Goal: Task Accomplishment & Management: Use online tool/utility

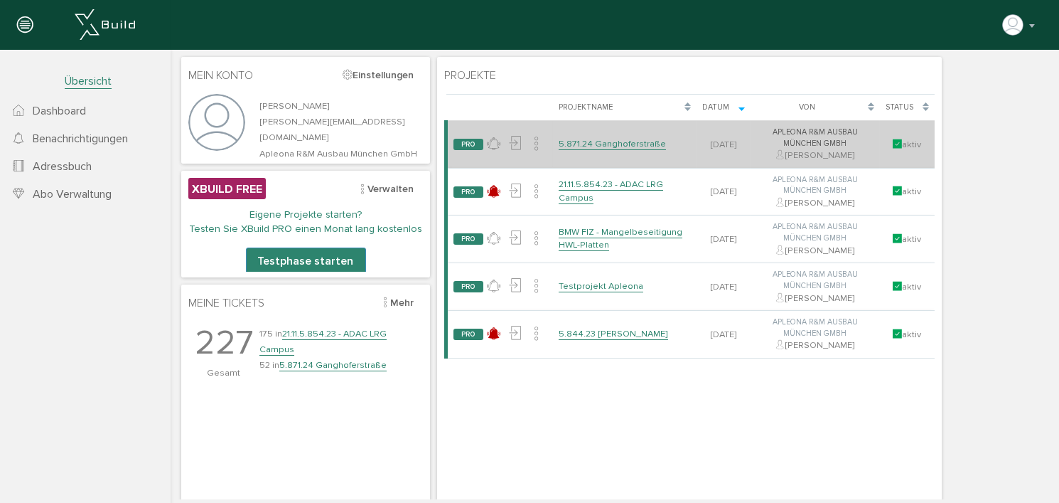
click at [620, 142] on link "5.871.24 Ganghoferstraße" at bounding box center [611, 144] width 107 height 12
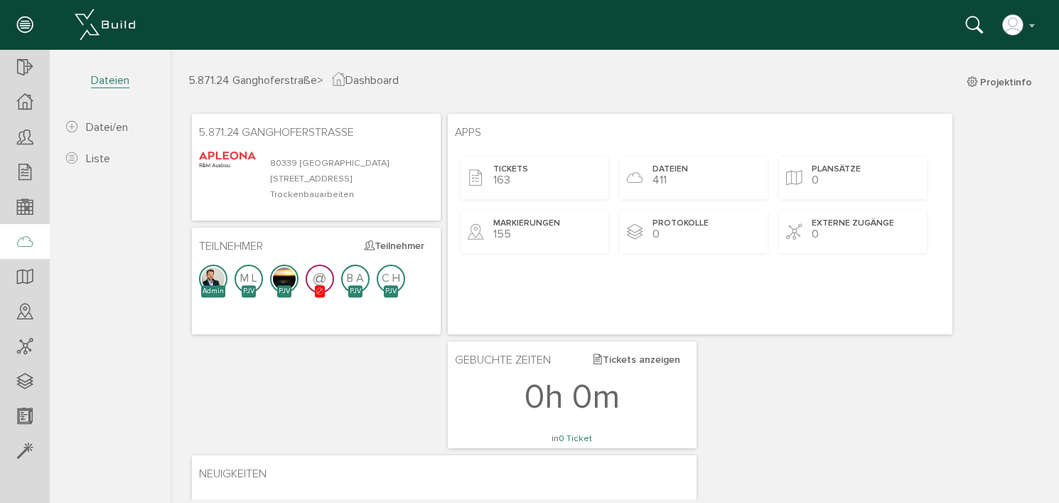
click at [33, 244] on div at bounding box center [25, 242] width 50 height 36
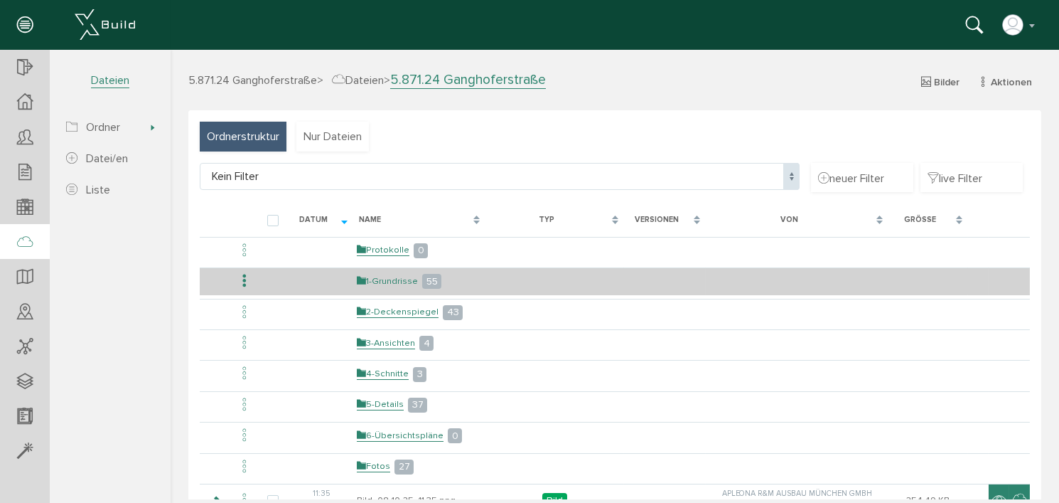
click at [384, 279] on link "1-Grundrisse" at bounding box center [386, 281] width 61 height 12
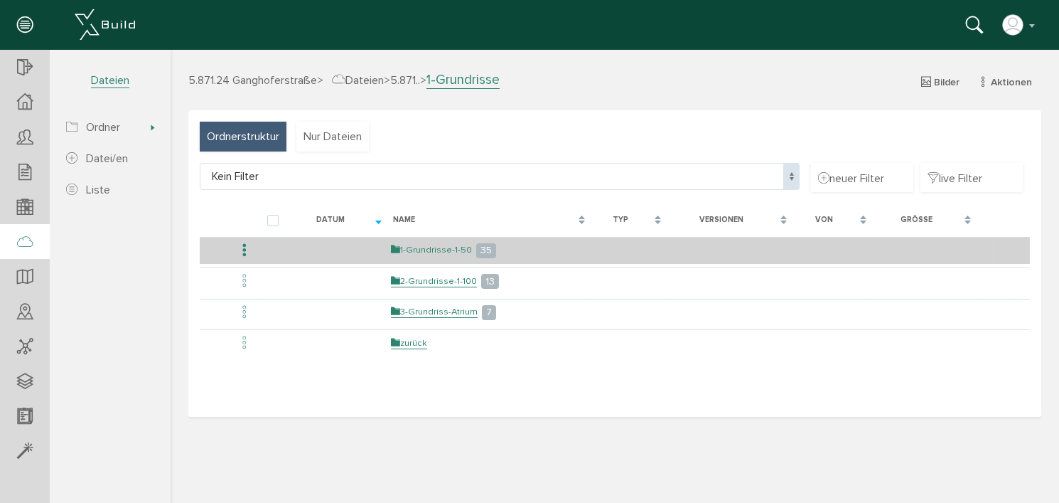
click at [418, 247] on link "1-Grundrisse-1-50" at bounding box center [430, 250] width 81 height 12
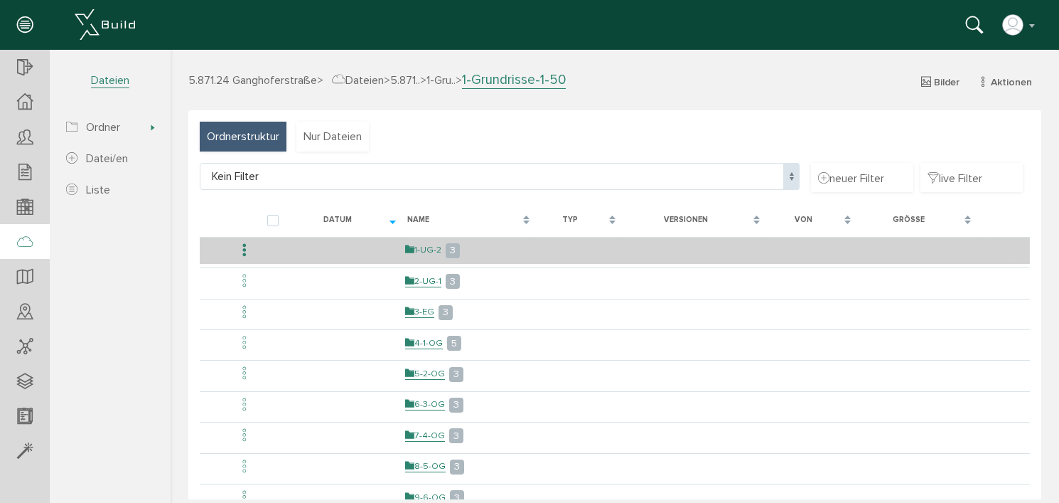
click at [426, 248] on link "1-UG-2" at bounding box center [423, 250] width 36 height 12
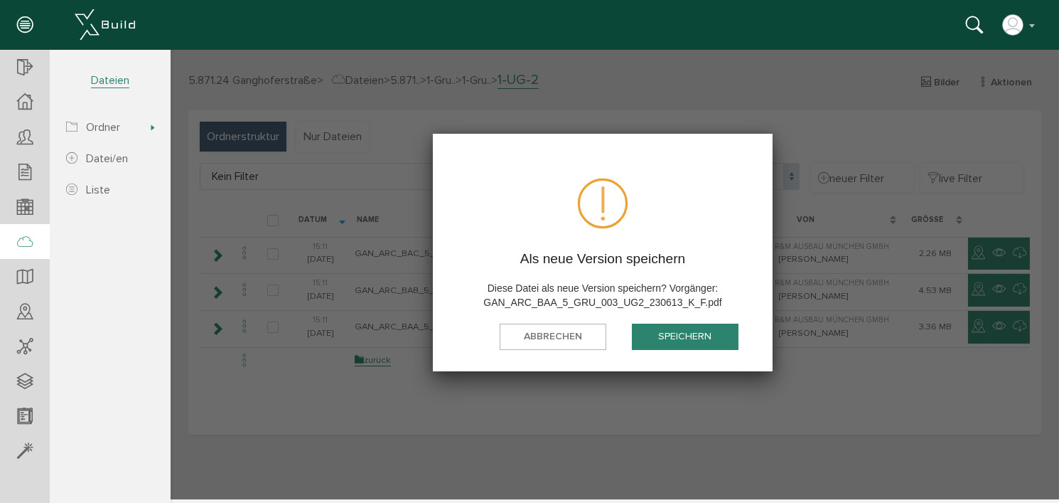
click at [672, 333] on button "speichern" at bounding box center [684, 336] width 107 height 26
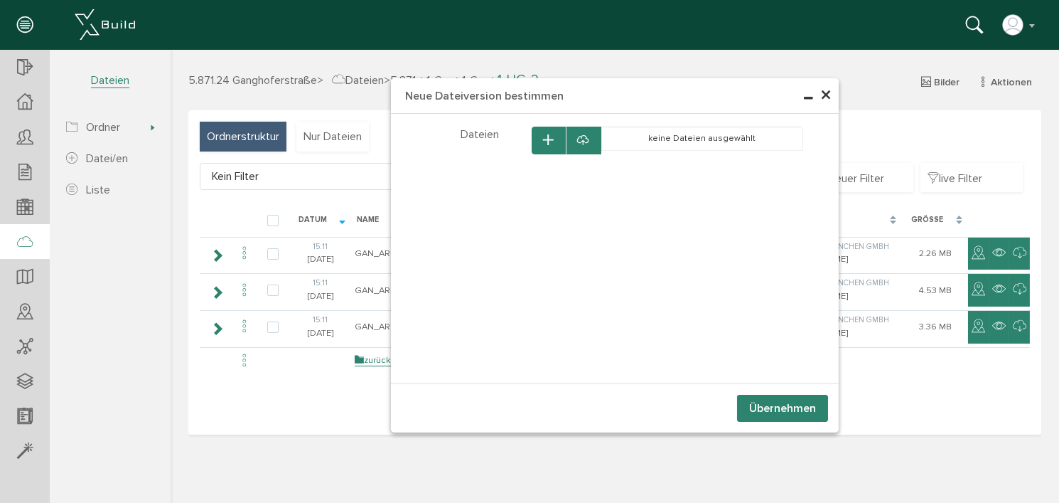
select select "D-66c867977114e0_50635823"
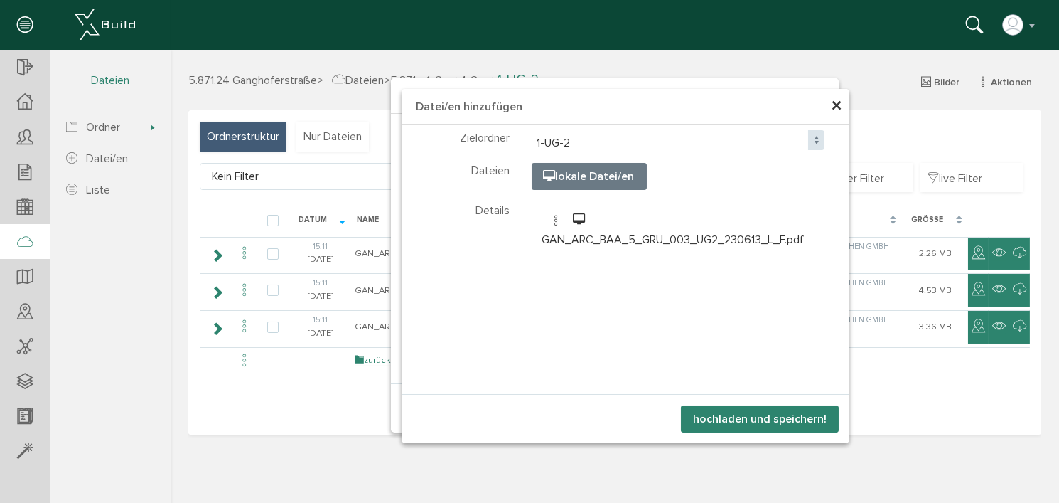
click at [753, 416] on button "hochladen und speichern!" at bounding box center [759, 418] width 158 height 27
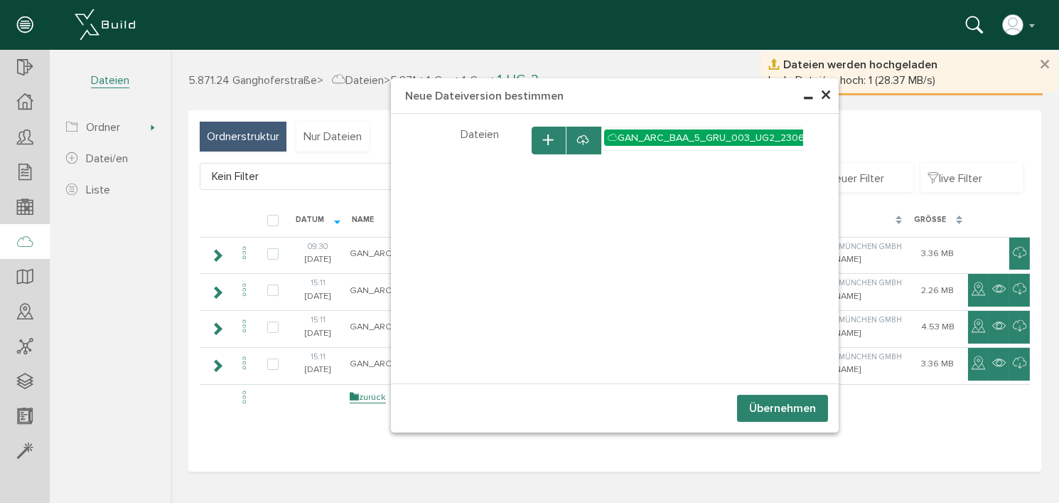
click at [769, 406] on button "Übernehmen" at bounding box center [782, 408] width 91 height 27
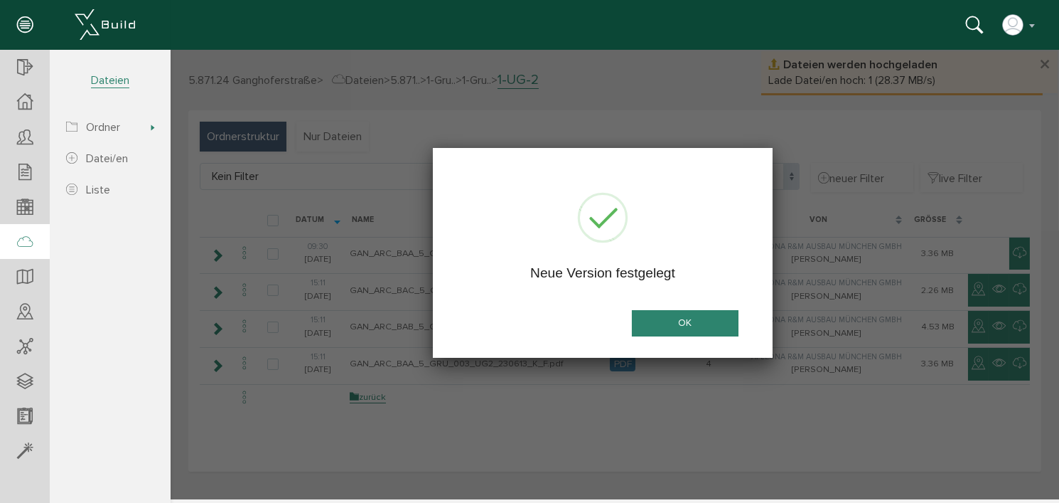
click at [709, 326] on button "OK" at bounding box center [684, 323] width 107 height 26
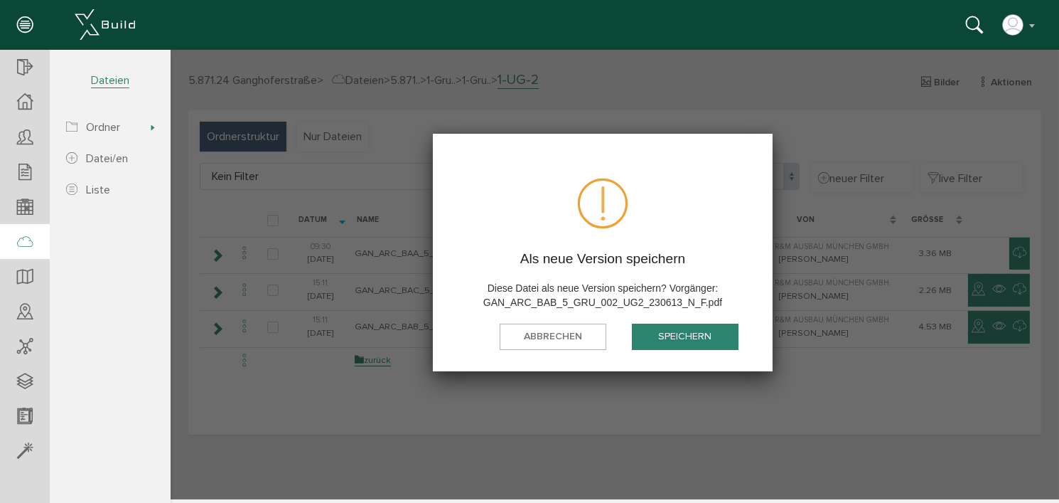
click at [663, 336] on button "speichern" at bounding box center [684, 336] width 107 height 26
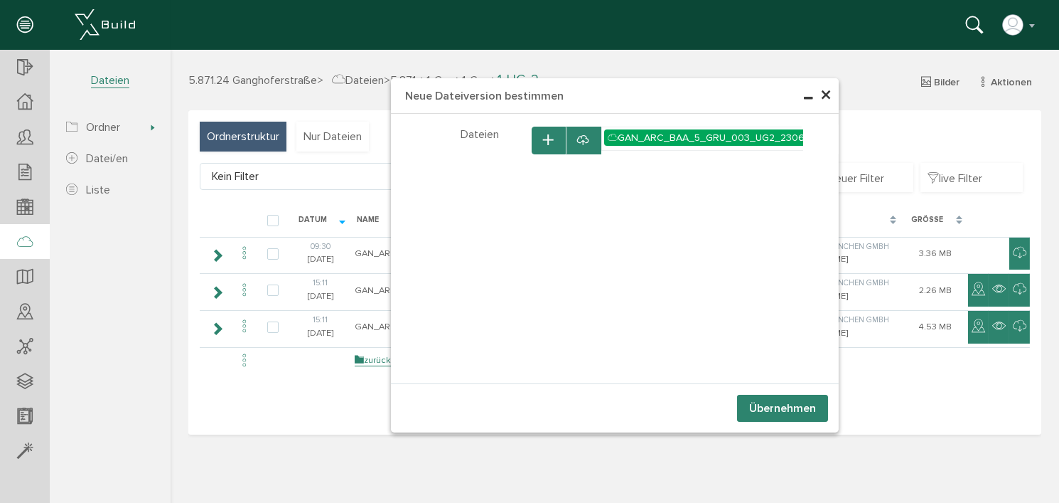
select select "D-66c867977114e0_50635823"
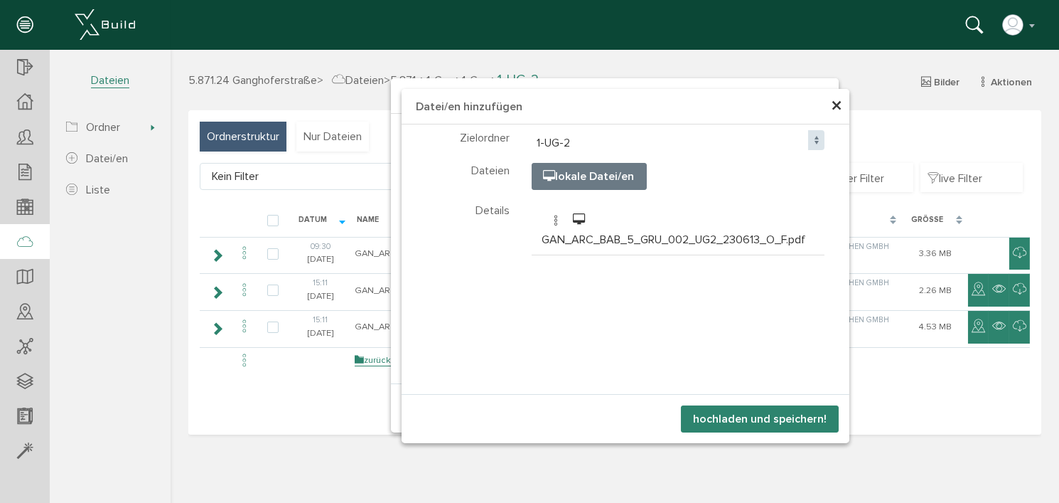
click at [788, 414] on button "hochladen und speichern!" at bounding box center [759, 418] width 158 height 27
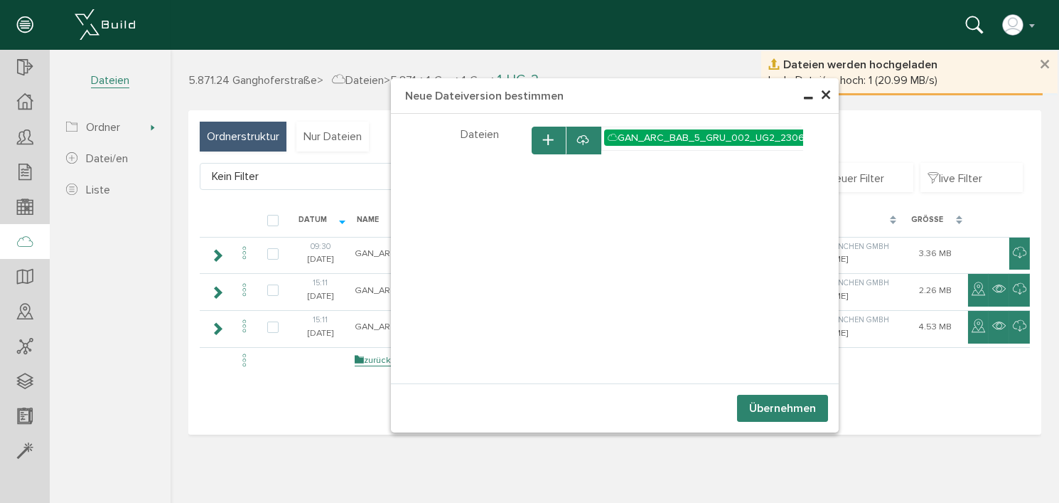
click at [776, 406] on button "Übernehmen" at bounding box center [782, 408] width 91 height 27
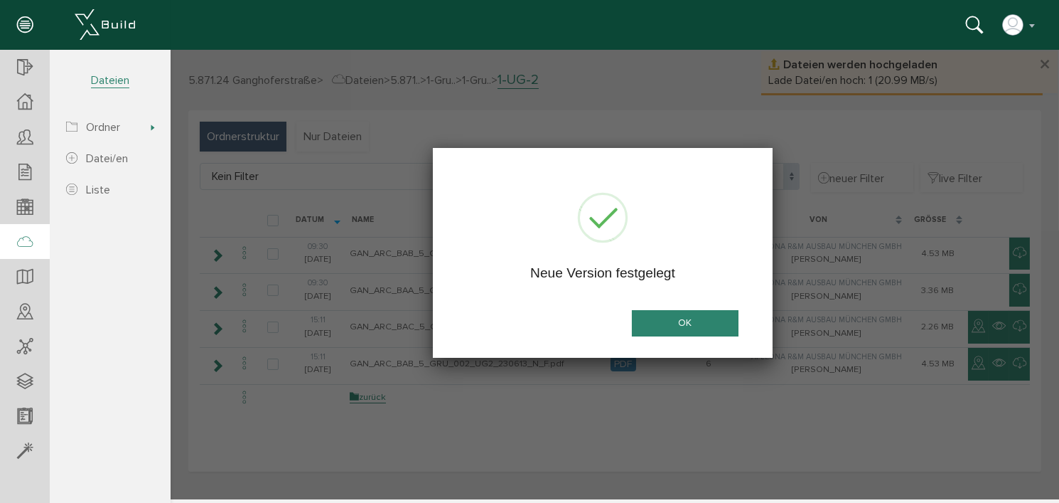
click at [692, 321] on button "OK" at bounding box center [684, 323] width 107 height 26
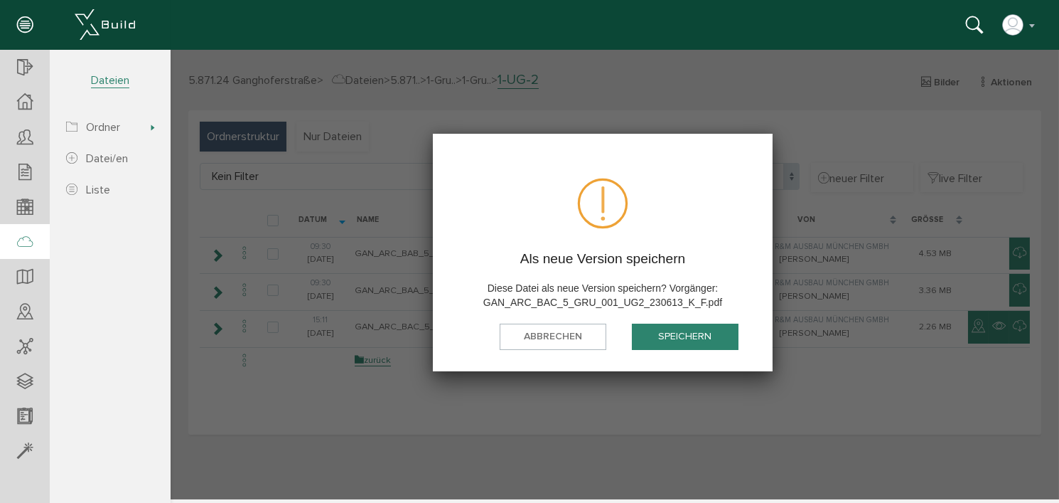
click at [676, 339] on button "speichern" at bounding box center [684, 336] width 107 height 26
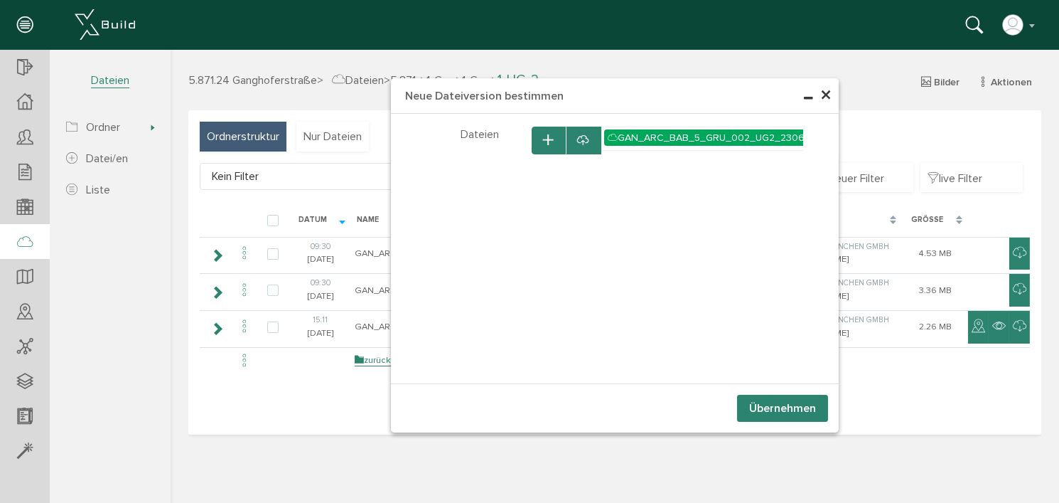
select select "D-66c867977114e0_50635823"
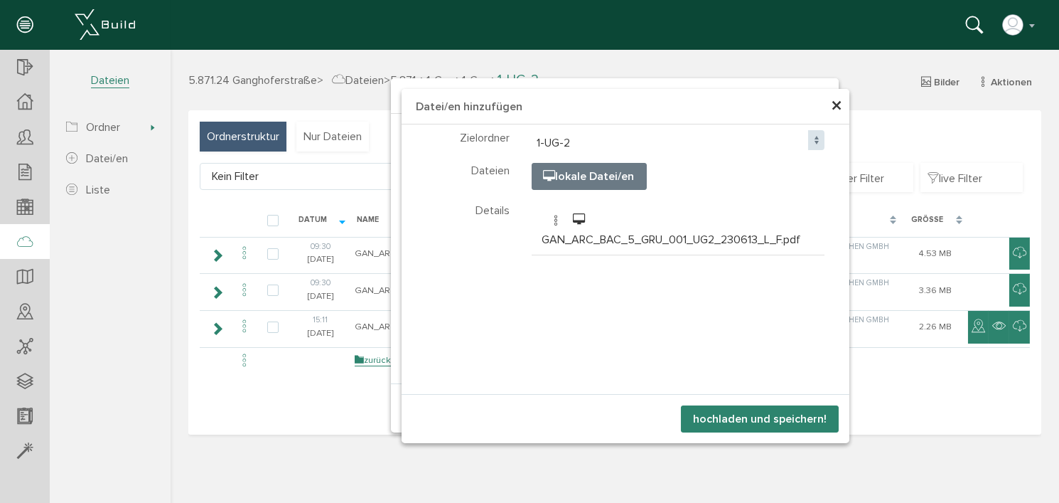
click at [758, 419] on button "hochladen und speichern!" at bounding box center [759, 418] width 158 height 27
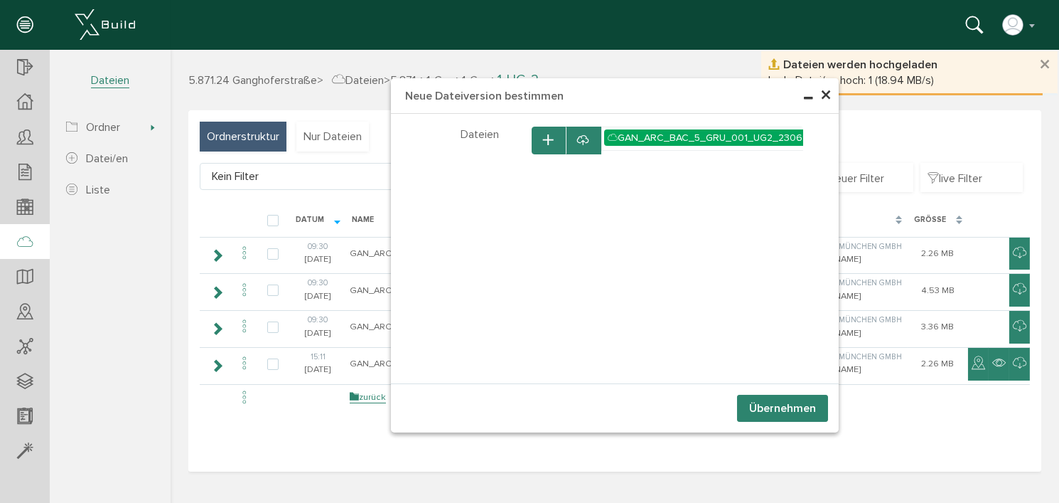
click at [769, 410] on button "Übernehmen" at bounding box center [782, 408] width 91 height 27
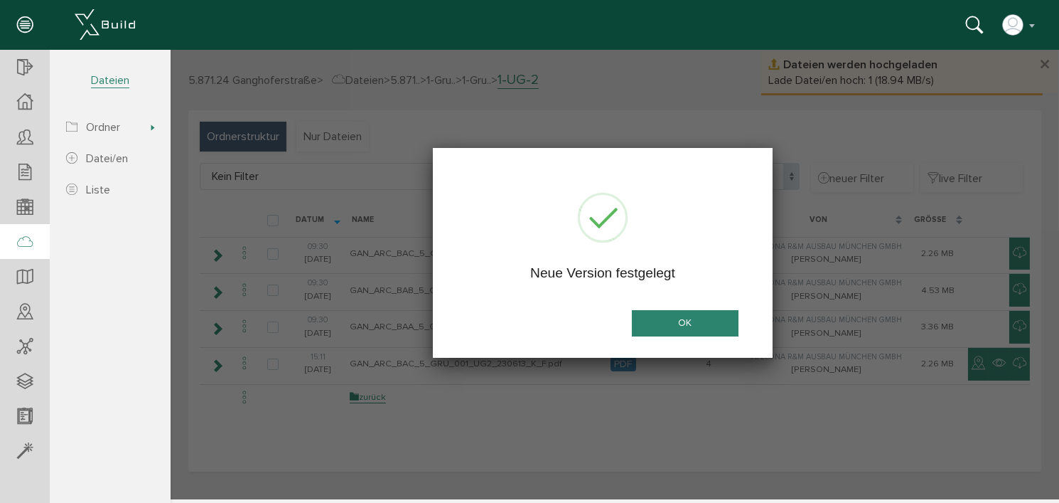
click at [680, 319] on button "OK" at bounding box center [684, 323] width 107 height 26
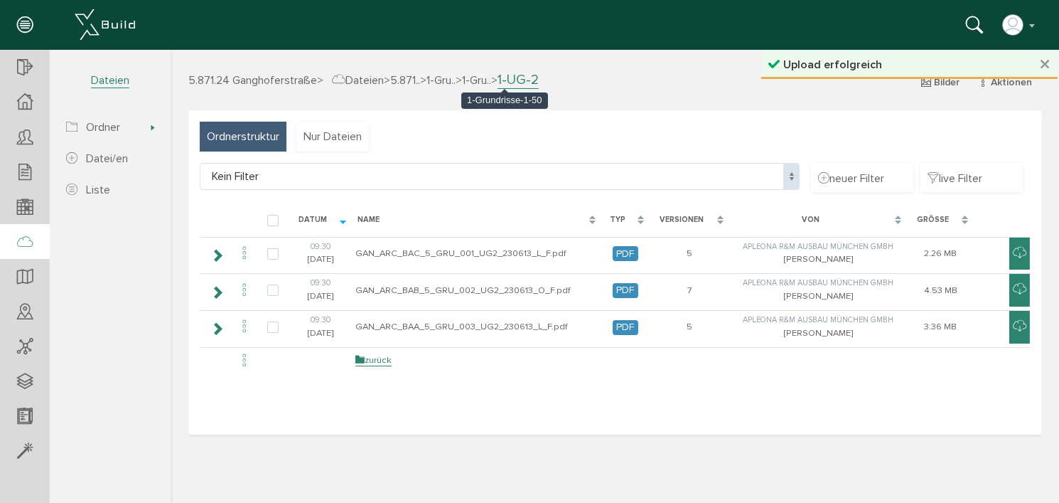
click at [491, 83] on span "1-Gru.." at bounding box center [475, 80] width 29 height 14
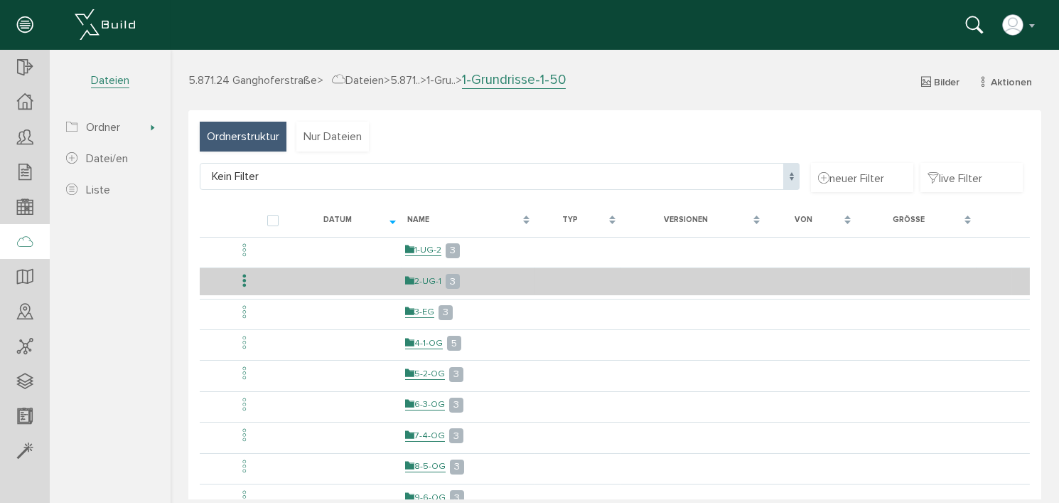
click at [425, 280] on link "2-UG-1" at bounding box center [423, 281] width 36 height 12
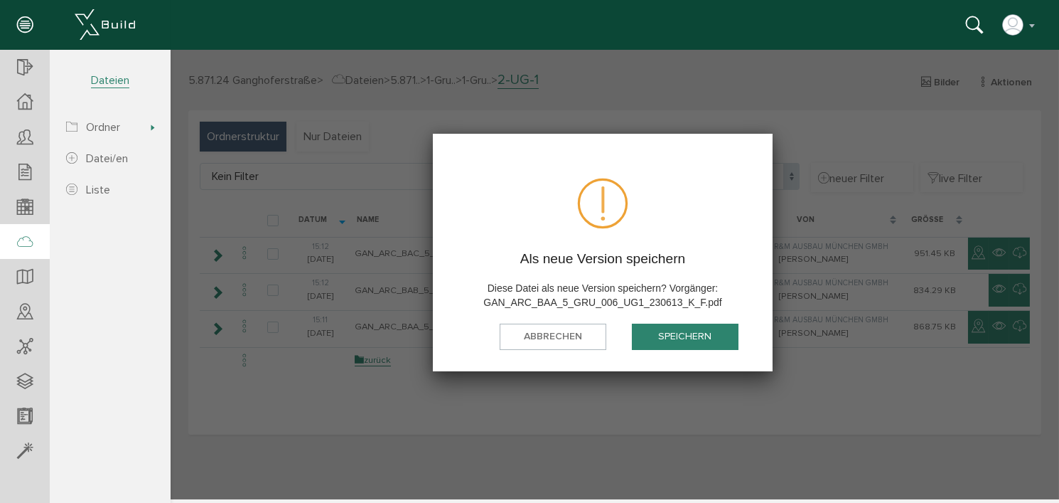
click at [703, 341] on button "speichern" at bounding box center [684, 336] width 107 height 26
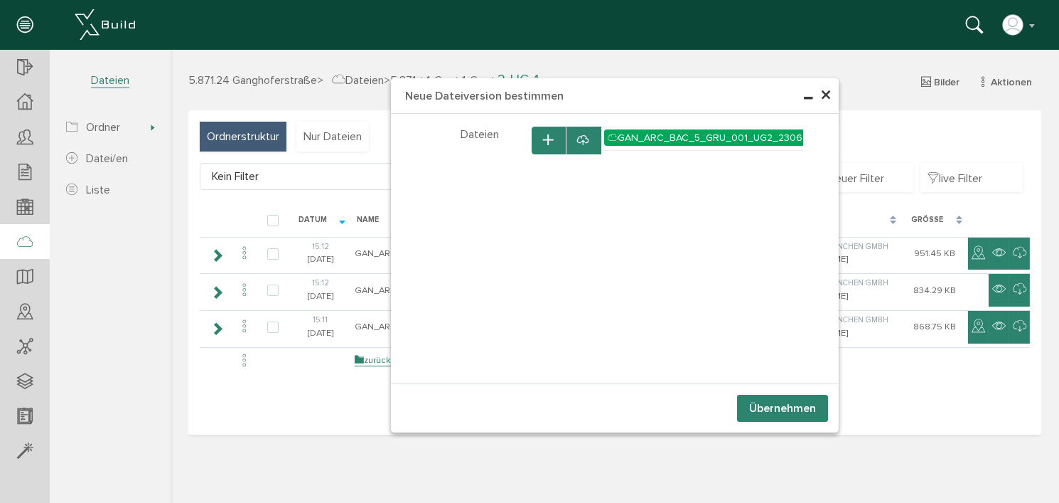
select select "D-66c867a25cfd48_32664988"
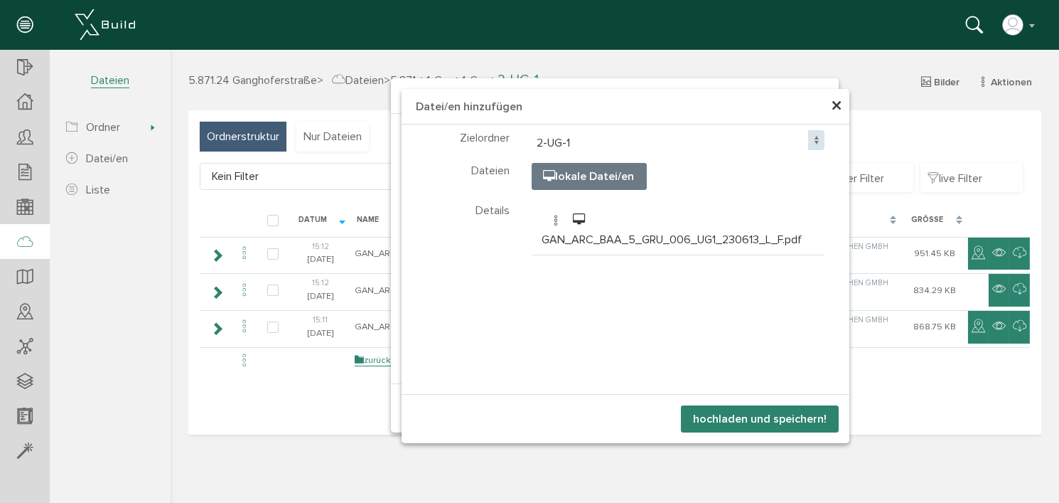
click at [742, 417] on button "hochladen und speichern!" at bounding box center [759, 418] width 158 height 27
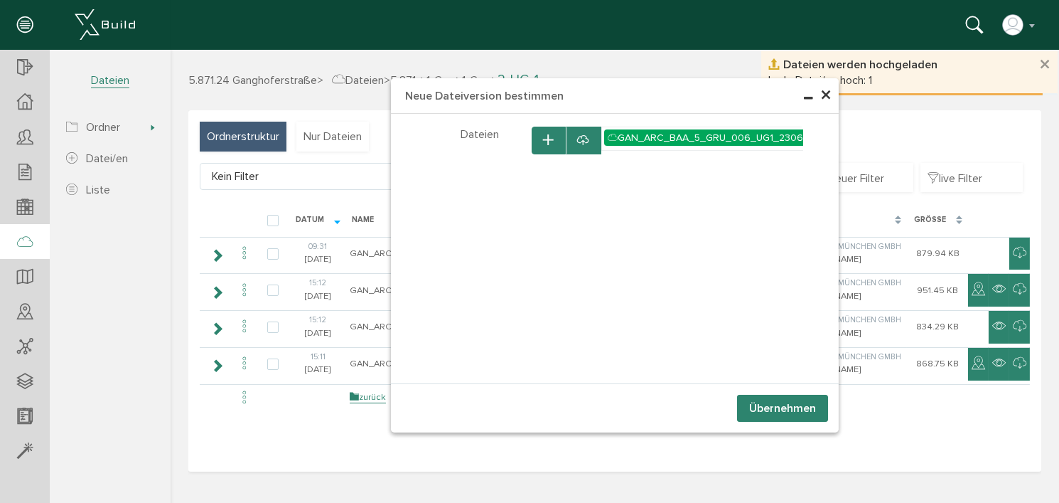
click at [763, 412] on button "Übernehmen" at bounding box center [782, 408] width 91 height 27
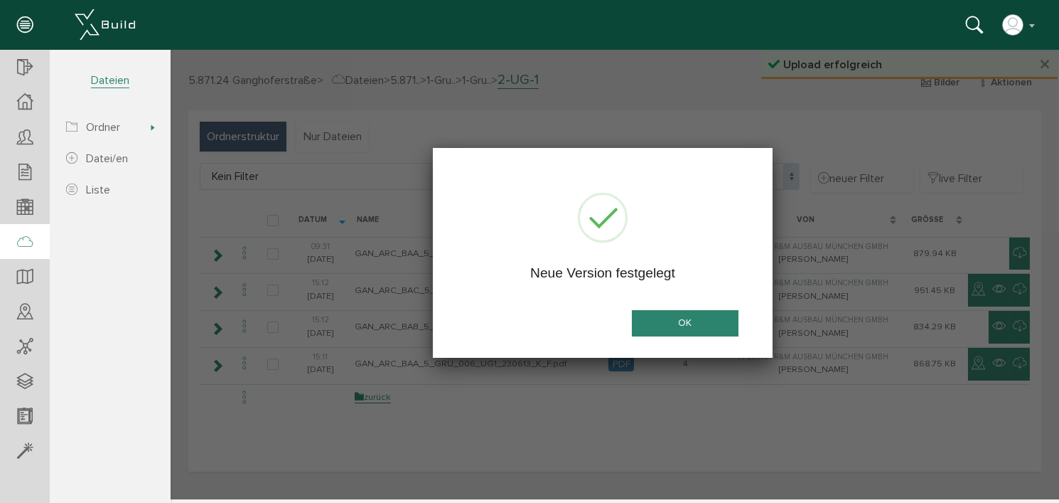
click at [705, 326] on button "OK" at bounding box center [684, 323] width 107 height 26
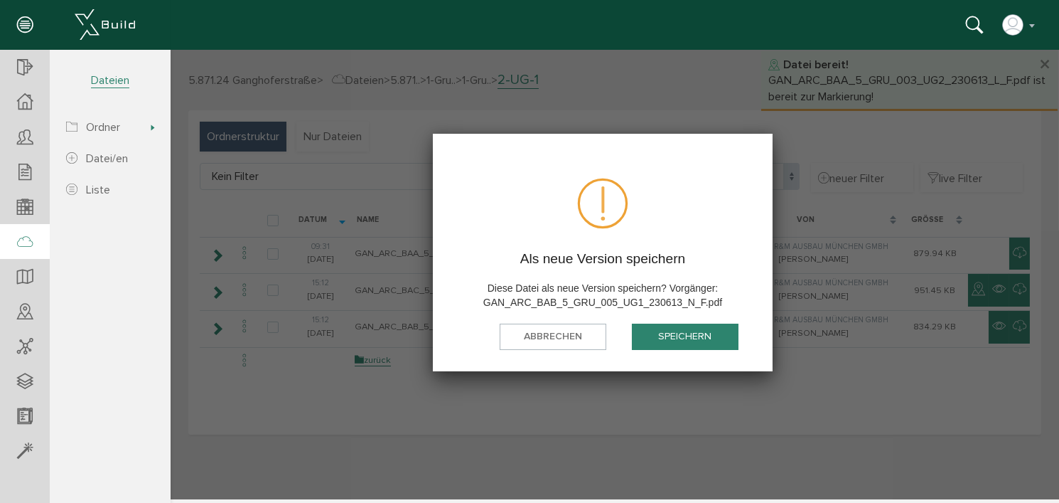
click at [688, 341] on button "speichern" at bounding box center [684, 336] width 107 height 26
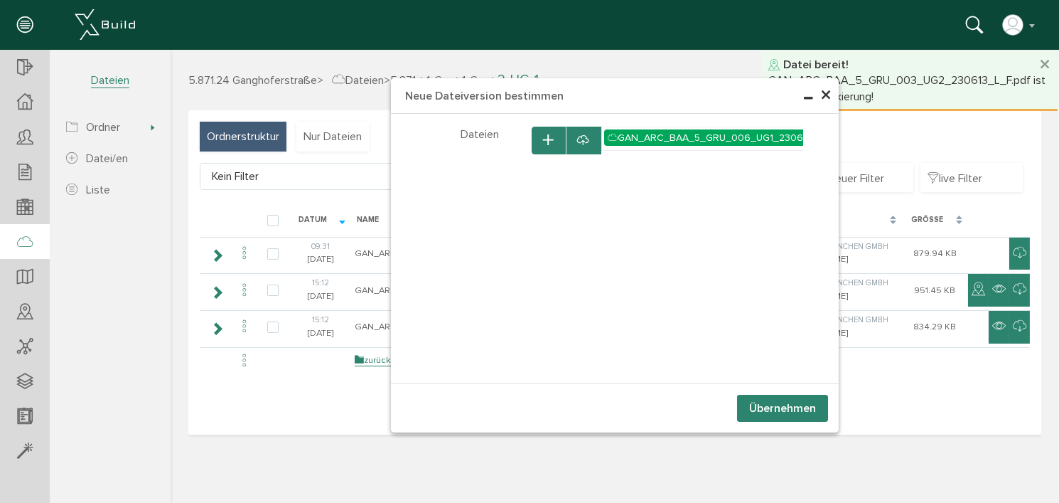
select select "D-66c867a25cfd48_32664988"
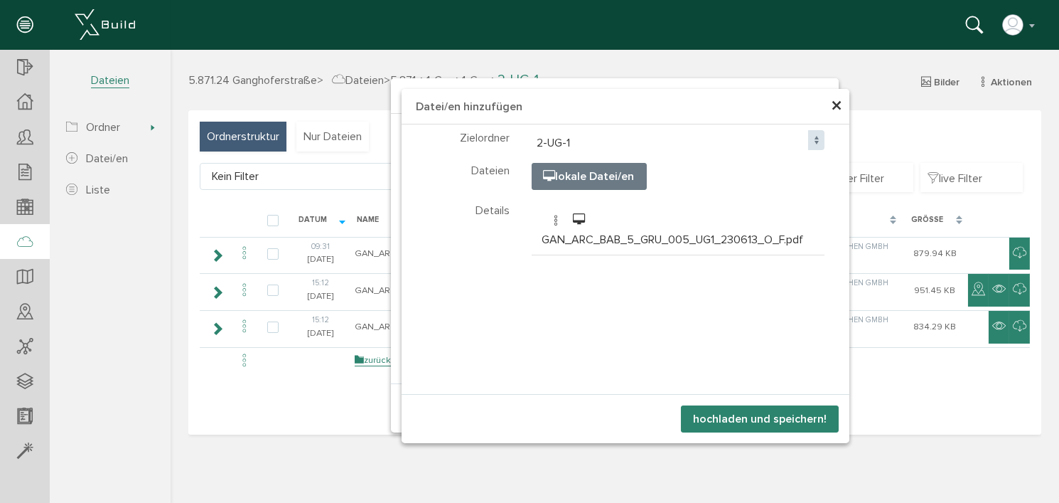
click at [739, 417] on button "hochladen und speichern!" at bounding box center [759, 418] width 158 height 27
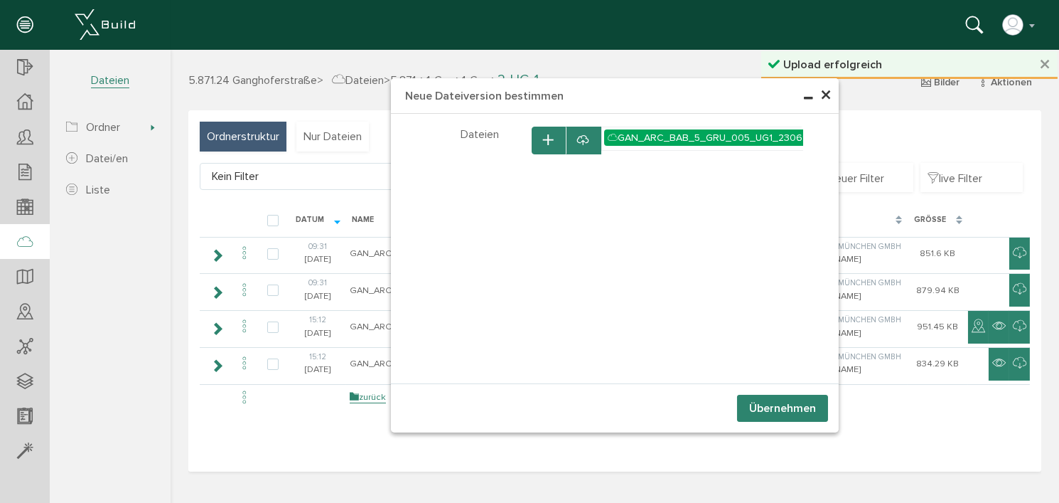
click at [783, 407] on button "Übernehmen" at bounding box center [782, 408] width 91 height 27
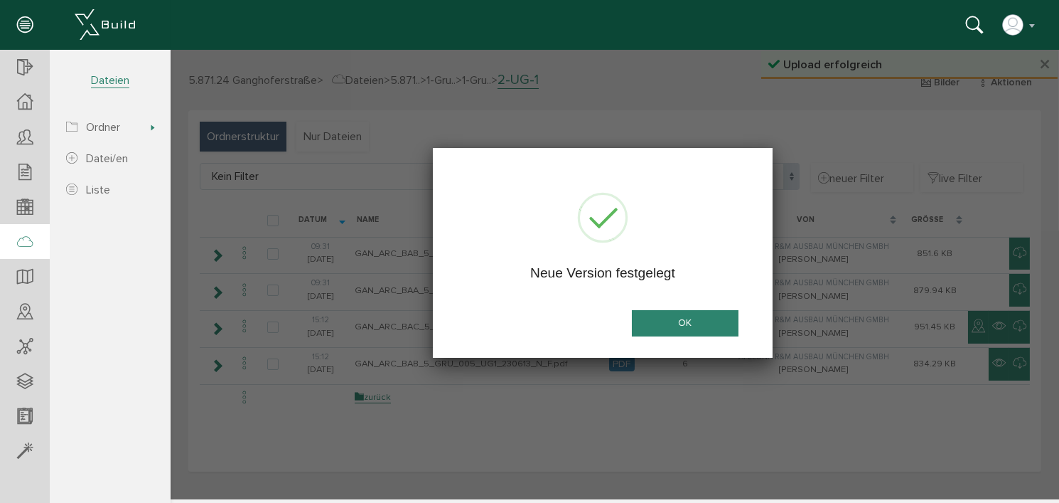
click at [692, 319] on button "OK" at bounding box center [684, 323] width 107 height 26
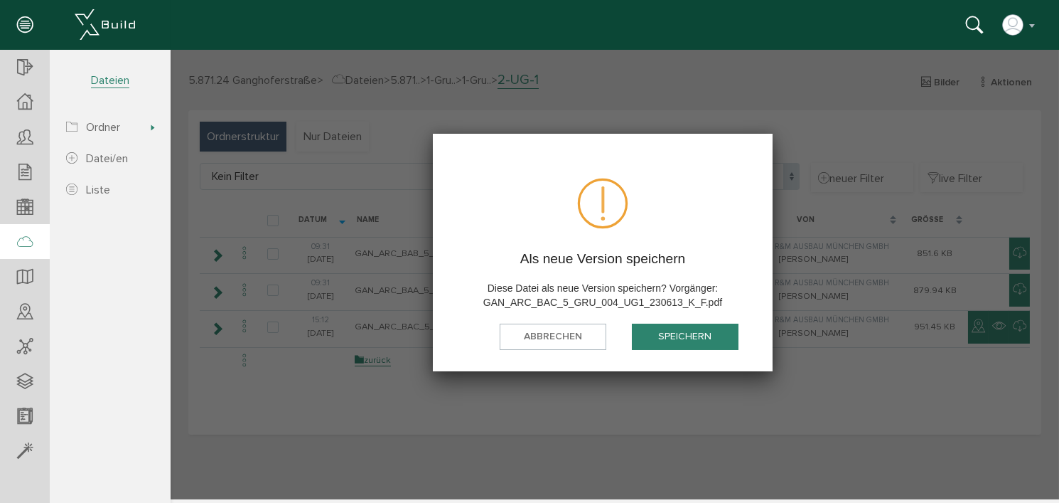
click at [694, 341] on button "speichern" at bounding box center [684, 336] width 107 height 26
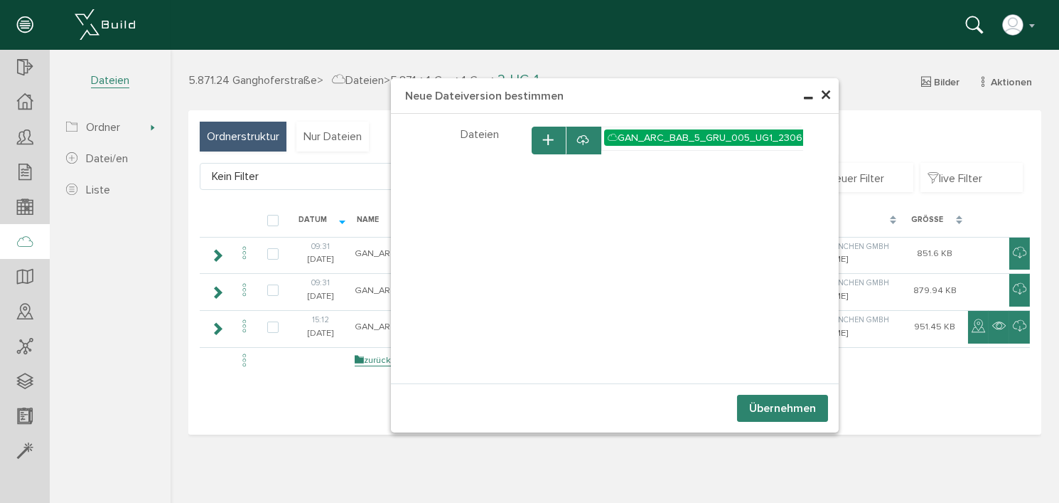
select select "D-66c867a25cfd48_32664988"
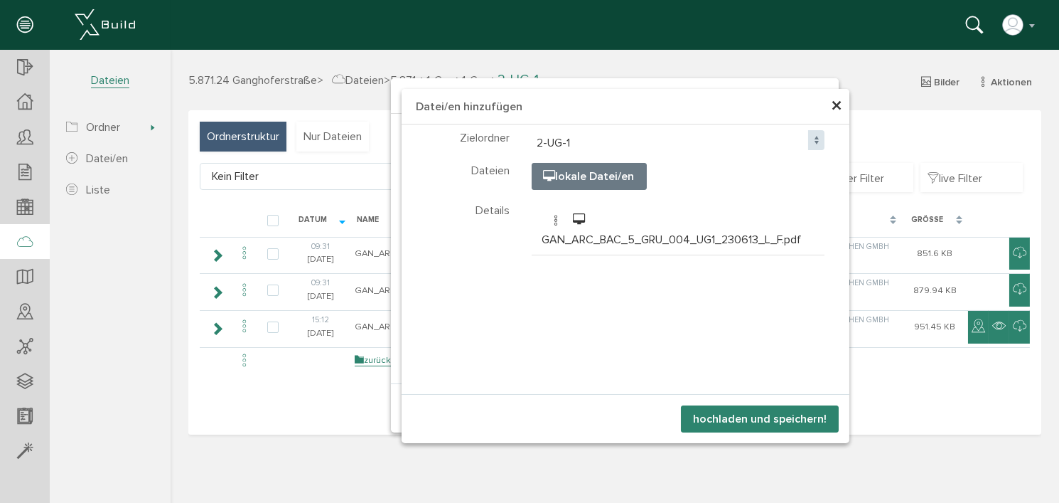
click at [775, 420] on button "hochladen und speichern!" at bounding box center [759, 418] width 158 height 27
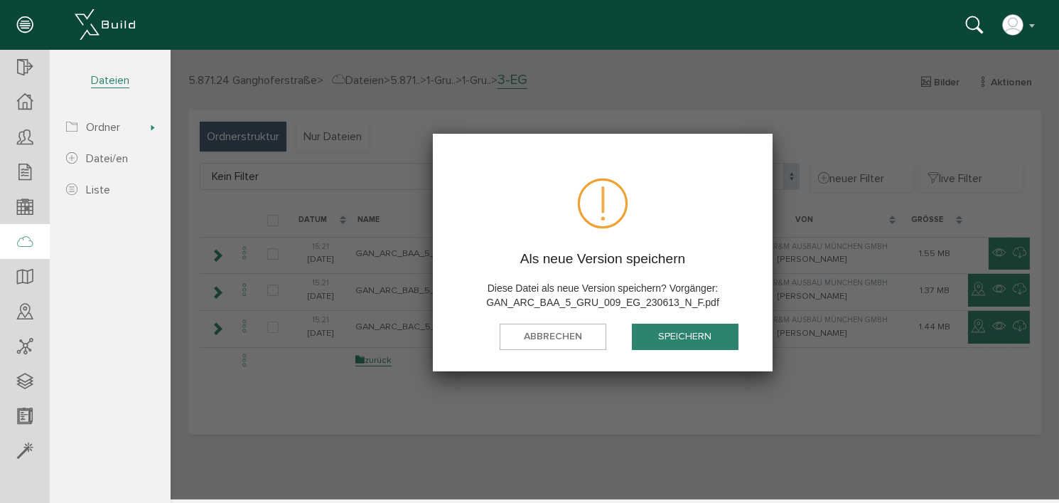
click at [692, 338] on button "speichern" at bounding box center [684, 336] width 107 height 26
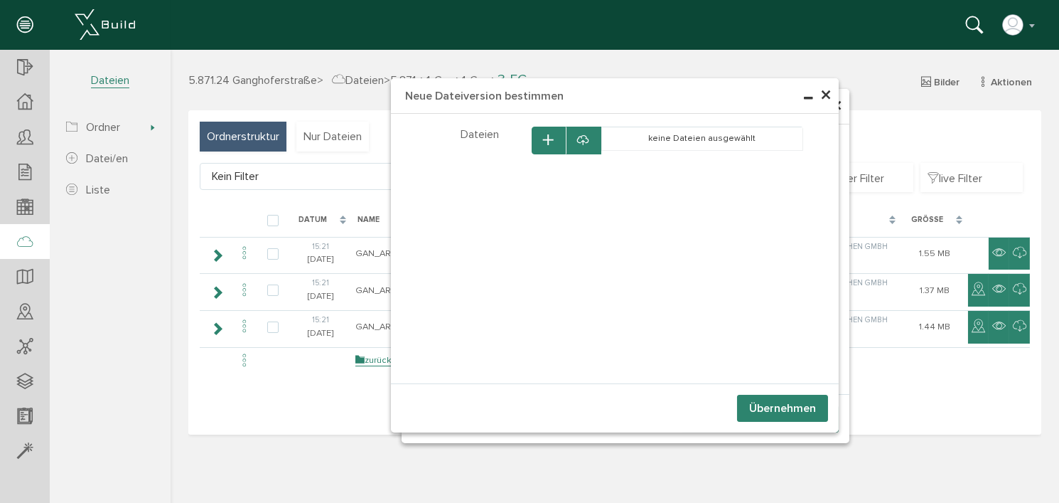
select select "D-66c867ac2b6b83_31803919"
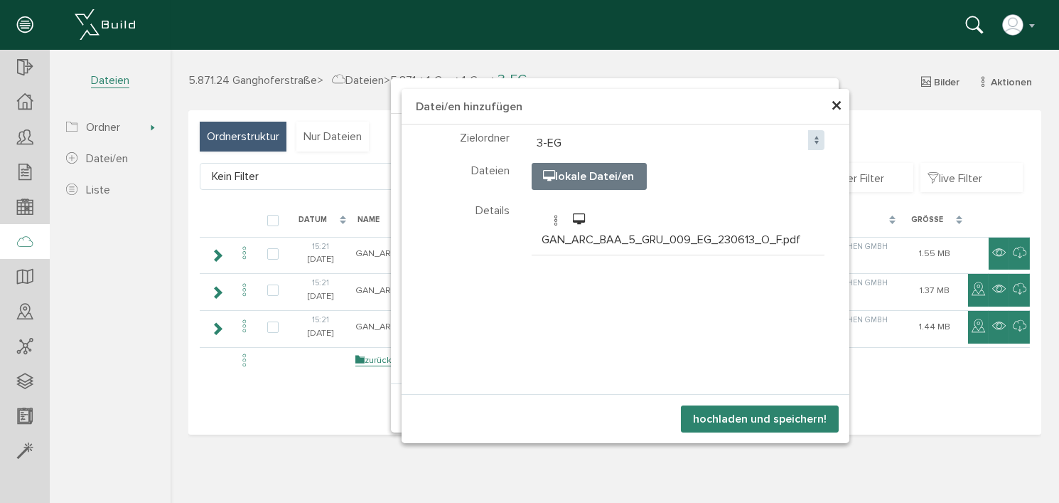
click at [774, 418] on button "hochladen und speichern!" at bounding box center [759, 418] width 158 height 27
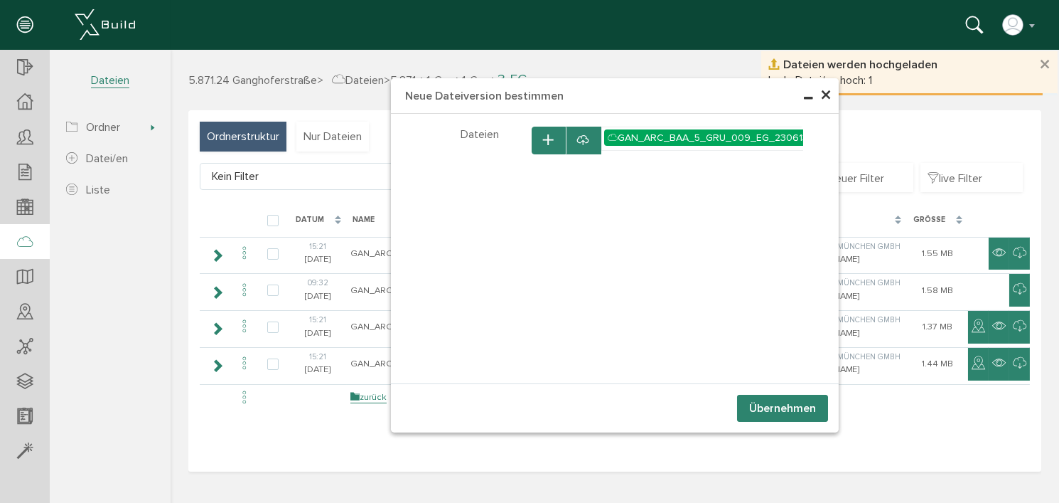
click at [774, 409] on button "Übernehmen" at bounding box center [782, 408] width 91 height 27
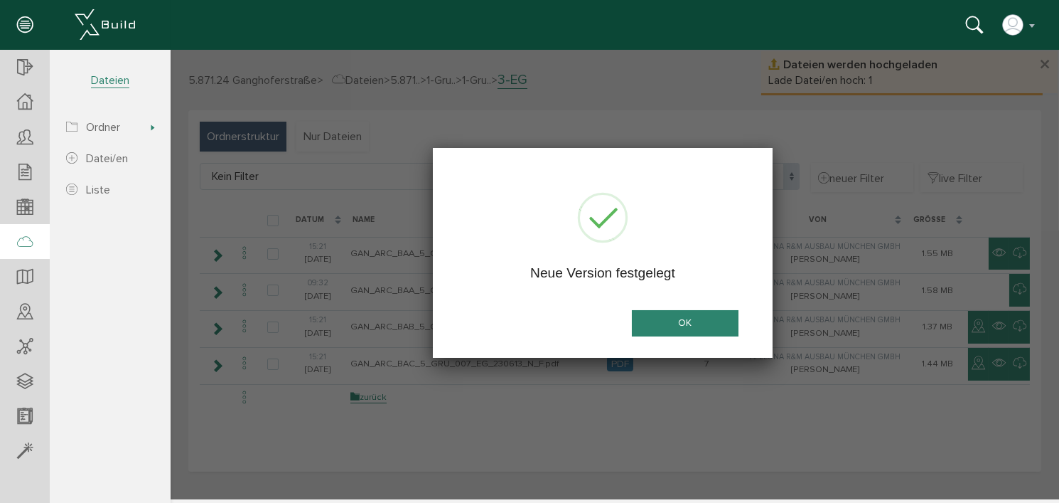
click at [690, 321] on button "OK" at bounding box center [684, 323] width 107 height 26
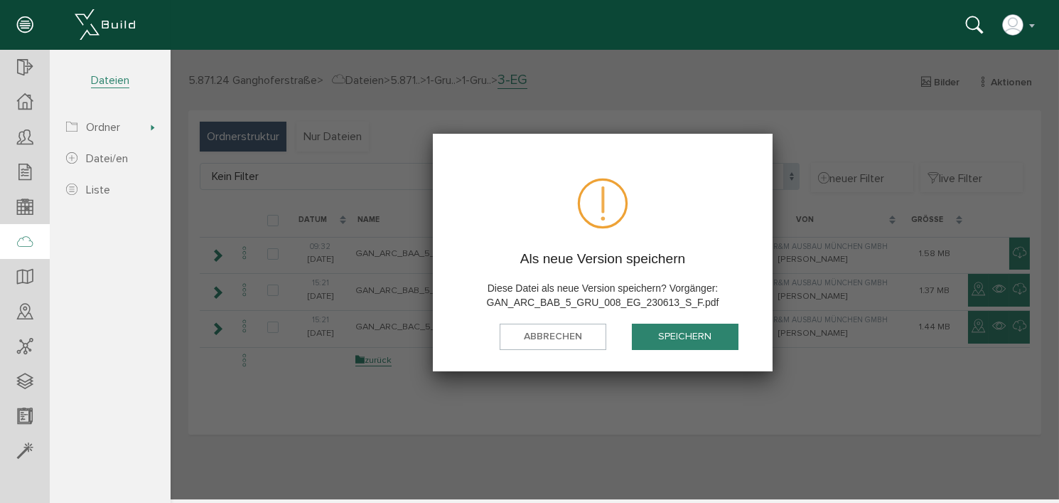
click at [685, 340] on button "speichern" at bounding box center [684, 336] width 107 height 26
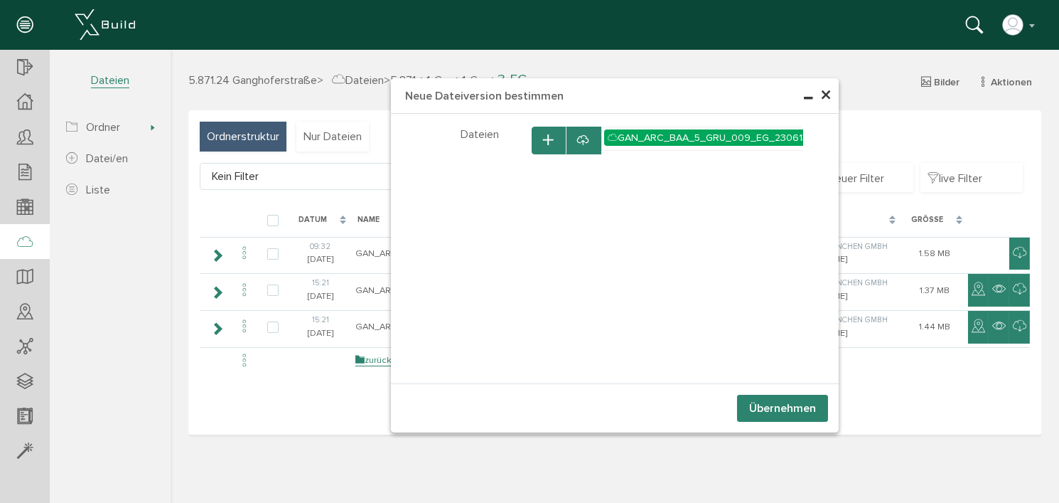
select select "D-66c867ac2b6b83_31803919"
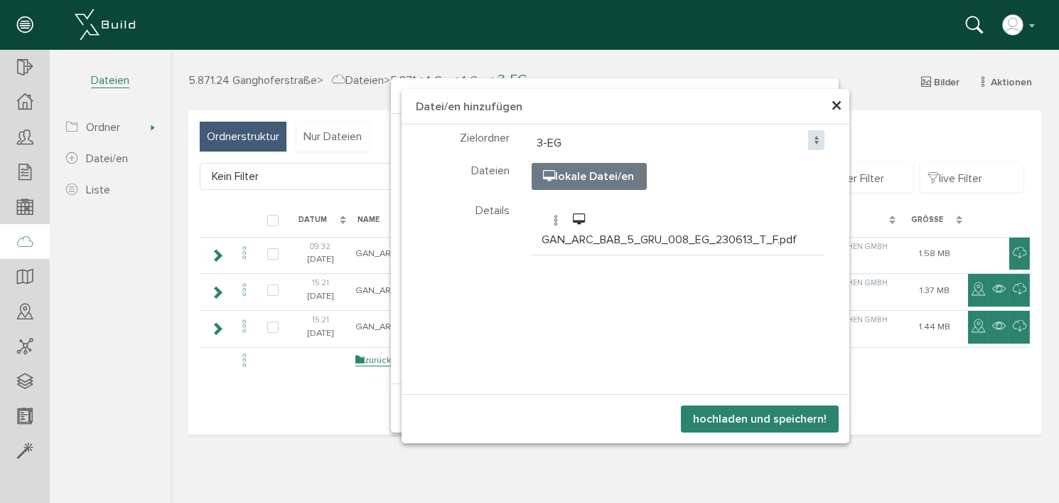
click at [754, 418] on button "hochladen und speichern!" at bounding box center [759, 418] width 158 height 27
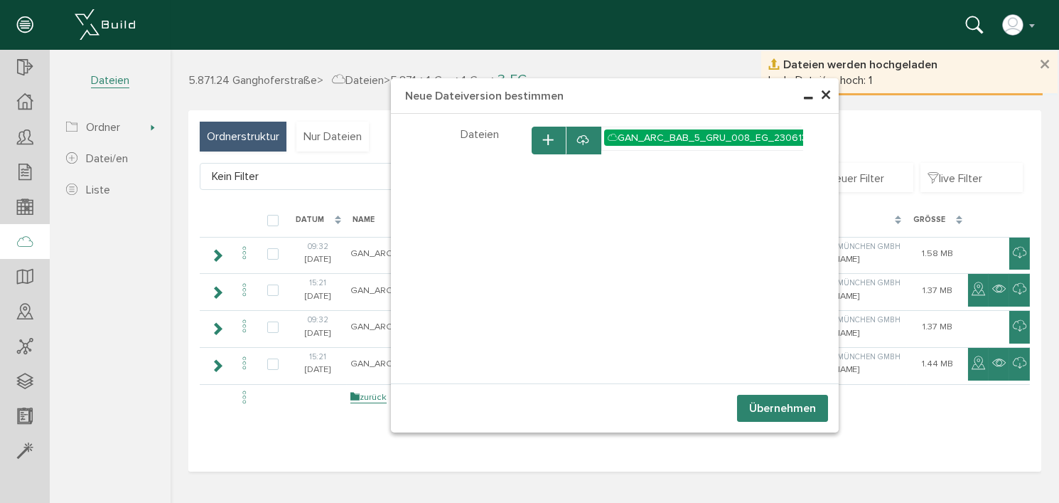
click at [764, 407] on button "Übernehmen" at bounding box center [782, 408] width 91 height 27
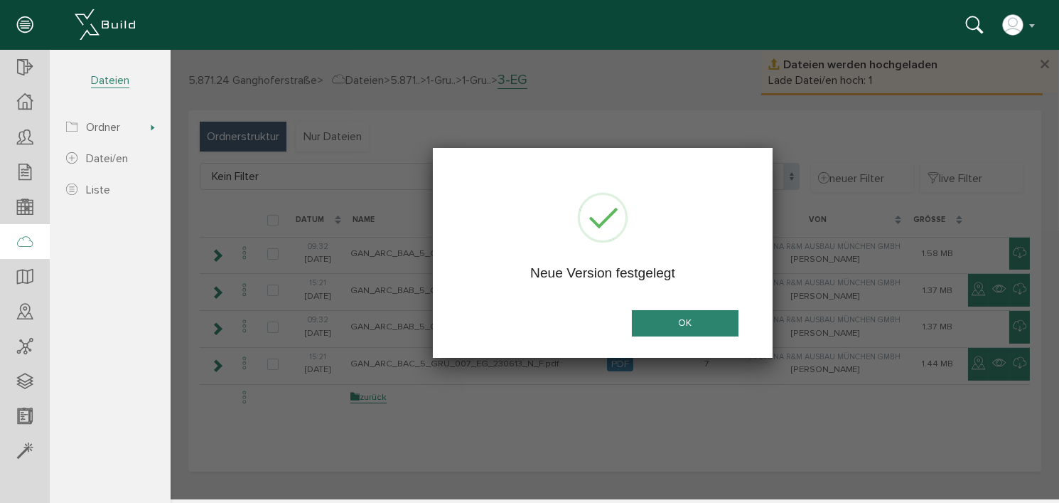
click at [707, 317] on button "OK" at bounding box center [684, 323] width 107 height 26
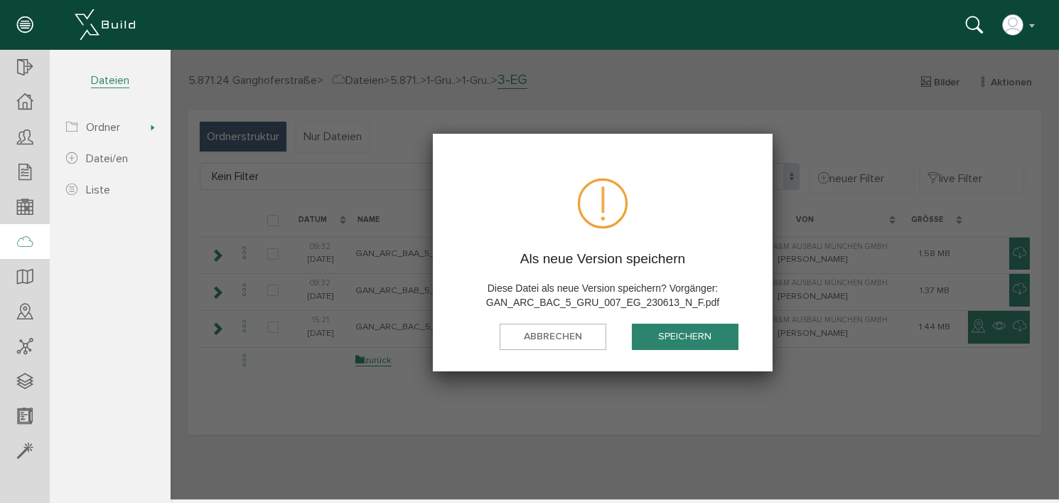
click at [701, 334] on button "speichern" at bounding box center [684, 336] width 107 height 26
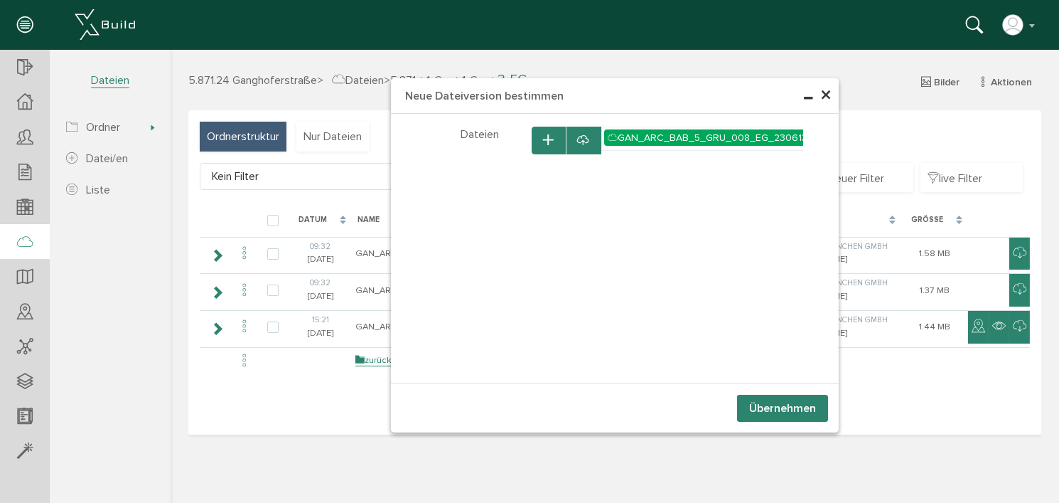
select select "D-66c867ac2b6b83_31803919"
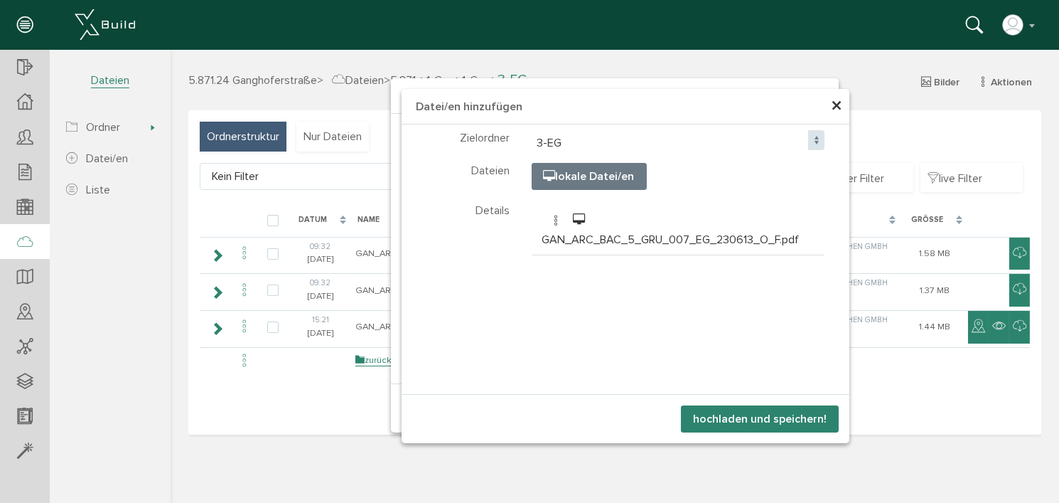
click at [777, 417] on button "hochladen und speichern!" at bounding box center [759, 418] width 158 height 27
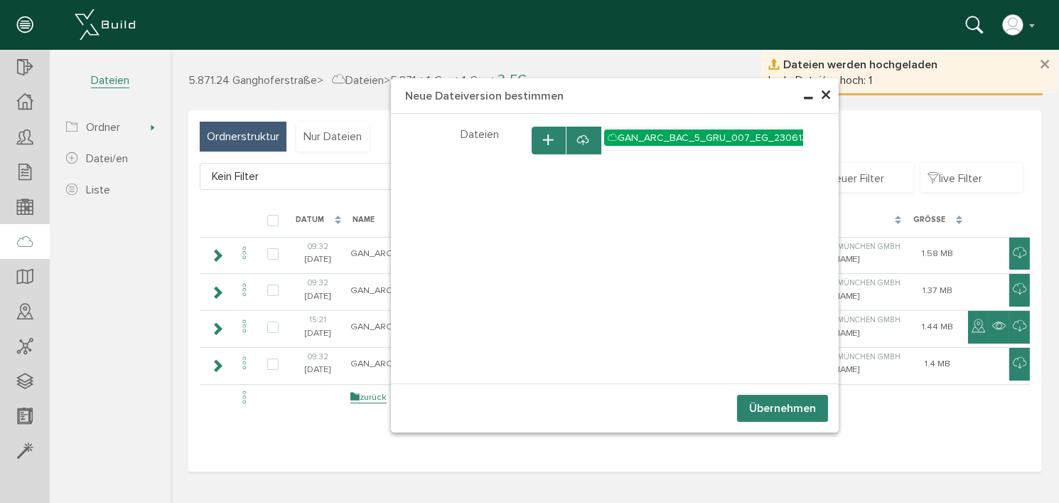
click at [776, 408] on button "Übernehmen" at bounding box center [782, 408] width 91 height 27
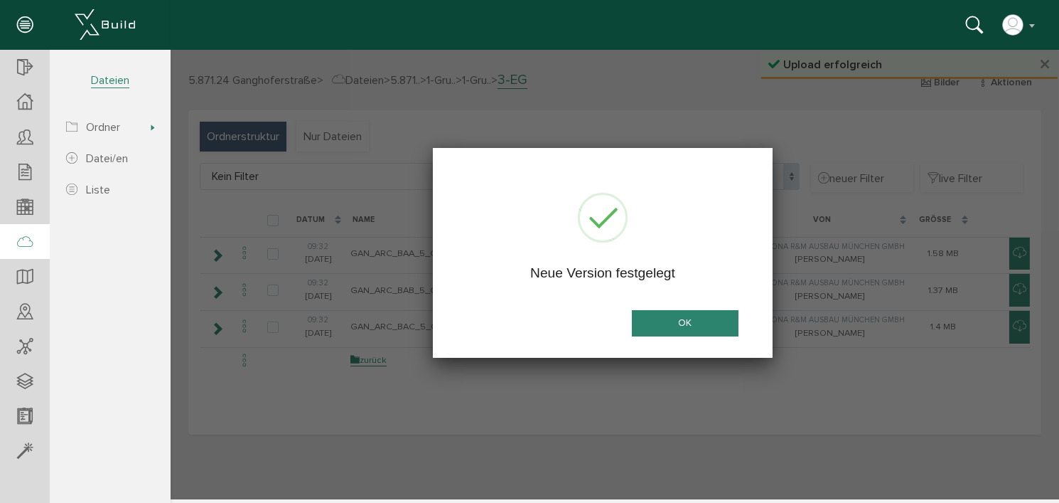
click at [692, 322] on button "OK" at bounding box center [684, 323] width 107 height 26
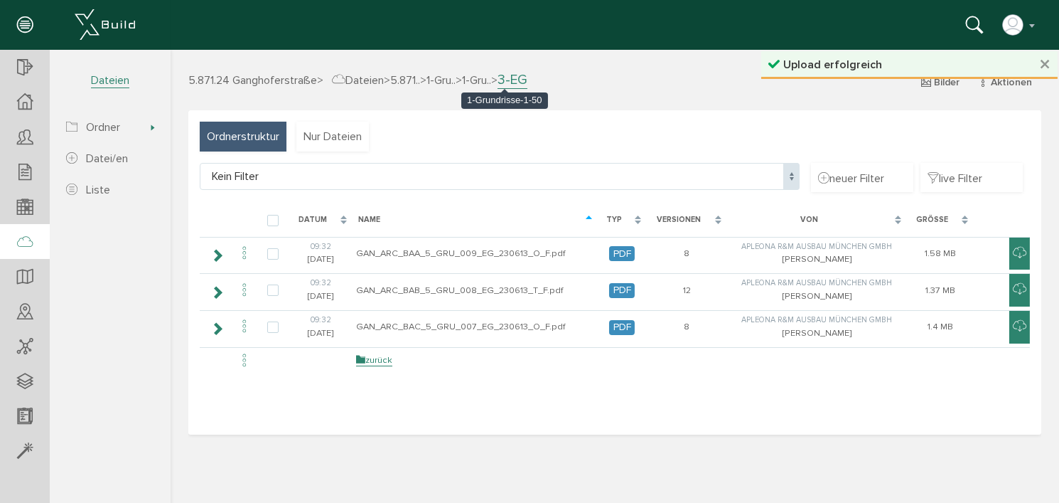
click at [491, 82] on span "1-Gru.." at bounding box center [475, 80] width 29 height 14
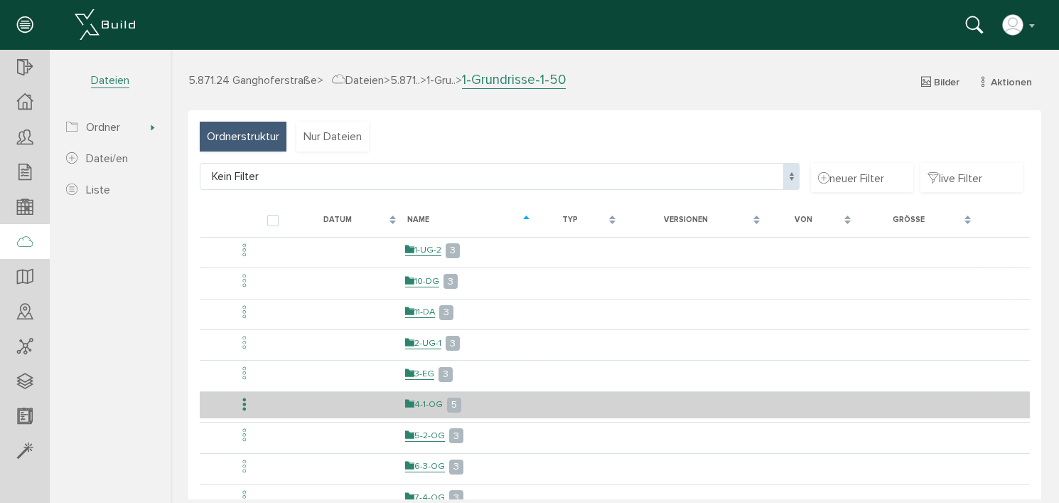
click at [424, 398] on link "4-1-OG" at bounding box center [424, 404] width 38 height 12
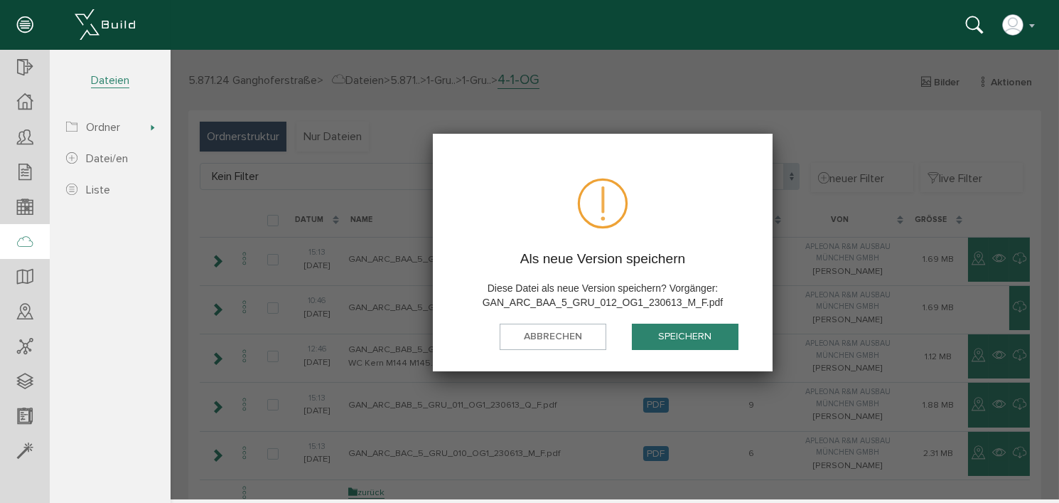
click at [680, 336] on button "speichern" at bounding box center [684, 336] width 107 height 26
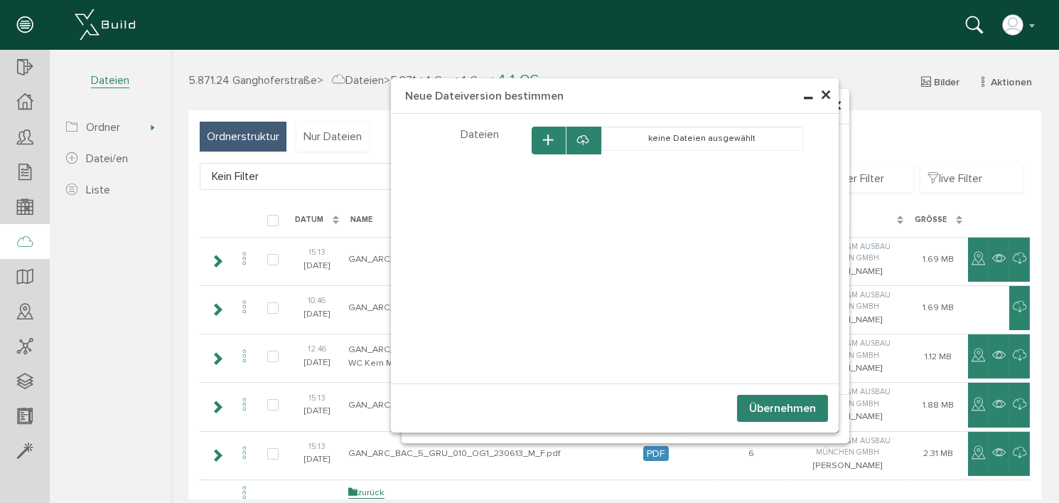
select select "D-66c867b9a745d4_62872820"
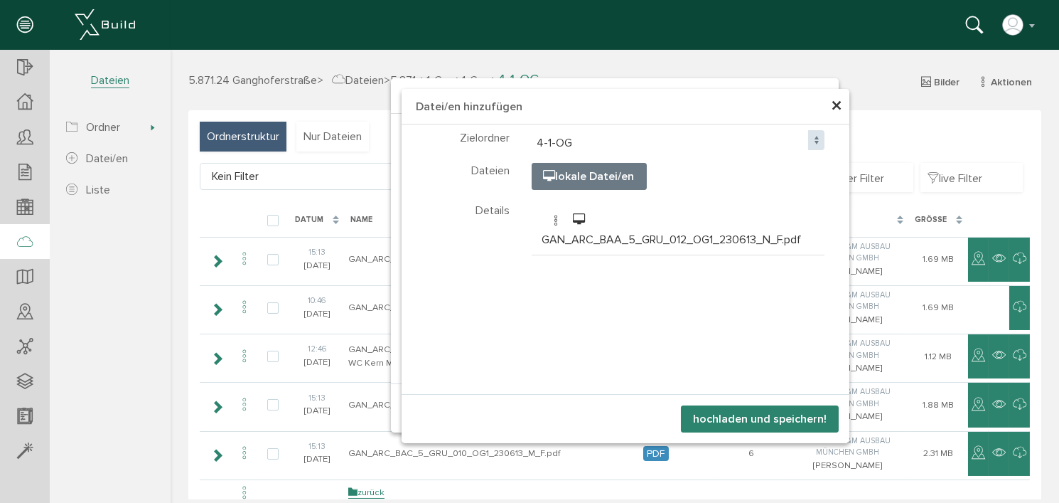
click at [737, 420] on button "hochladen und speichern!" at bounding box center [759, 418] width 158 height 27
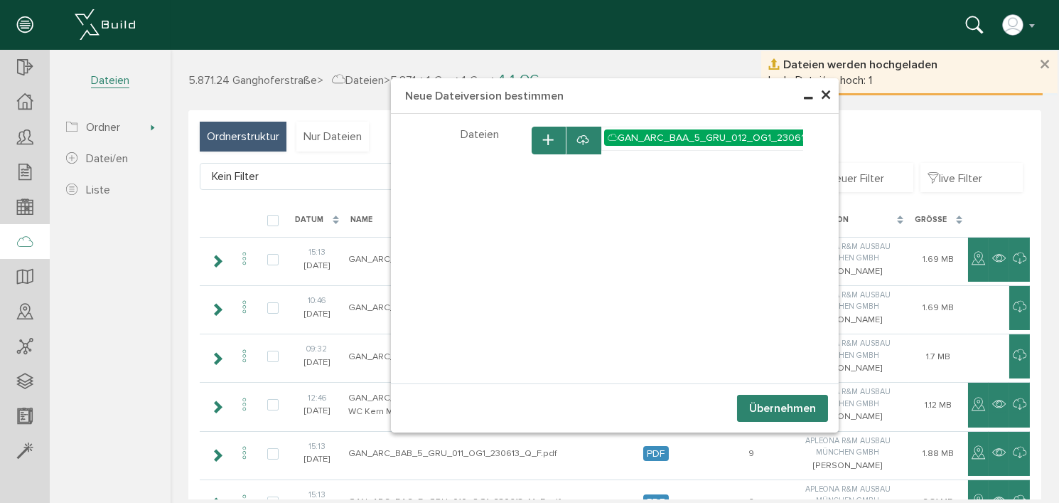
click at [766, 407] on button "Übernehmen" at bounding box center [782, 408] width 91 height 27
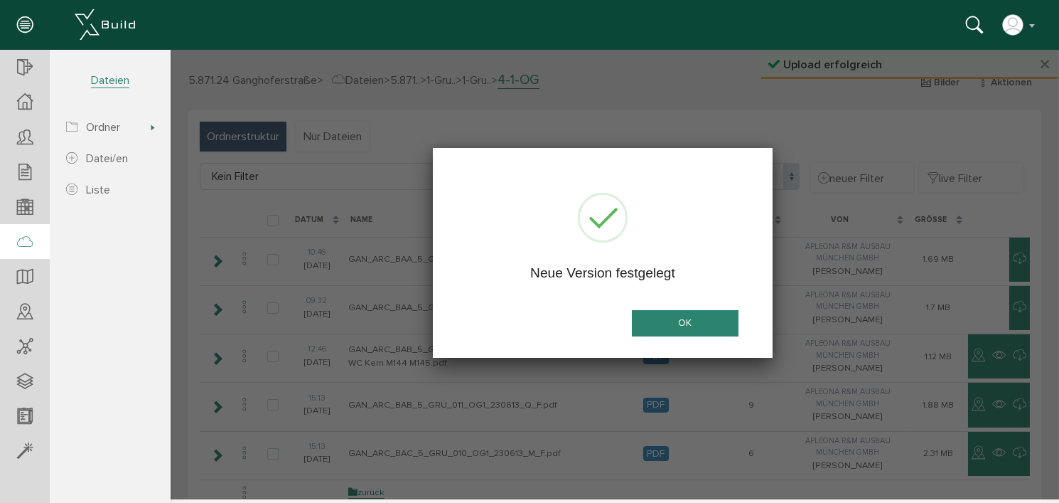
click at [675, 319] on button "OK" at bounding box center [684, 323] width 107 height 26
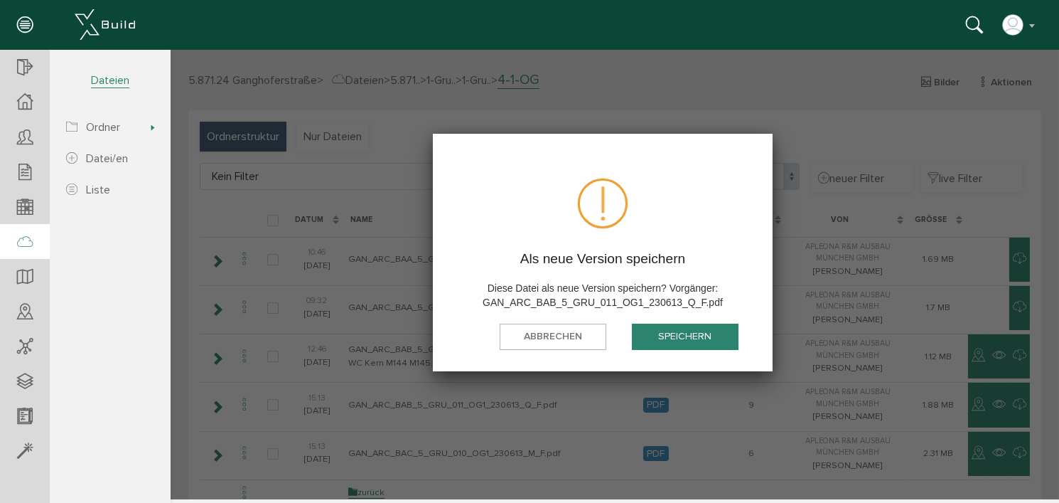
click at [685, 333] on button "speichern" at bounding box center [684, 336] width 107 height 26
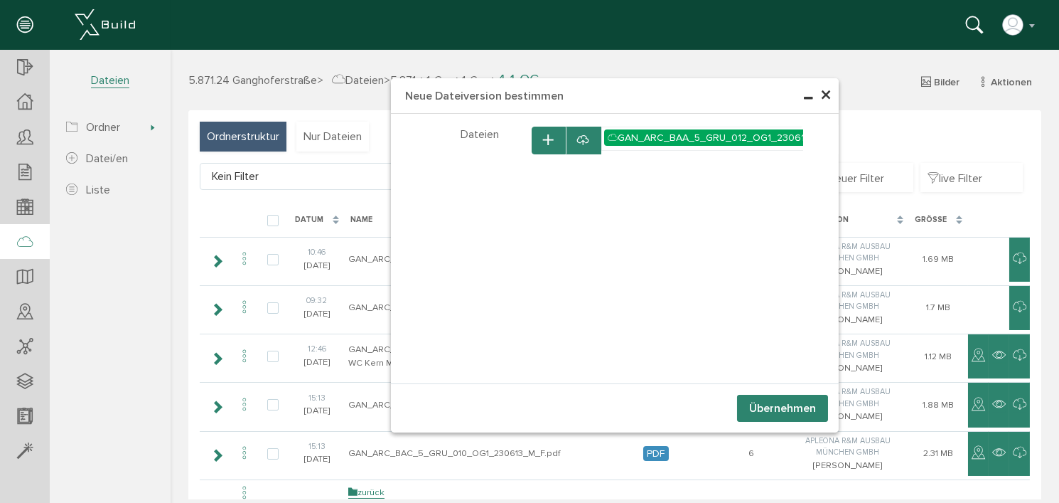
select select "D-66c867b9a745d4_62872820"
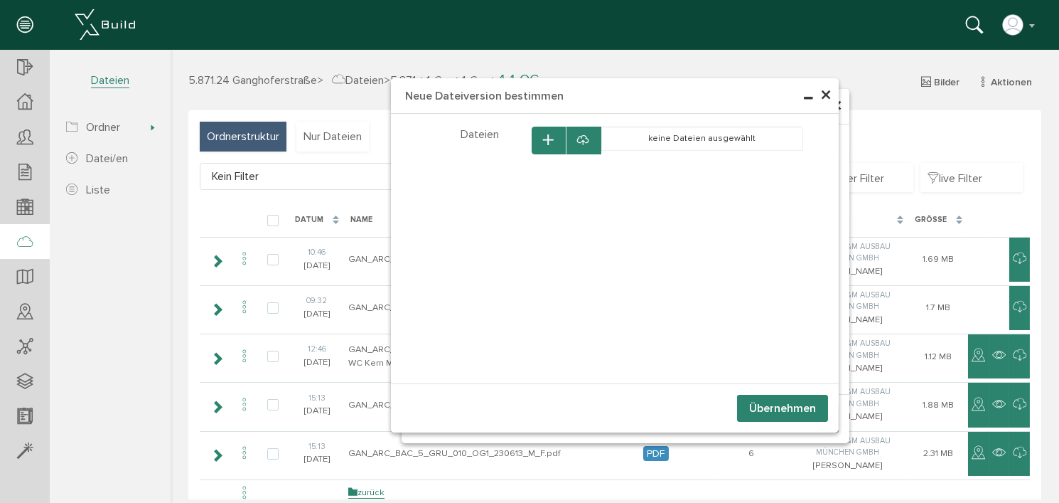
select select "D-66c867b9a745d4_62872820"
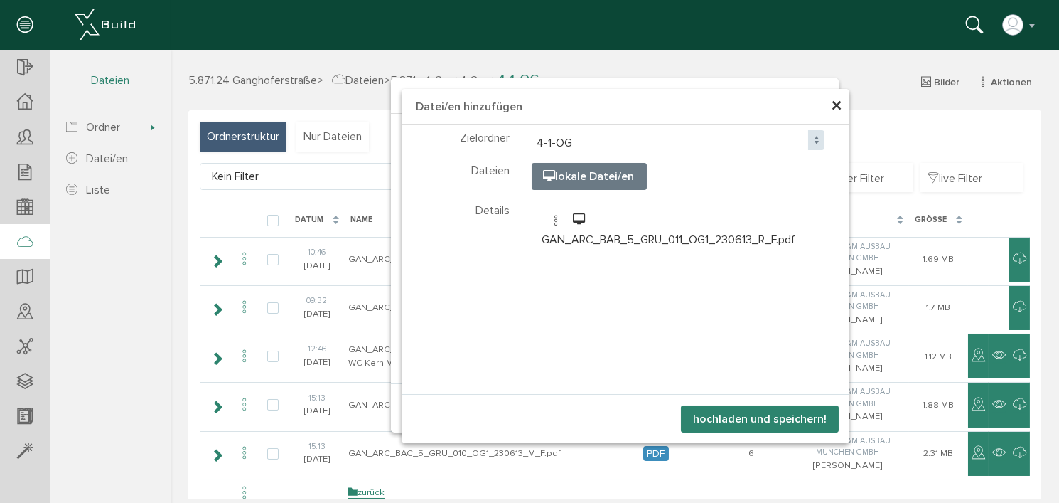
click at [764, 417] on button "hochladen und speichern!" at bounding box center [759, 418] width 158 height 27
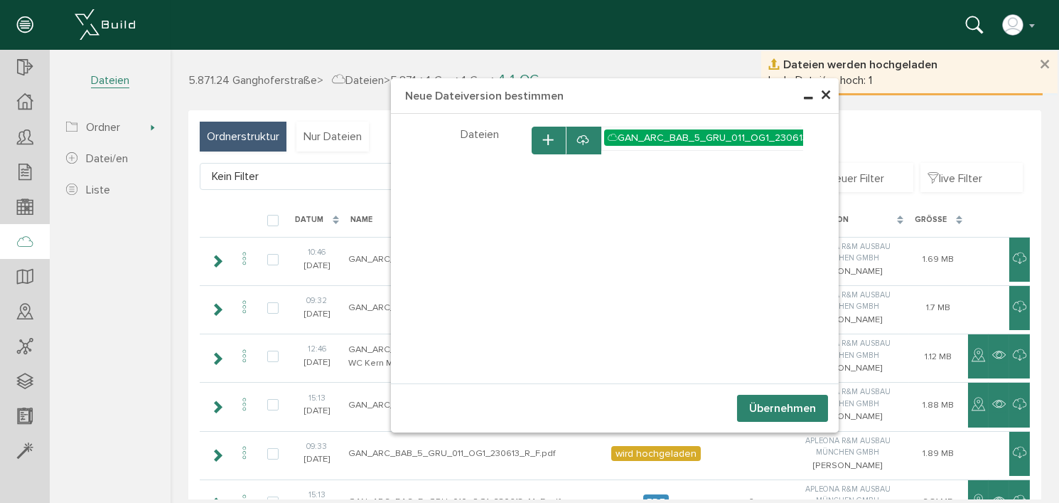
click at [766, 407] on button "Übernehmen" at bounding box center [782, 408] width 91 height 27
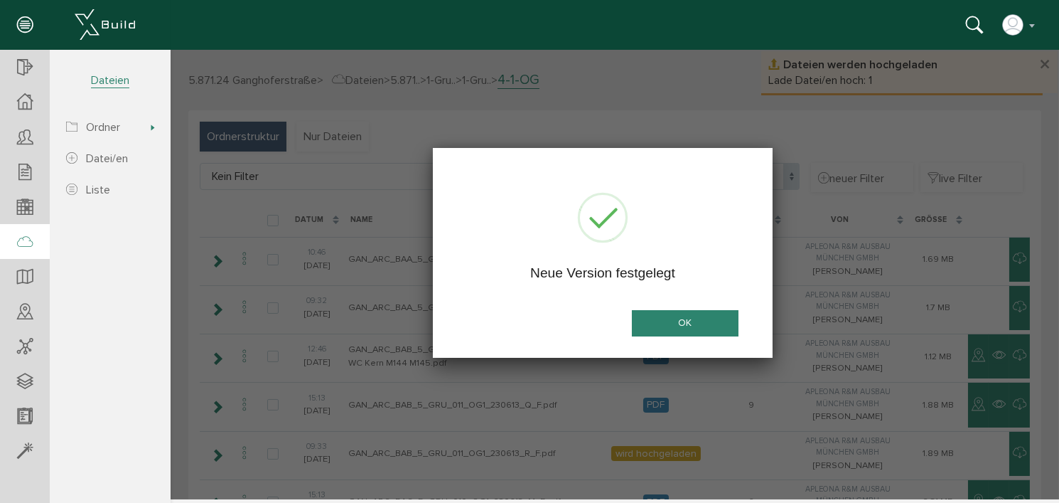
click at [692, 322] on button "OK" at bounding box center [684, 323] width 107 height 26
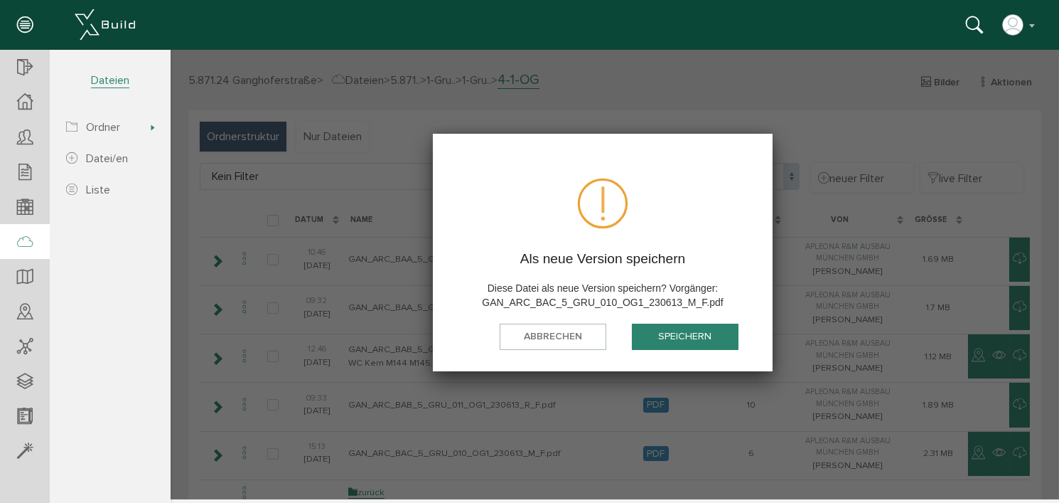
click at [684, 338] on button "speichern" at bounding box center [684, 336] width 107 height 26
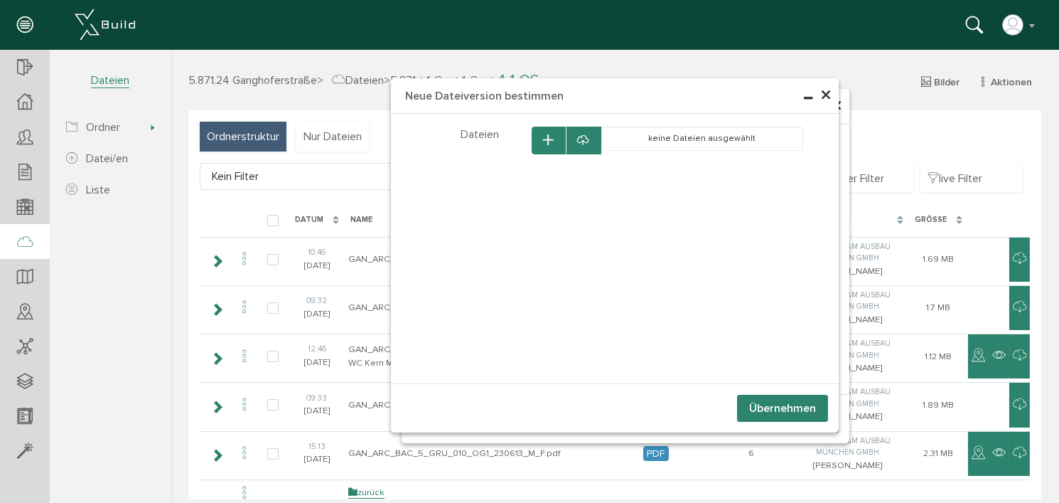
select select "D-66c867b9a745d4_62872820"
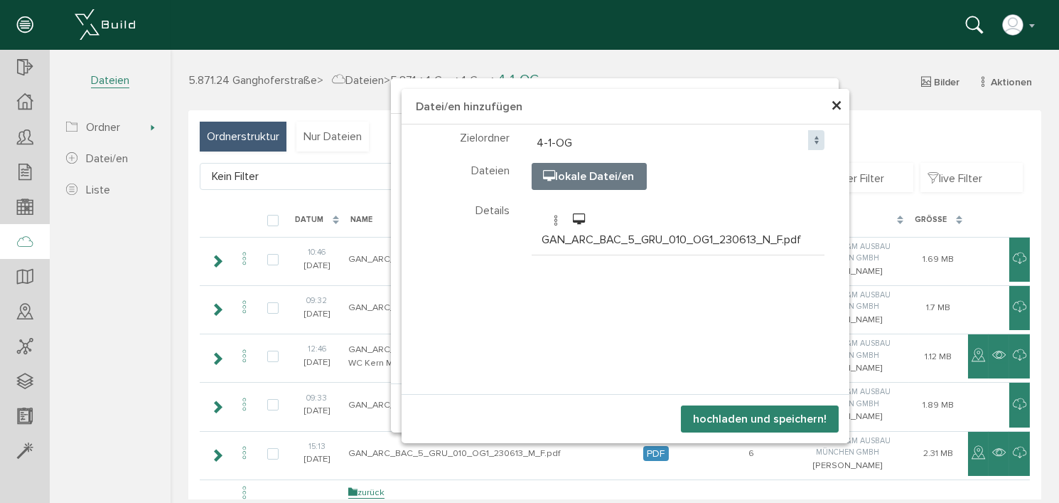
click at [760, 417] on button "hochladen und speichern!" at bounding box center [759, 418] width 158 height 27
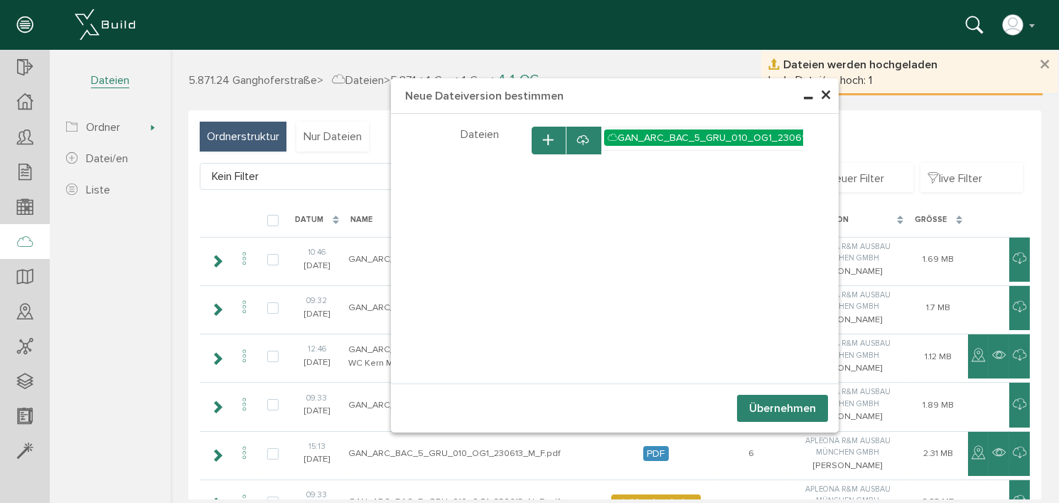
click at [766, 407] on button "Übernehmen" at bounding box center [782, 408] width 91 height 27
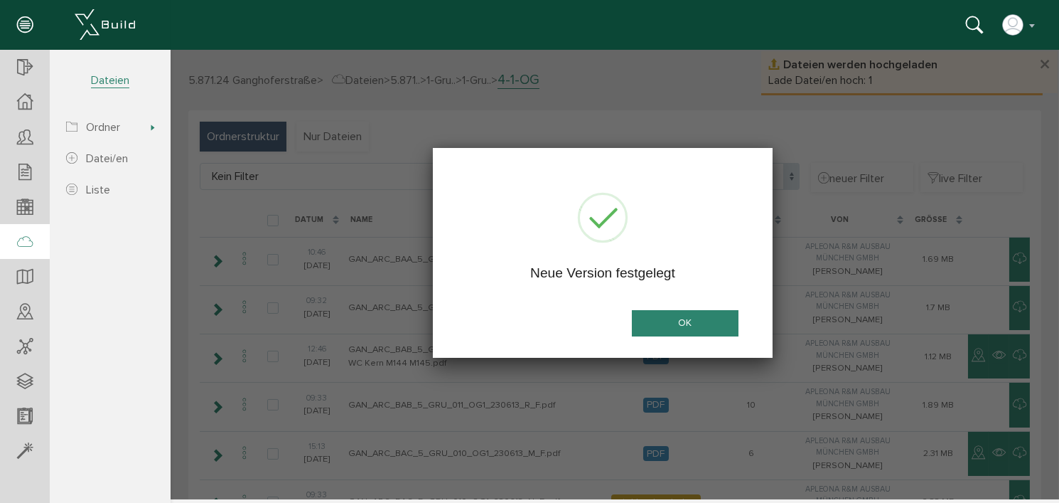
click at [688, 319] on button "OK" at bounding box center [684, 323] width 107 height 26
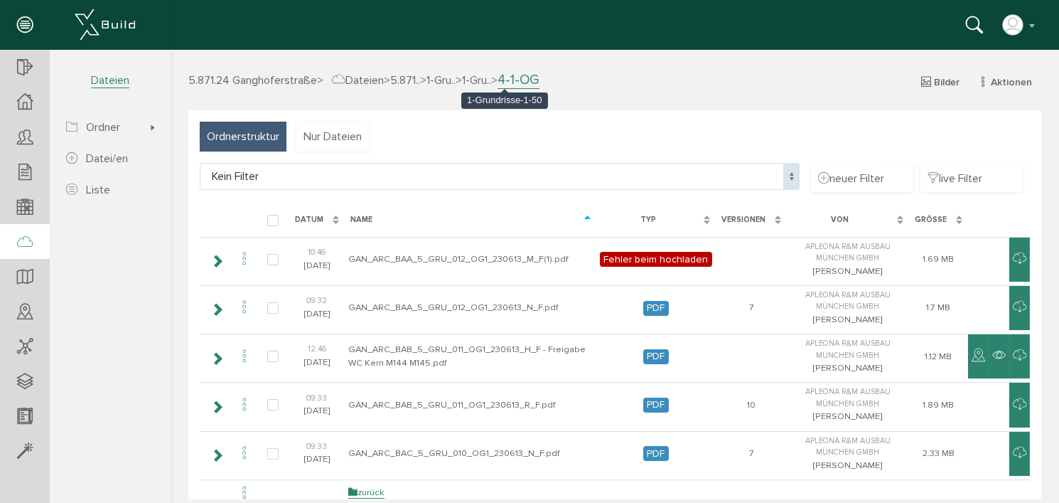
click at [491, 81] on span "1-Gru.." at bounding box center [475, 80] width 29 height 14
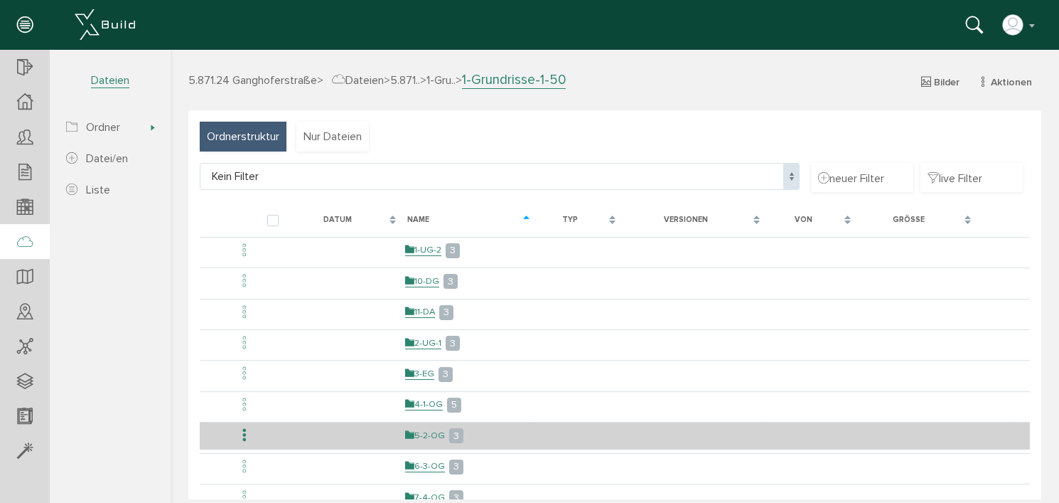
click at [428, 429] on link "5-2-OG" at bounding box center [425, 435] width 40 height 12
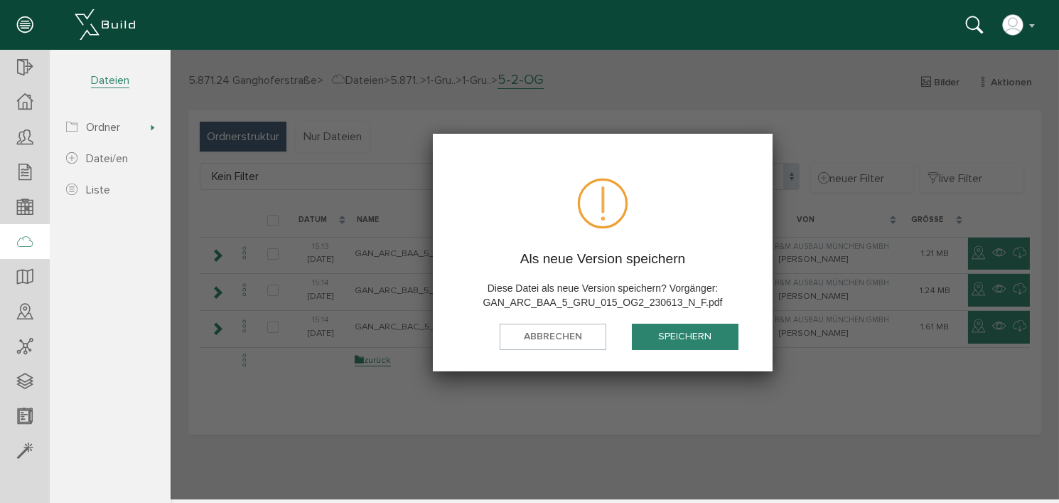
click at [681, 333] on button "speichern" at bounding box center [684, 336] width 107 height 26
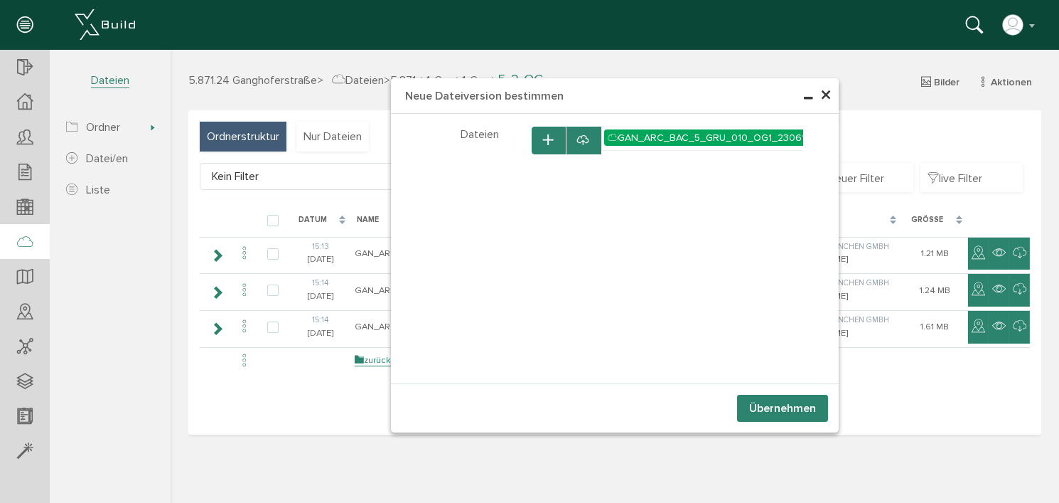
select select "D-66c867c53e2094_25723826"
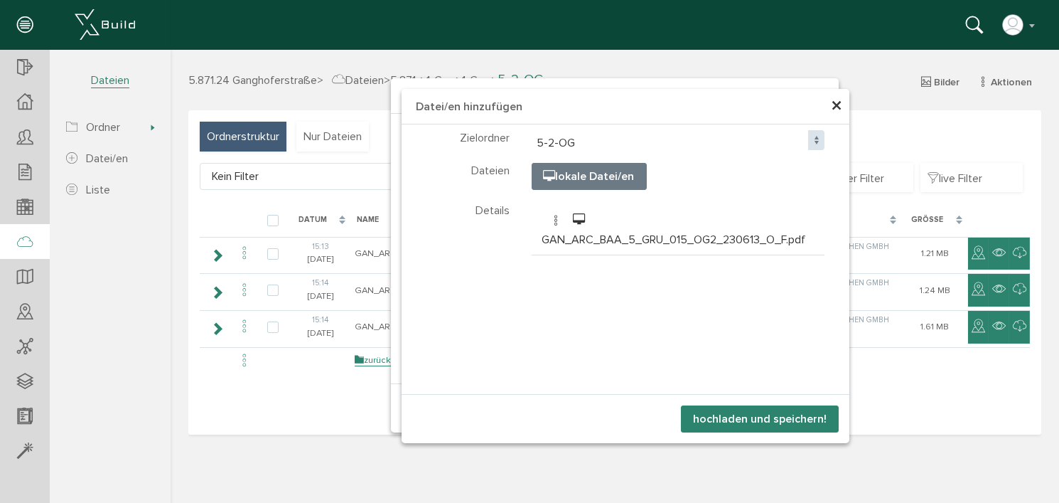
click at [764, 418] on button "hochladen und speichern!" at bounding box center [759, 418] width 158 height 27
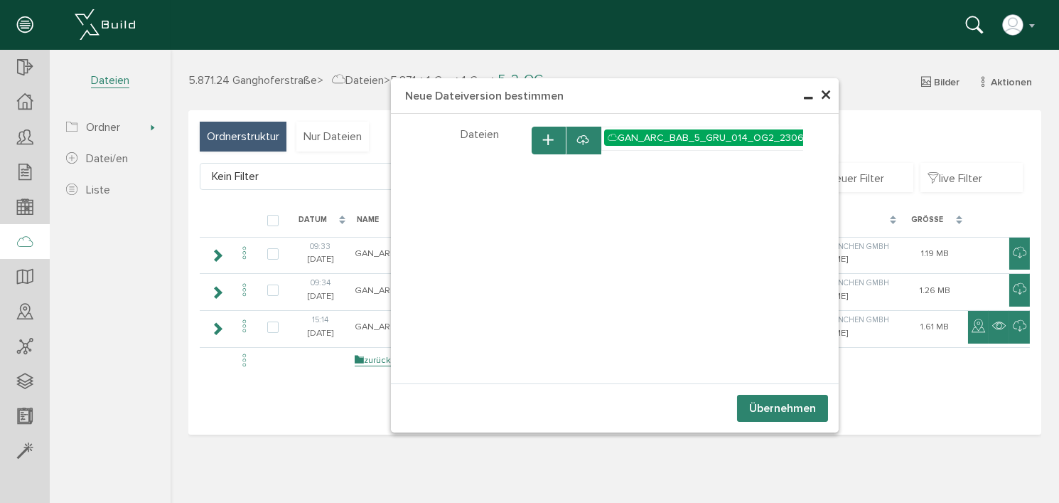
select select "D-66c867c53e2094_25723826"
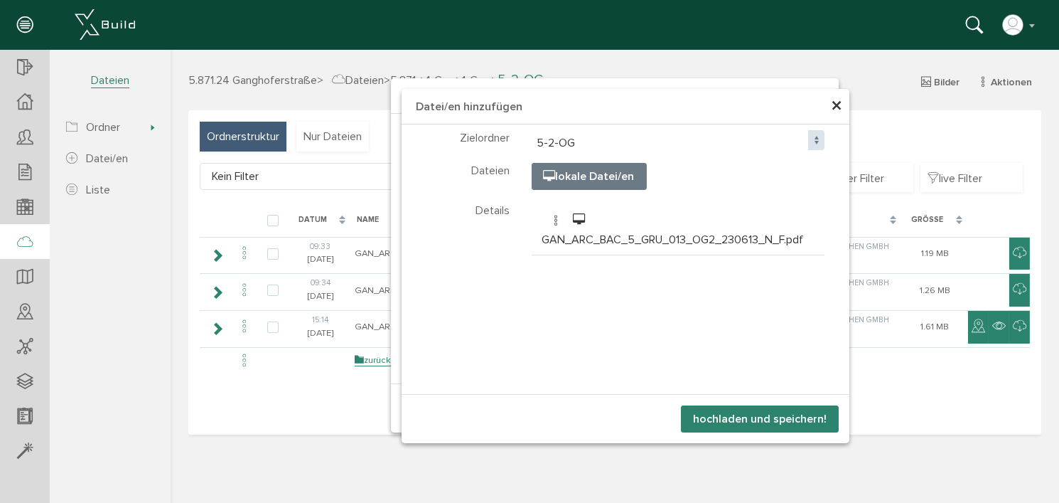
click at [775, 415] on button "hochladen und speichern!" at bounding box center [759, 418] width 158 height 27
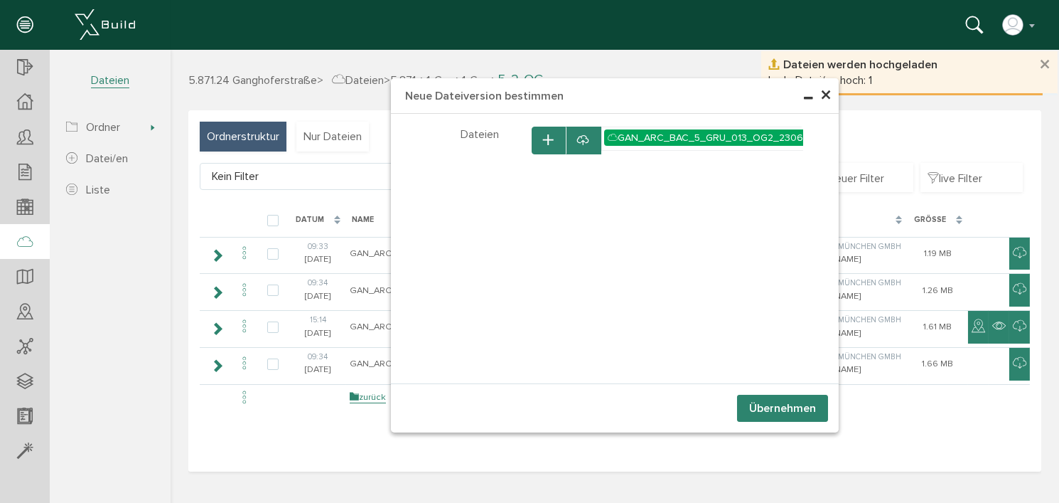
click at [775, 412] on button "Übernehmen" at bounding box center [782, 408] width 91 height 27
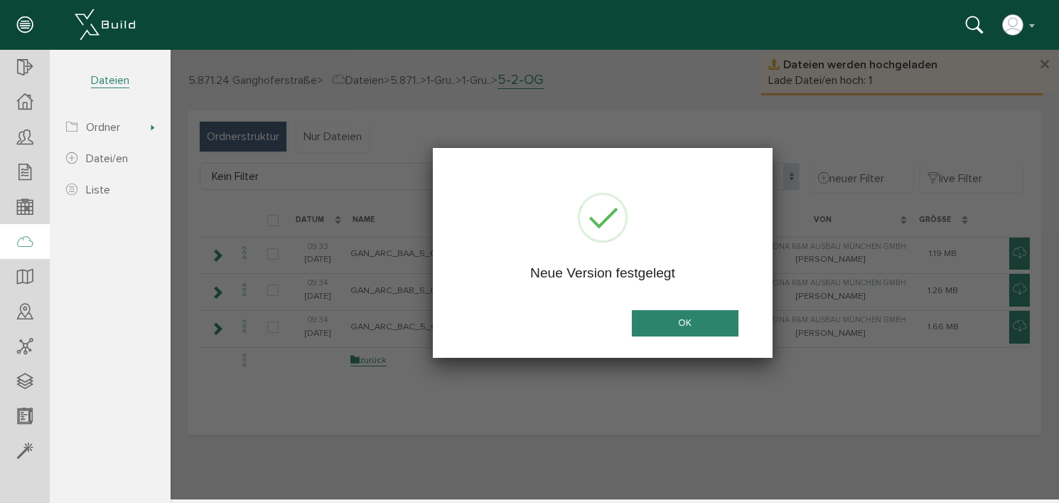
click at [696, 327] on button "OK" at bounding box center [684, 323] width 107 height 26
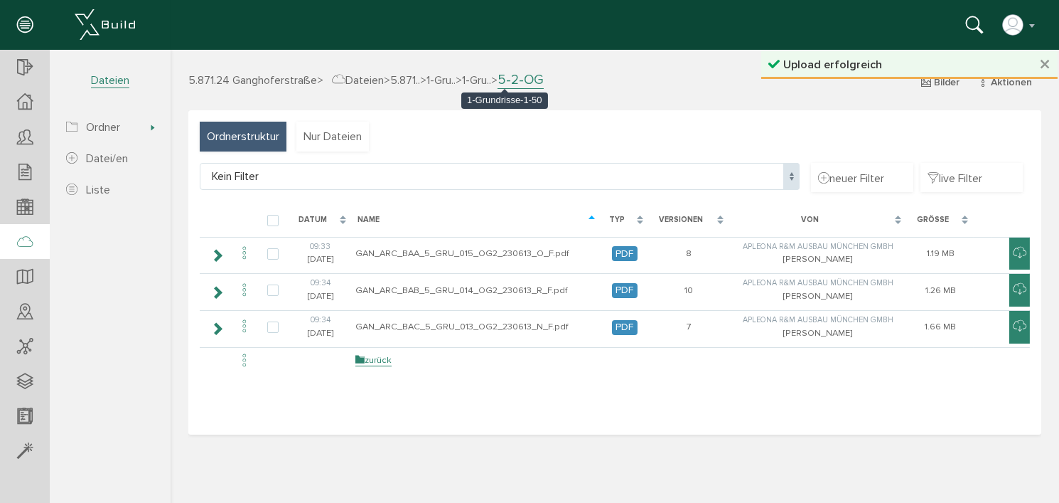
click at [491, 78] on span "1-Gru.." at bounding box center [475, 80] width 29 height 14
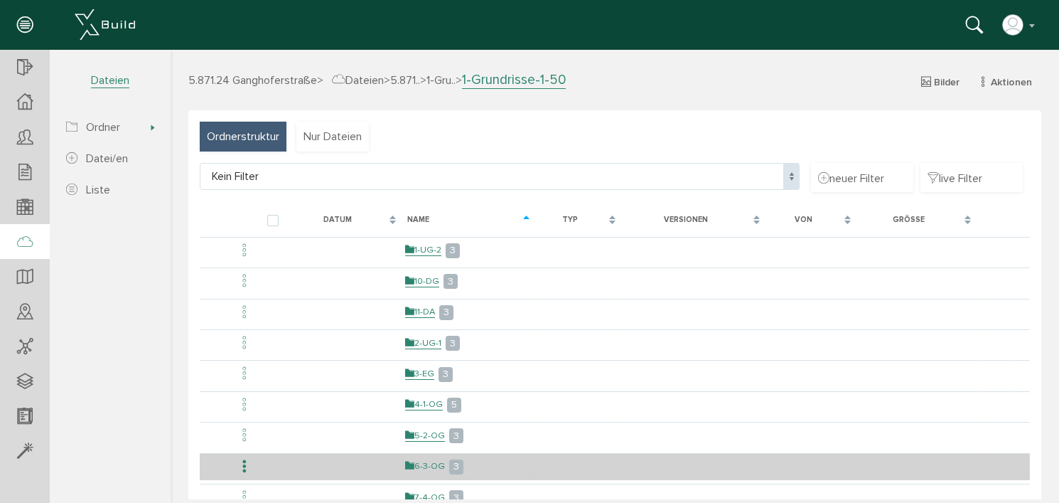
click at [434, 460] on link "6-3-OG" at bounding box center [425, 466] width 40 height 12
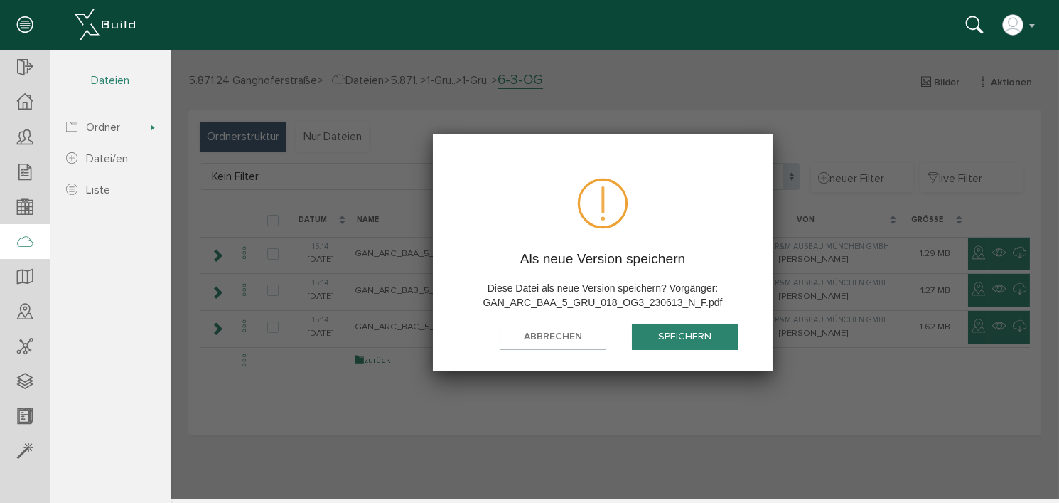
click at [672, 332] on button "speichern" at bounding box center [684, 336] width 107 height 26
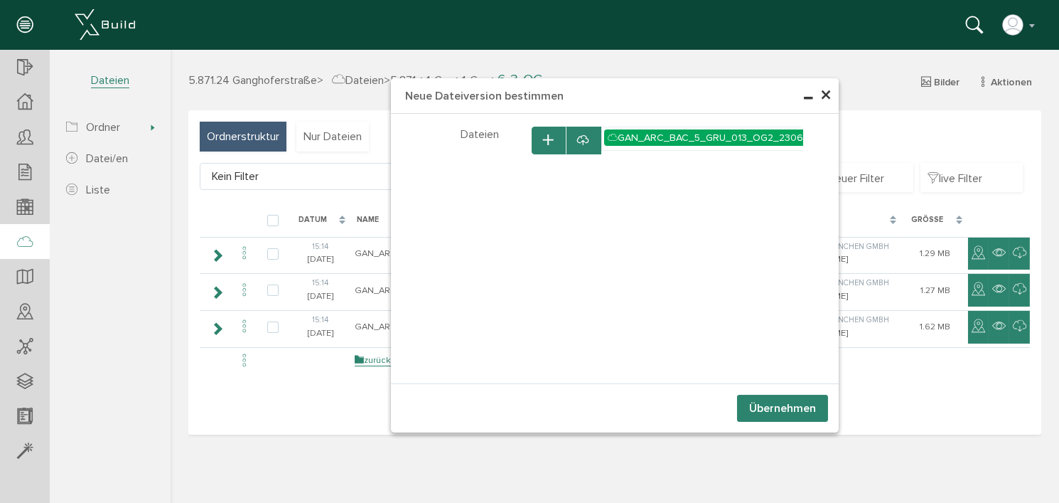
select select "D-66c867d5792e66_35271417"
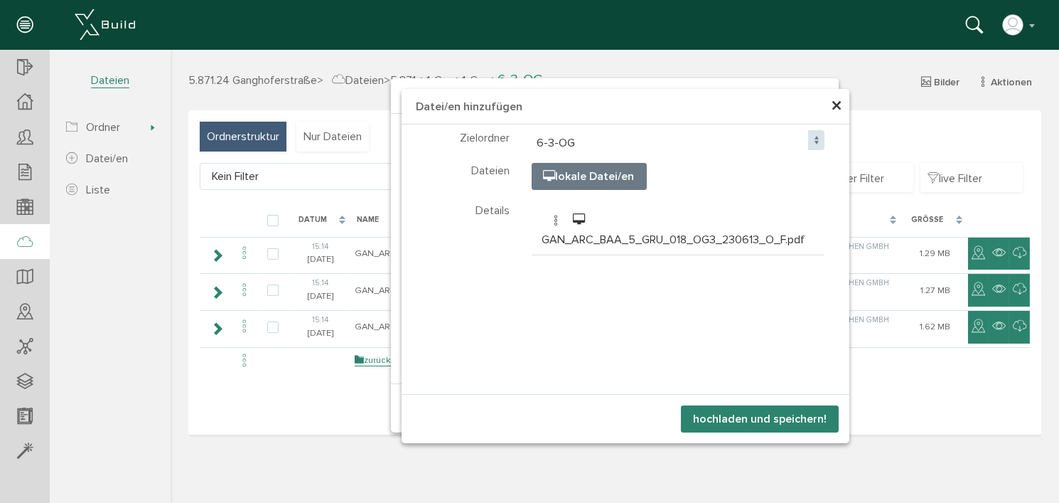
click at [771, 414] on button "hochladen und speichern!" at bounding box center [759, 418] width 158 height 27
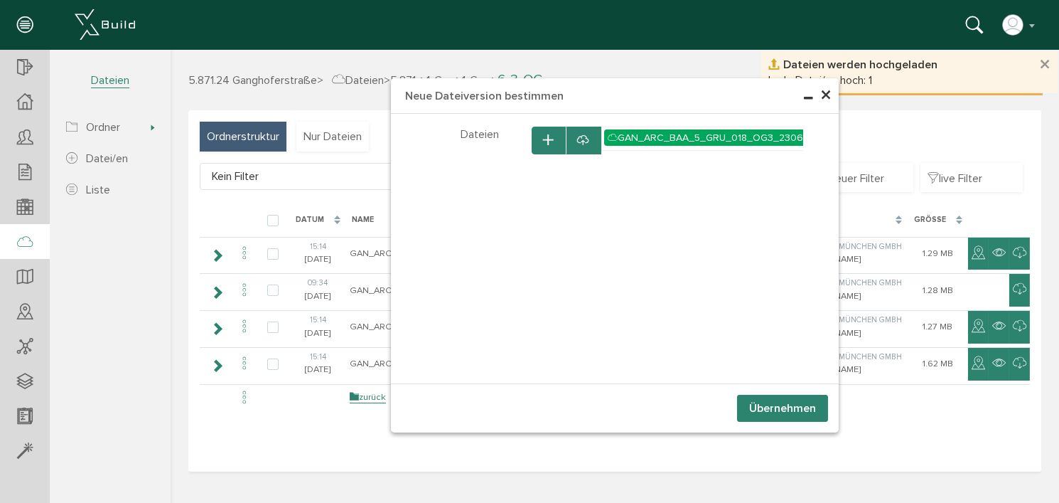
click at [774, 410] on button "Übernehmen" at bounding box center [782, 408] width 91 height 27
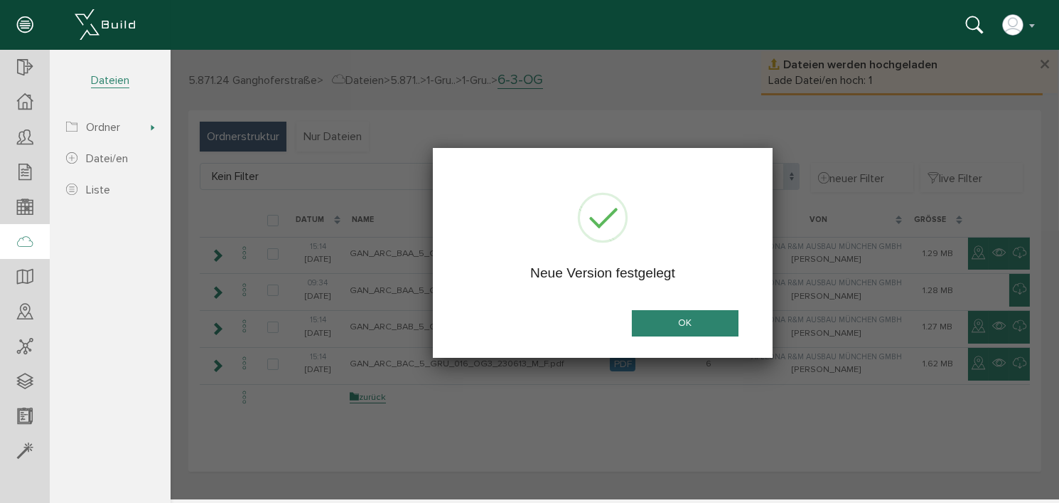
click at [700, 324] on button "OK" at bounding box center [684, 323] width 107 height 26
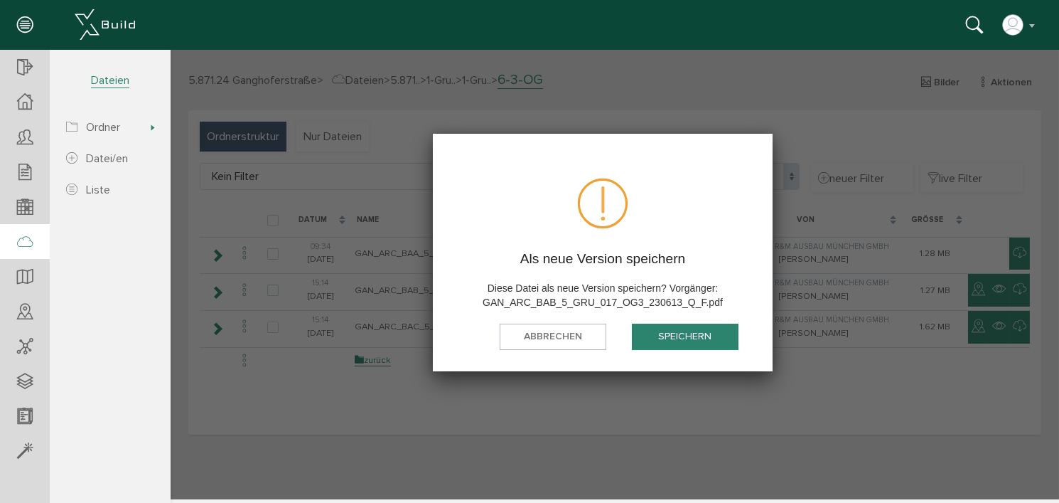
click at [689, 339] on button "speichern" at bounding box center [684, 336] width 107 height 26
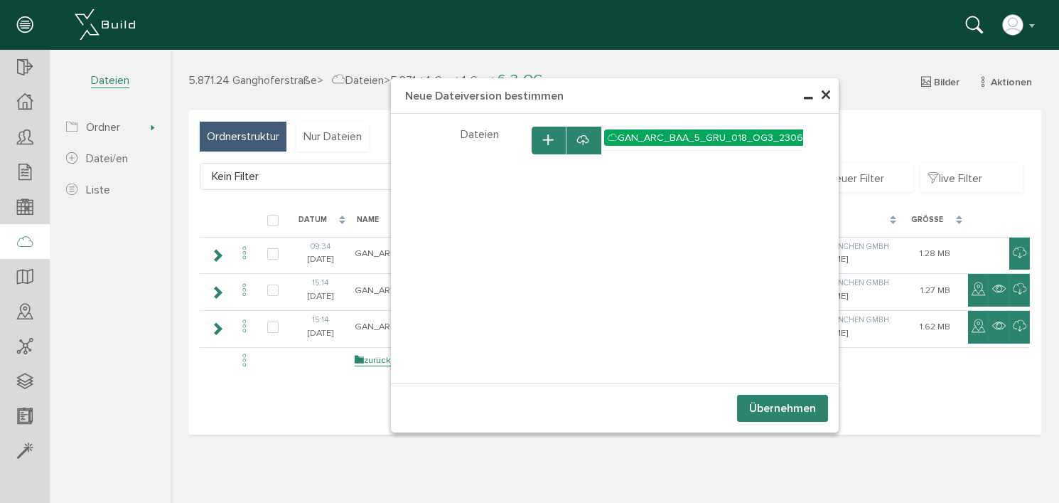
select select "D-66c867d5792e66_35271417"
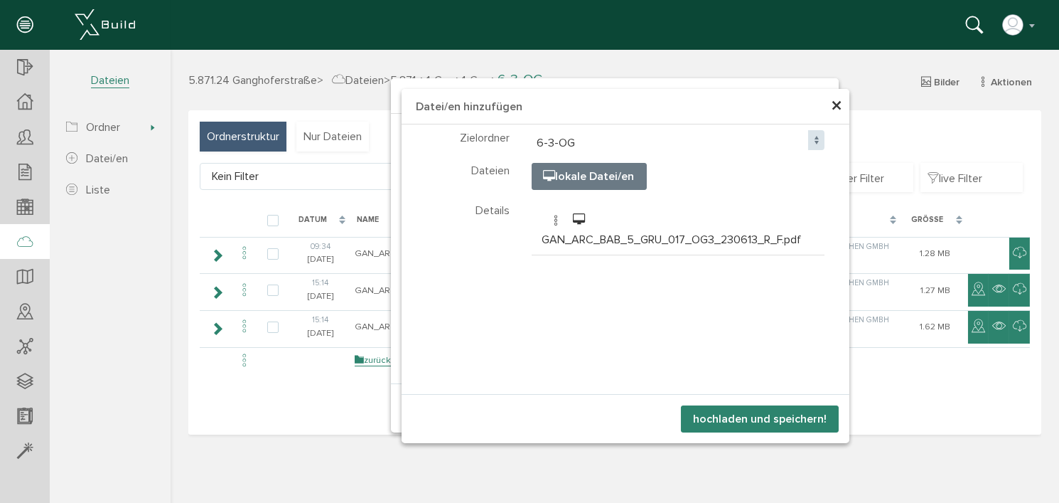
click at [774, 416] on button "hochladen und speichern!" at bounding box center [759, 418] width 158 height 27
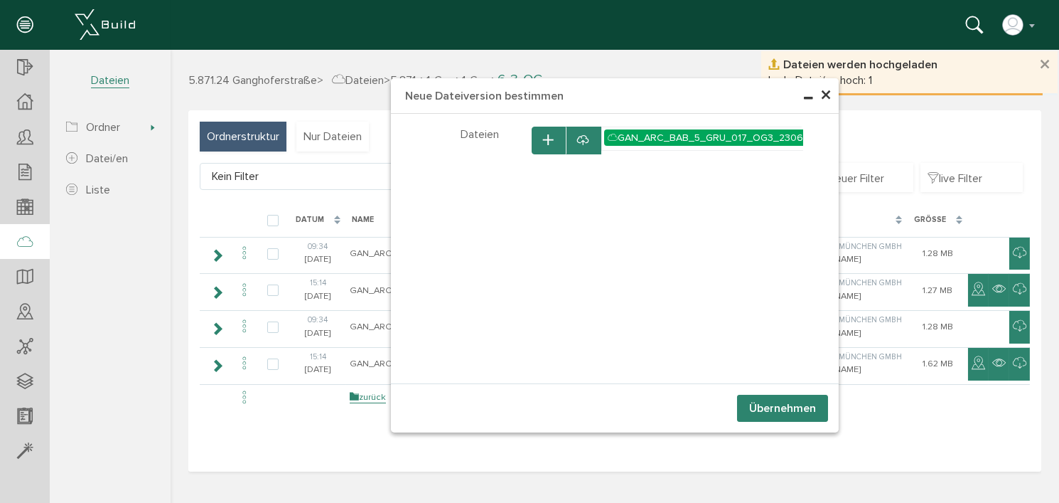
click at [773, 410] on button "Übernehmen" at bounding box center [782, 408] width 91 height 27
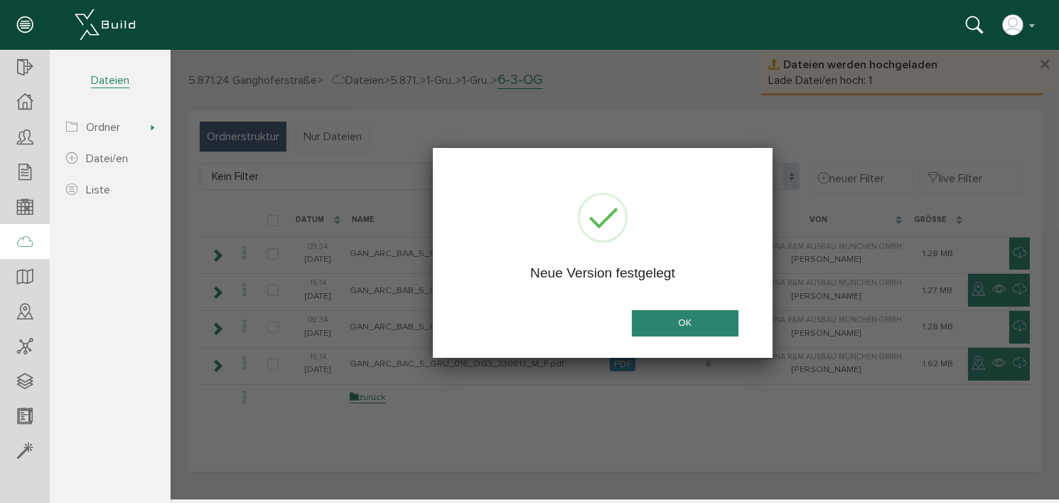
click at [690, 322] on button "OK" at bounding box center [684, 323] width 107 height 26
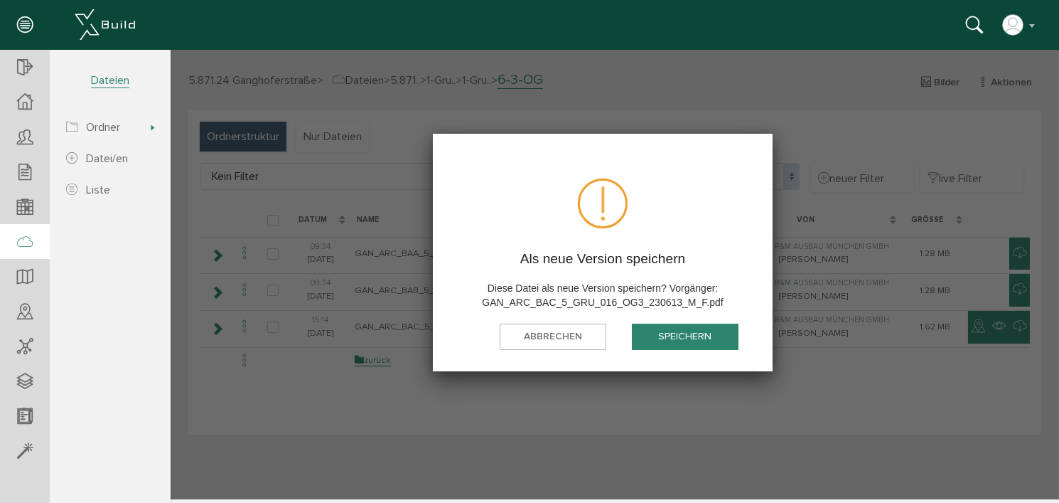
click at [694, 336] on button "speichern" at bounding box center [684, 336] width 107 height 26
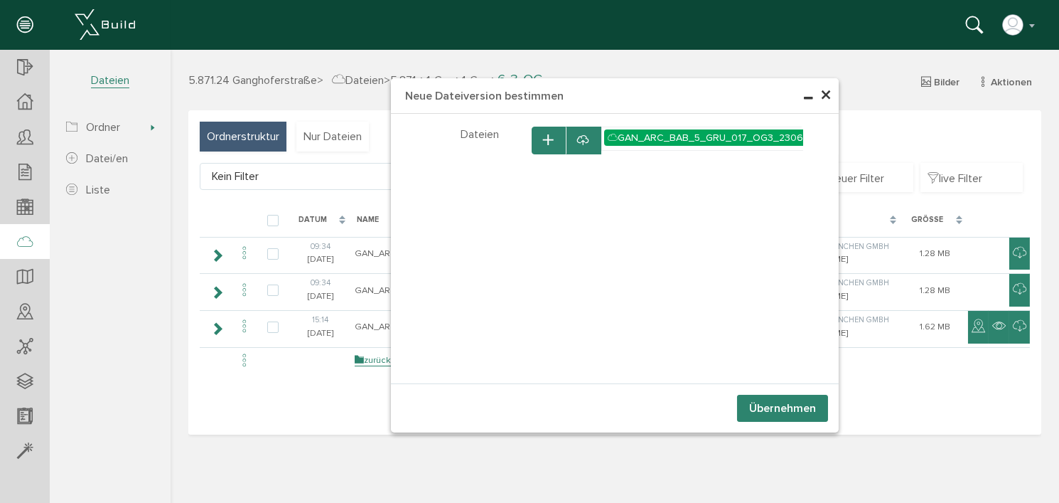
select select "D-66c867d5792e66_35271417"
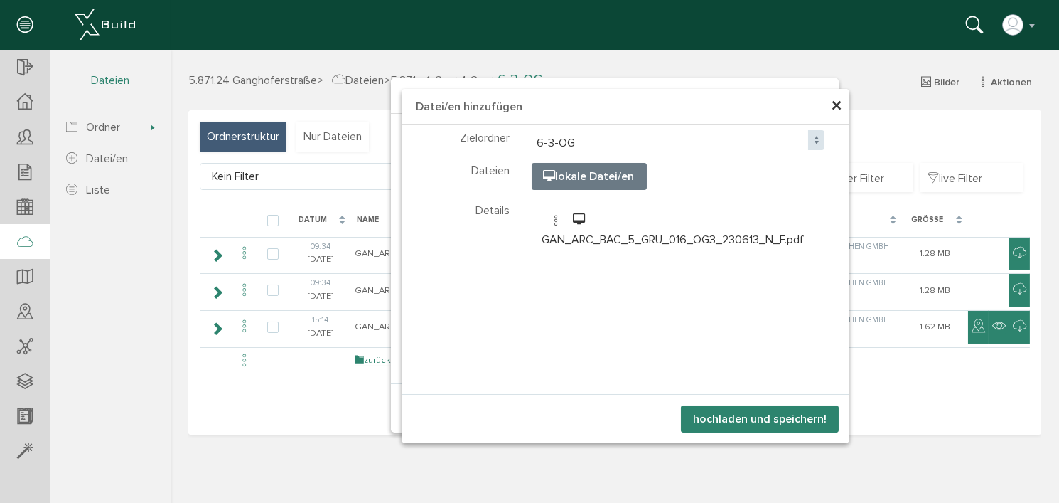
click at [766, 422] on button "hochladen und speichern!" at bounding box center [759, 418] width 158 height 27
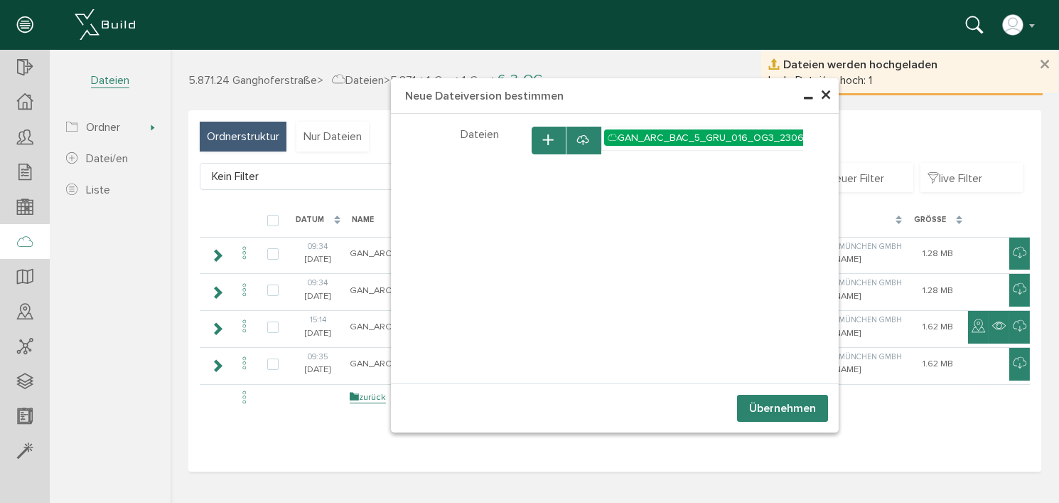
click at [774, 408] on button "Übernehmen" at bounding box center [782, 408] width 91 height 27
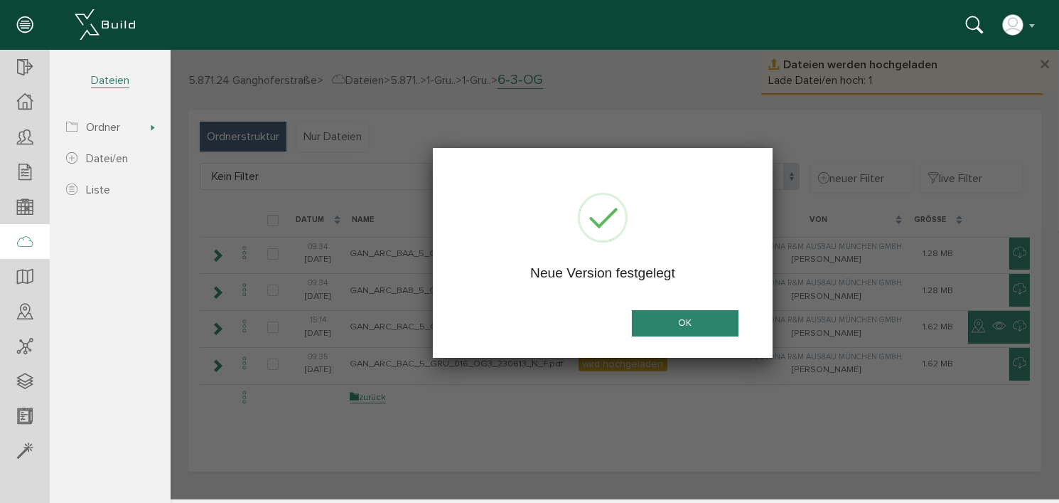
click at [691, 329] on button "OK" at bounding box center [684, 323] width 107 height 26
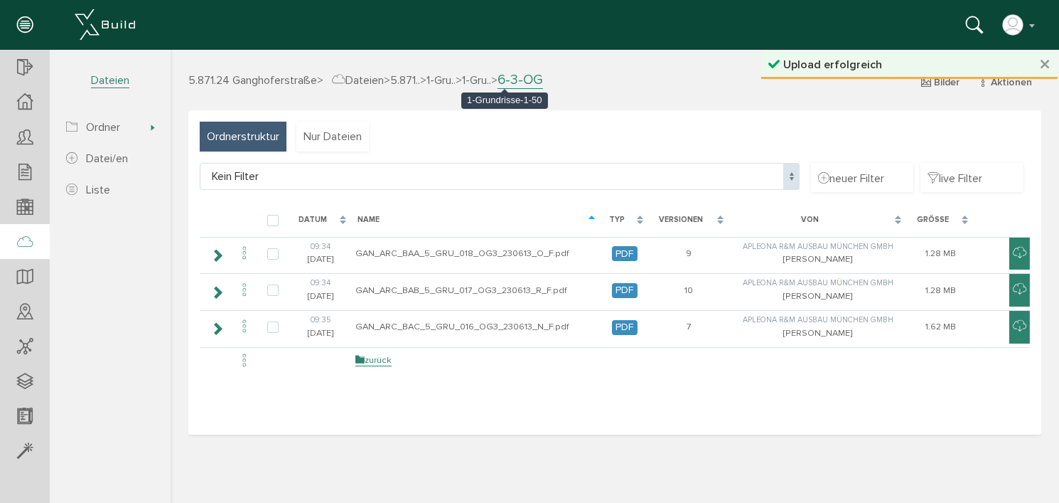
click at [491, 81] on span "1-Gru.." at bounding box center [475, 80] width 29 height 14
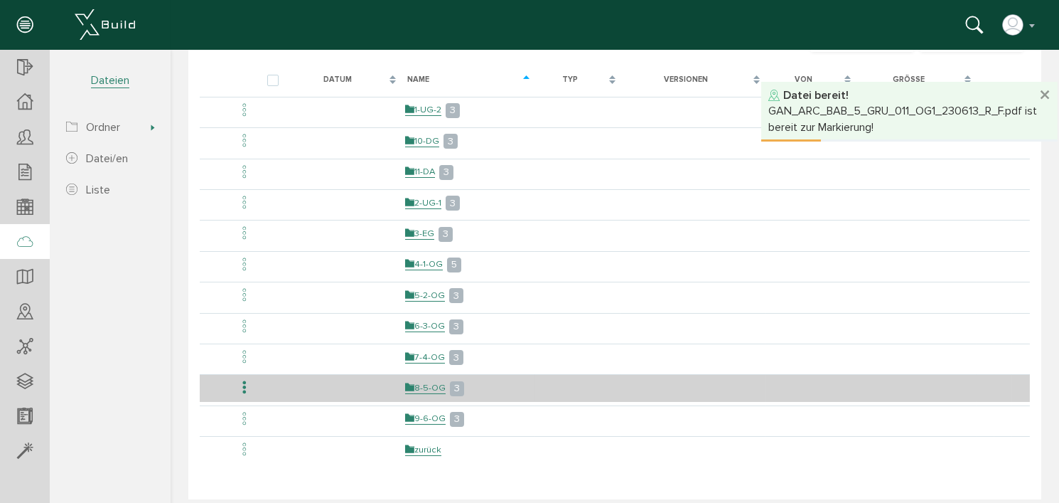
scroll to position [141, 0]
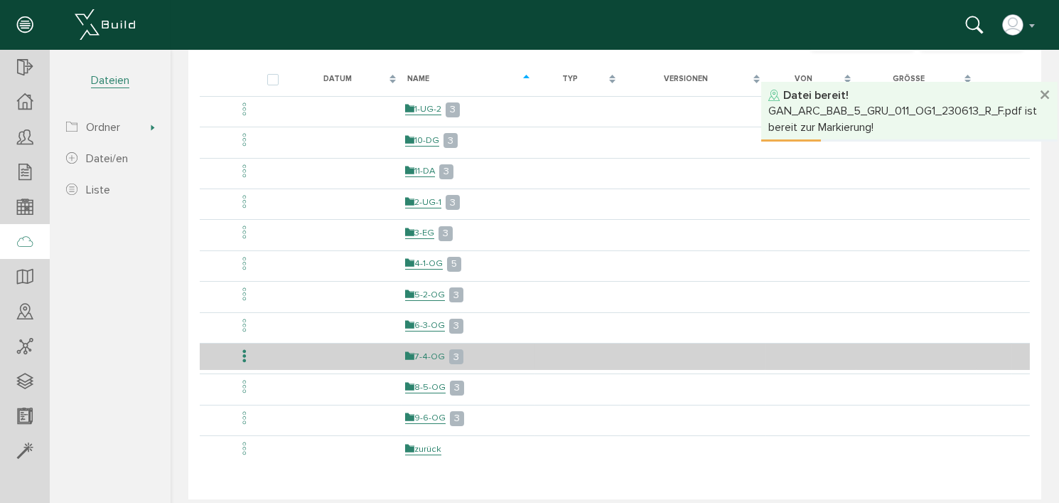
click at [432, 350] on link "7-4-OG" at bounding box center [425, 356] width 40 height 12
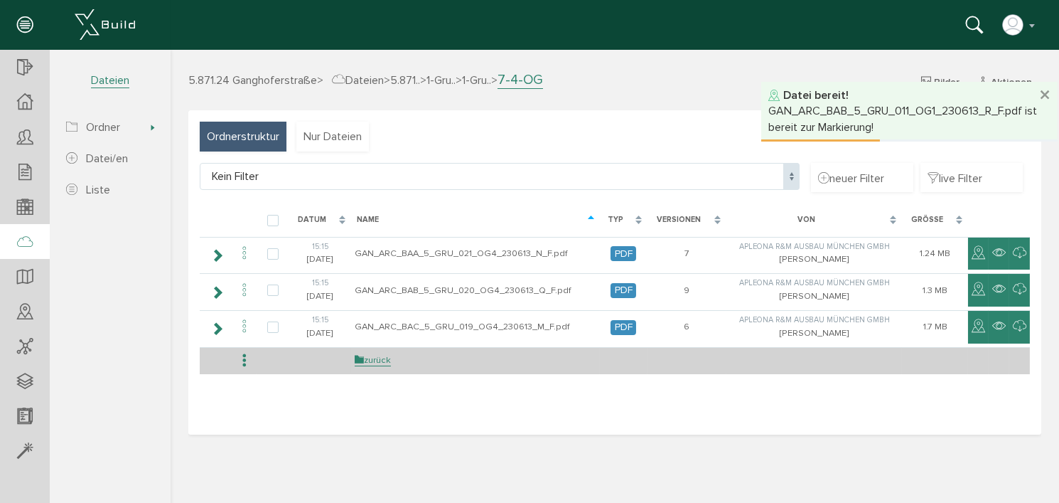
scroll to position [0, 0]
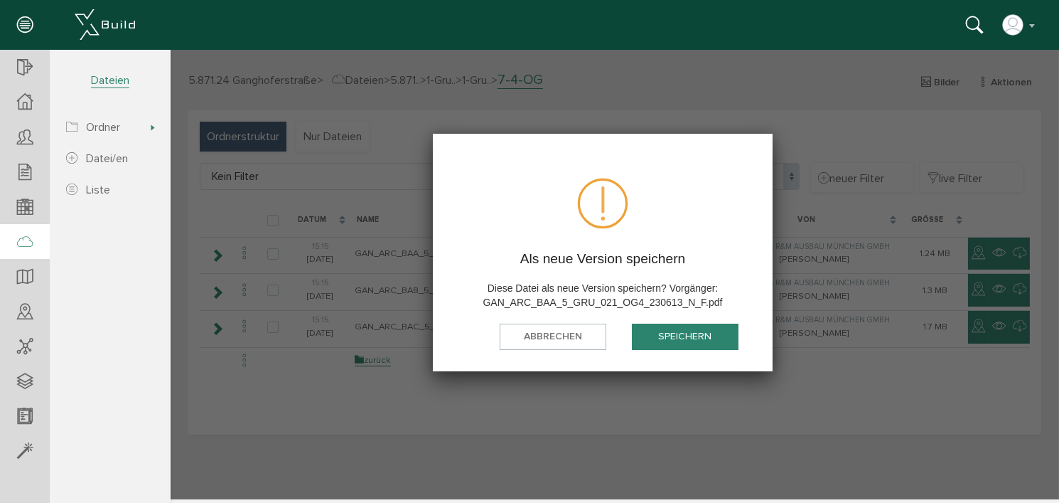
click at [678, 334] on button "speichern" at bounding box center [684, 336] width 107 height 26
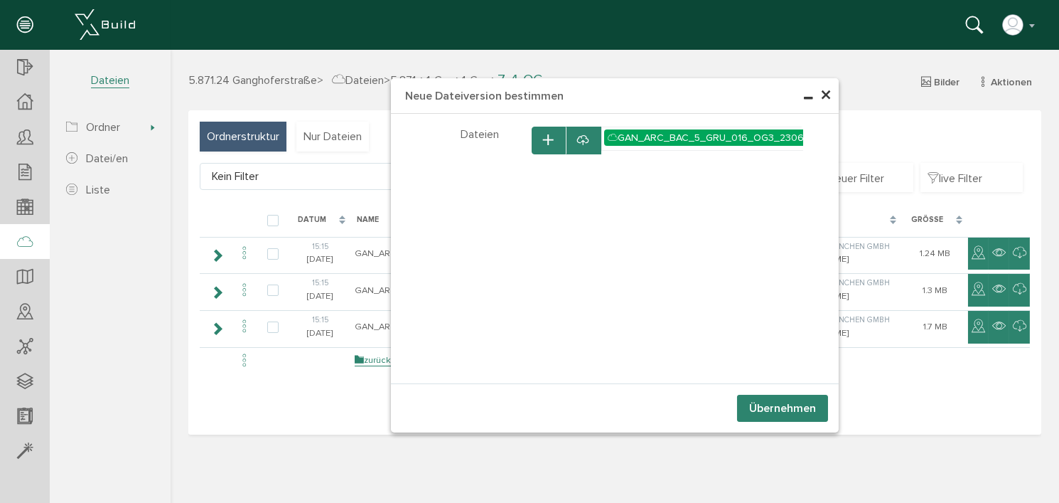
select select "D-66c867e9ef1f53_26562204"
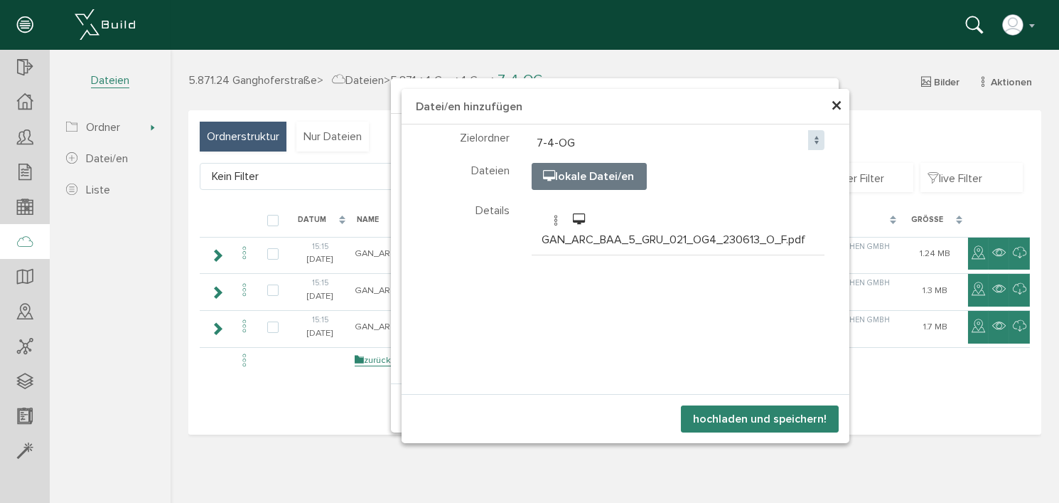
click at [762, 417] on button "hochladen und speichern!" at bounding box center [759, 418] width 158 height 27
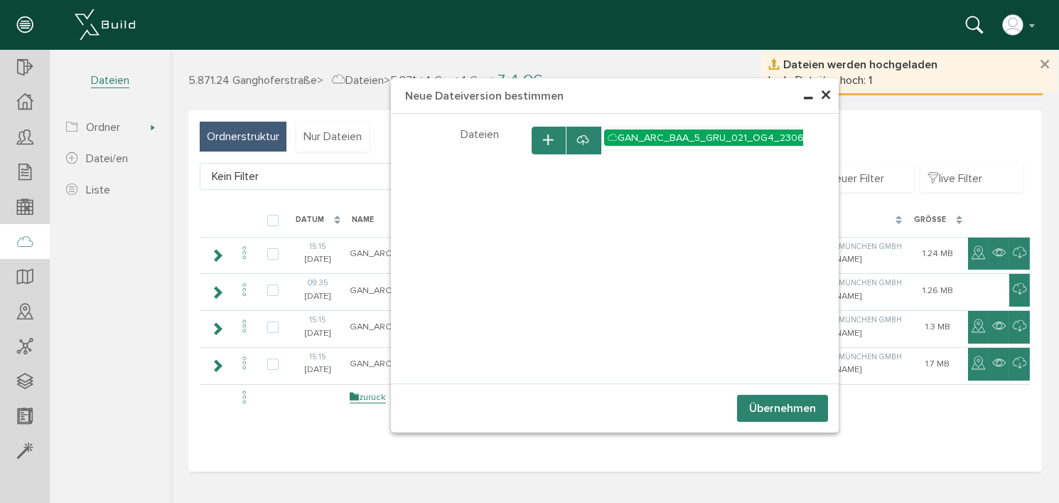
click at [769, 405] on button "Übernehmen" at bounding box center [782, 408] width 91 height 27
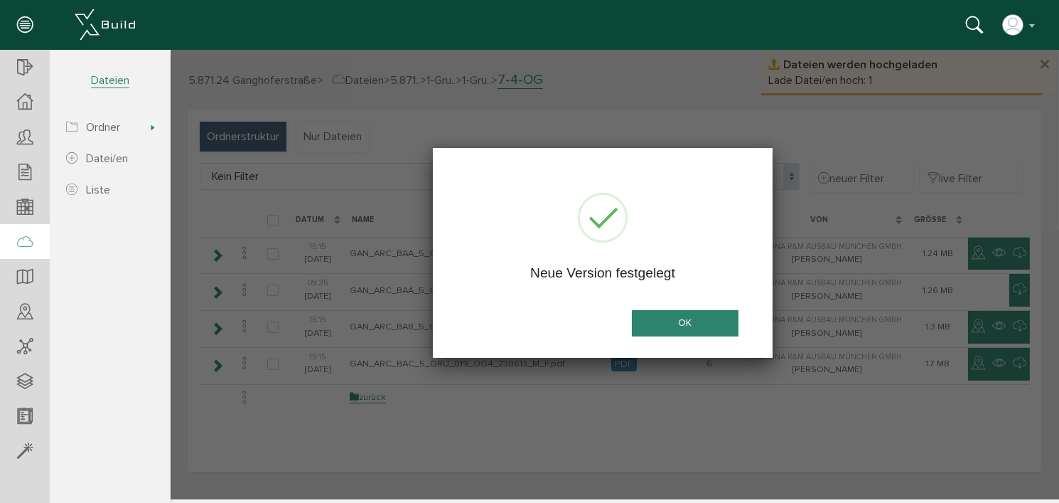
click at [699, 321] on button "OK" at bounding box center [684, 323] width 107 height 26
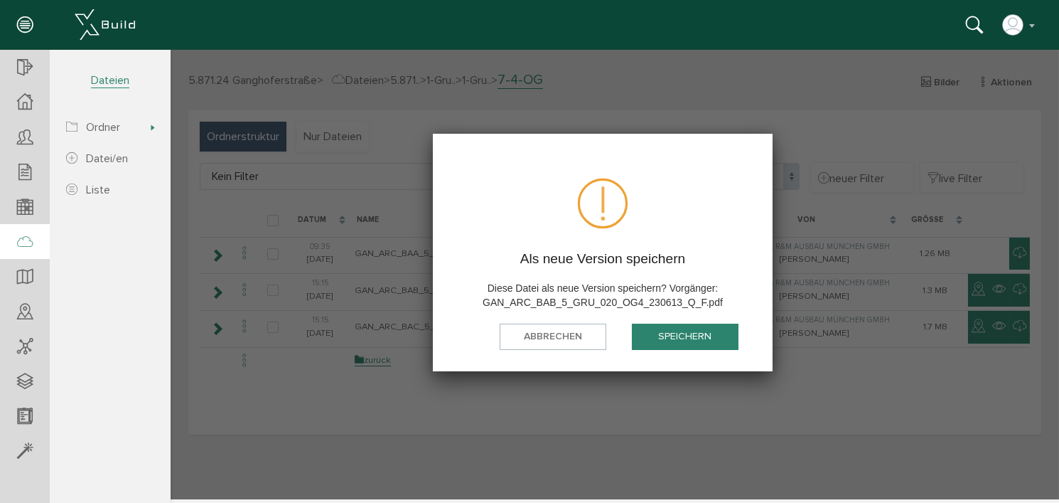
click at [681, 341] on button "speichern" at bounding box center [684, 336] width 107 height 26
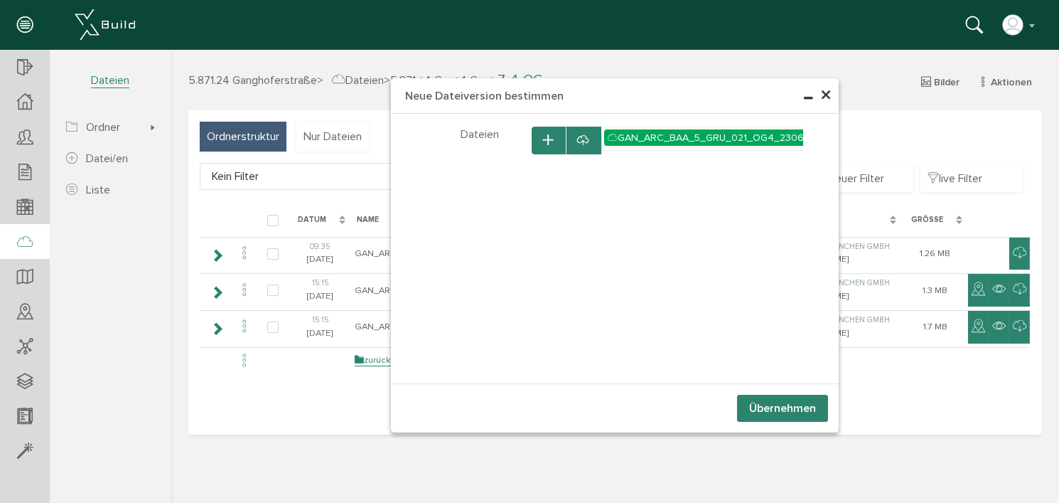
select select "D-66c867e9ef1f53_26562204"
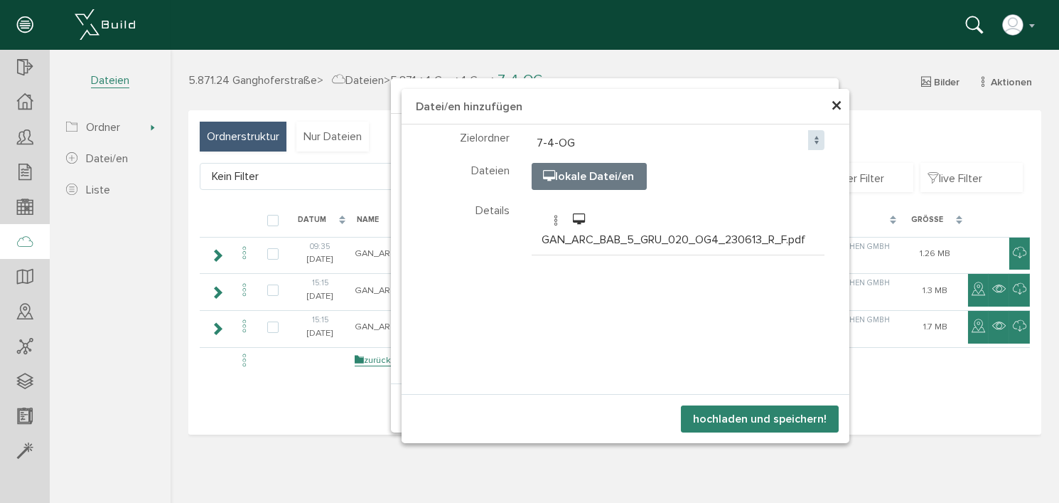
click at [764, 413] on button "hochladen und speichern!" at bounding box center [759, 418] width 158 height 27
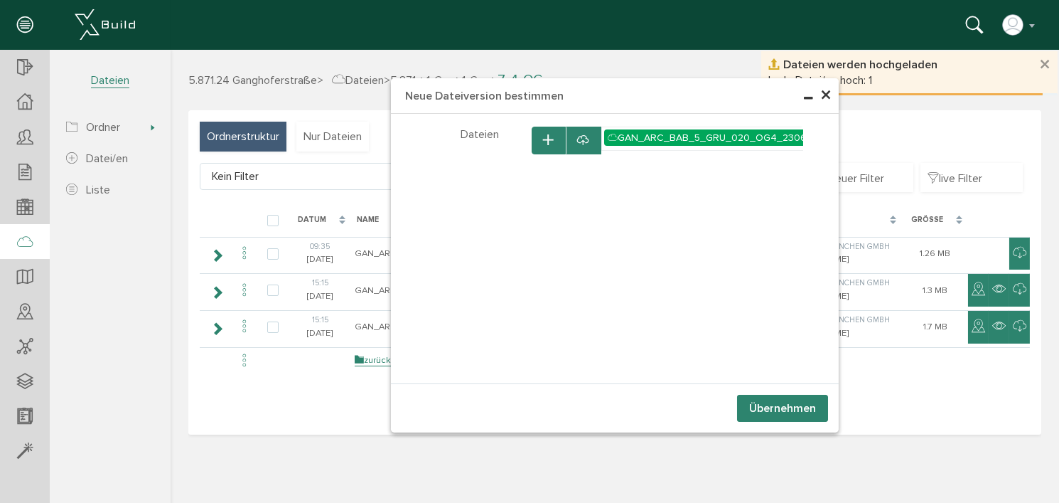
click at [764, 407] on button "Übernehmen" at bounding box center [782, 408] width 91 height 27
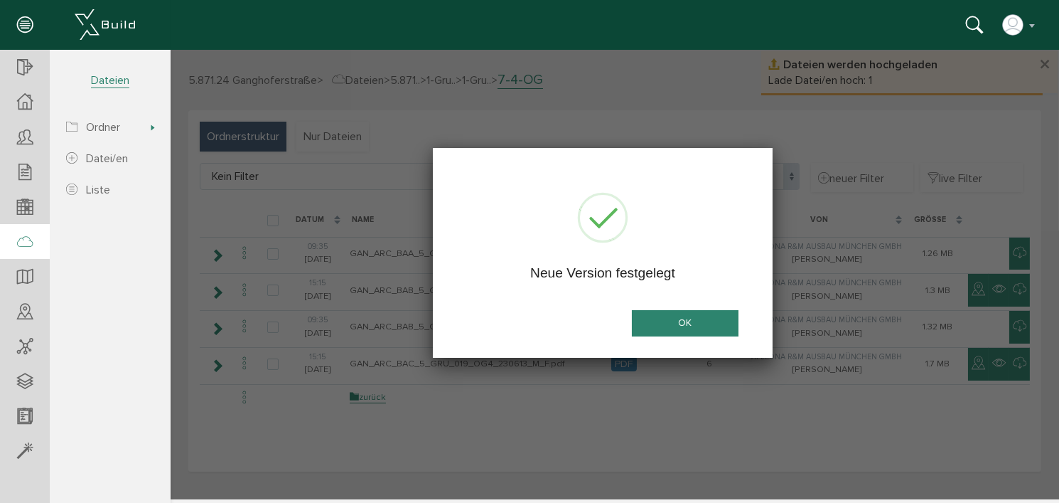
click at [692, 318] on button "OK" at bounding box center [684, 323] width 107 height 26
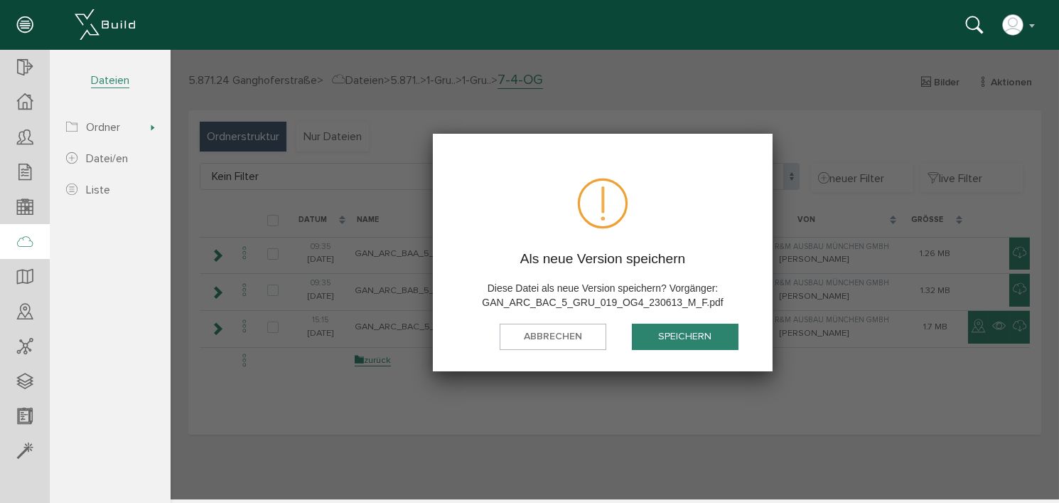
click at [687, 332] on button "speichern" at bounding box center [684, 336] width 107 height 26
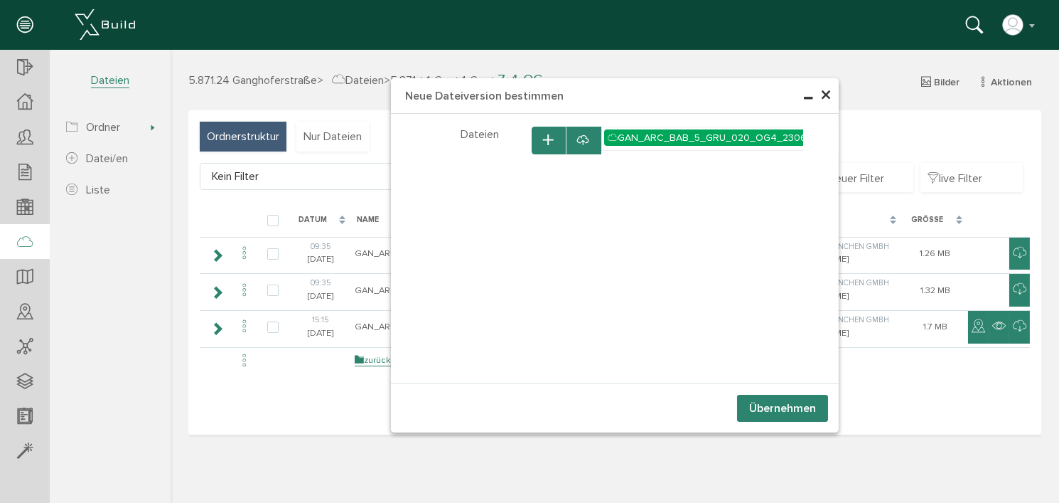
select select "D-66c867e9ef1f53_26562204"
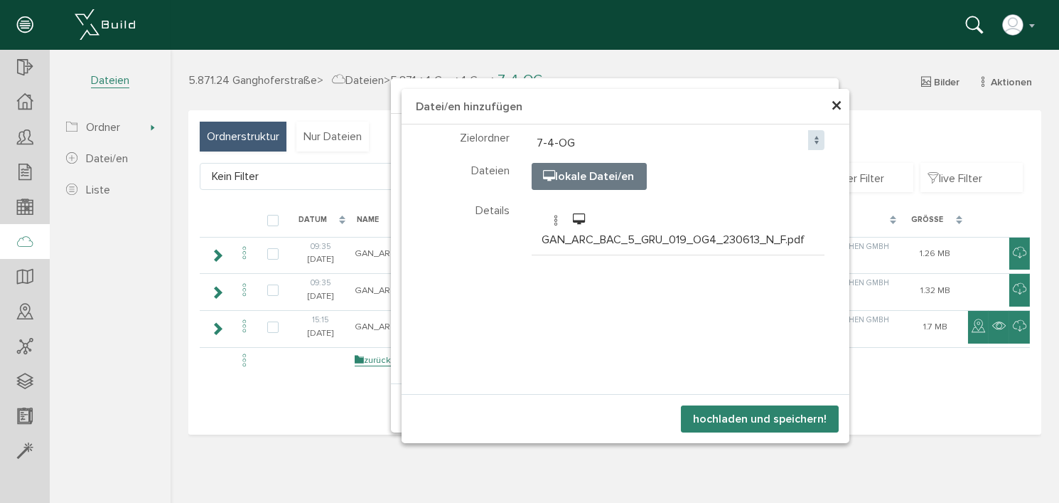
click at [772, 420] on button "hochladen und speichern!" at bounding box center [759, 418] width 158 height 27
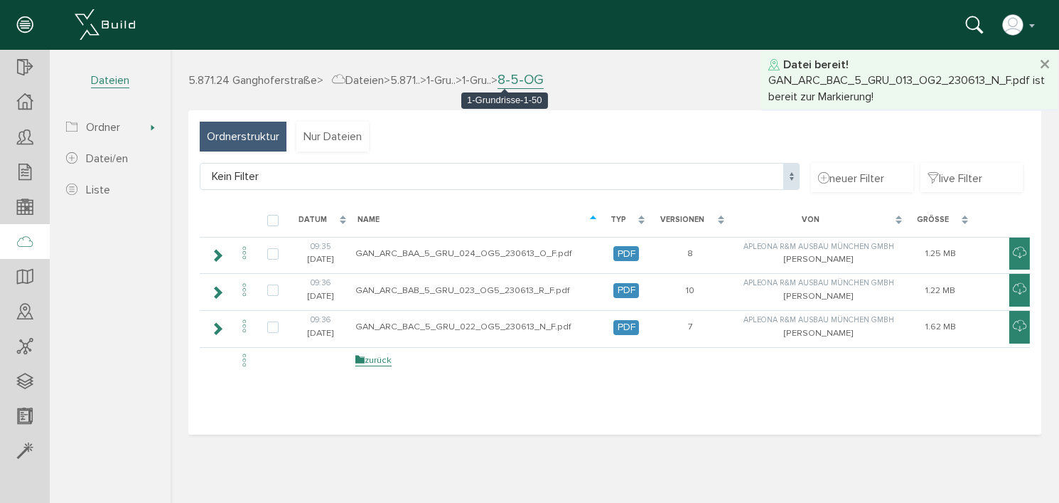
click at [491, 80] on span "1-Gru.." at bounding box center [475, 80] width 29 height 14
click at [491, 78] on span "1-Gru.." at bounding box center [475, 80] width 29 height 14
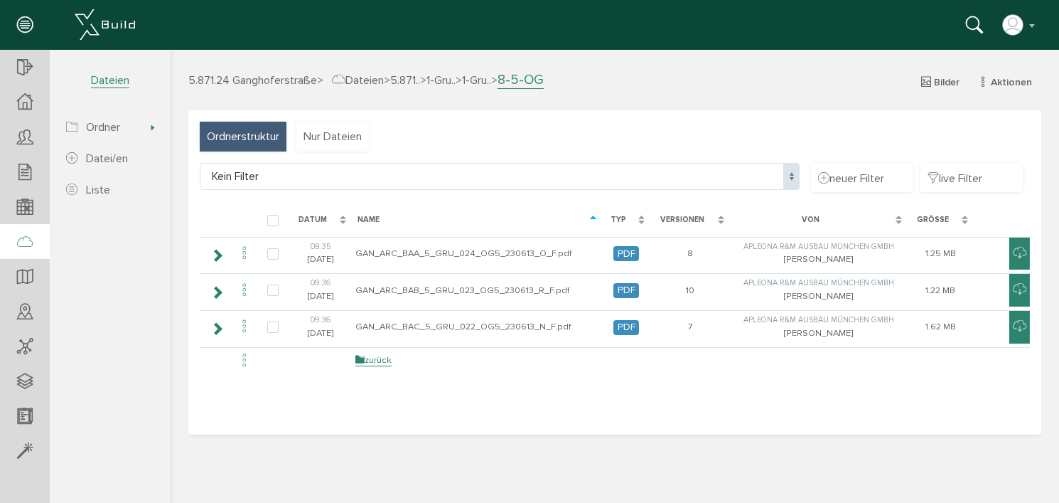
click at [491, 79] on span "1-Gru.." at bounding box center [475, 80] width 29 height 14
click at [455, 80] on span "1-Gru.." at bounding box center [440, 80] width 29 height 14
click at [491, 77] on span "1-Gru.." at bounding box center [475, 80] width 29 height 14
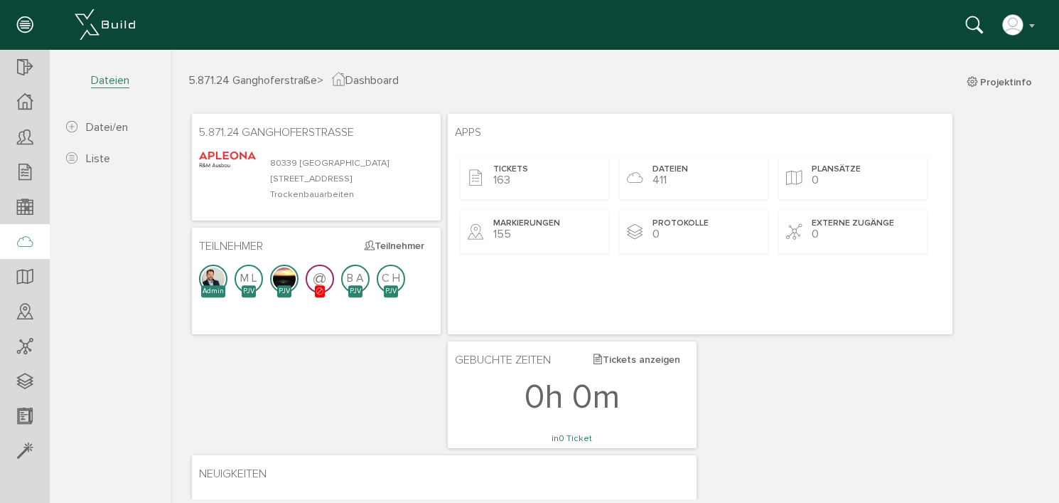
click at [21, 245] on icon at bounding box center [25, 242] width 16 height 20
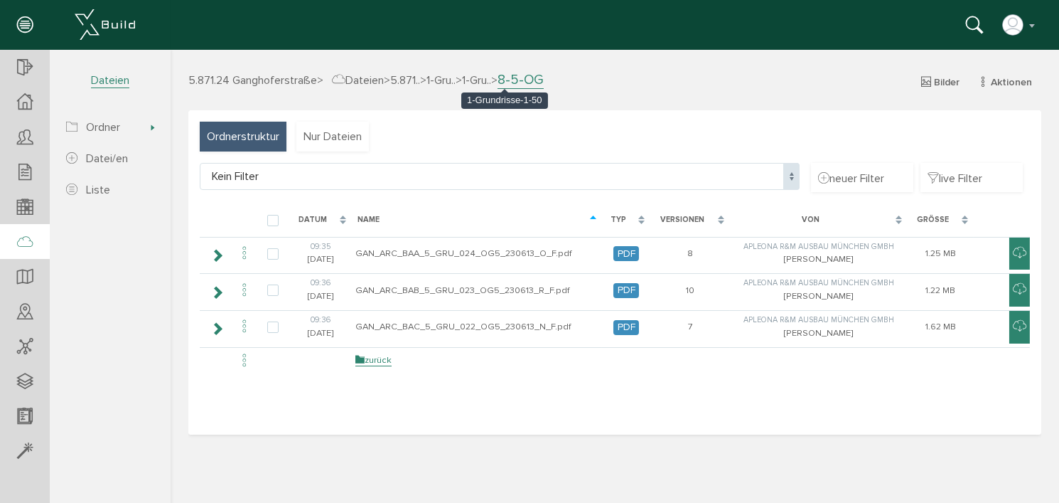
click at [491, 80] on span "1-Gru.." at bounding box center [475, 80] width 29 height 14
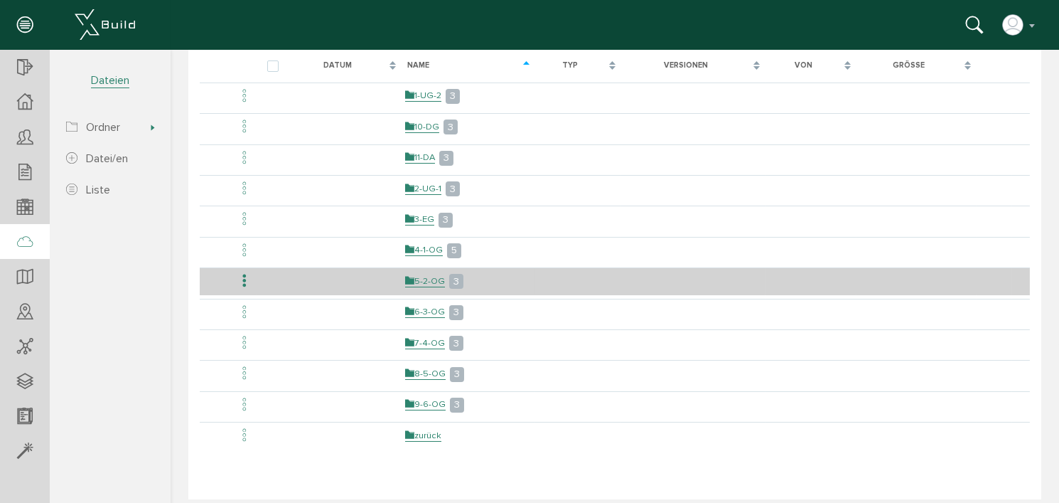
scroll to position [165, 0]
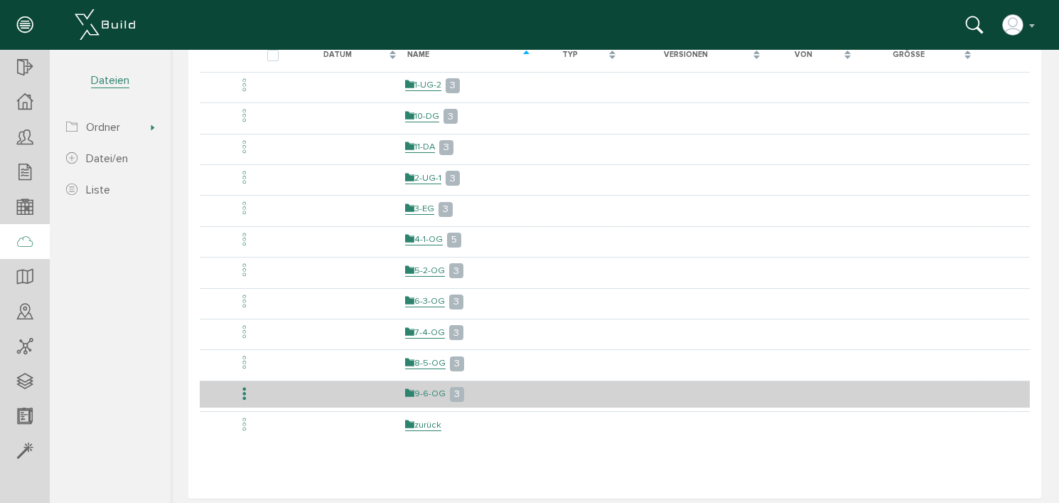
click at [430, 387] on link "9-6-OG" at bounding box center [425, 393] width 41 height 12
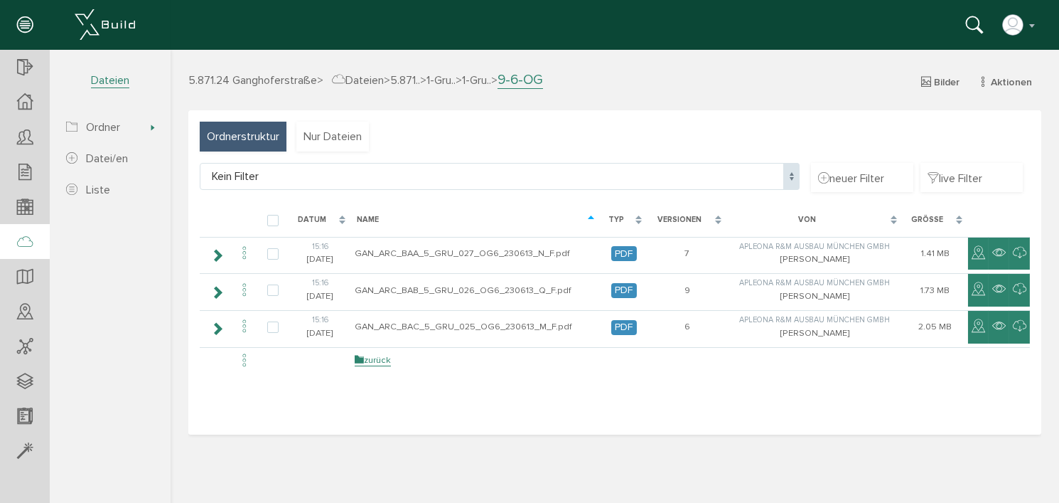
scroll to position [0, 0]
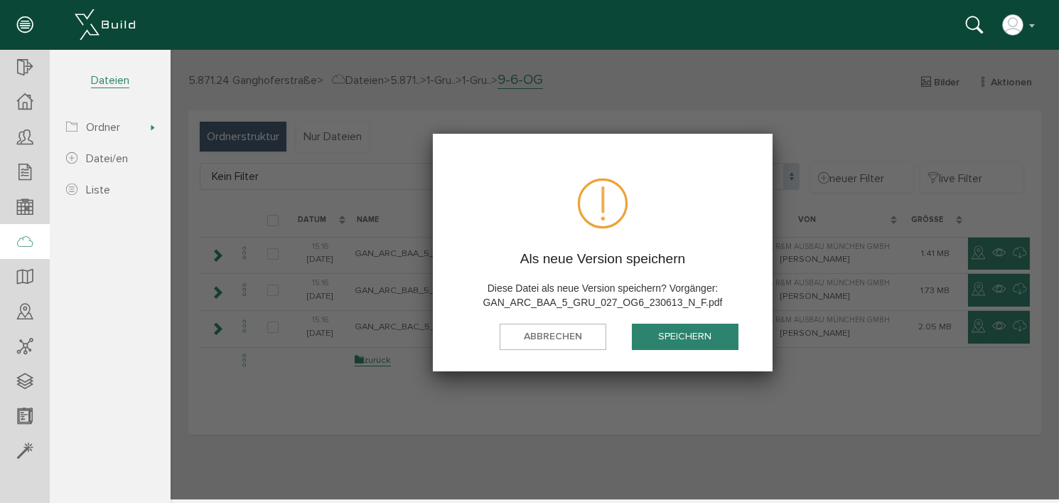
click at [678, 335] on button "speichern" at bounding box center [684, 336] width 107 height 26
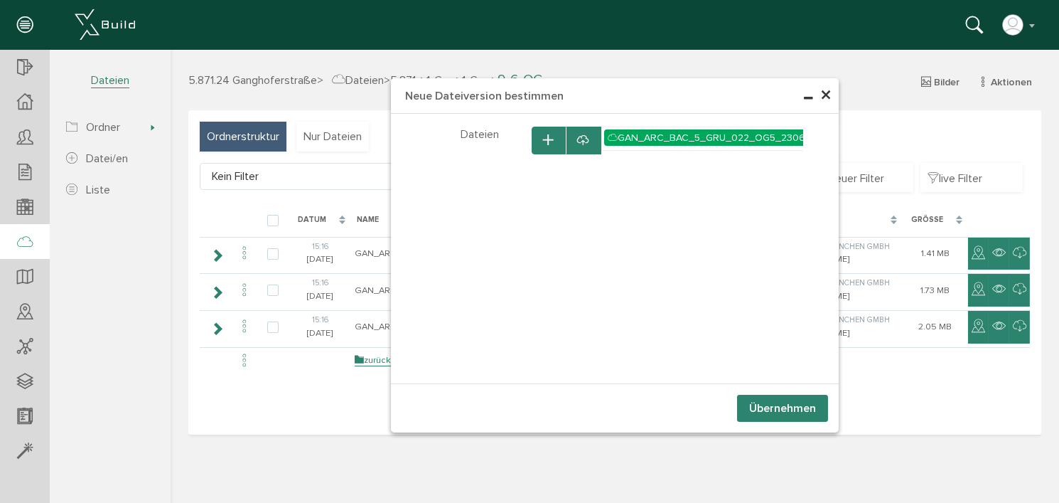
select select "D-66c8680a4e6f69_59620204"
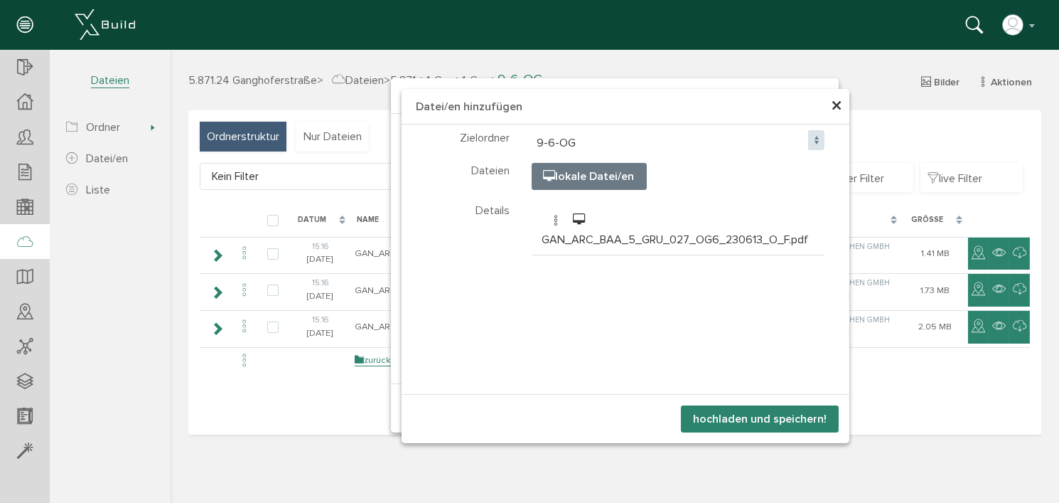
click at [774, 419] on button "hochladen und speichern!" at bounding box center [759, 418] width 158 height 27
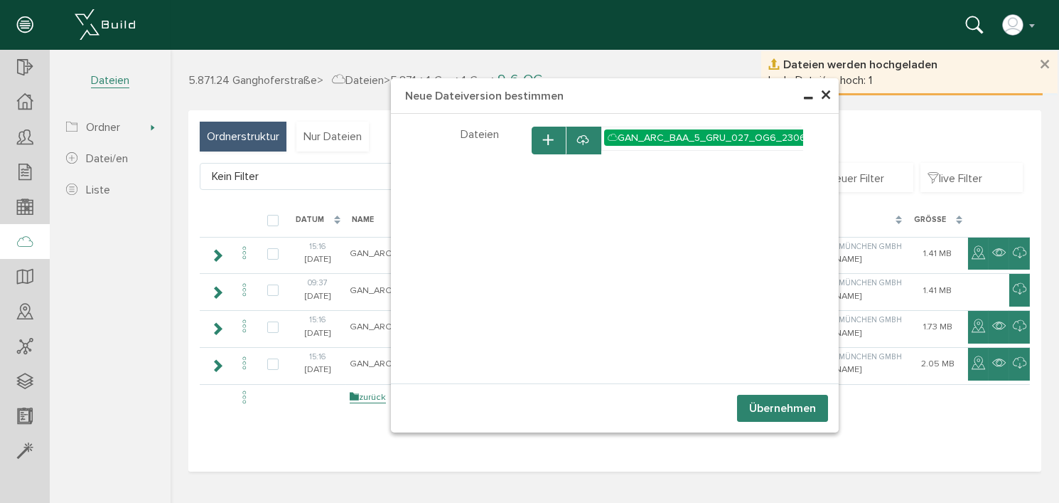
click at [776, 408] on button "Übernehmen" at bounding box center [782, 408] width 91 height 27
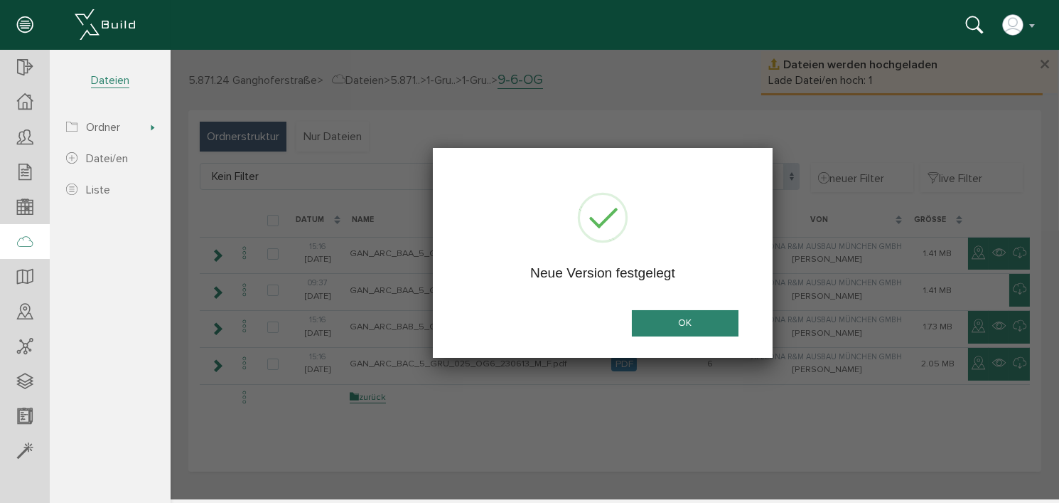
click at [701, 325] on button "OK" at bounding box center [684, 323] width 107 height 26
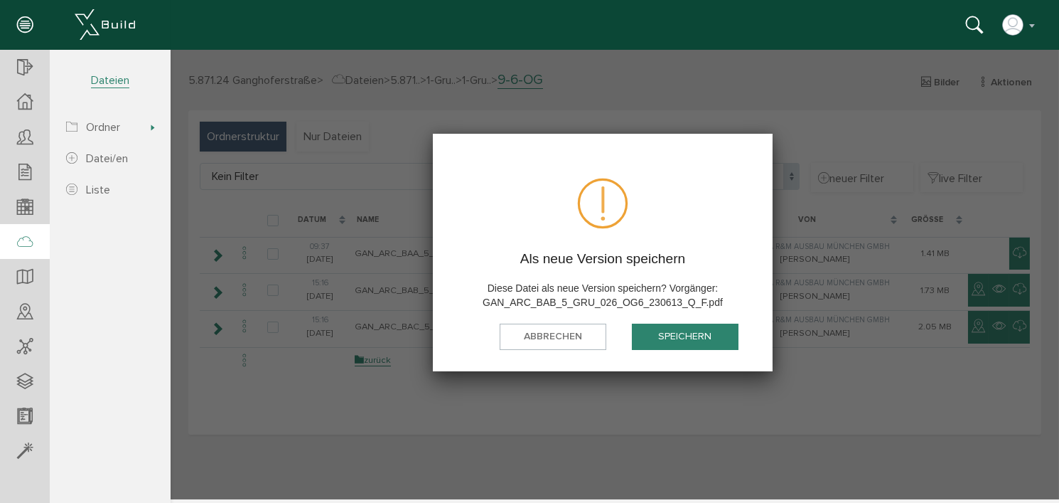
click at [685, 335] on button "speichern" at bounding box center [684, 336] width 107 height 26
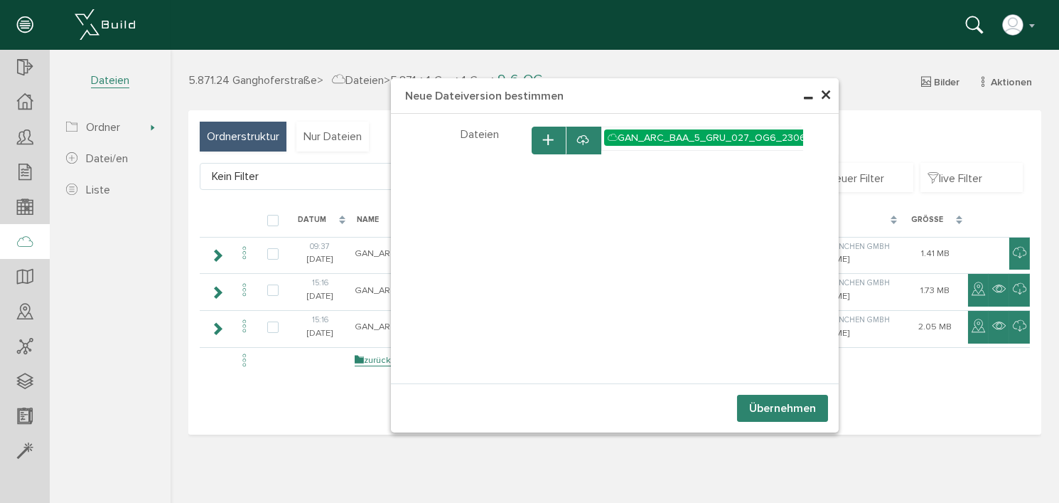
select select "D-66c8680a4e6f69_59620204"
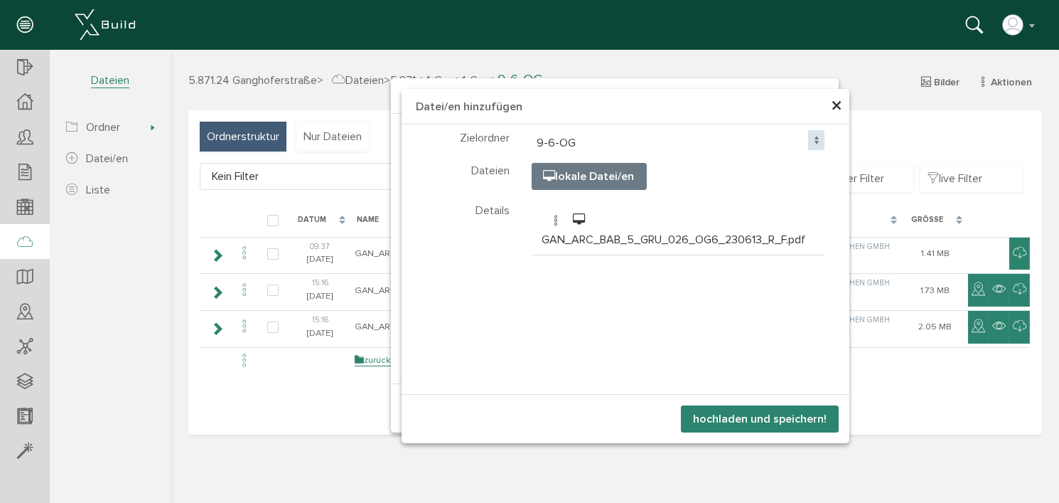
click at [776, 421] on button "hochladen und speichern!" at bounding box center [759, 418] width 158 height 27
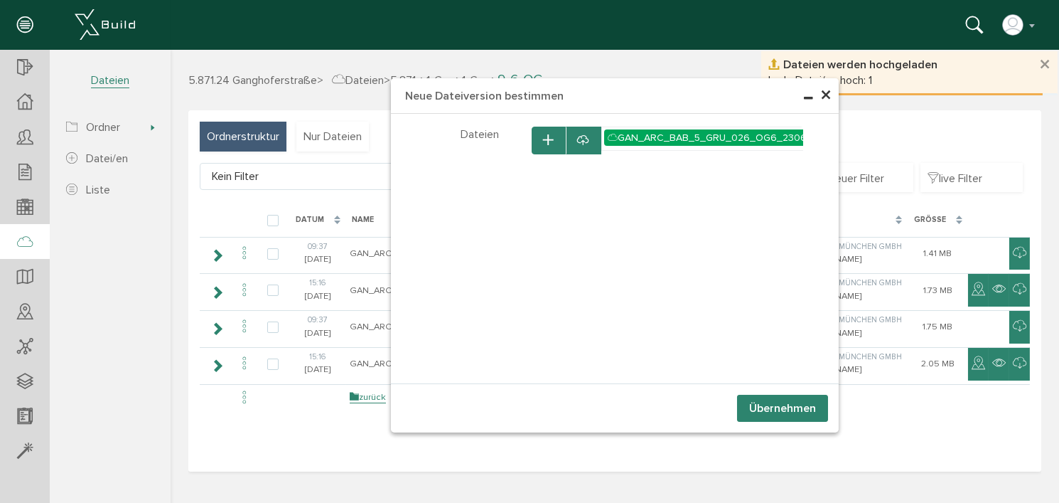
click at [781, 410] on button "Übernehmen" at bounding box center [782, 408] width 91 height 27
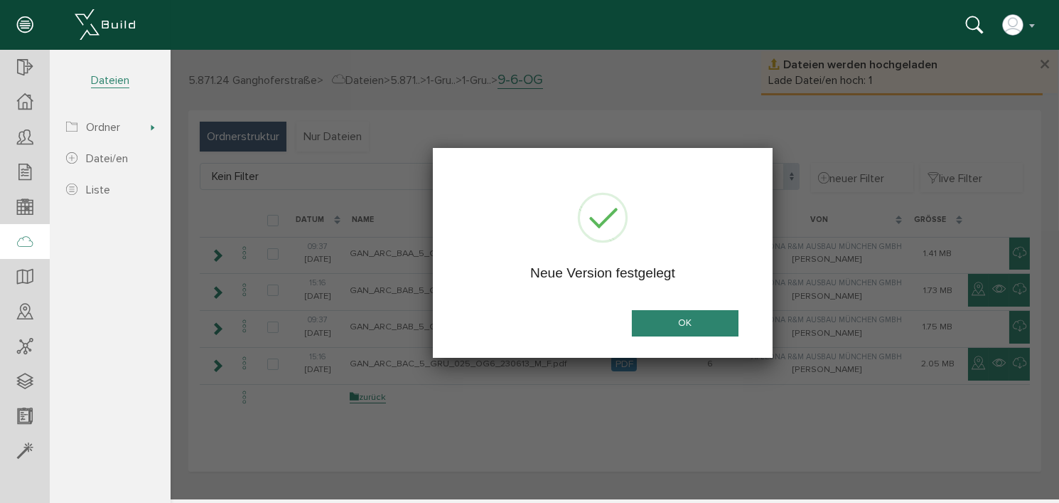
click at [678, 321] on button "OK" at bounding box center [684, 323] width 107 height 26
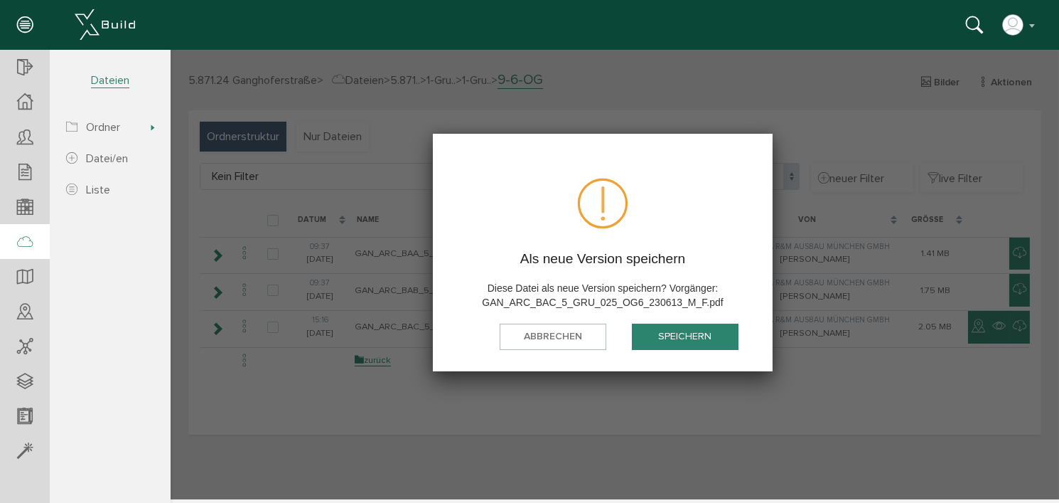
click at [689, 342] on button "speichern" at bounding box center [684, 336] width 107 height 26
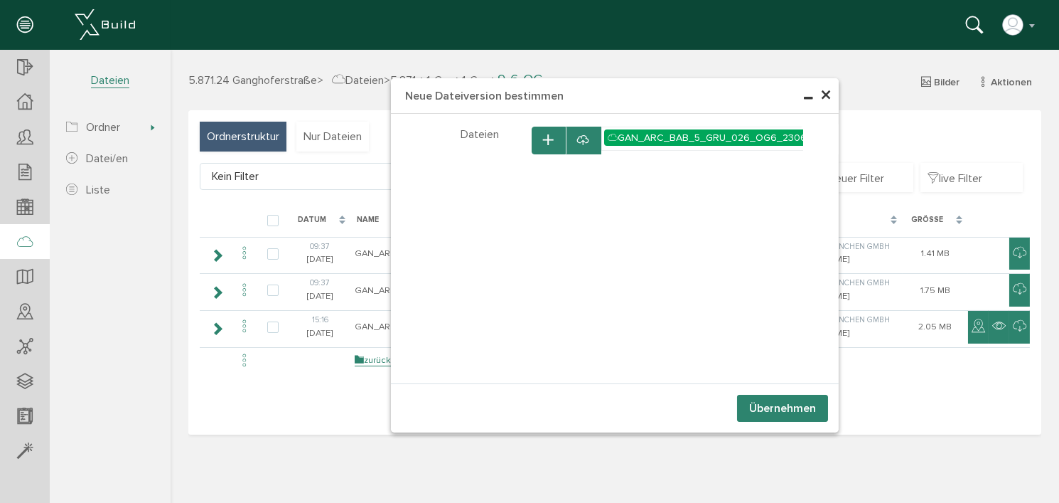
select select "D-66c8680a4e6f69_59620204"
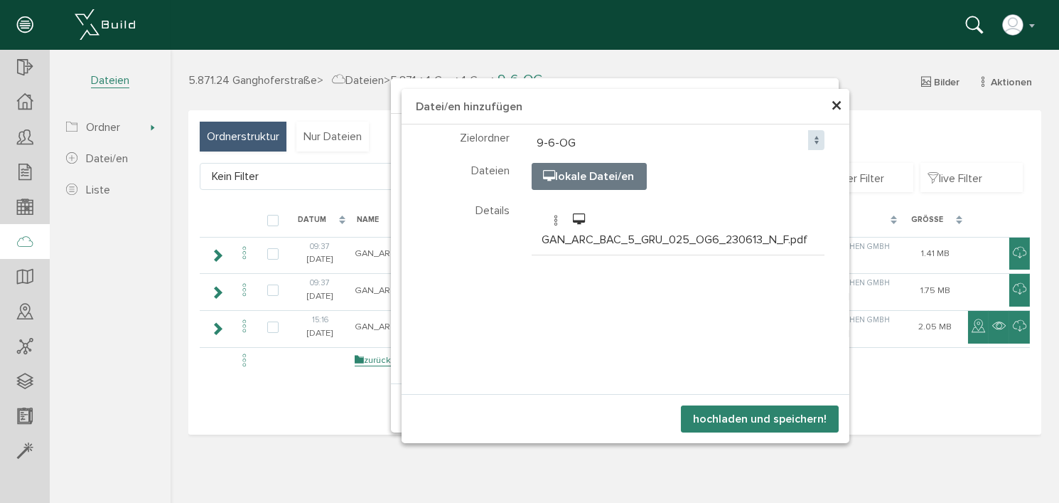
click at [765, 415] on button "hochladen und speichern!" at bounding box center [759, 418] width 158 height 27
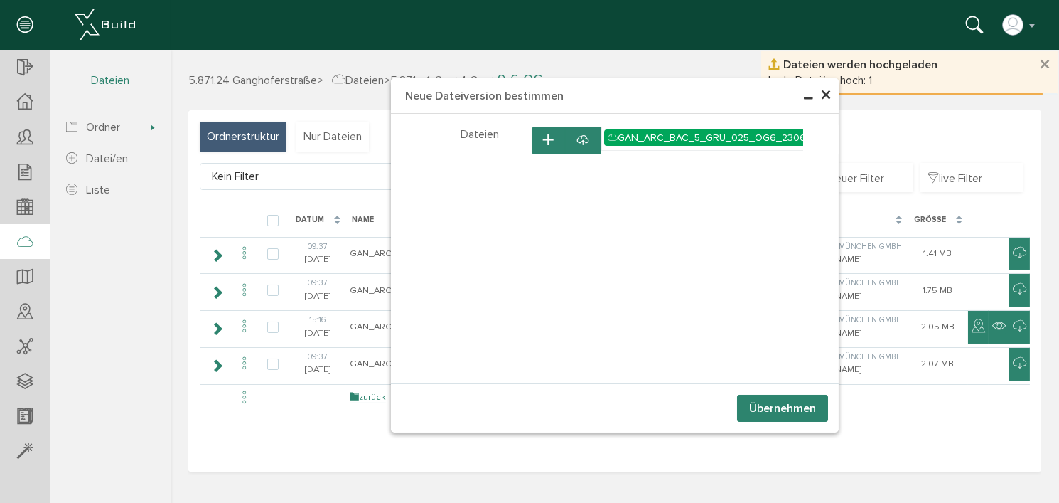
click at [771, 410] on button "Übernehmen" at bounding box center [782, 408] width 91 height 27
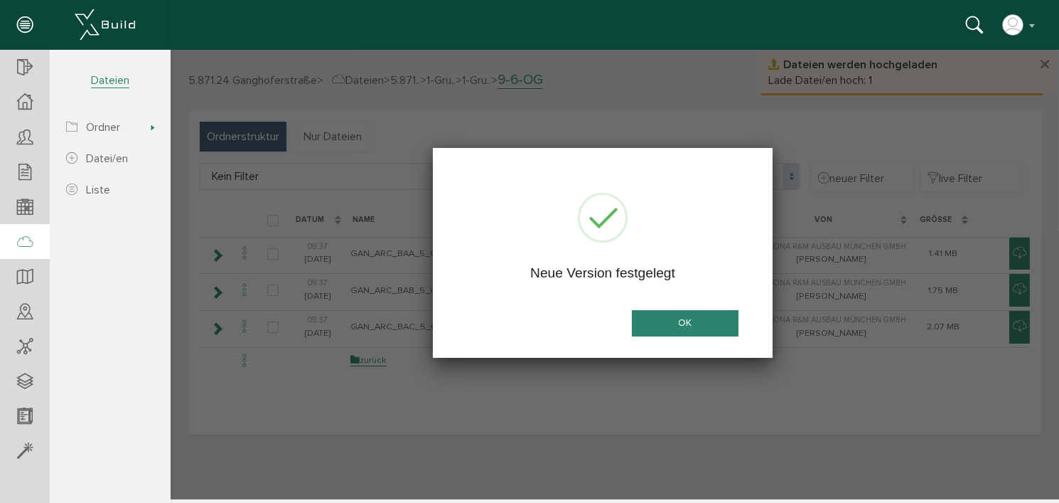
click at [678, 322] on button "OK" at bounding box center [684, 323] width 107 height 26
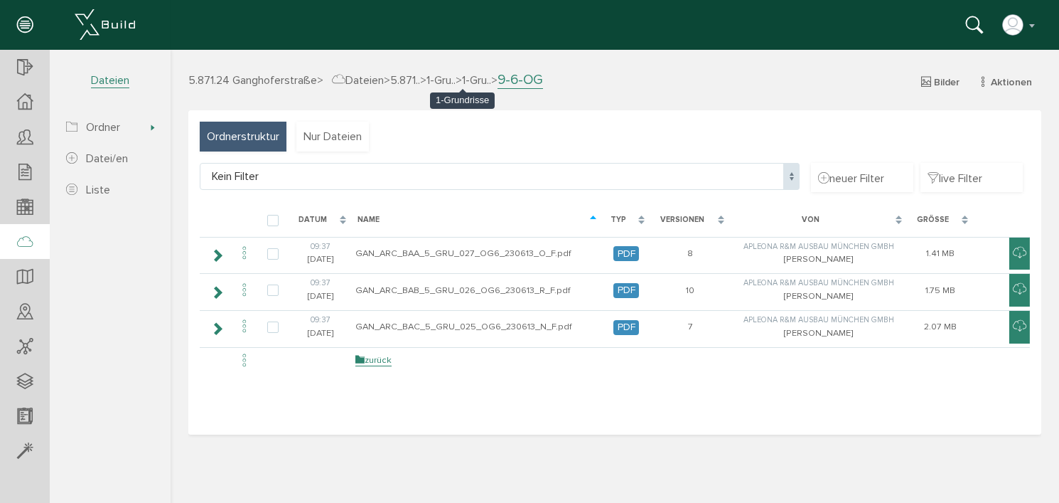
click at [455, 78] on span "1-Gru.." at bounding box center [440, 80] width 29 height 14
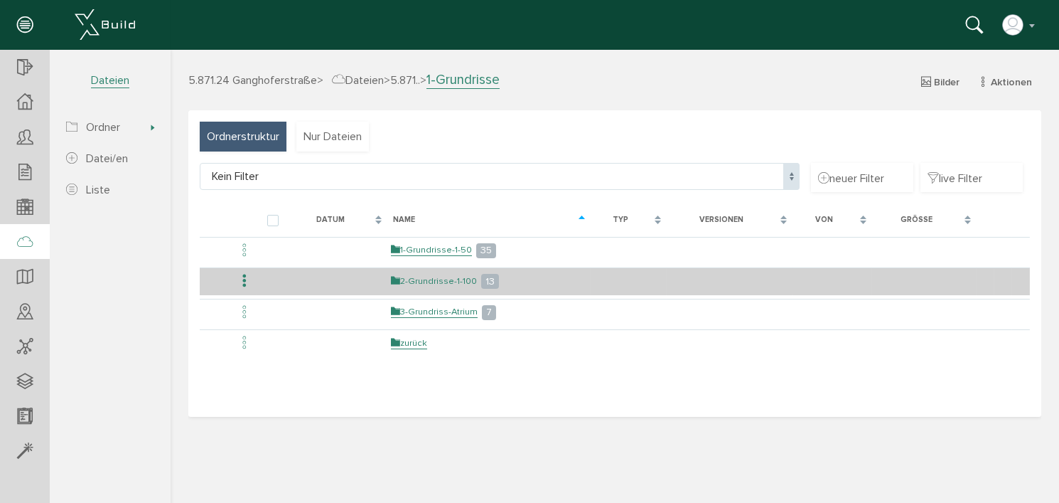
click at [451, 278] on link "2-Grundrisse-1-100" at bounding box center [433, 281] width 86 height 12
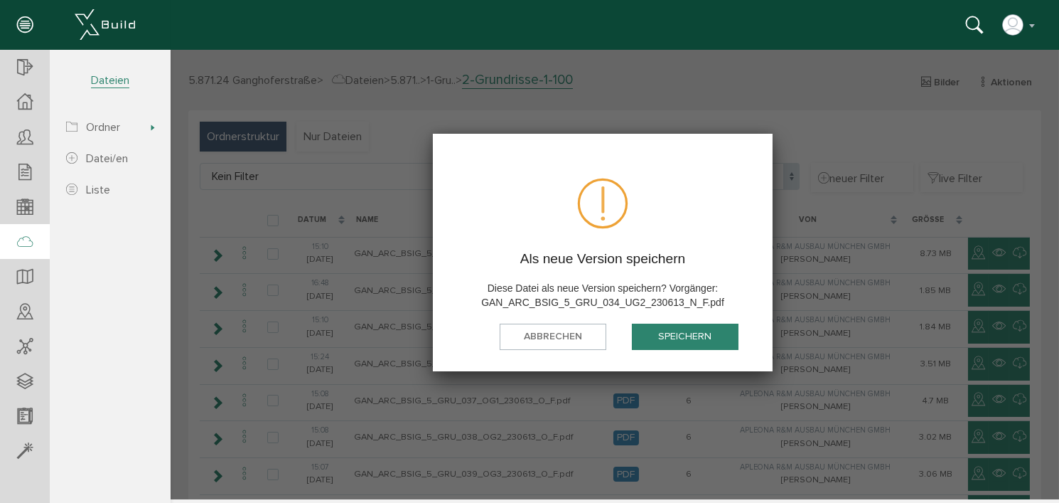
click at [671, 334] on button "speichern" at bounding box center [684, 336] width 107 height 26
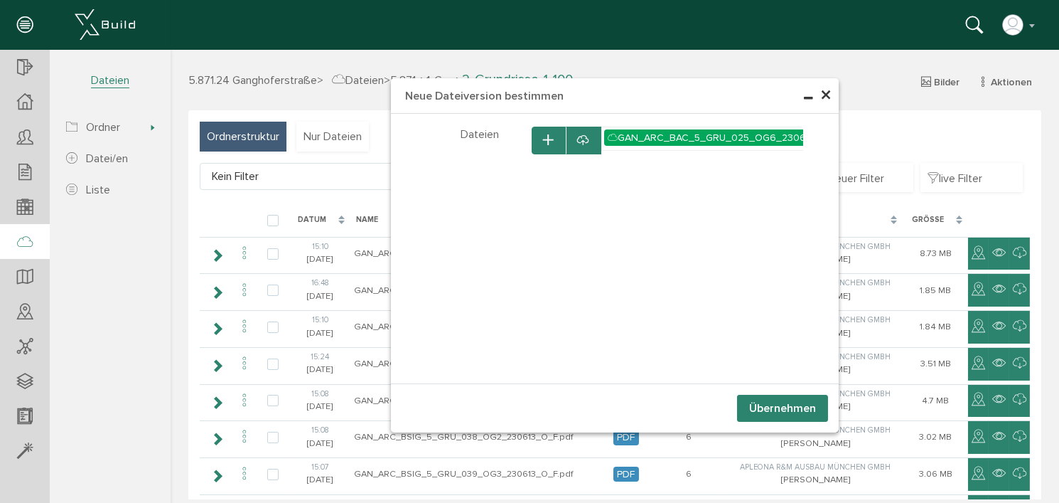
select select "D-66c8675a426238_73501155"
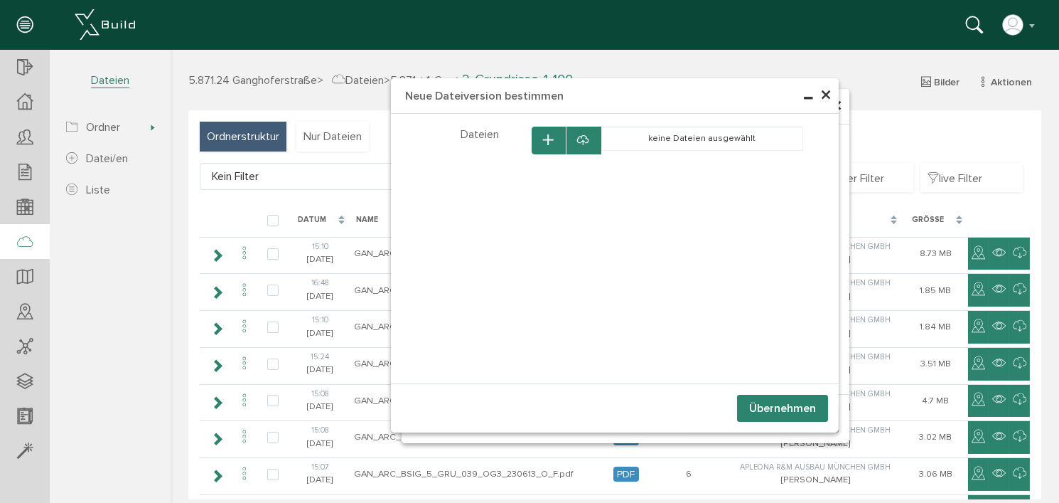
select select "D-66c8675a426238_73501155"
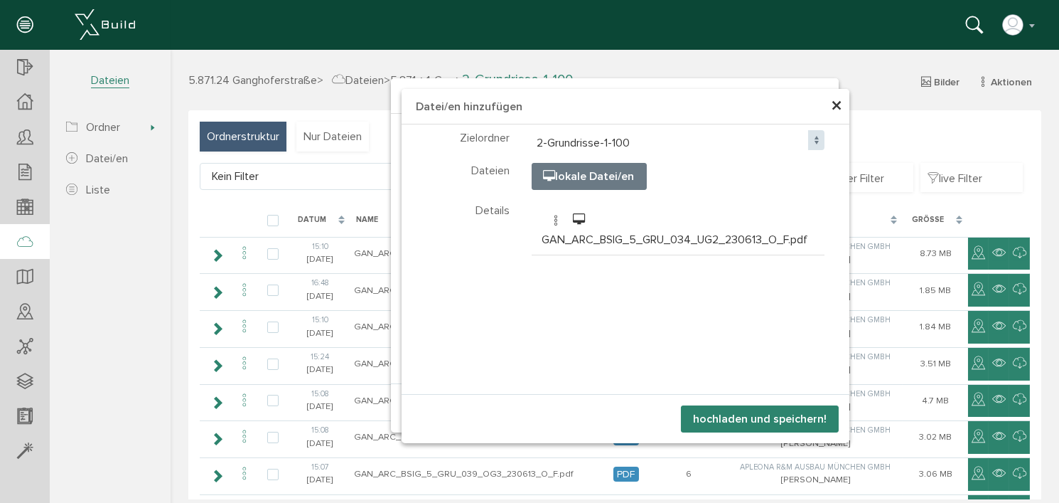
click at [763, 417] on button "hochladen und speichern!" at bounding box center [759, 418] width 158 height 27
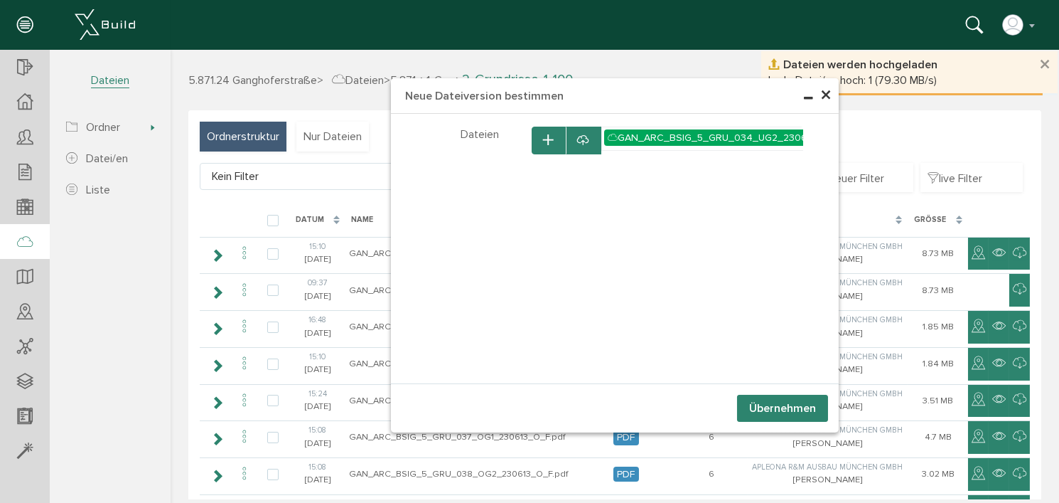
click at [767, 403] on button "Übernehmen" at bounding box center [782, 408] width 91 height 27
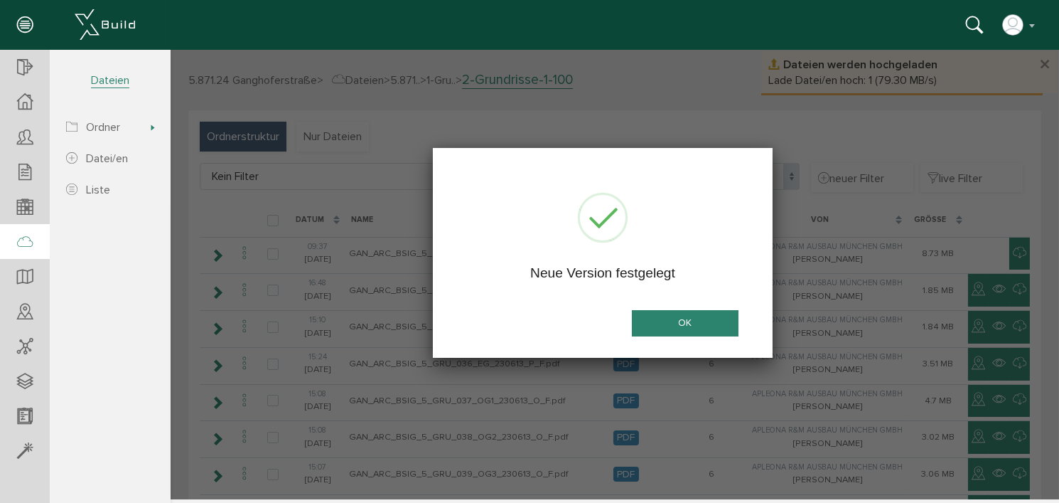
click at [679, 319] on button "OK" at bounding box center [684, 323] width 107 height 26
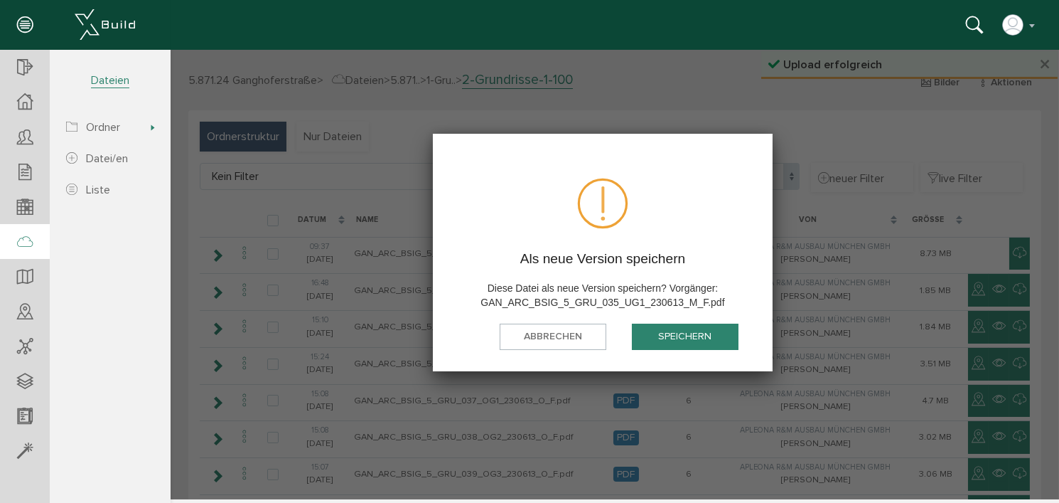
click at [694, 330] on button "speichern" at bounding box center [684, 336] width 107 height 26
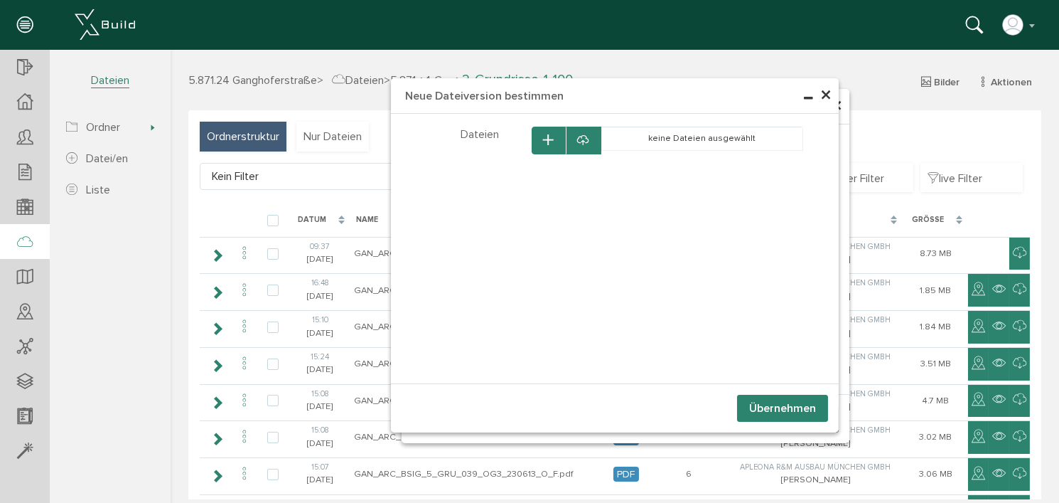
select select "D-66c8675a426238_73501155"
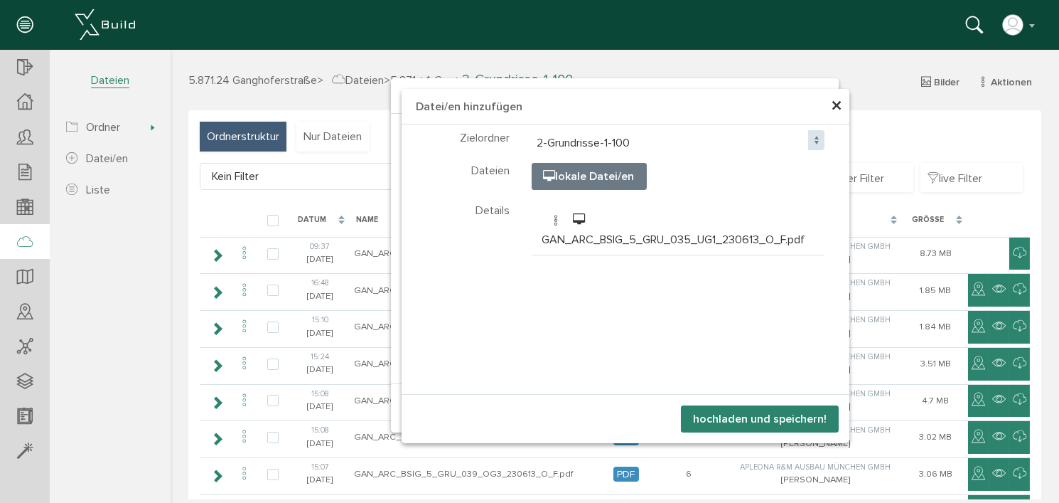
click at [761, 418] on button "hochladen und speichern!" at bounding box center [759, 418] width 158 height 27
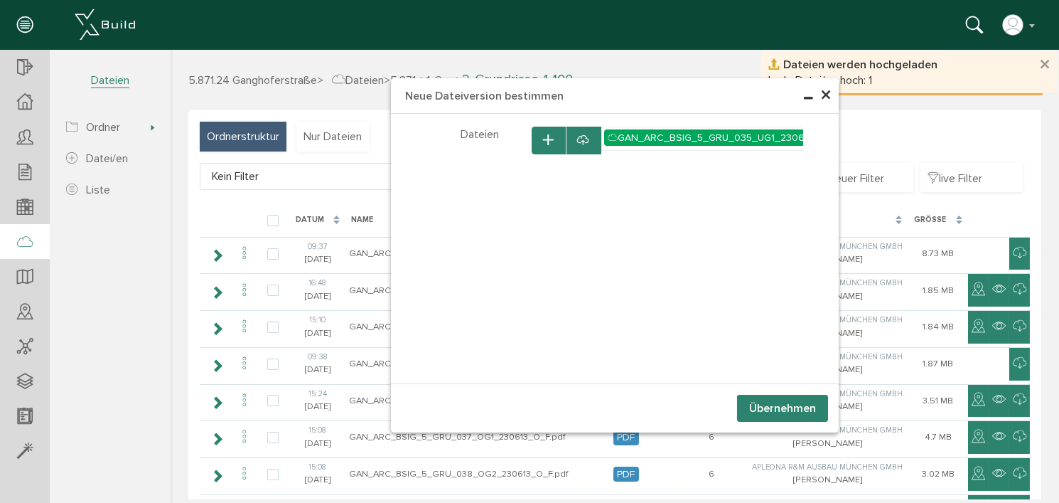
click at [771, 405] on button "Übernehmen" at bounding box center [782, 408] width 91 height 27
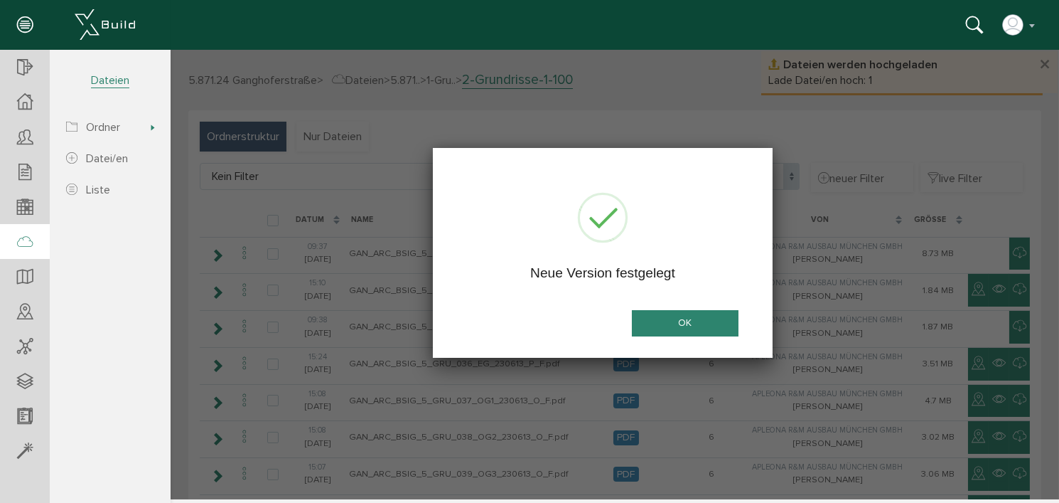
click at [696, 311] on button "OK" at bounding box center [684, 323] width 107 height 26
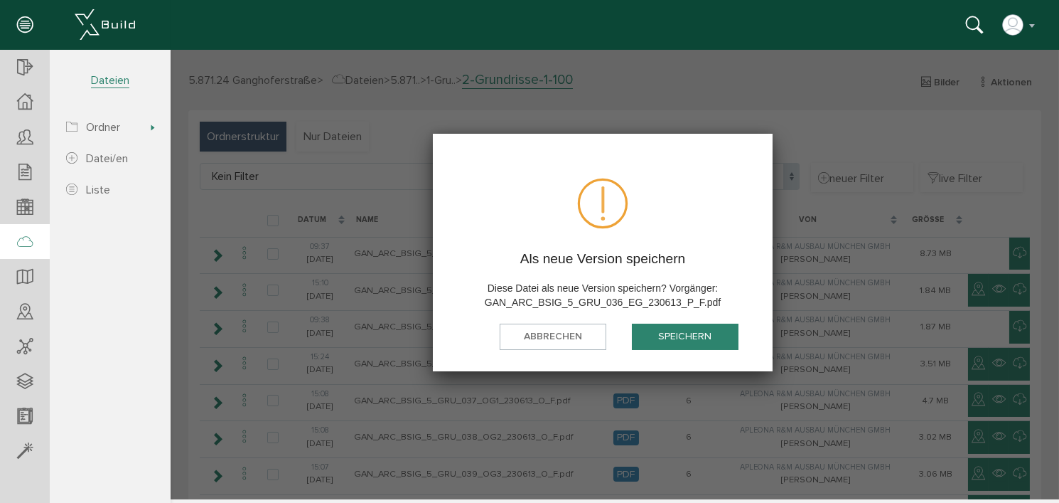
click at [680, 335] on button "speichern" at bounding box center [684, 336] width 107 height 26
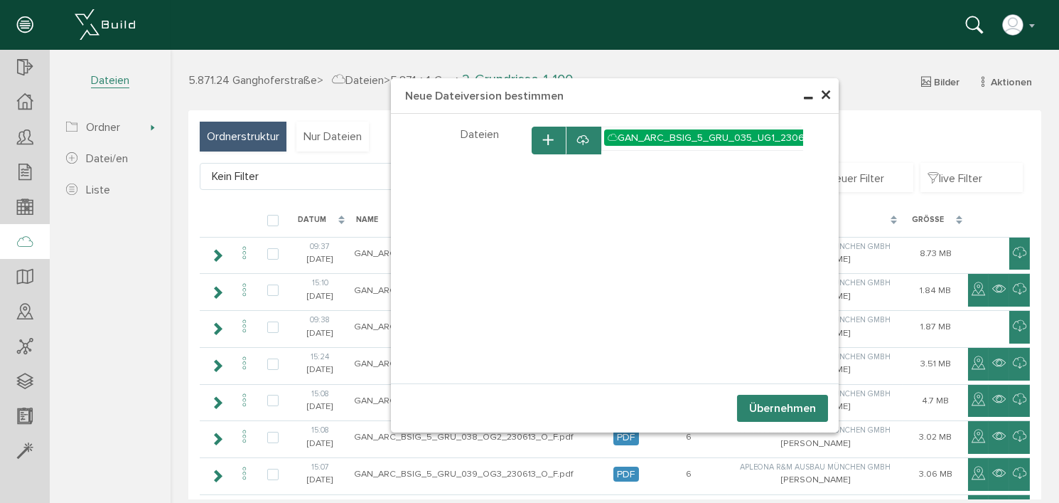
select select "D-66c8675a426238_73501155"
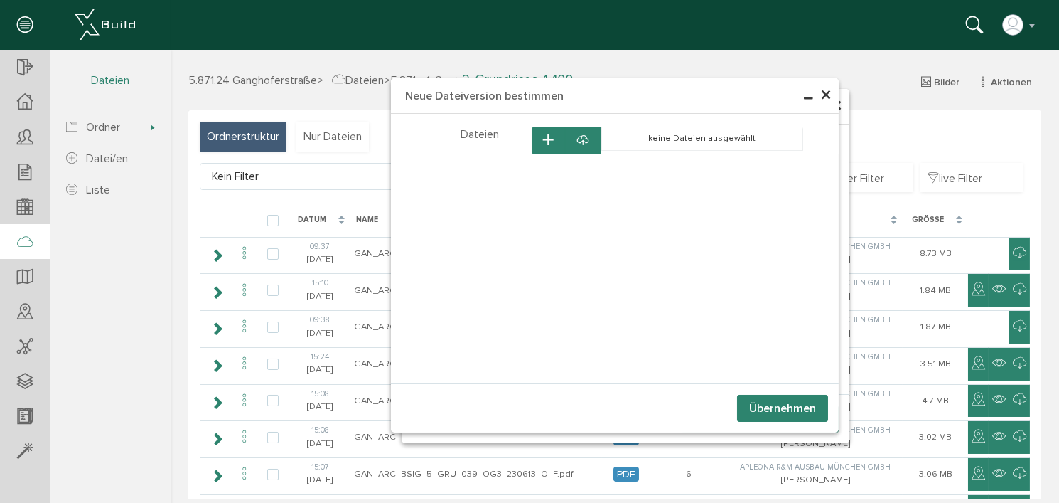
select select "D-66c8675a426238_73501155"
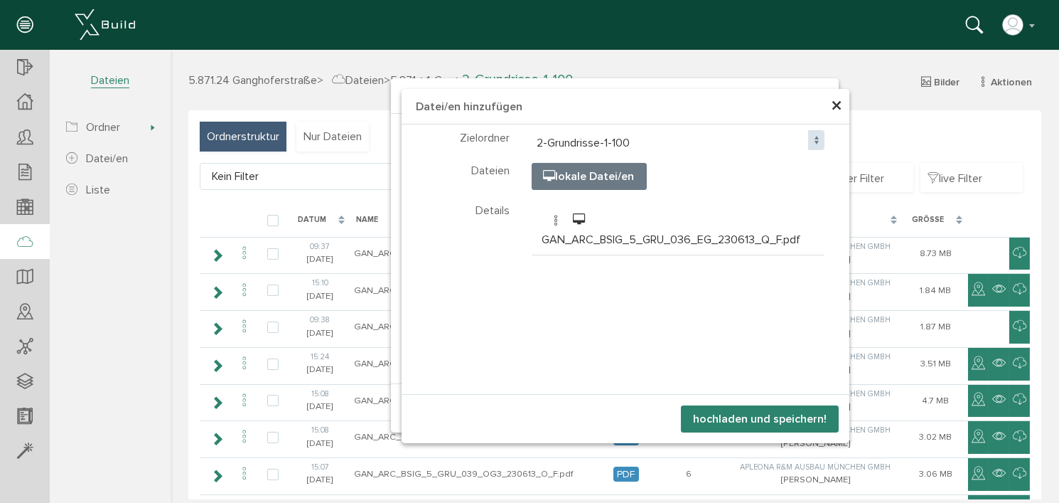
click at [766, 419] on button "hochladen und speichern!" at bounding box center [759, 418] width 158 height 27
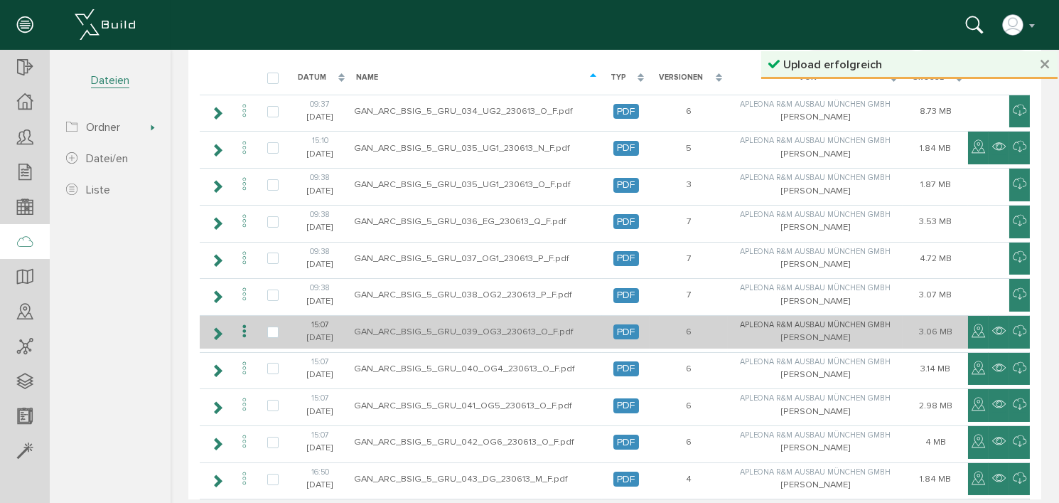
scroll to position [145, 0]
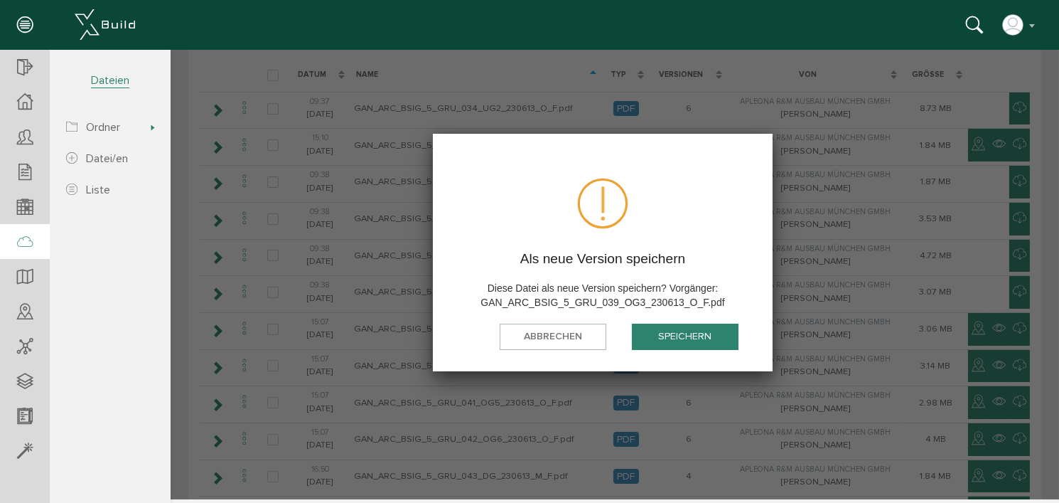
click at [691, 338] on button "speichern" at bounding box center [684, 336] width 107 height 26
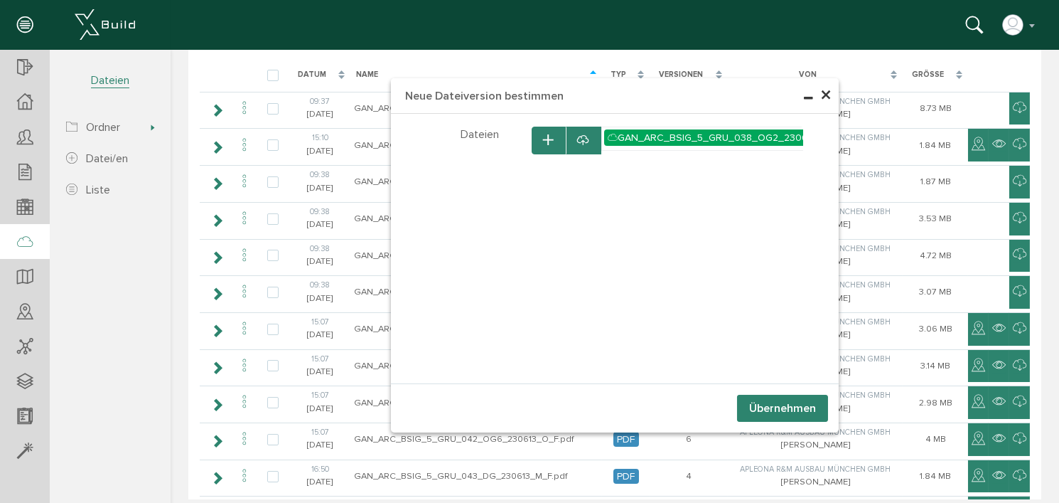
select select "D-66c8675a426238_73501155"
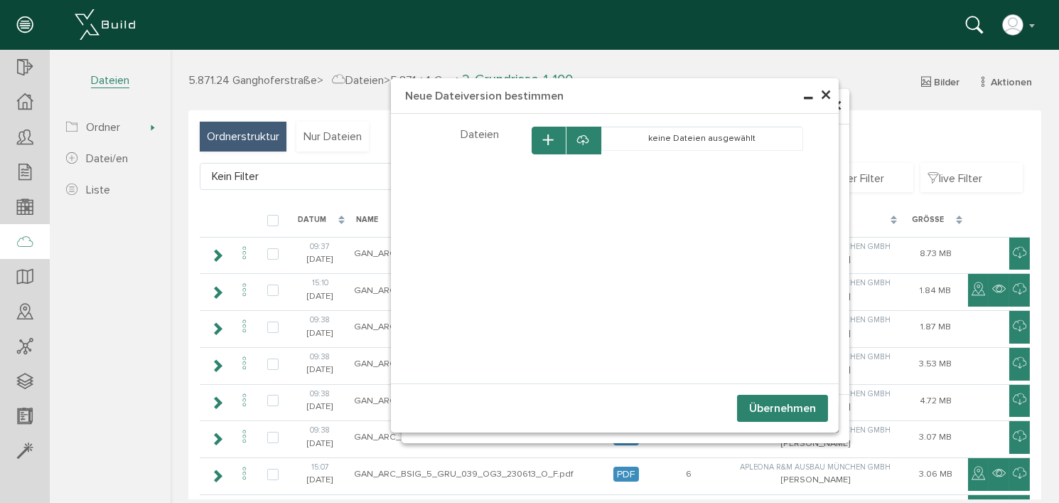
select select "D-66c8675a426238_73501155"
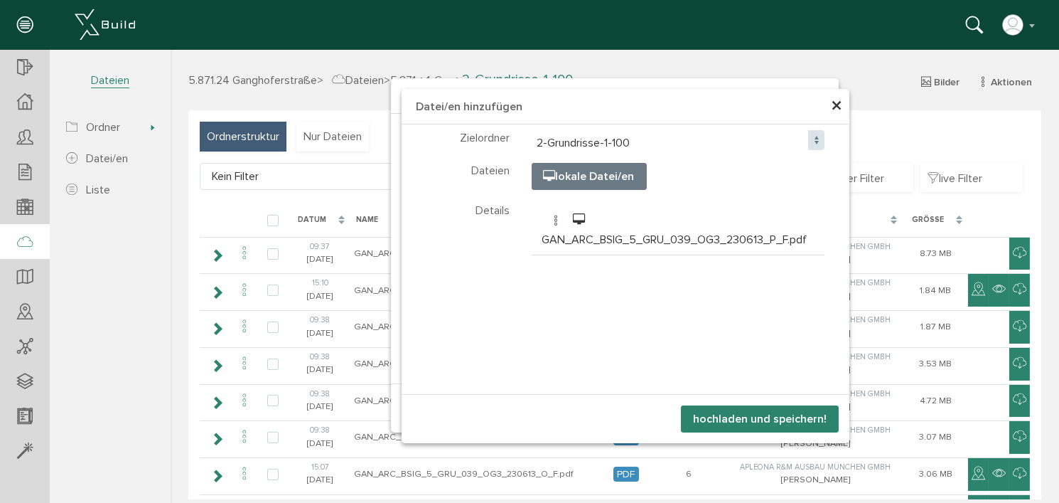
click at [754, 413] on button "hochladen und speichern!" at bounding box center [759, 418] width 158 height 27
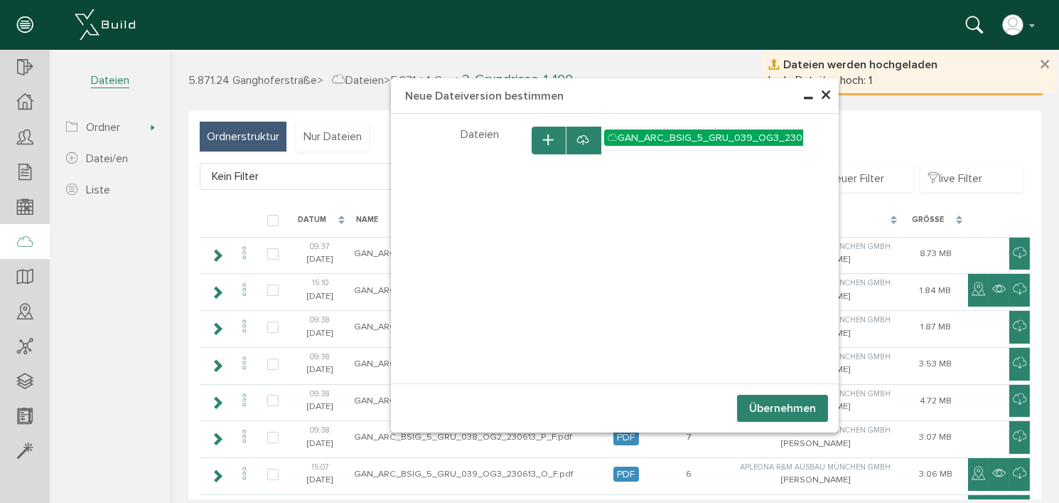
click at [765, 408] on button "Übernehmen" at bounding box center [782, 408] width 91 height 27
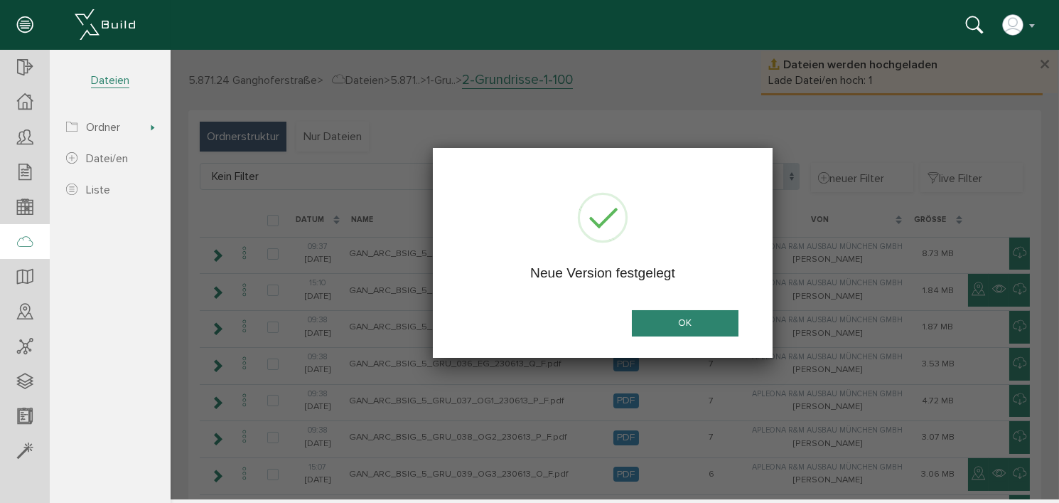
click at [699, 321] on button "OK" at bounding box center [684, 323] width 107 height 26
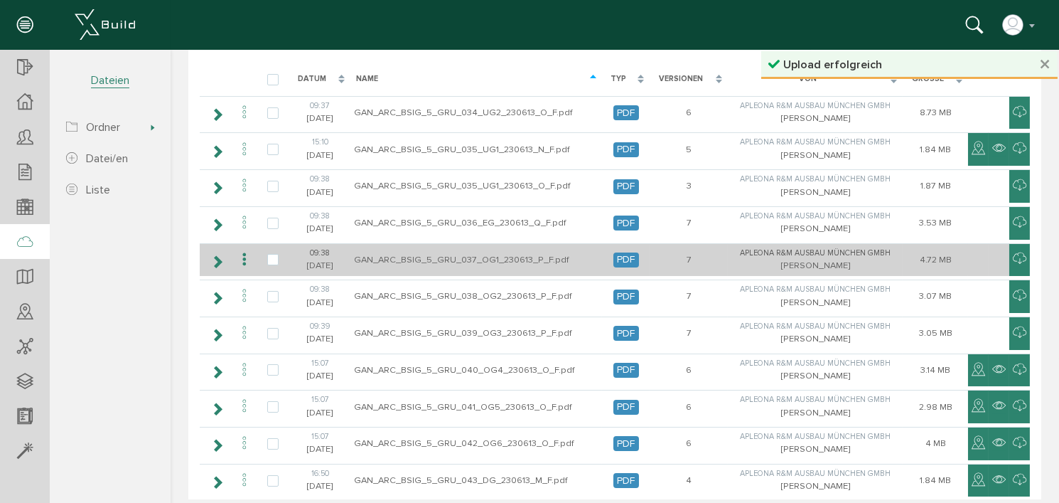
scroll to position [142, 0]
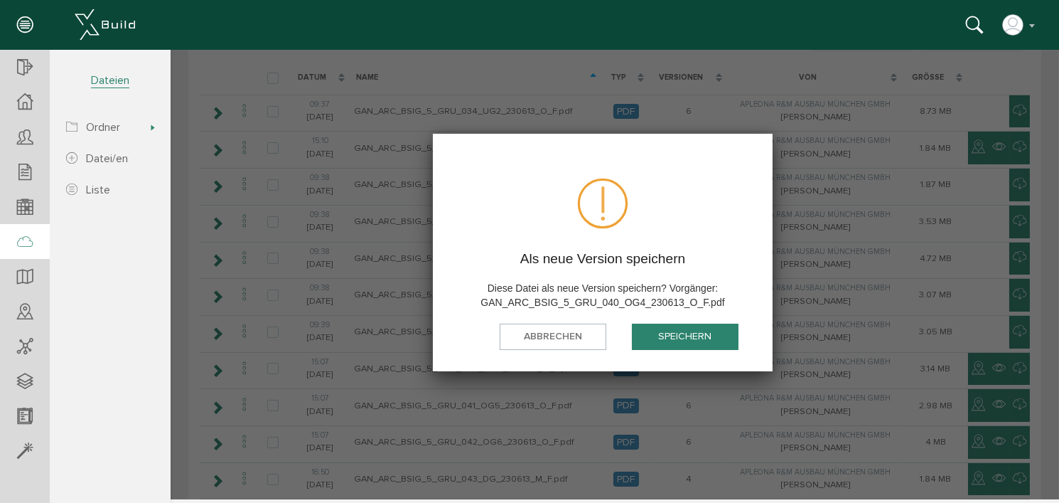
click at [679, 338] on button "speichern" at bounding box center [684, 336] width 107 height 26
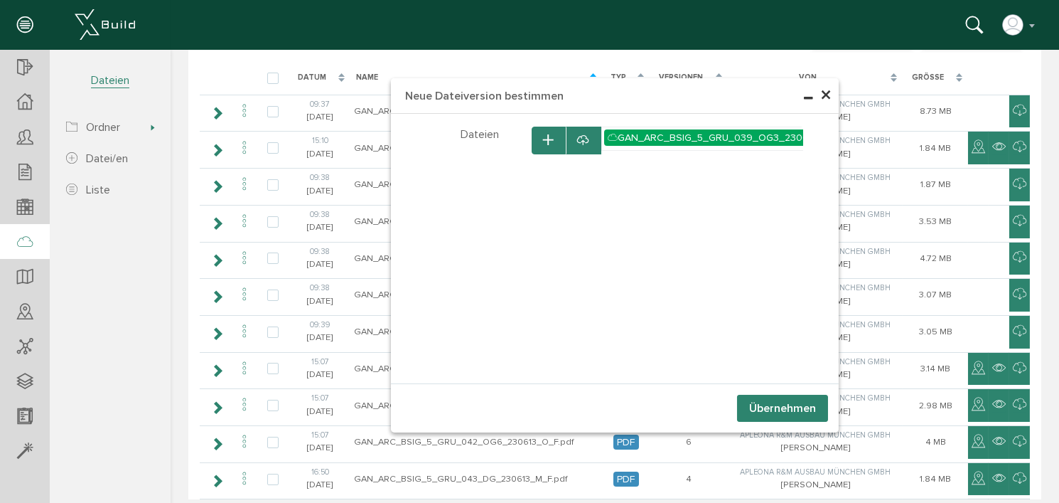
scroll to position [0, 0]
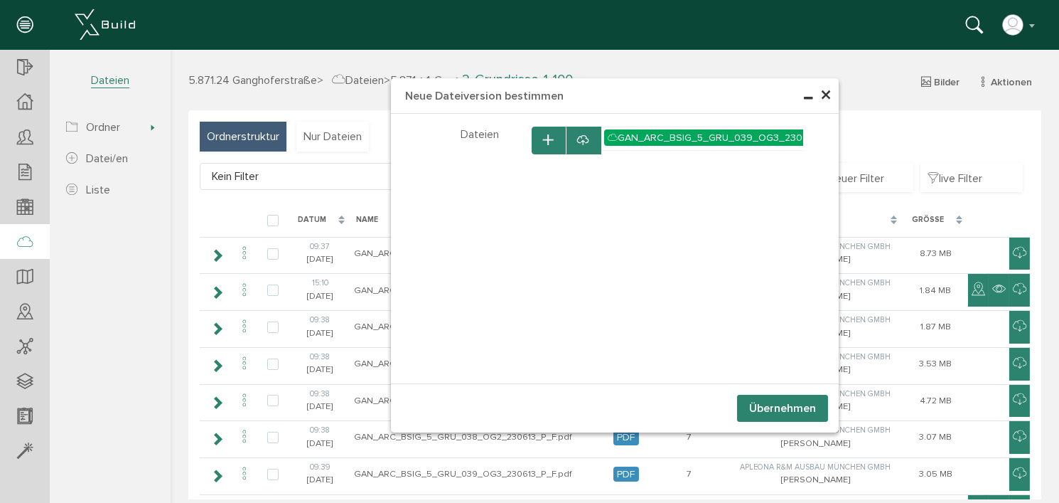
select select "D-66c8675a426238_73501155"
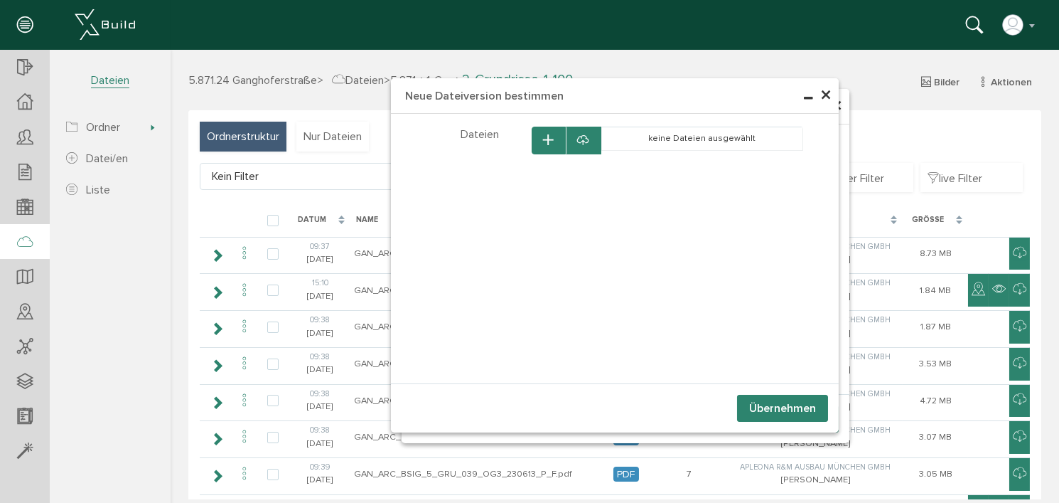
select select "D-66c8675a426238_73501155"
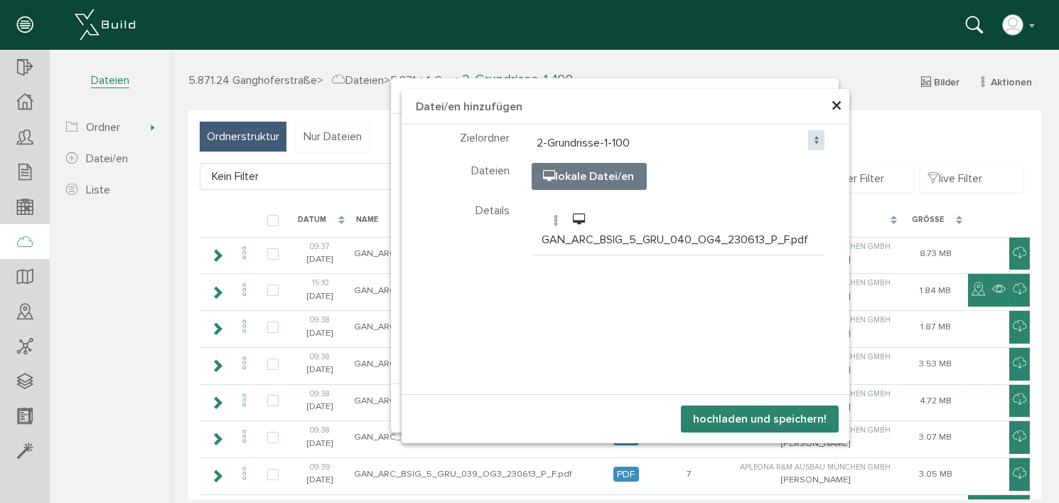
click at [771, 418] on button "hochladen und speichern!" at bounding box center [759, 418] width 158 height 27
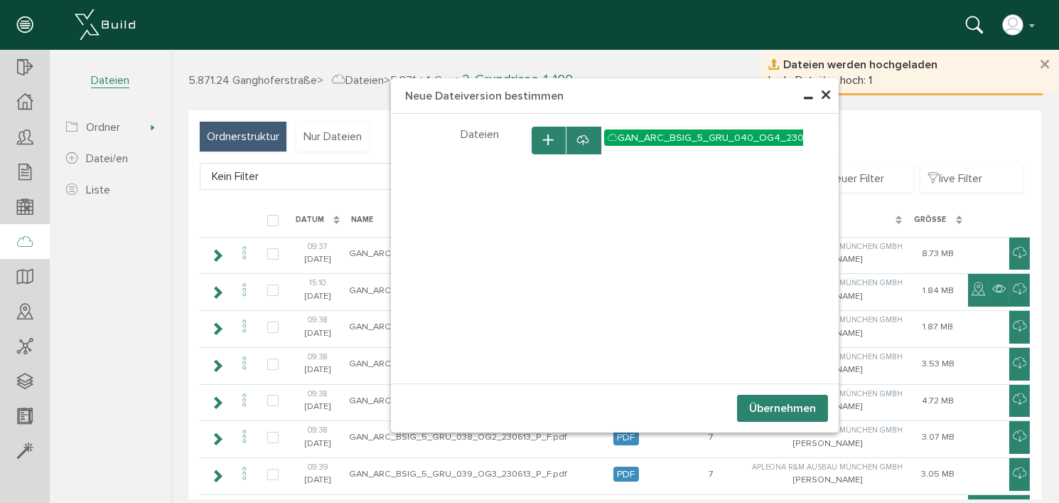
click at [772, 407] on button "Übernehmen" at bounding box center [782, 408] width 91 height 27
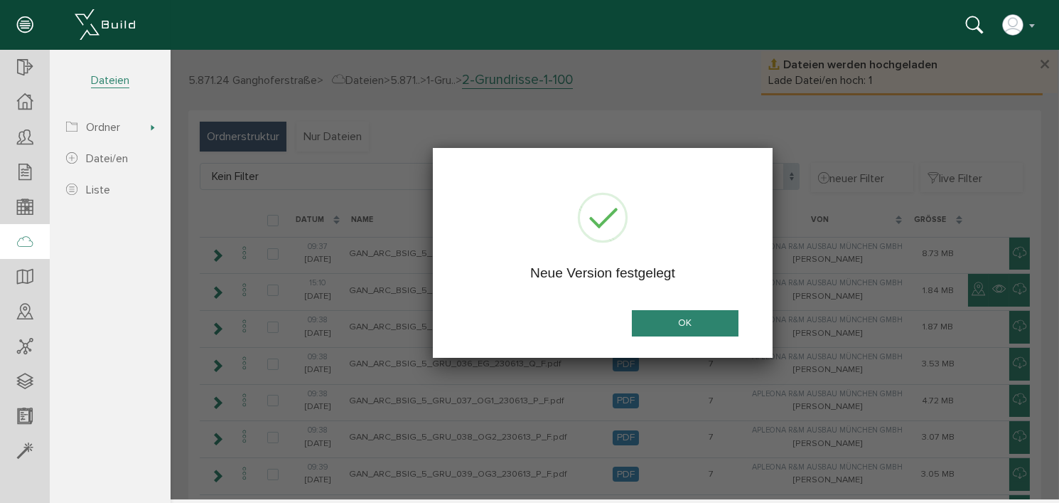
click at [698, 321] on button "OK" at bounding box center [684, 323] width 107 height 26
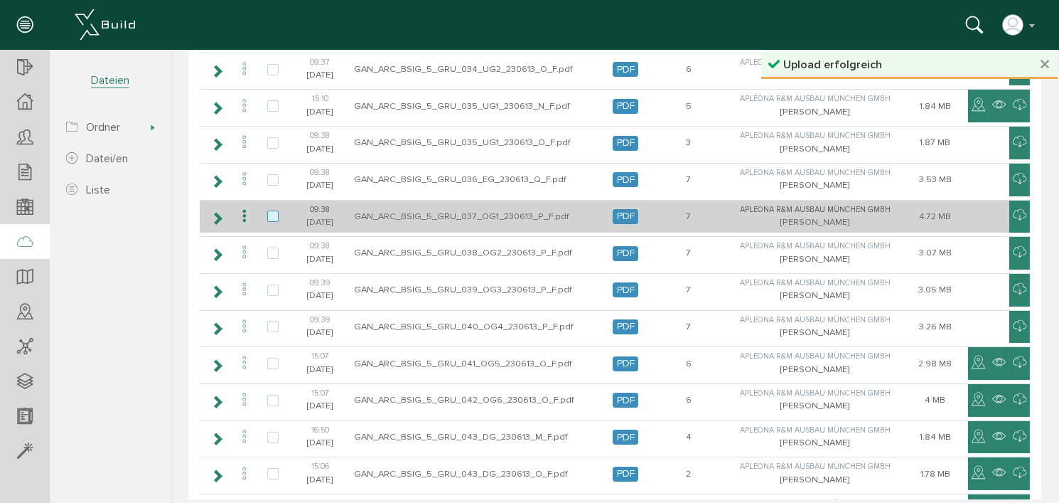
scroll to position [213, 0]
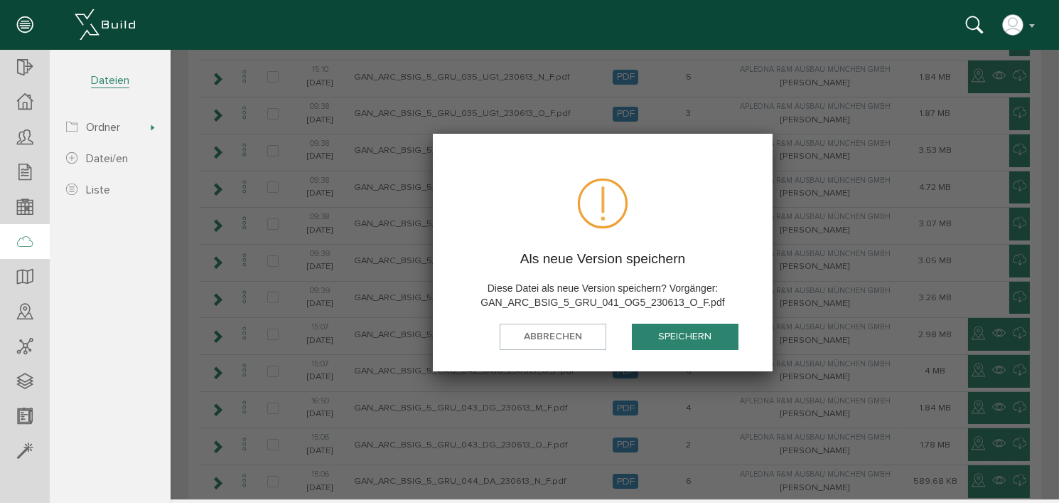
click at [685, 338] on button "speichern" at bounding box center [684, 336] width 107 height 26
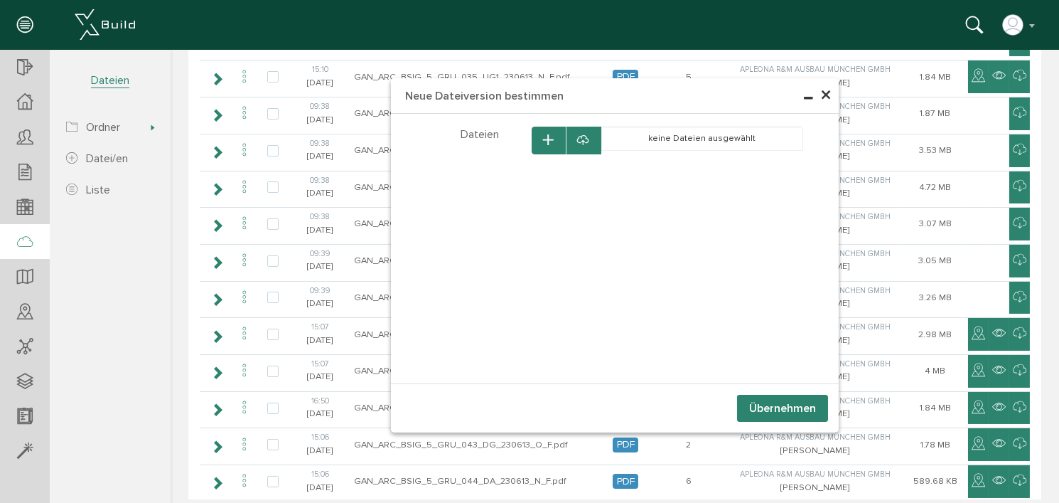
scroll to position [0, 0]
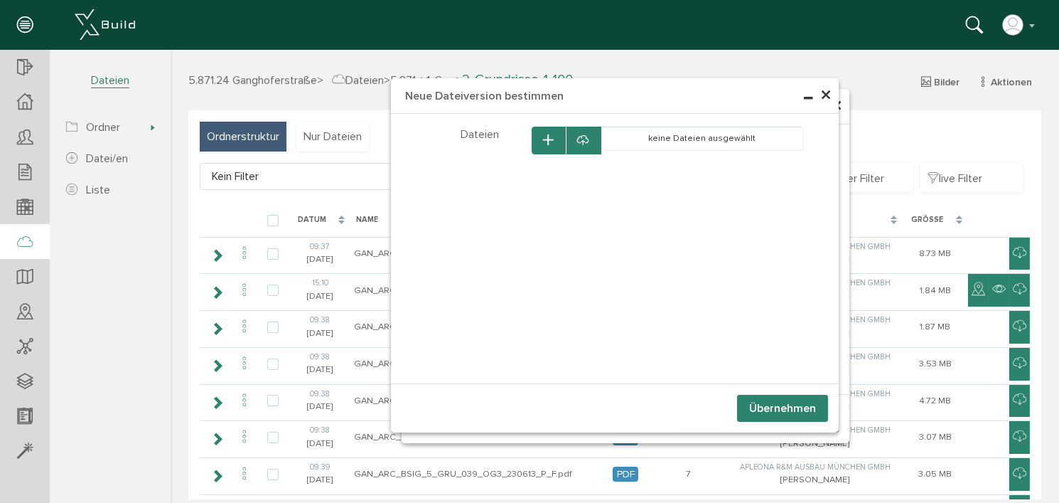
select select "D-66c8675a426238_73501155"
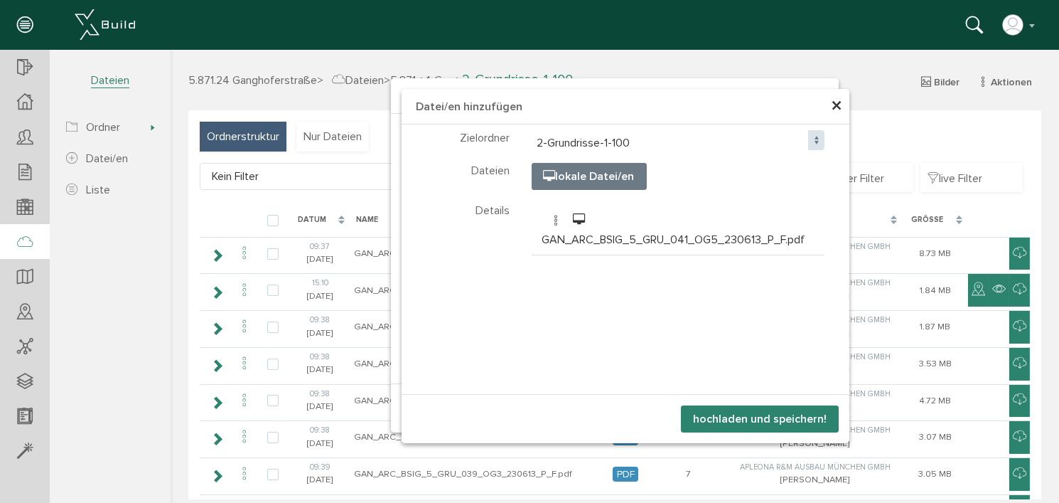
click at [766, 419] on button "hochladen und speichern!" at bounding box center [759, 418] width 158 height 27
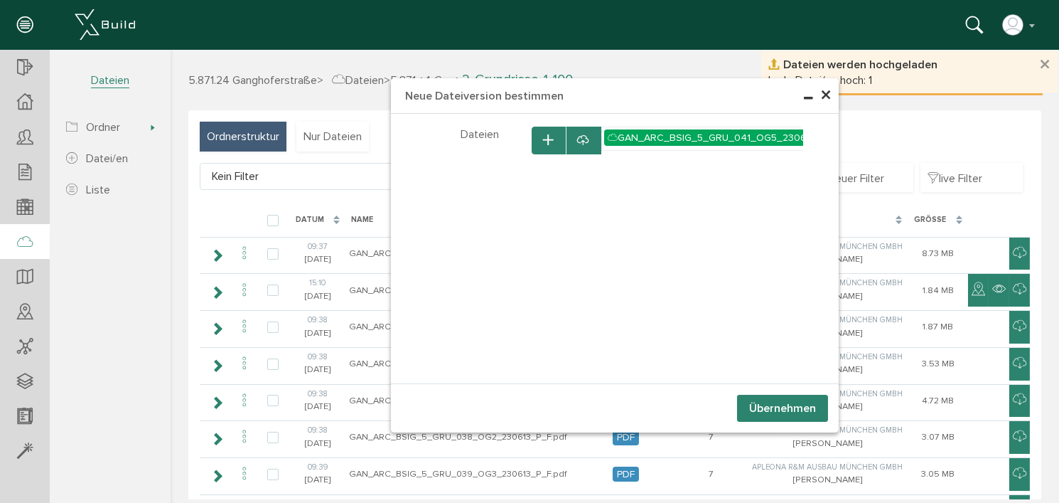
click at [771, 408] on button "Übernehmen" at bounding box center [782, 408] width 91 height 27
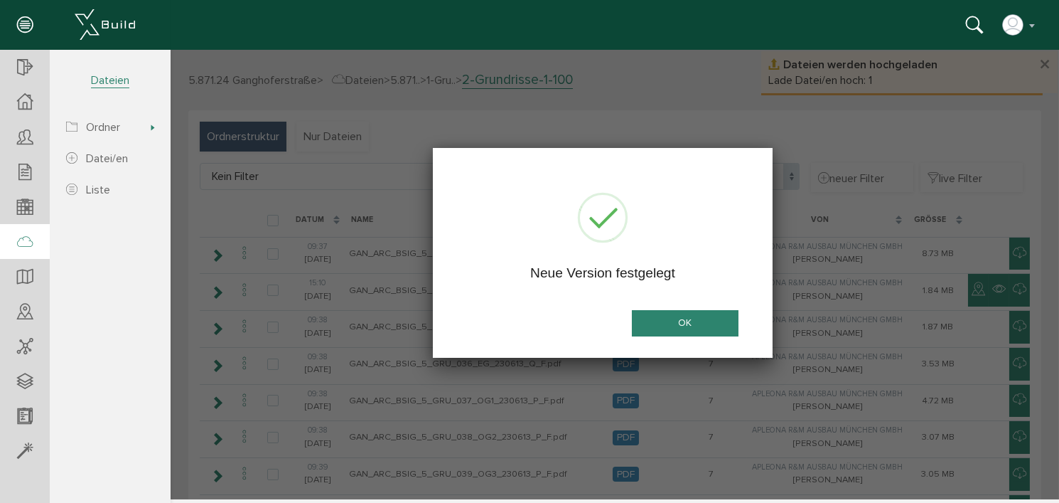
click at [687, 323] on button "OK" at bounding box center [684, 323] width 107 height 26
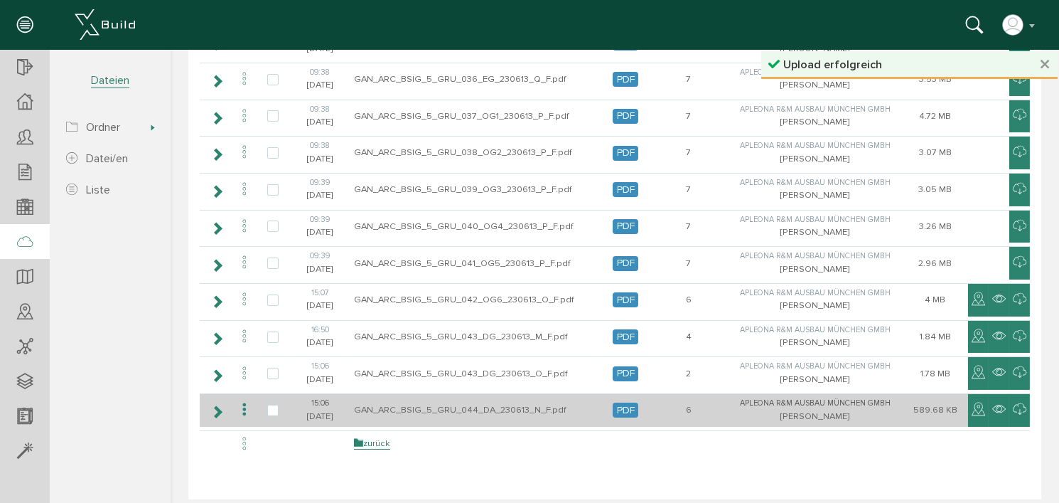
scroll to position [305, 0]
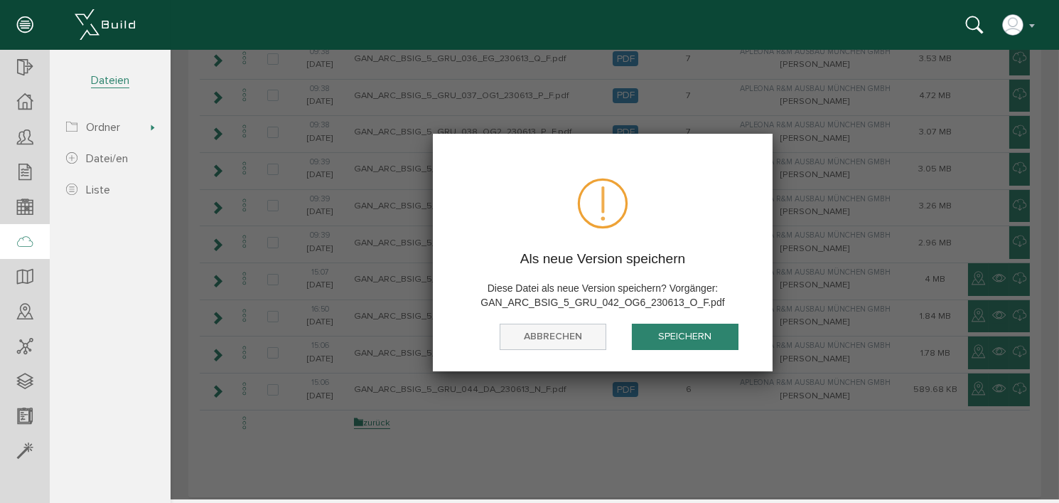
click at [544, 339] on button "abbrechen" at bounding box center [552, 336] width 107 height 26
click at [697, 328] on button "speichern" at bounding box center [684, 336] width 107 height 26
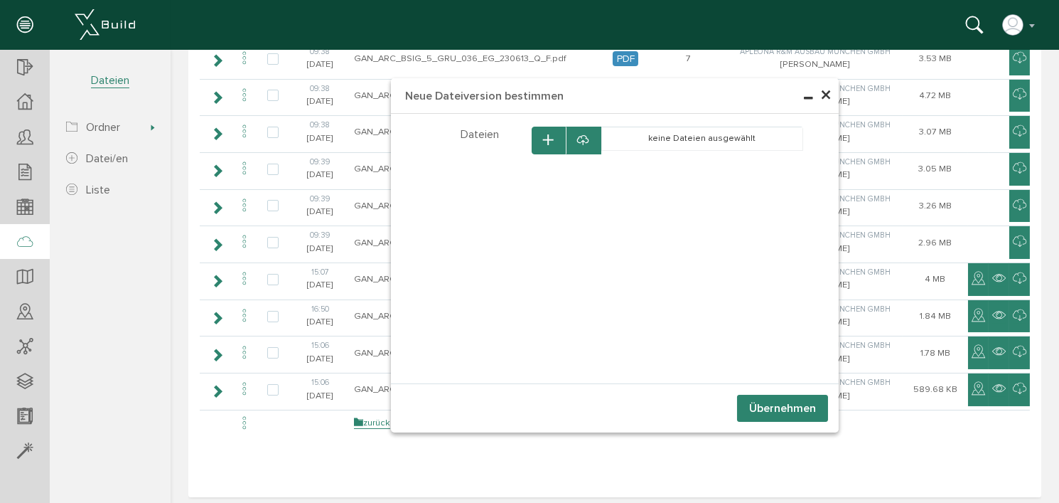
scroll to position [0, 0]
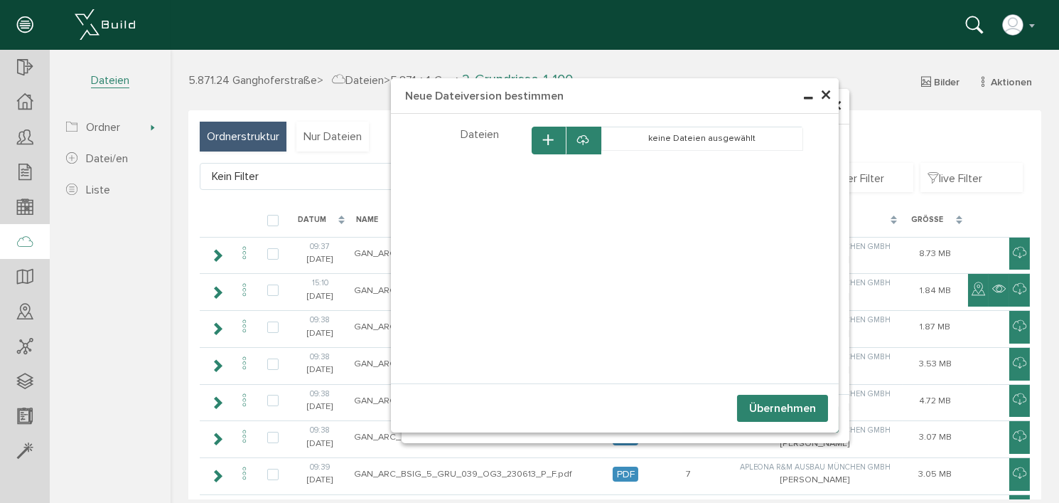
select select "D-66c8675a426238_73501155"
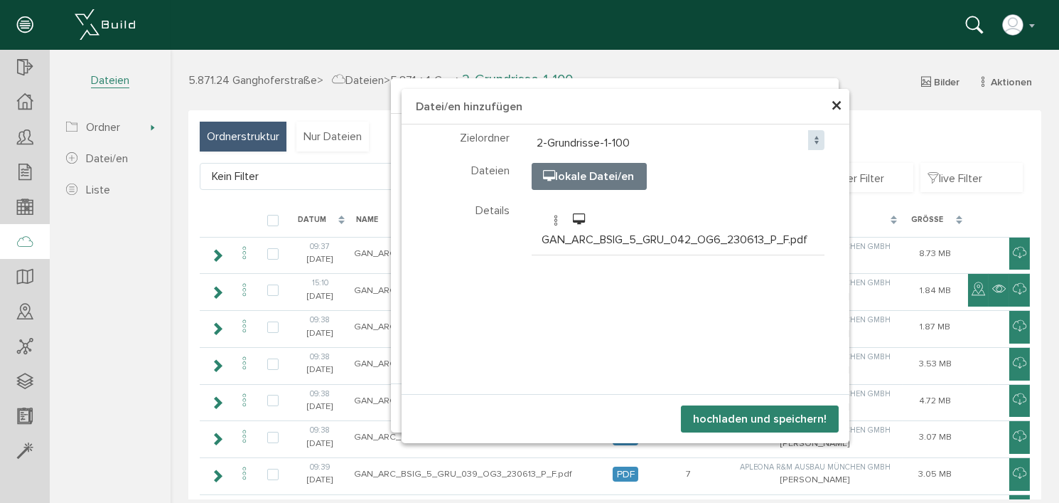
click at [755, 416] on button "hochladen und speichern!" at bounding box center [759, 418] width 158 height 27
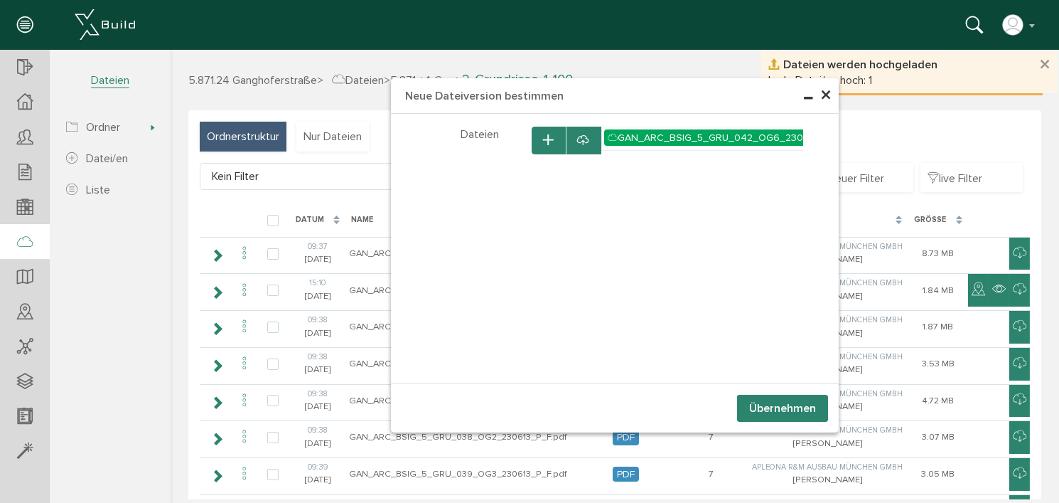
click at [764, 410] on button "Übernehmen" at bounding box center [782, 408] width 91 height 27
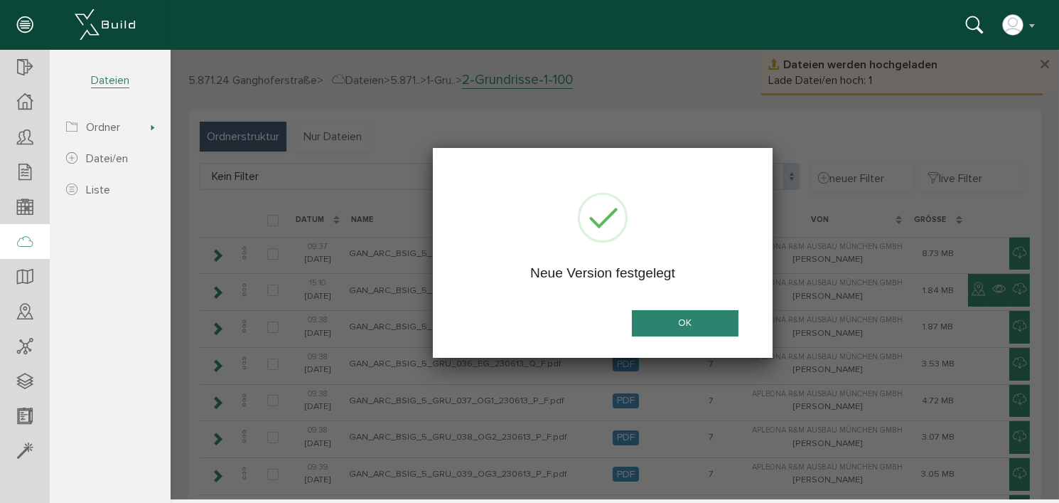
click at [690, 321] on button "OK" at bounding box center [684, 323] width 107 height 26
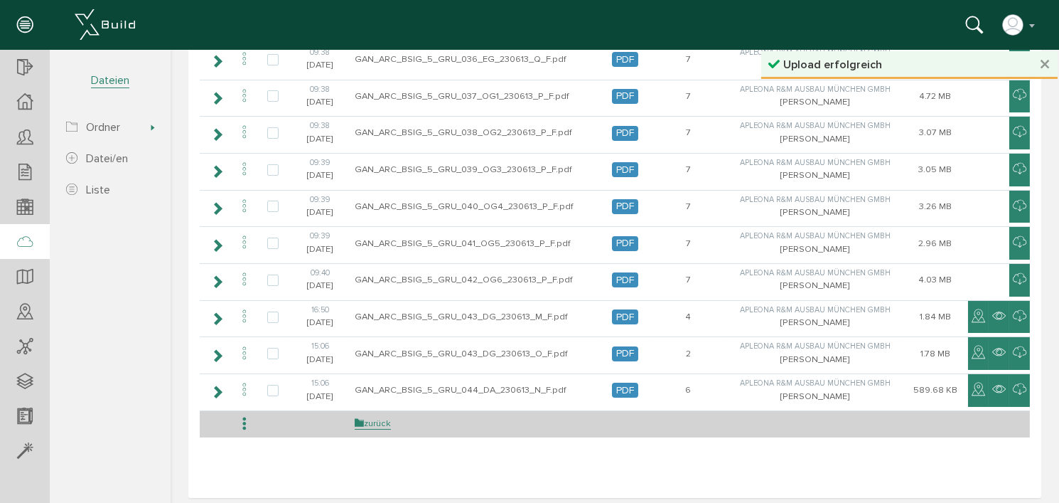
scroll to position [305, 0]
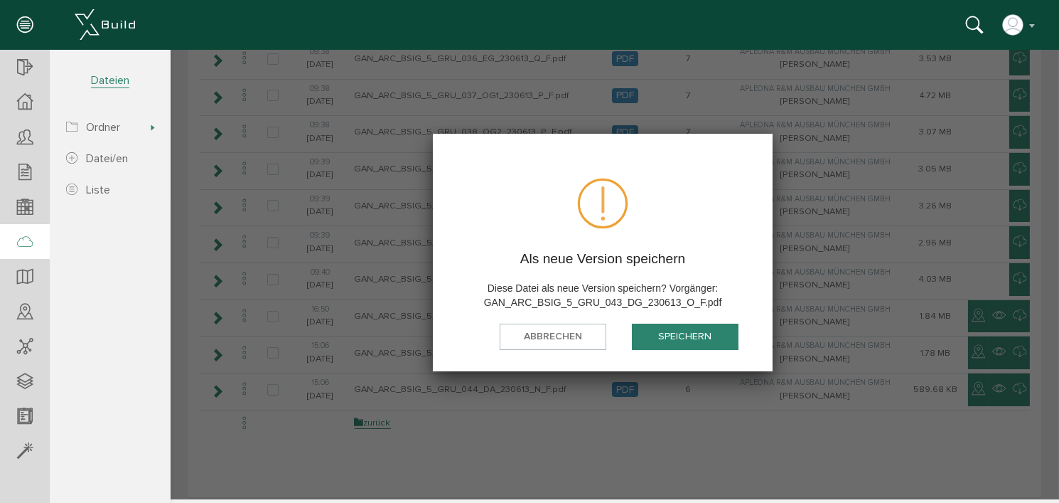
click at [702, 336] on button "speichern" at bounding box center [684, 336] width 107 height 26
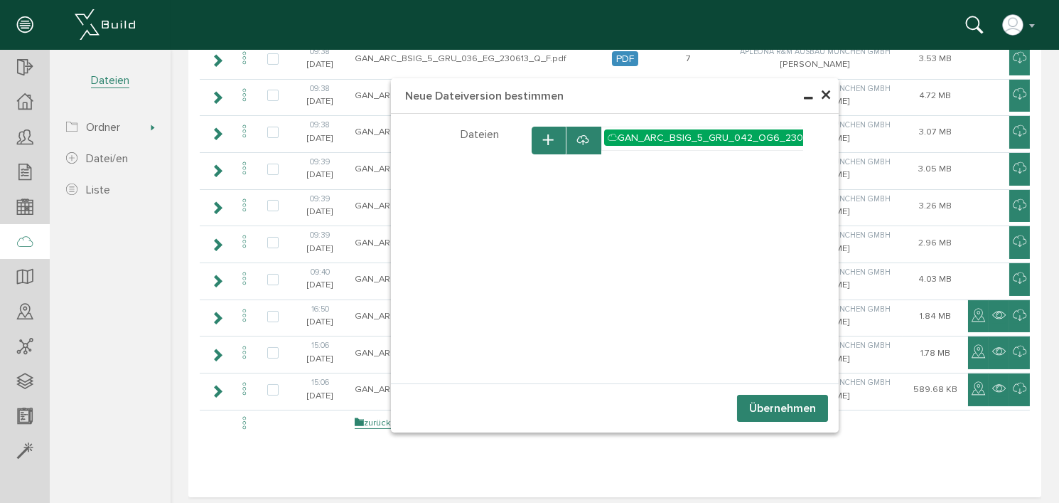
scroll to position [0, 0]
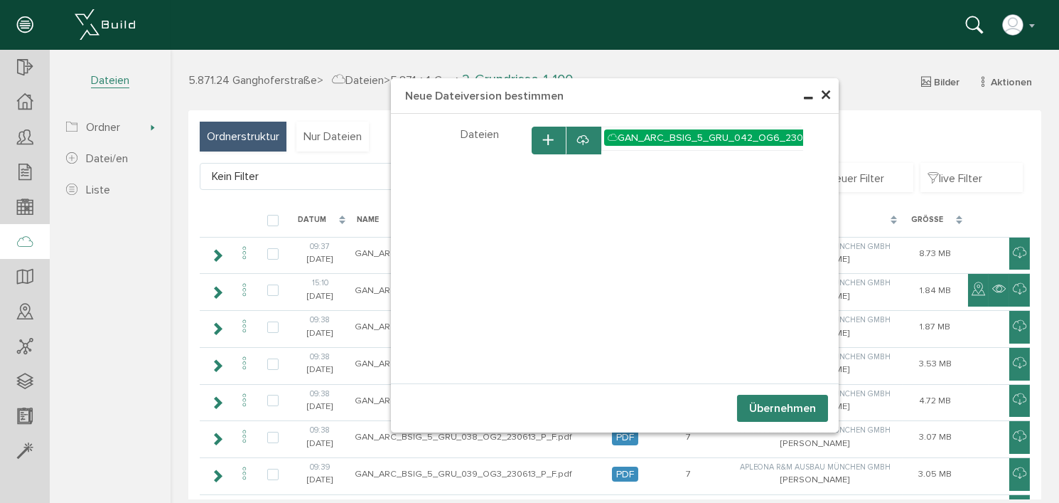
select select "D-66c8675a426238_73501155"
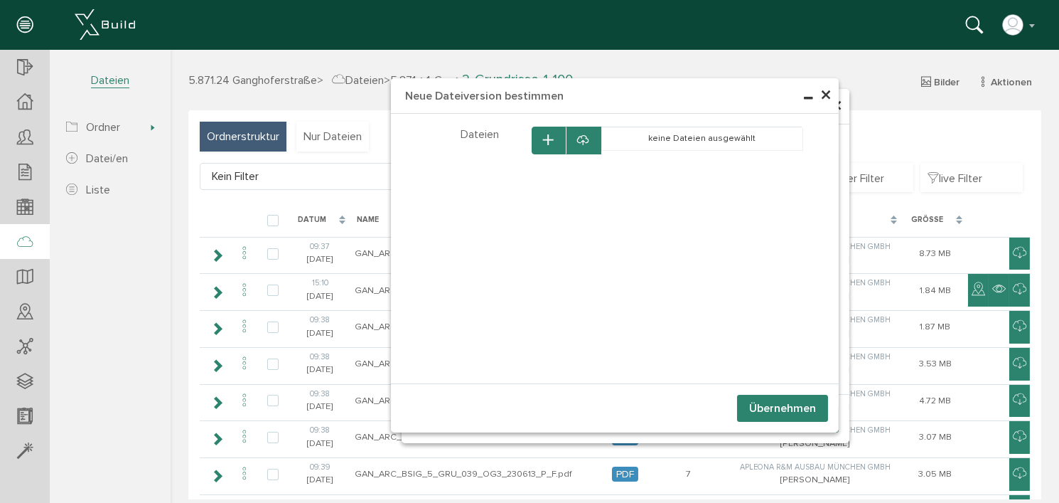
select select "D-66c8675a426238_73501155"
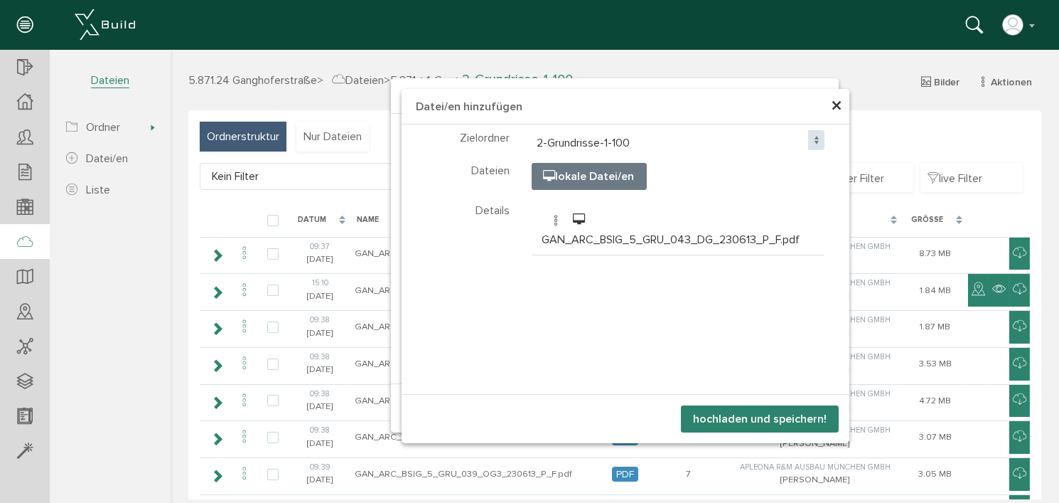
click at [766, 415] on button "hochladen und speichern!" at bounding box center [759, 418] width 158 height 27
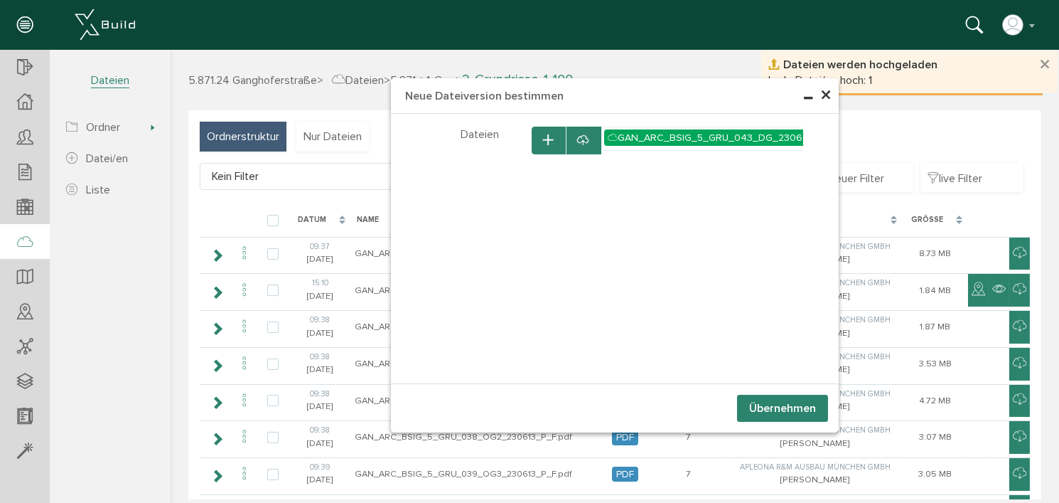
click at [771, 407] on button "Übernehmen" at bounding box center [782, 408] width 91 height 27
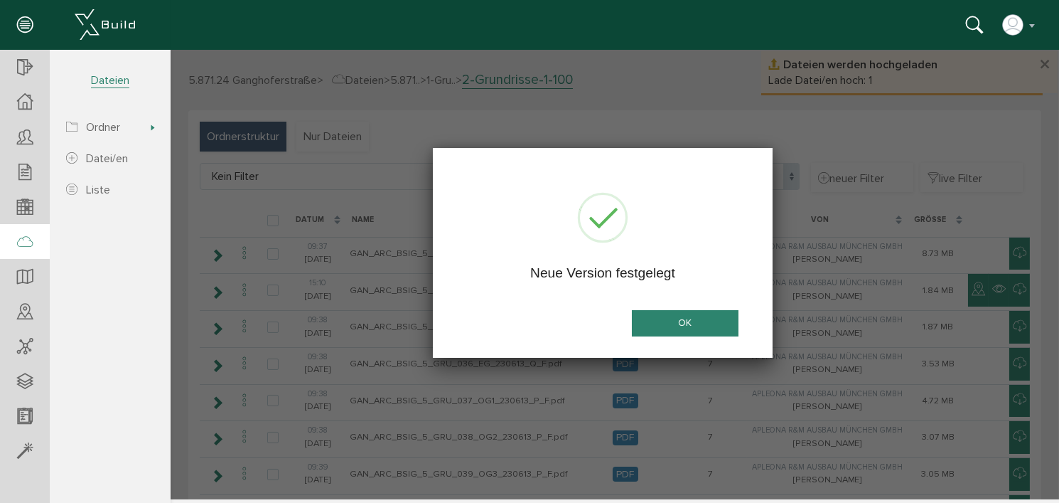
click at [690, 328] on button "OK" at bounding box center [684, 323] width 107 height 26
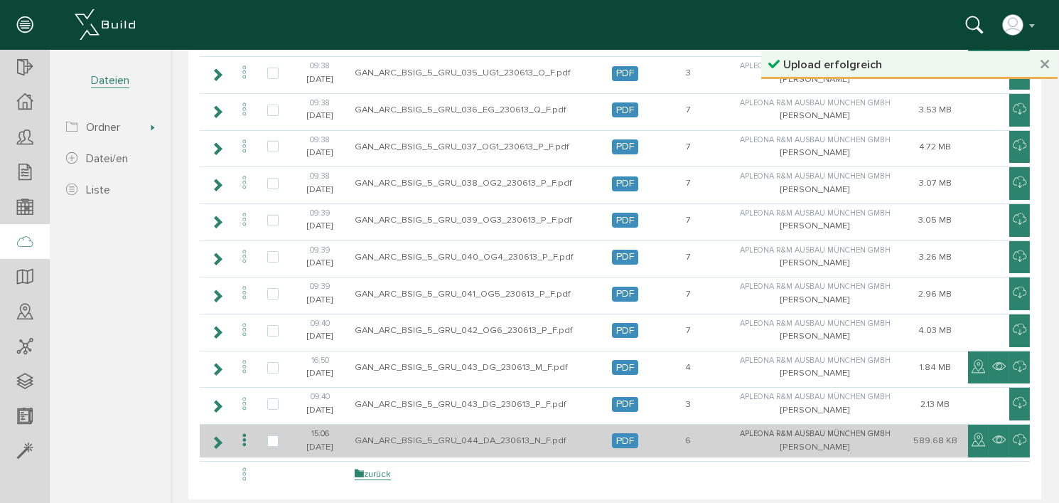
scroll to position [284, 0]
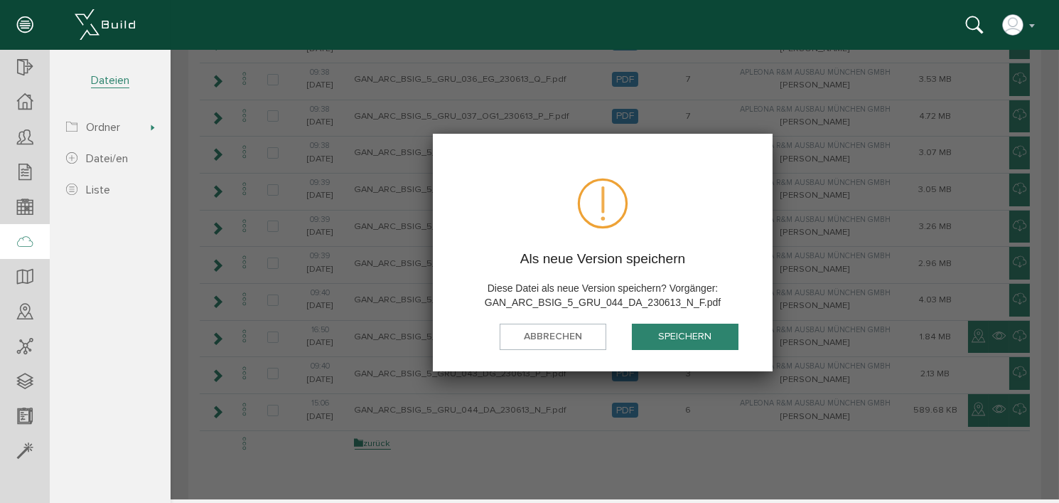
click at [679, 339] on button "speichern" at bounding box center [684, 336] width 107 height 26
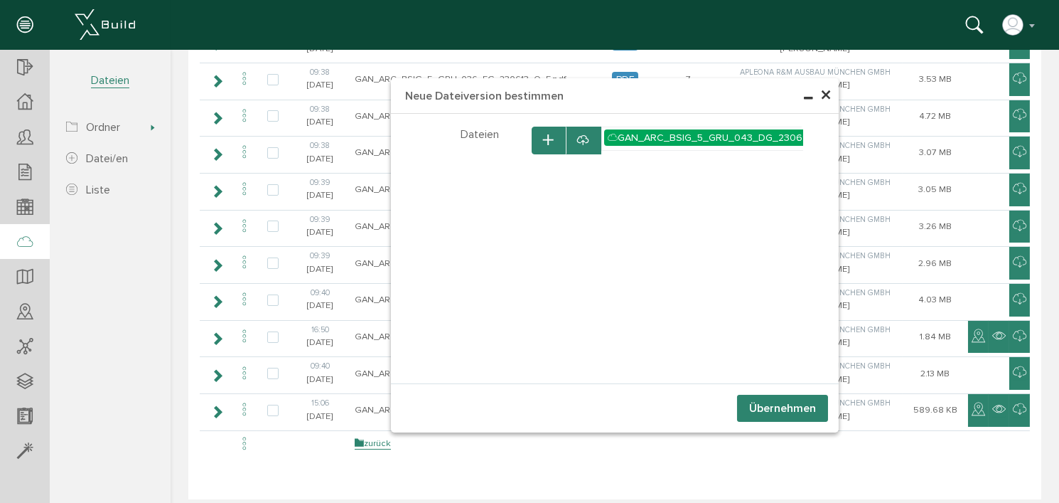
scroll to position [0, 0]
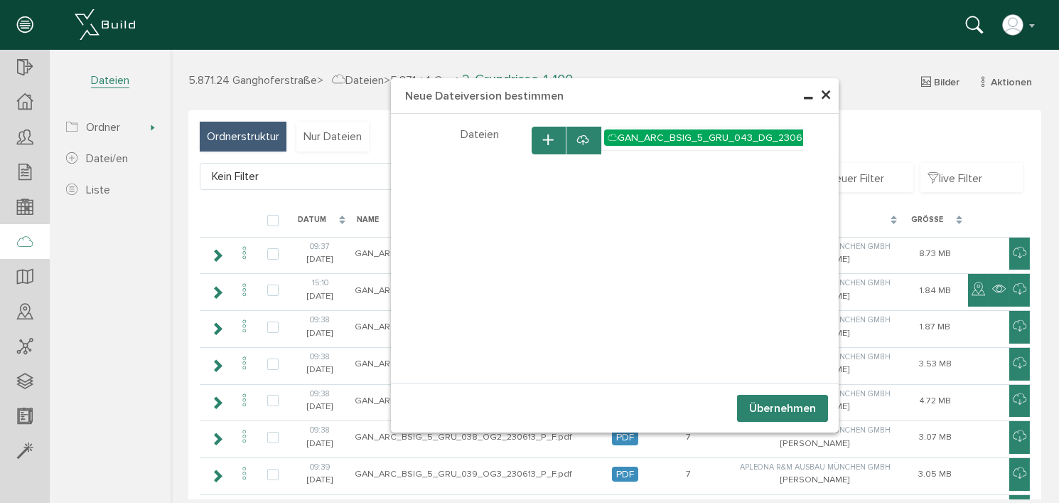
select select "D-66c8675a426238_73501155"
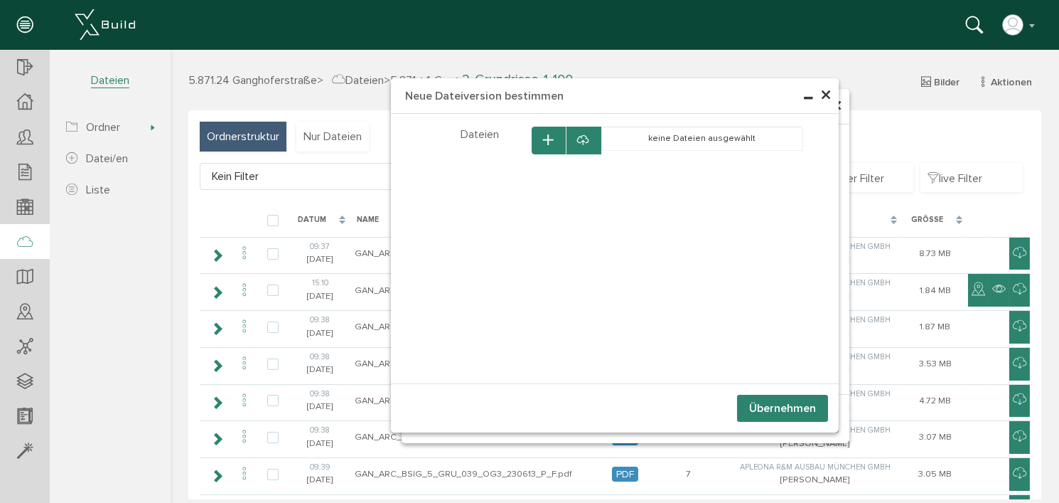
select select "D-66c8675a426238_73501155"
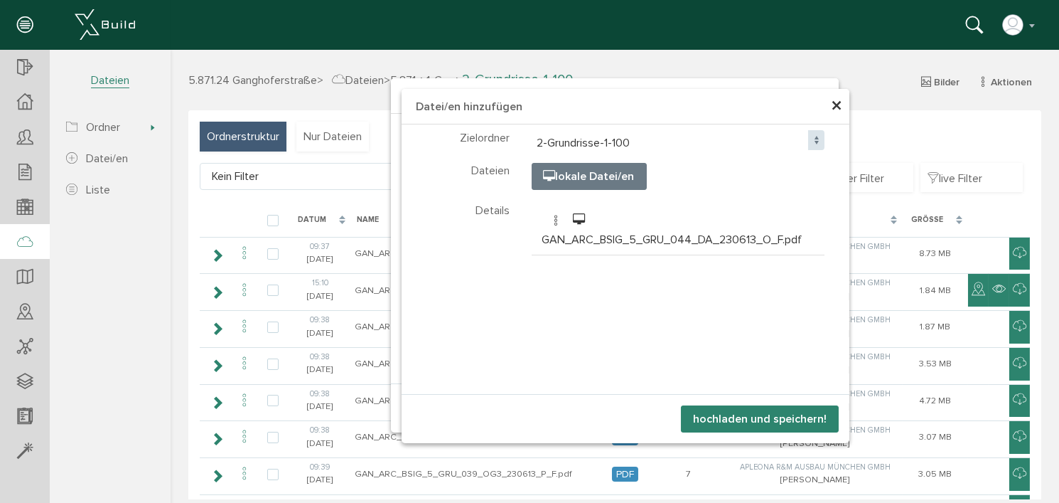
click at [762, 419] on button "hochladen und speichern!" at bounding box center [759, 418] width 158 height 27
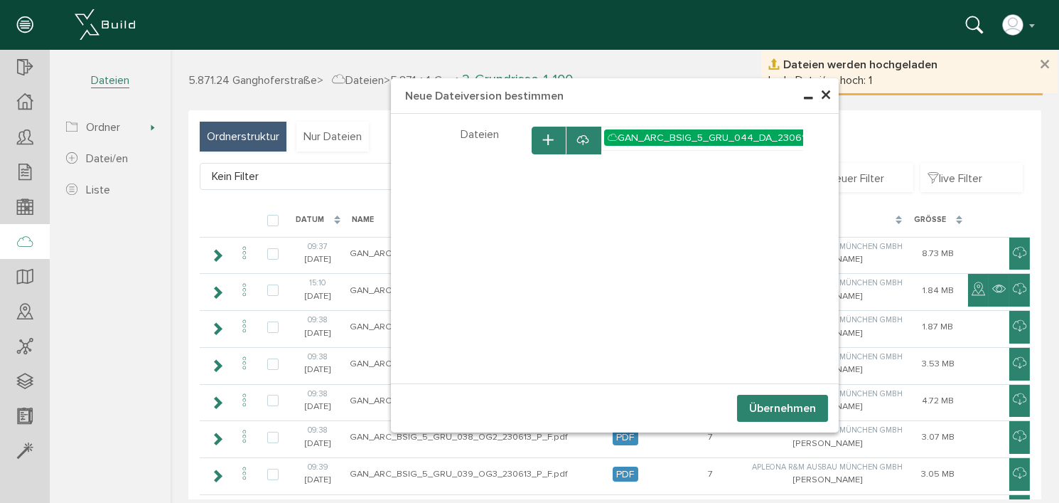
click at [770, 411] on button "Übernehmen" at bounding box center [782, 408] width 91 height 27
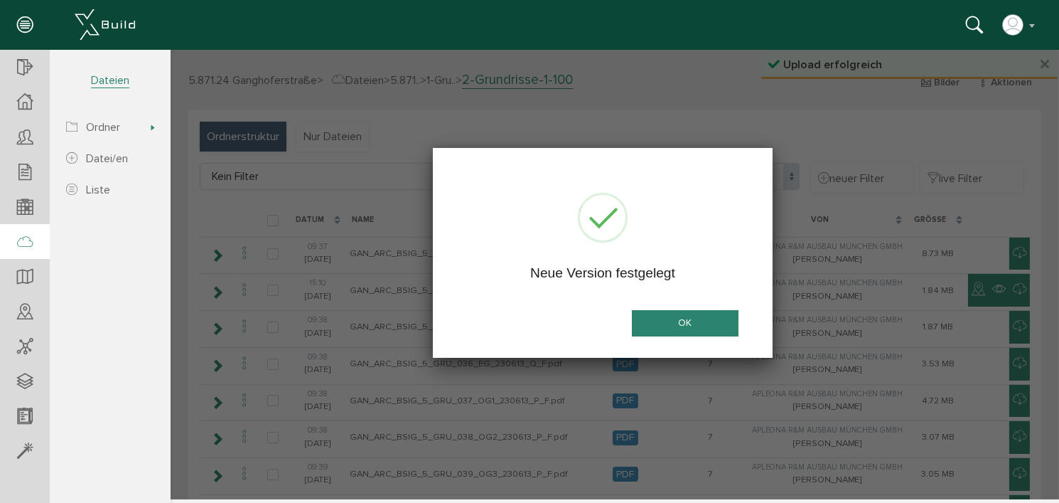
click at [697, 323] on button "OK" at bounding box center [684, 323] width 107 height 26
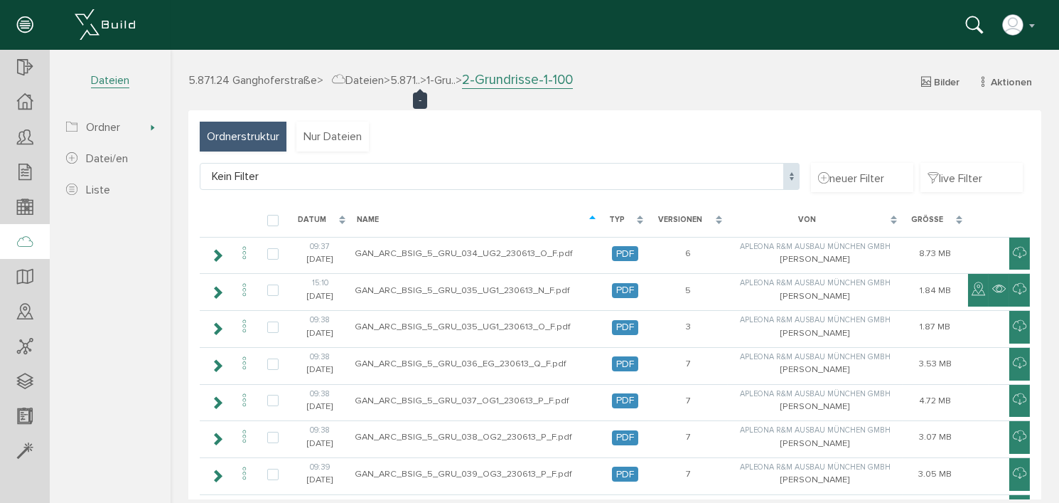
click at [419, 79] on span "5.871.." at bounding box center [405, 80] width 30 height 14
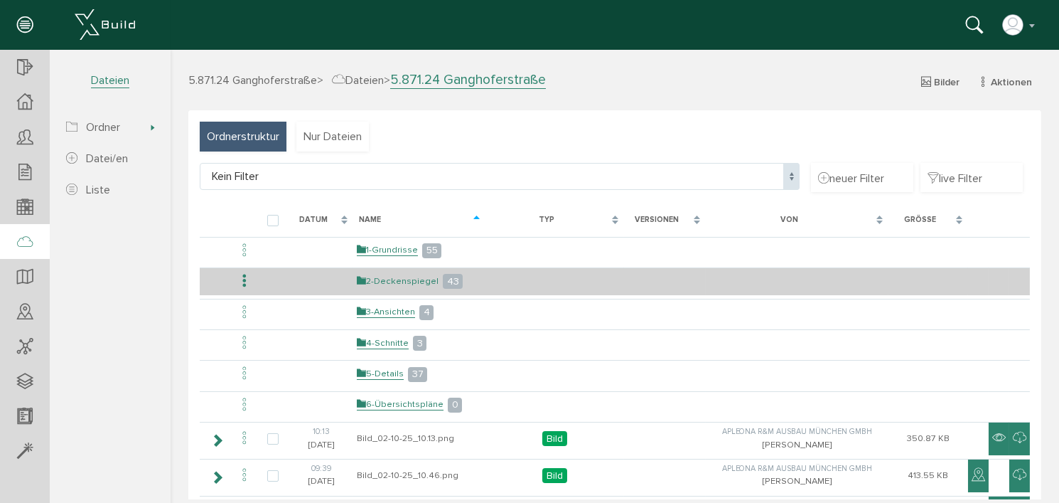
click at [392, 277] on link "2-Deckenspiegel" at bounding box center [397, 281] width 82 height 12
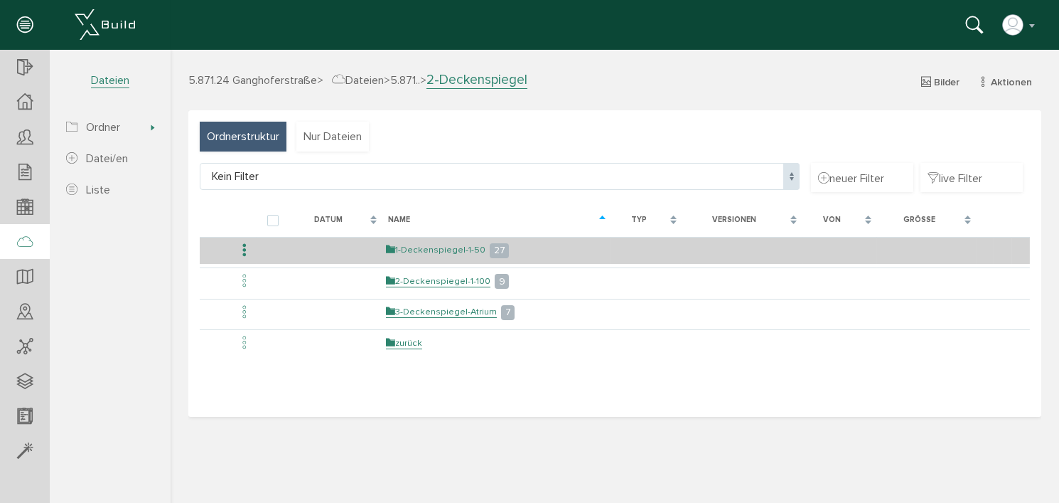
click at [427, 249] on link "1-Deckenspiegel-1-50" at bounding box center [435, 250] width 100 height 12
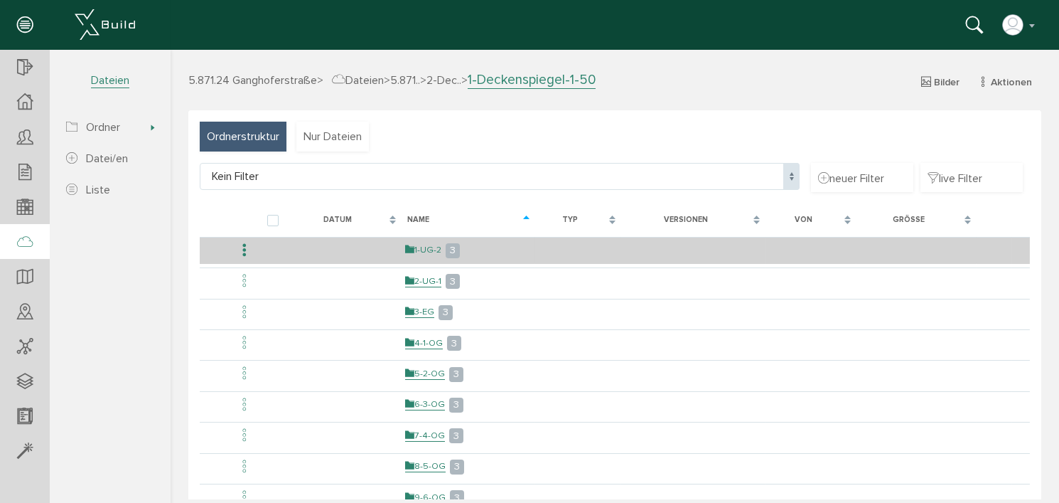
click at [429, 249] on link "1-UG-2" at bounding box center [423, 250] width 36 height 12
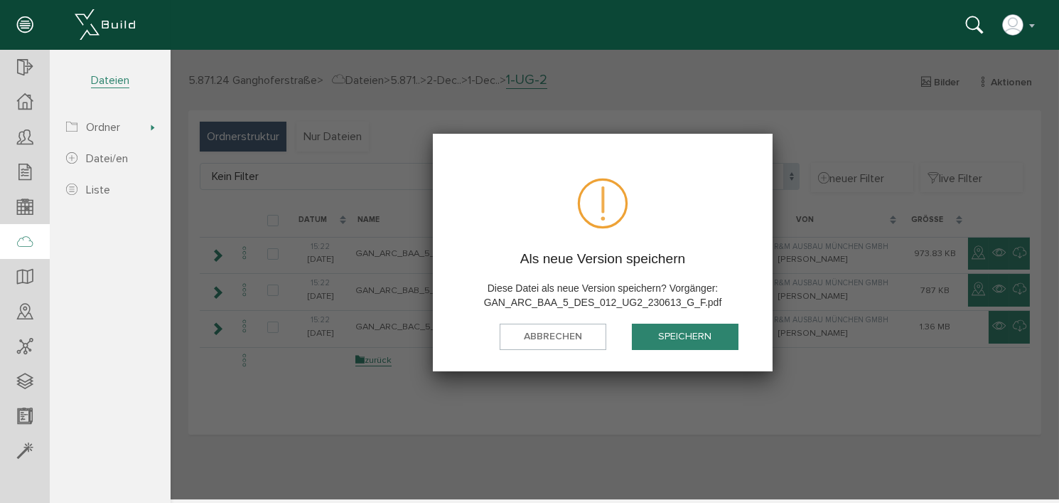
click at [686, 337] on button "speichern" at bounding box center [684, 336] width 107 height 26
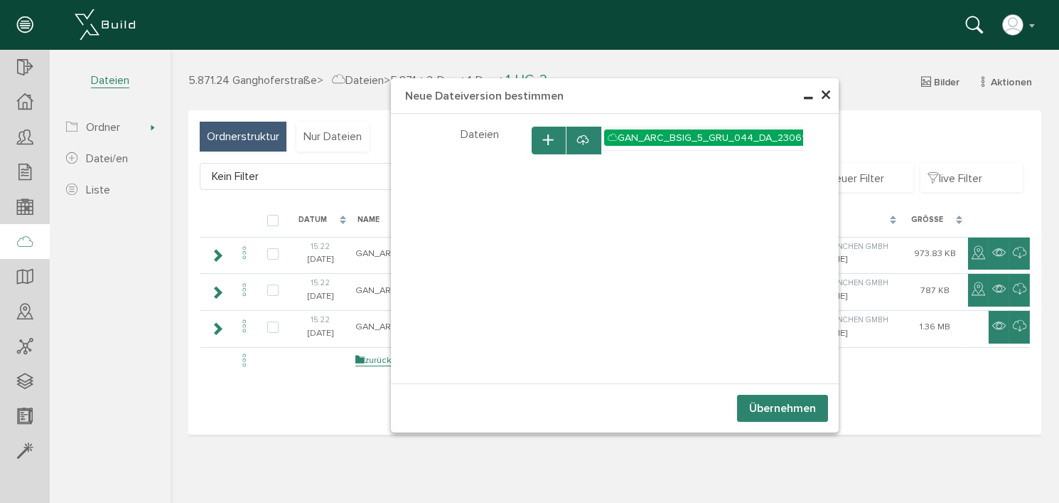
select select "D-66c86984d11488_18945350"
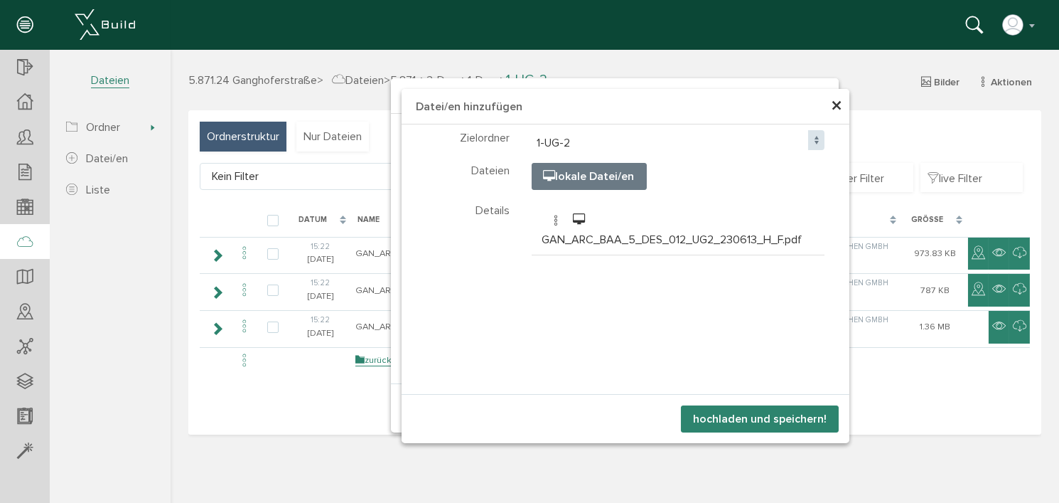
click at [759, 419] on button "hochladen und speichern!" at bounding box center [759, 418] width 158 height 27
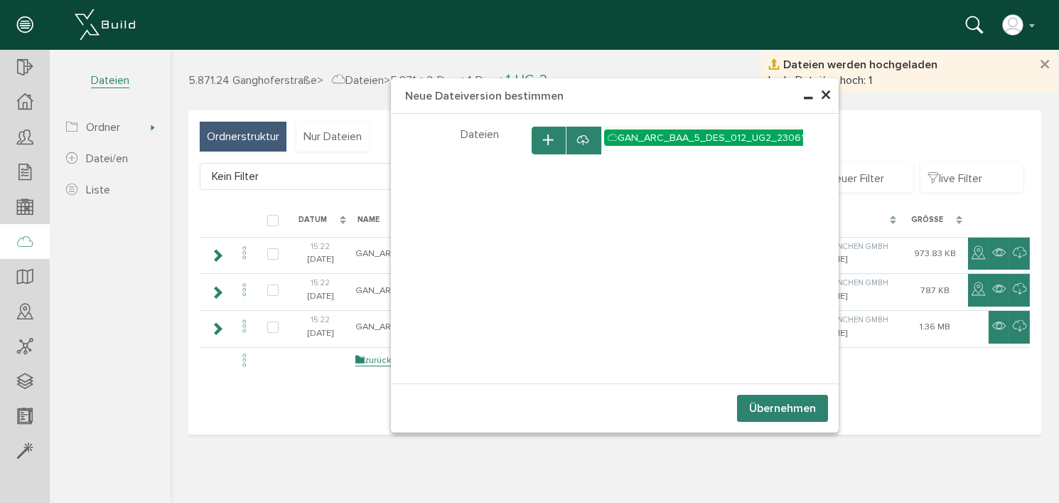
click at [764, 410] on button "Übernehmen" at bounding box center [782, 408] width 91 height 27
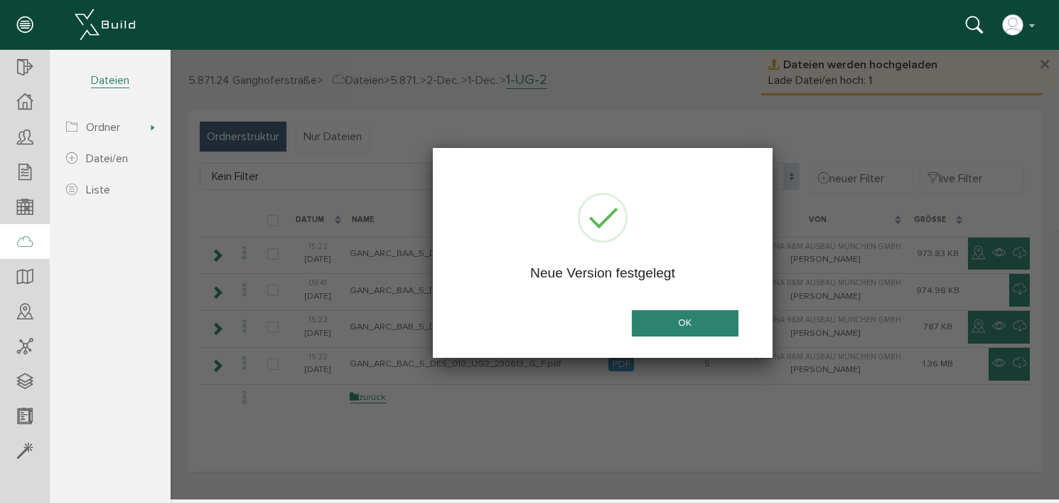
click at [694, 324] on button "OK" at bounding box center [684, 323] width 107 height 26
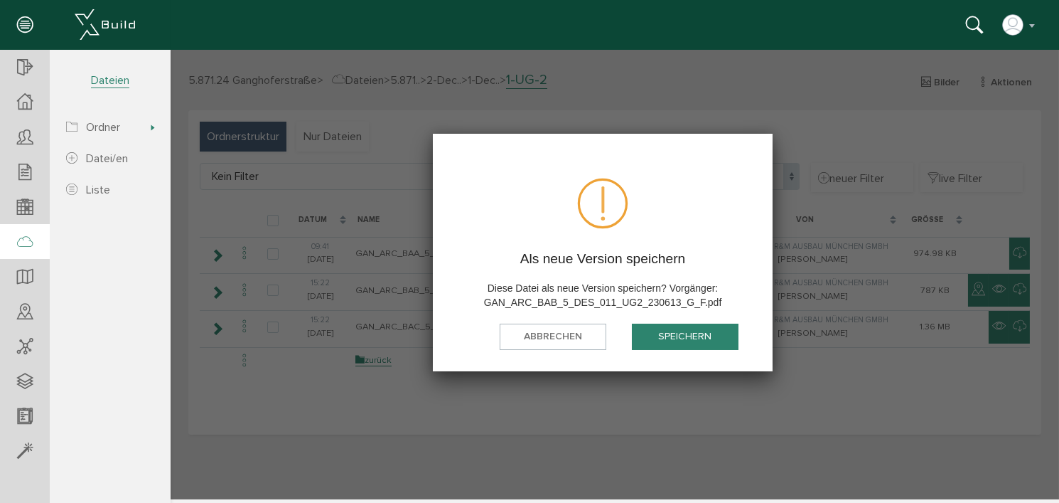
click at [687, 334] on button "speichern" at bounding box center [684, 336] width 107 height 26
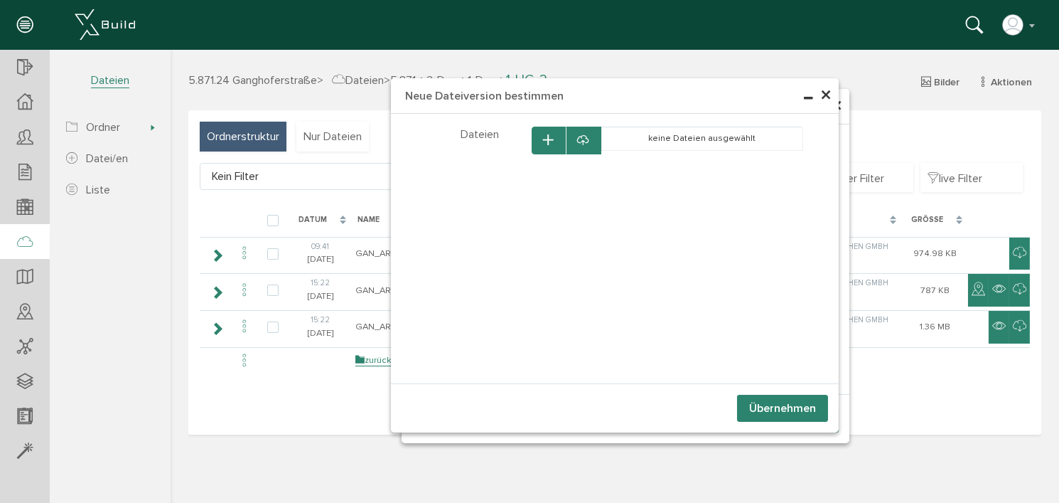
select select "D-66c86984d11488_18945350"
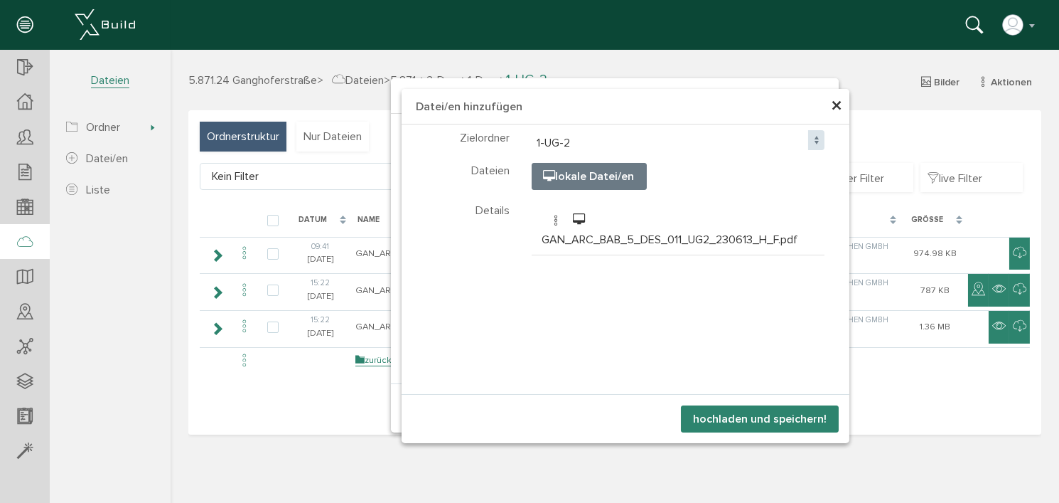
click at [780, 417] on button "hochladen und speichern!" at bounding box center [759, 418] width 158 height 27
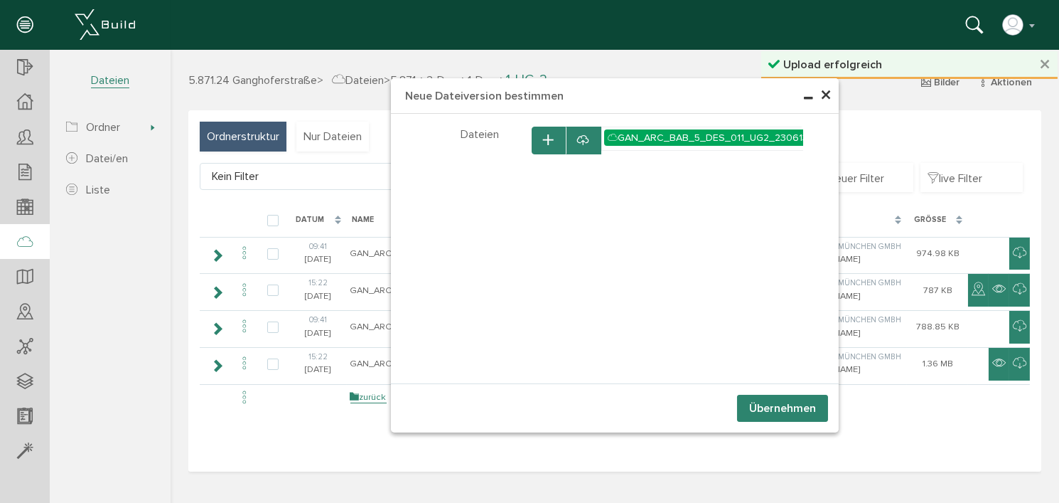
click at [776, 411] on button "Übernehmen" at bounding box center [782, 408] width 91 height 27
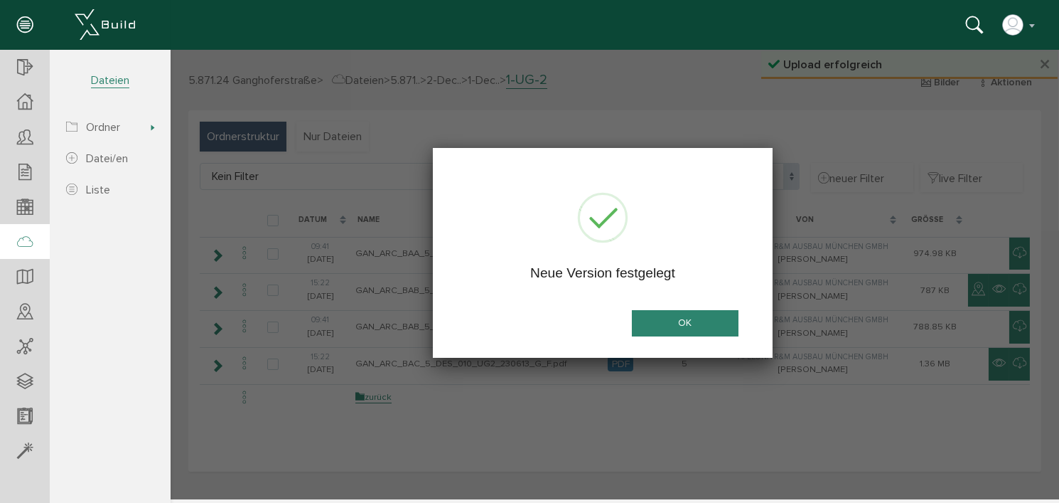
click at [662, 318] on button "OK" at bounding box center [684, 323] width 107 height 26
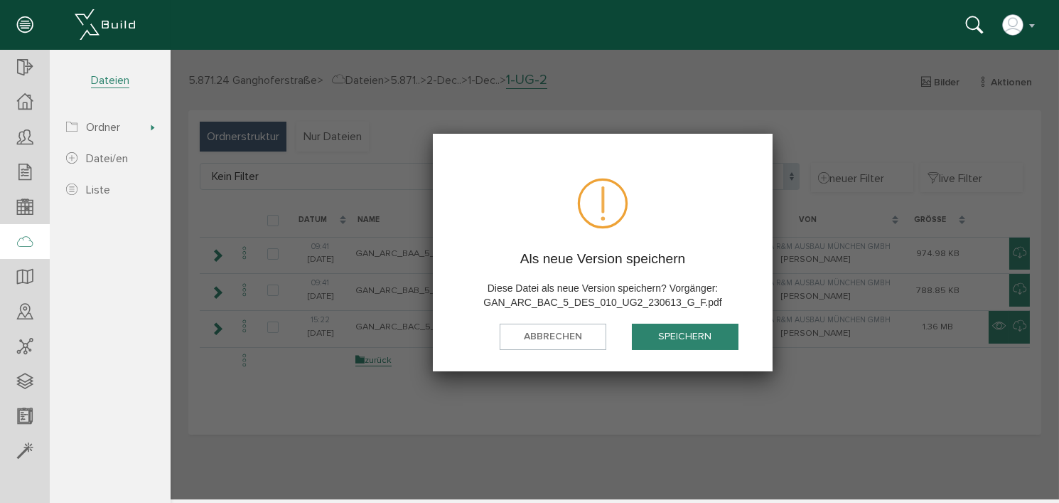
click at [670, 334] on button "speichern" at bounding box center [684, 336] width 107 height 26
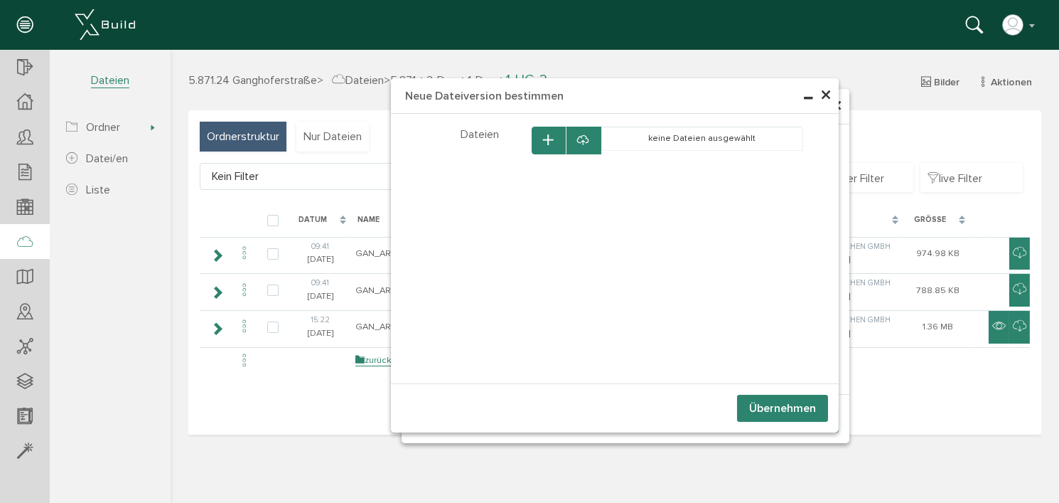
select select "D-66c86984d11488_18945350"
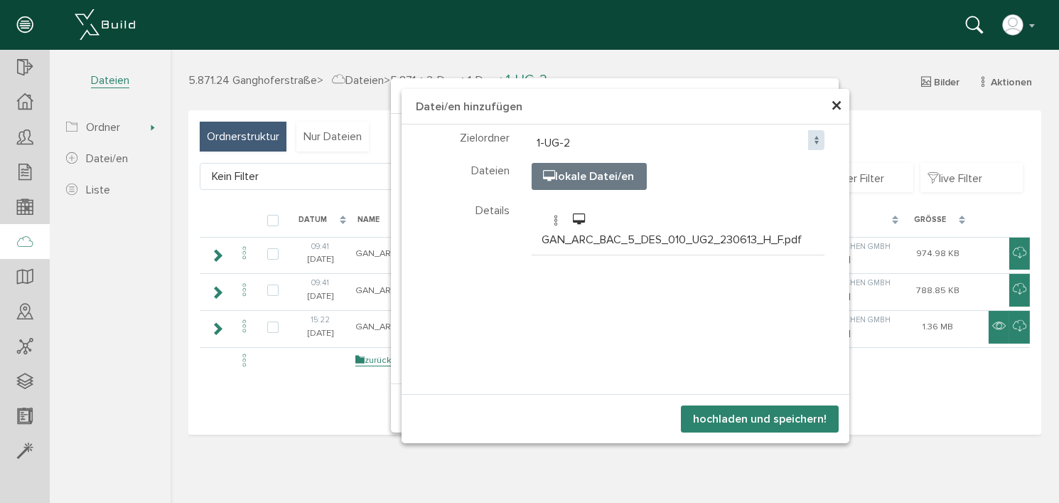
click at [775, 420] on button "hochladen und speichern!" at bounding box center [759, 418] width 158 height 27
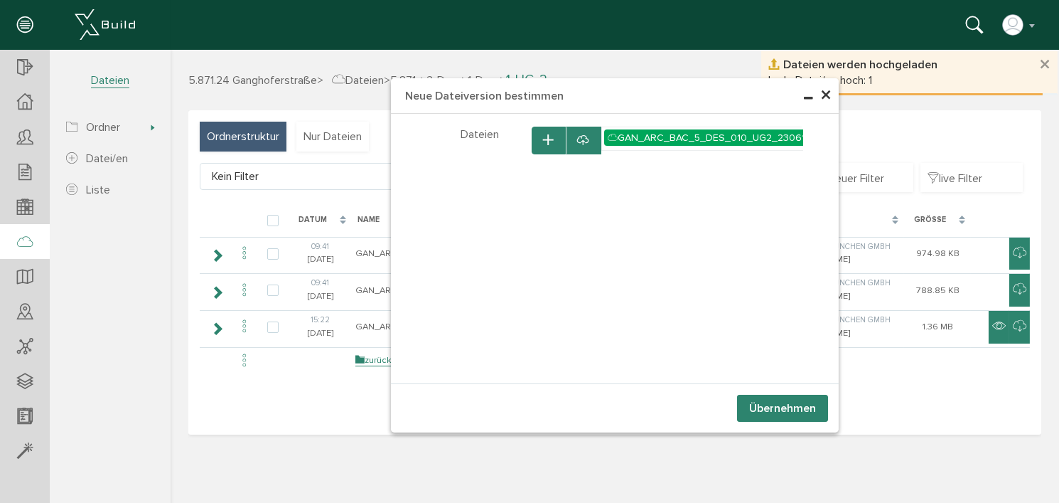
click at [776, 406] on button "Übernehmen" at bounding box center [782, 408] width 91 height 27
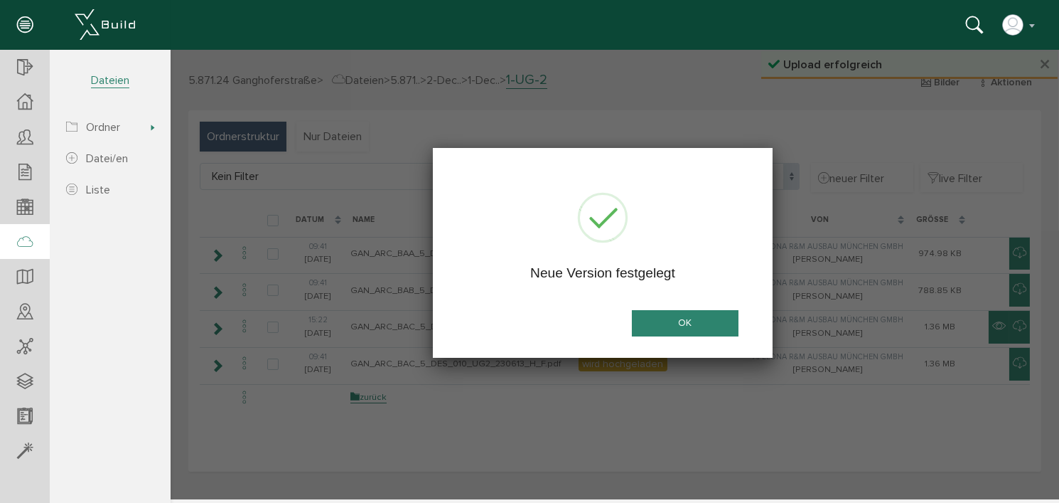
click at [689, 319] on button "OK" at bounding box center [684, 323] width 107 height 26
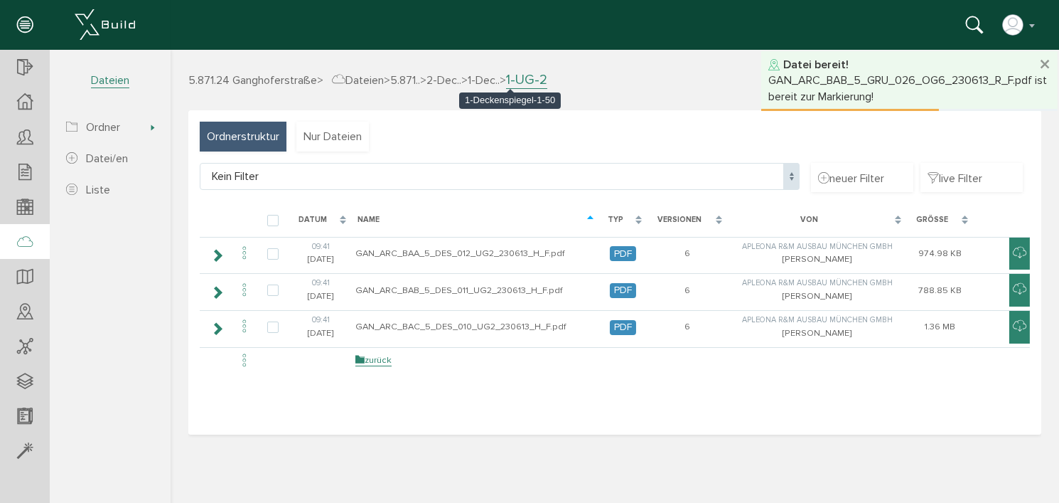
click at [499, 78] on span "1-Dec.." at bounding box center [483, 80] width 32 height 14
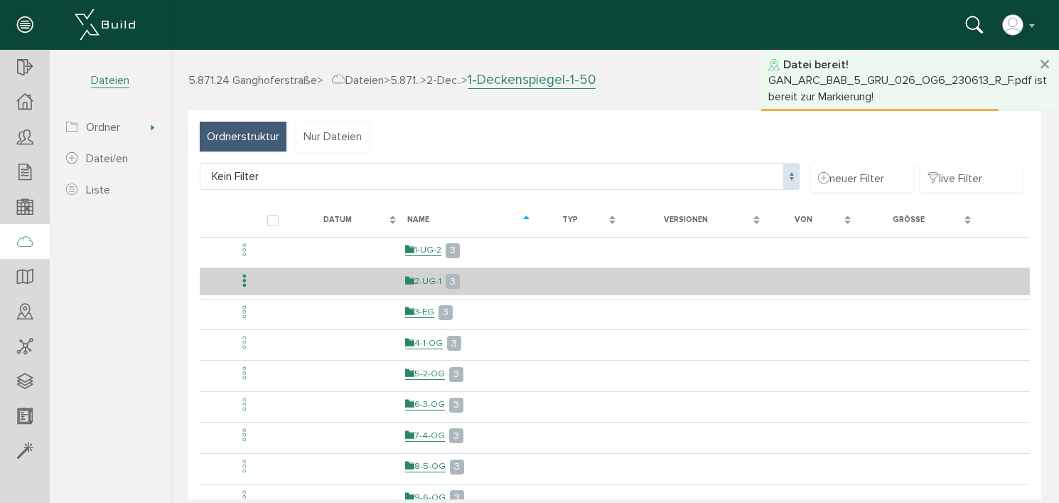
click at [429, 277] on link "2-UG-1" at bounding box center [423, 281] width 36 height 12
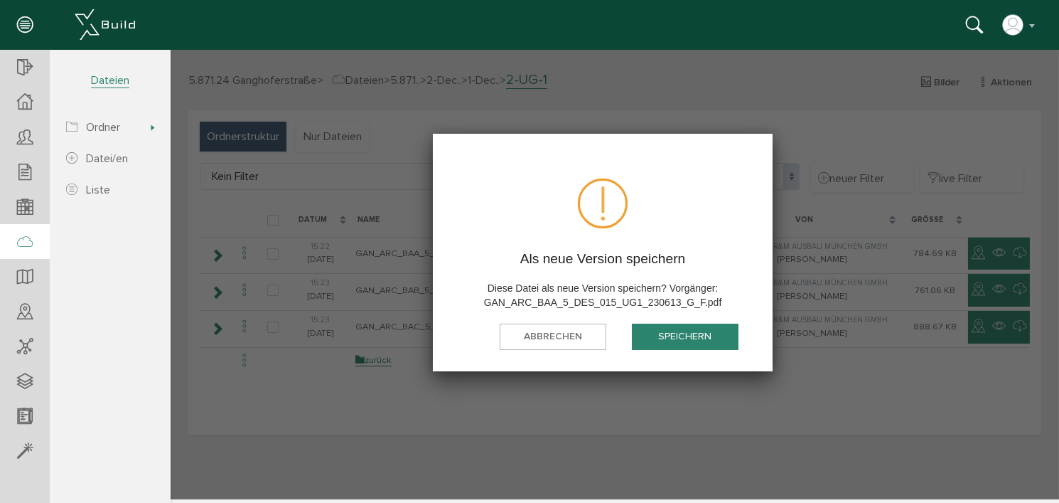
click at [681, 342] on button "speichern" at bounding box center [684, 336] width 107 height 26
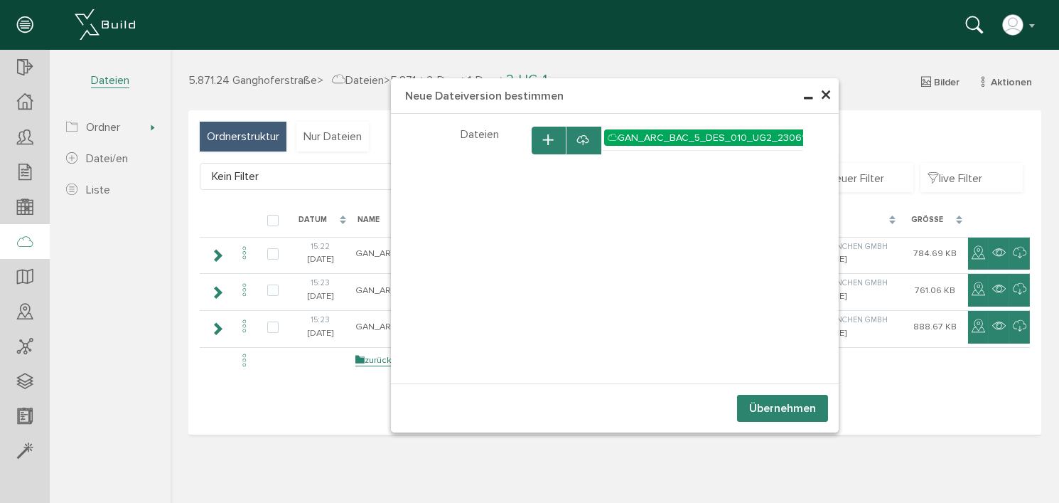
select select "D-66c869900e17a8_29268943"
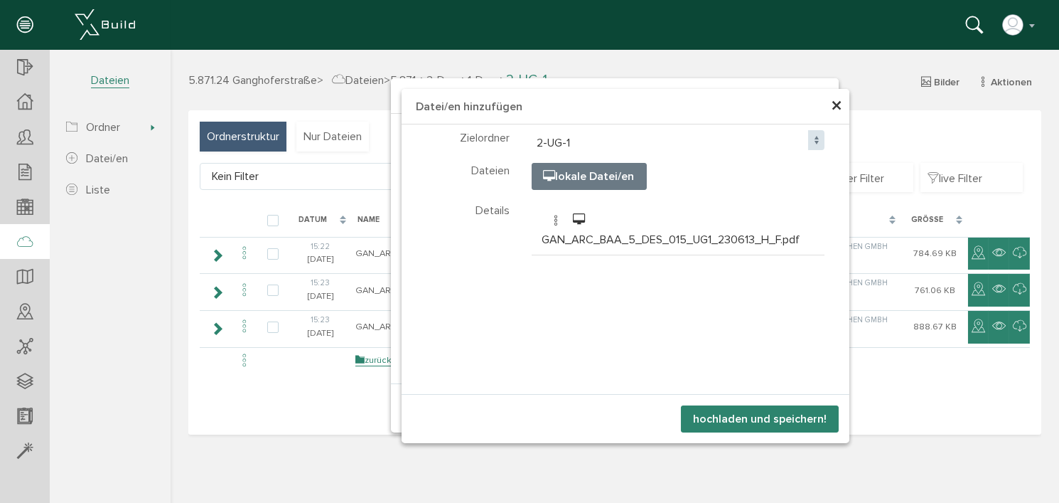
click at [772, 414] on button "hochladen und speichern!" at bounding box center [759, 418] width 158 height 27
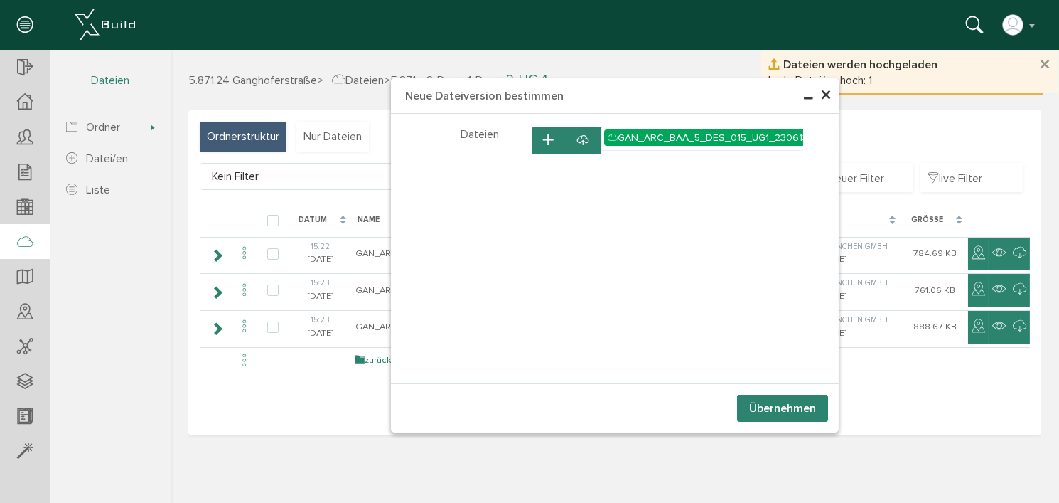
click at [774, 410] on button "Übernehmen" at bounding box center [782, 408] width 91 height 27
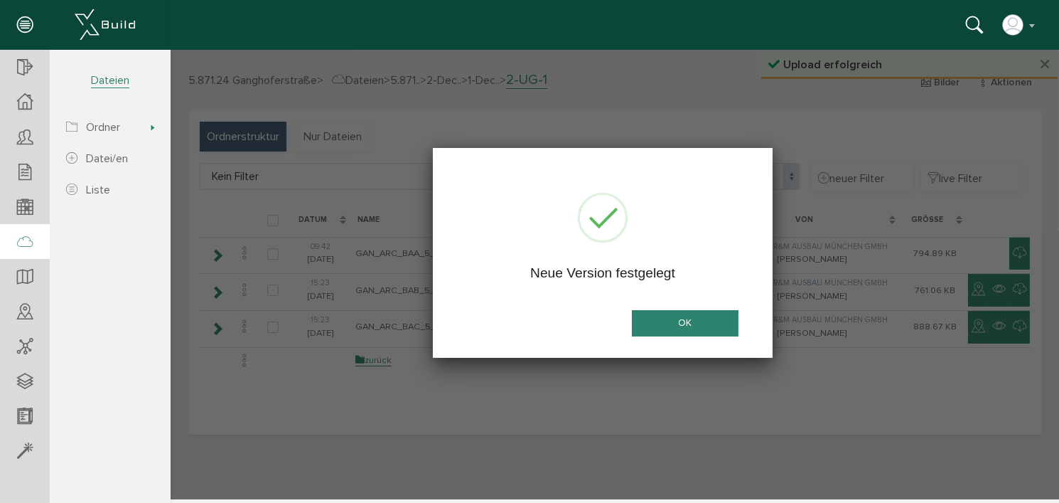
click at [701, 323] on button "OK" at bounding box center [684, 323] width 107 height 26
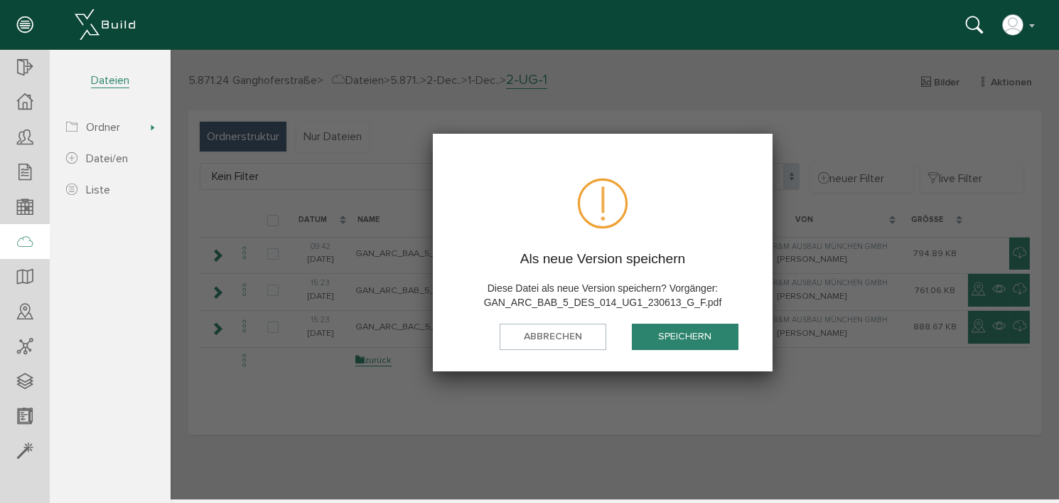
click at [694, 335] on button "speichern" at bounding box center [684, 336] width 107 height 26
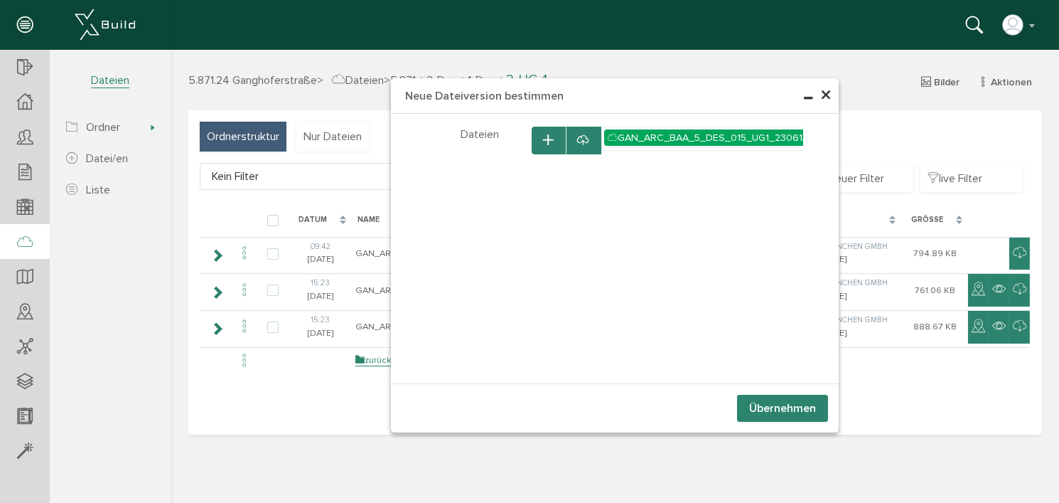
select select "D-66c869900e17a8_29268943"
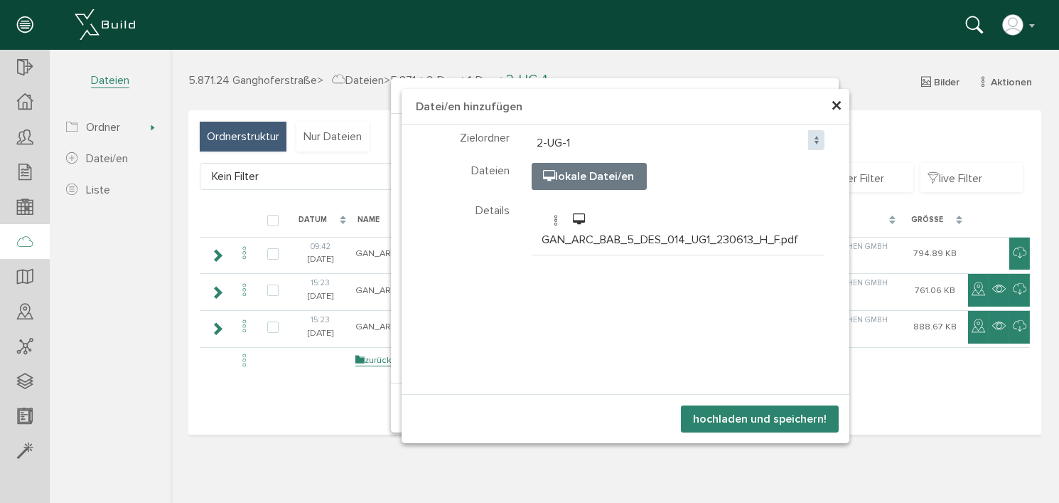
click at [759, 414] on button "hochladen und speichern!" at bounding box center [759, 418] width 158 height 27
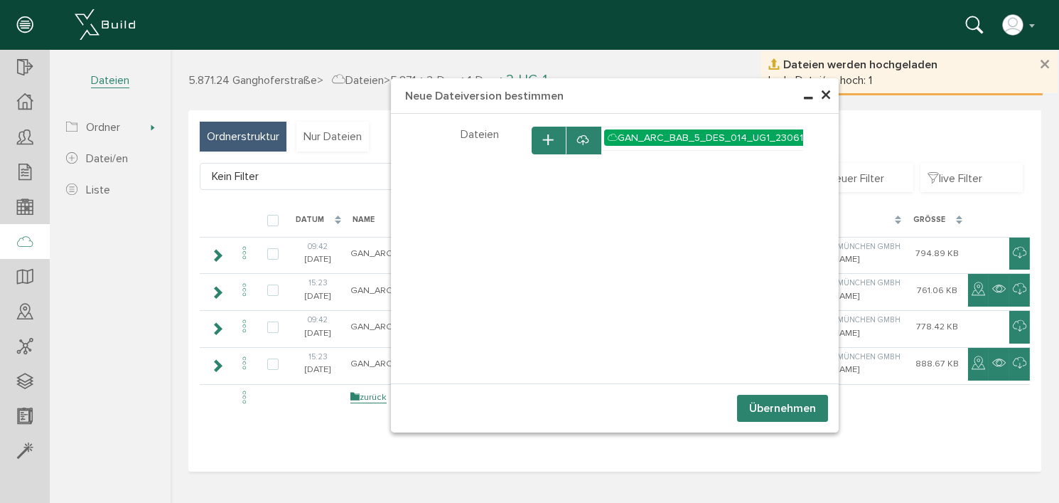
click at [769, 405] on button "Übernehmen" at bounding box center [782, 408] width 91 height 27
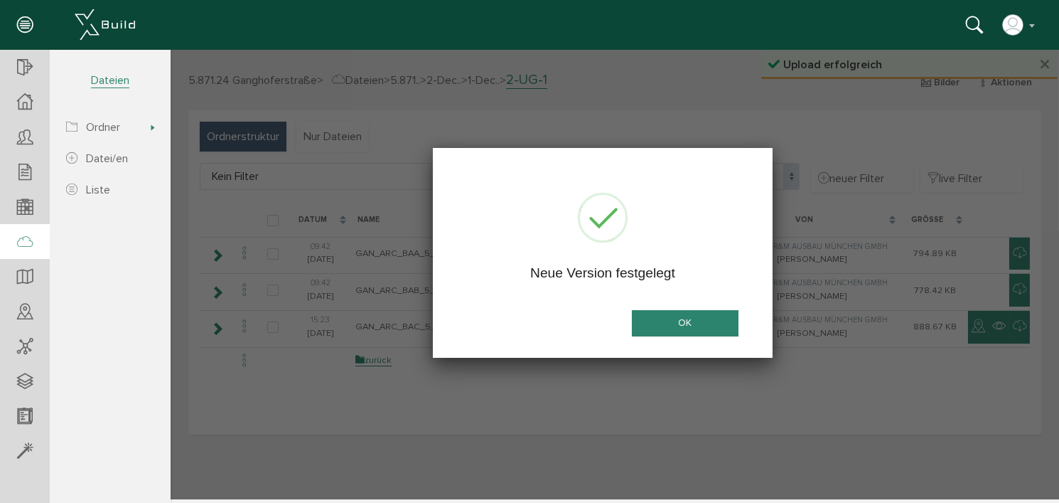
click at [681, 317] on button "OK" at bounding box center [684, 323] width 107 height 26
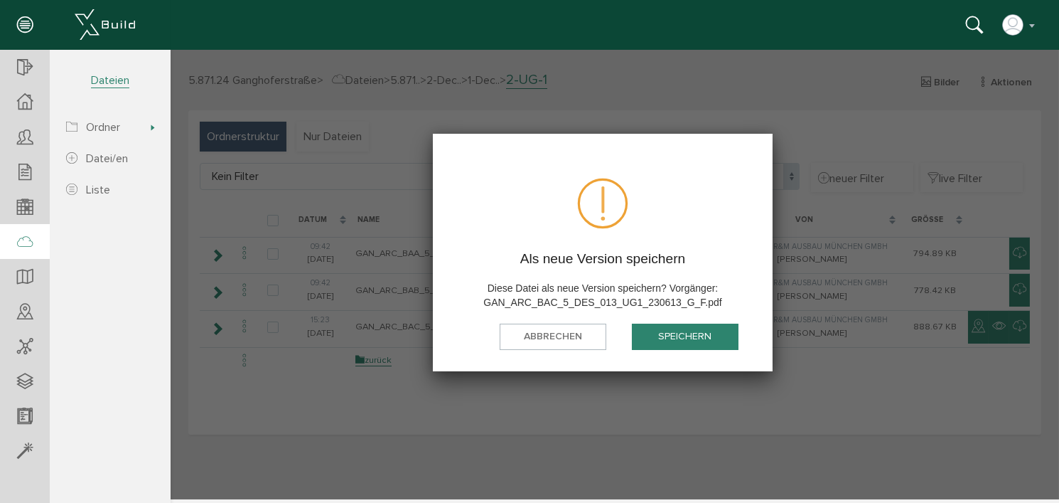
click at [686, 333] on button "speichern" at bounding box center [684, 336] width 107 height 26
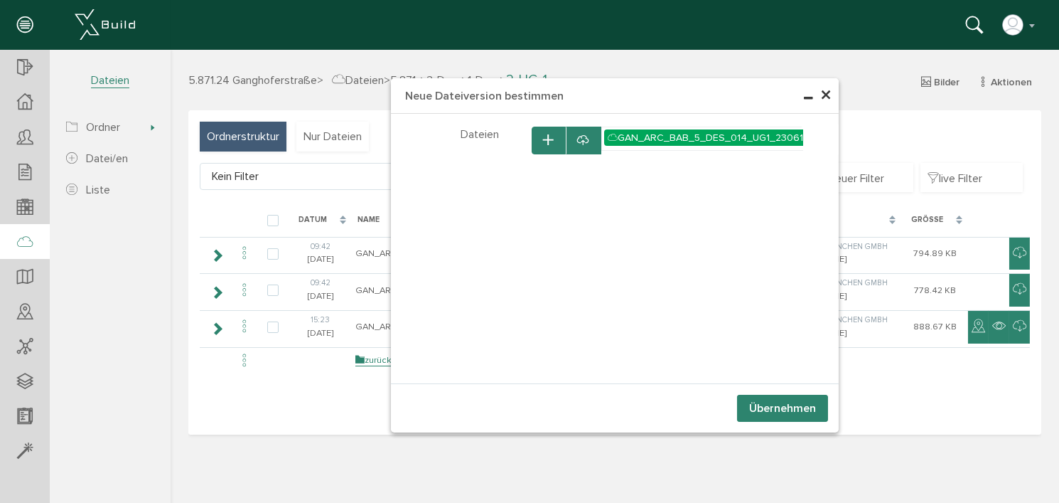
select select "D-66c869900e17a8_29268943"
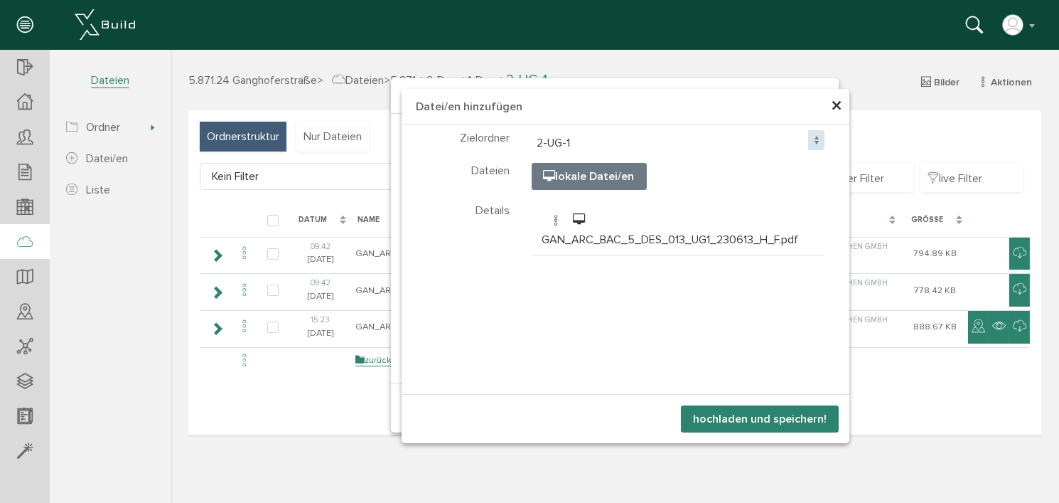
click at [770, 421] on button "hochladen und speichern!" at bounding box center [759, 418] width 158 height 27
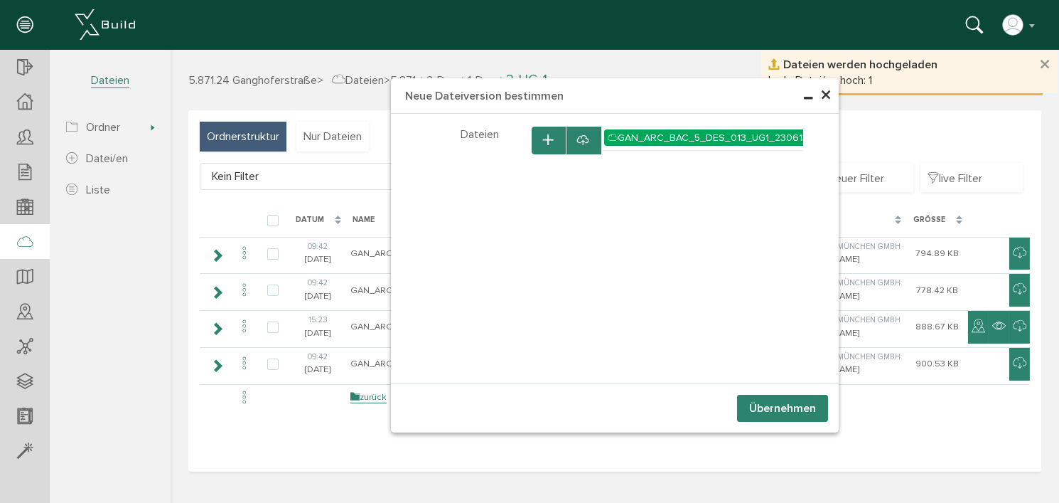
click at [778, 409] on button "Übernehmen" at bounding box center [782, 408] width 91 height 27
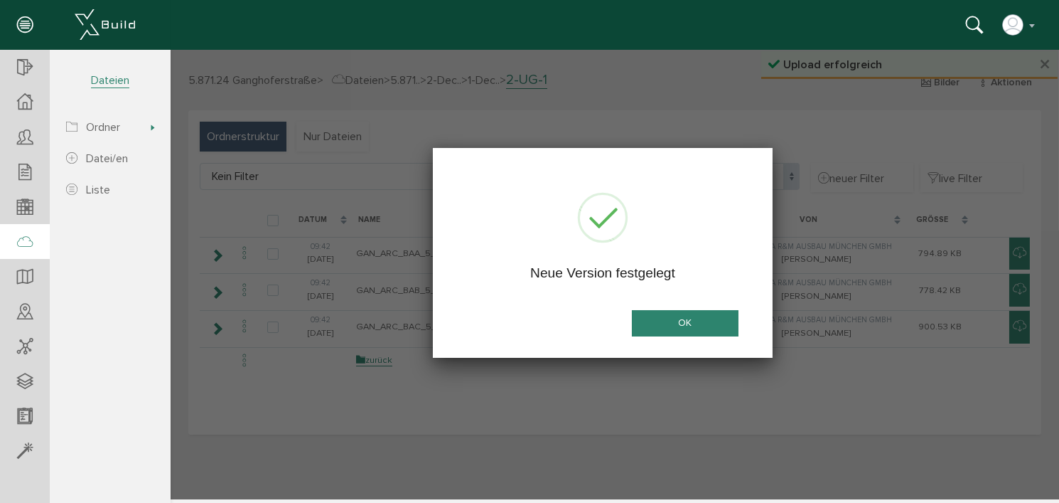
click at [680, 322] on button "OK" at bounding box center [684, 323] width 107 height 26
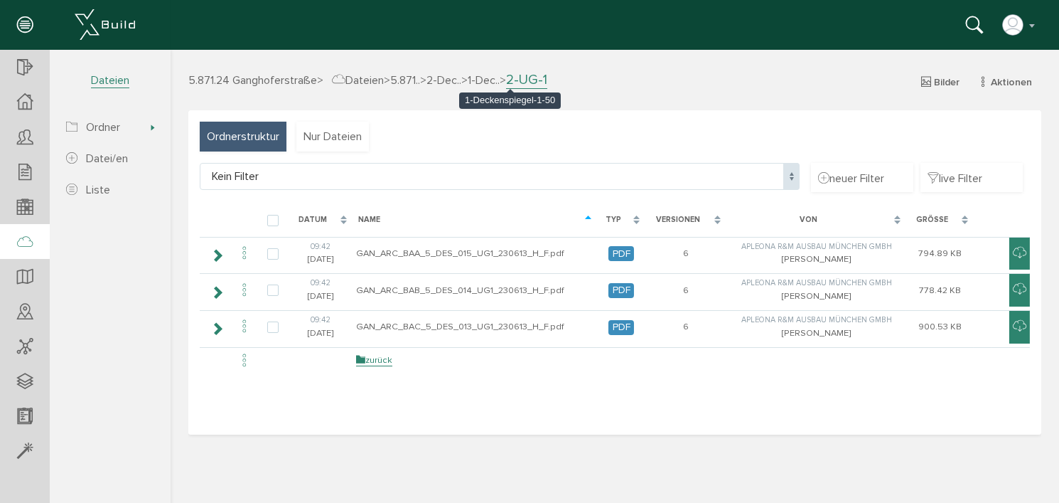
click at [499, 77] on span "1-Dec.." at bounding box center [483, 80] width 32 height 14
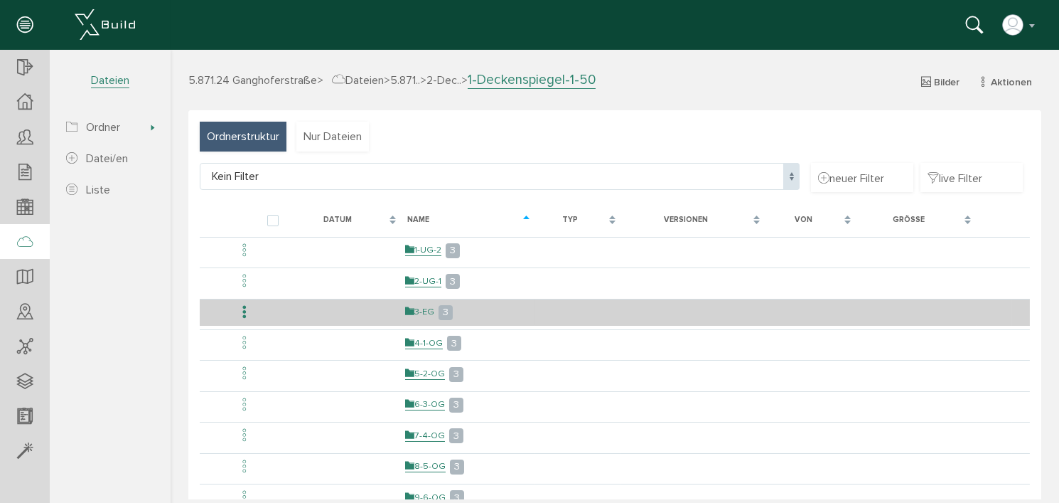
click at [427, 306] on link "3-EG" at bounding box center [419, 312] width 29 height 12
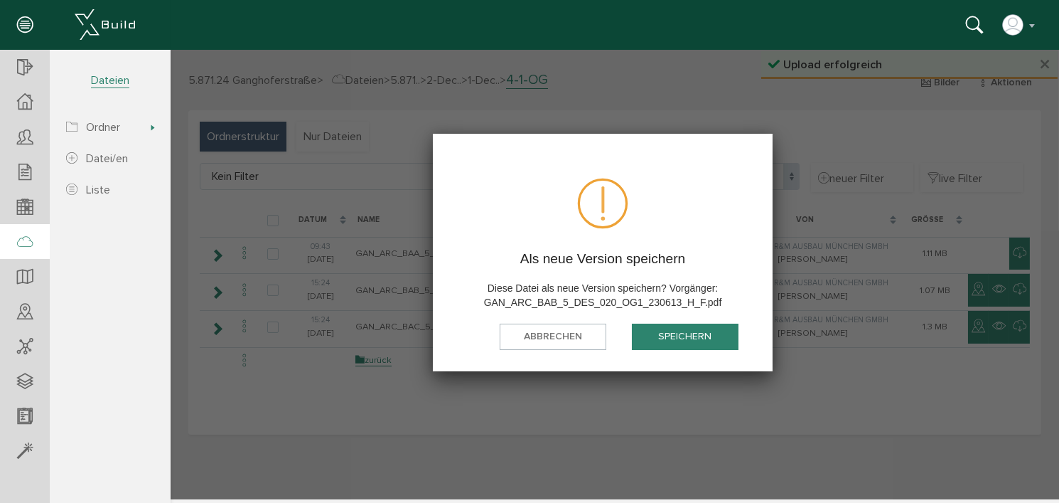
click at [685, 336] on button "speichern" at bounding box center [684, 336] width 107 height 26
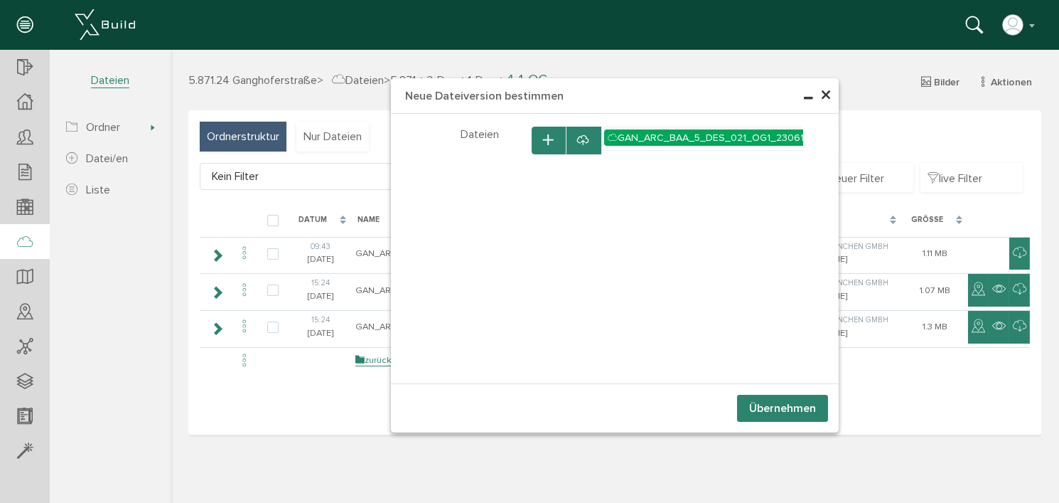
select select "D-66c869ad80c2f1_30492743"
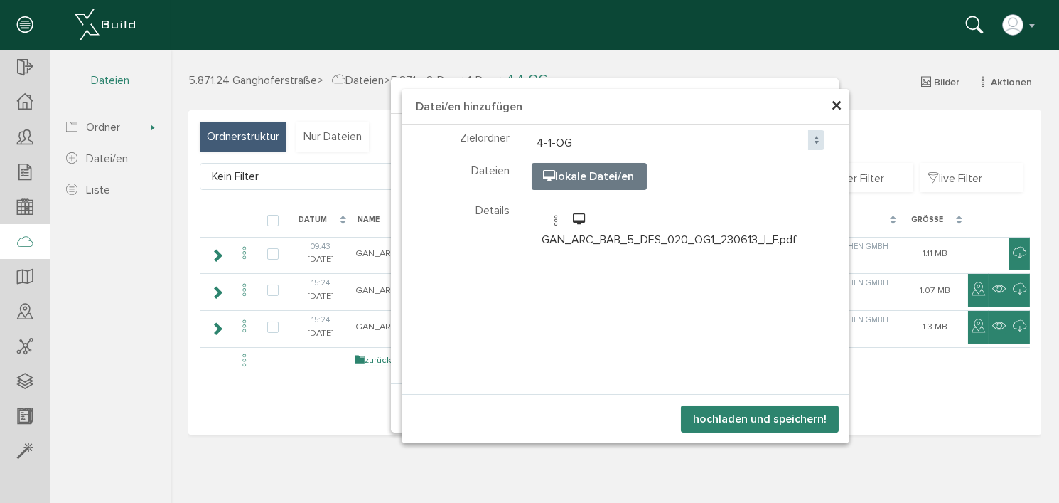
click at [778, 418] on button "hochladen und speichern!" at bounding box center [759, 418] width 158 height 27
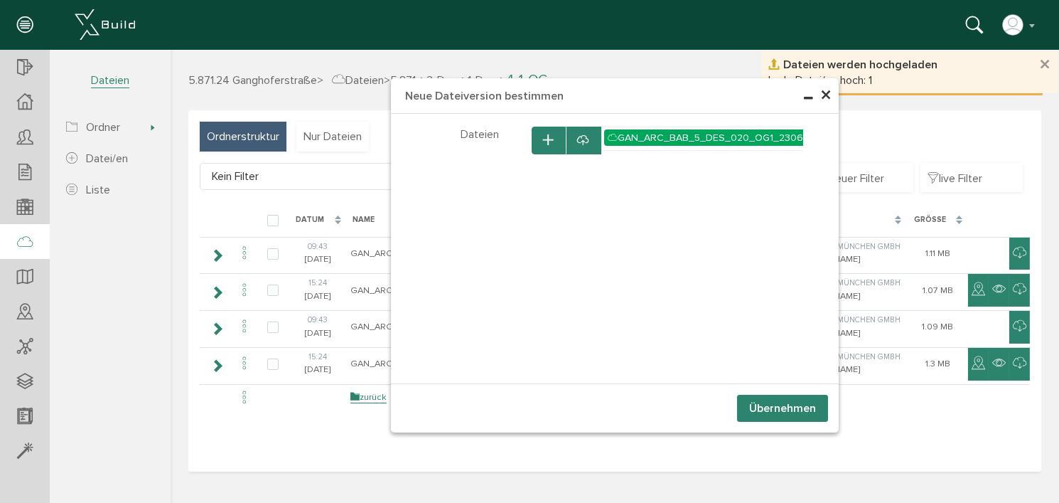
click at [784, 404] on button "Übernehmen" at bounding box center [782, 408] width 91 height 27
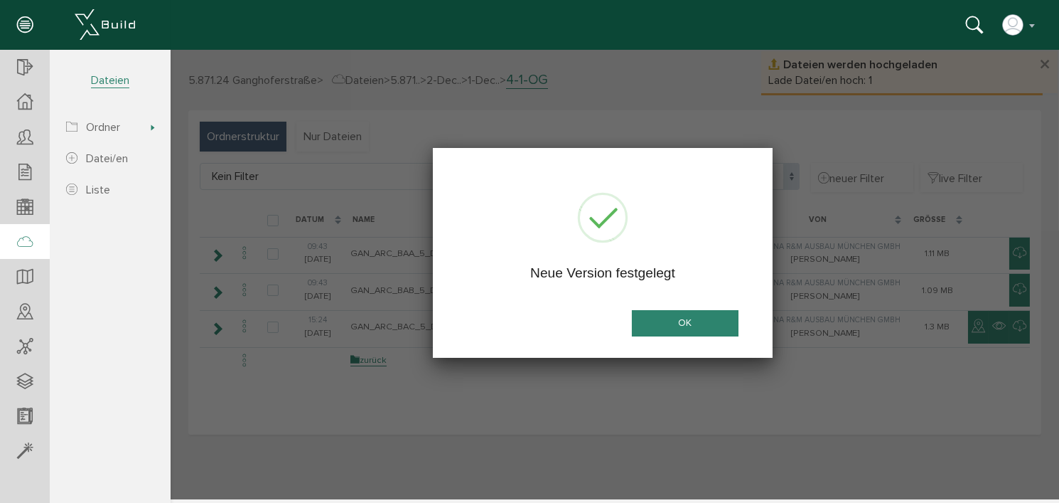
click at [687, 324] on button "OK" at bounding box center [684, 323] width 107 height 26
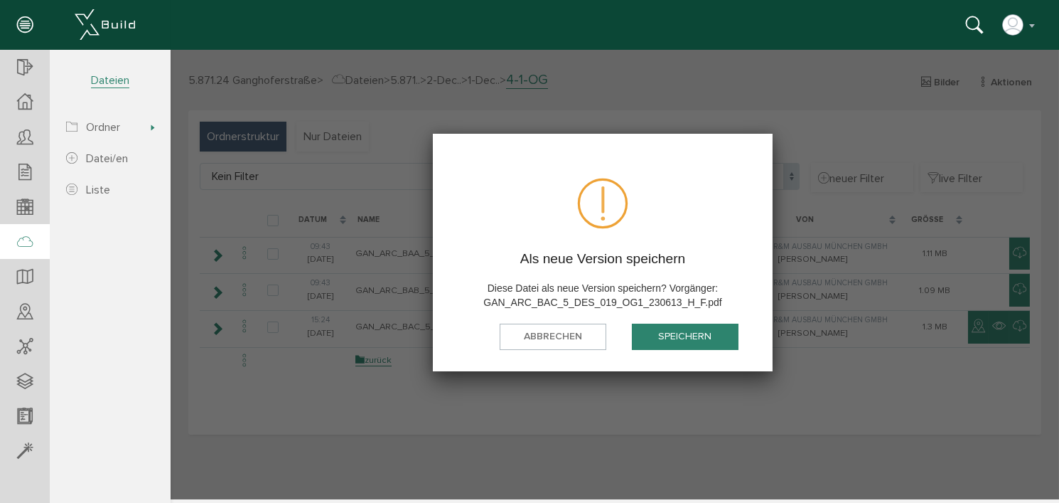
click at [698, 335] on button "speichern" at bounding box center [684, 336] width 107 height 26
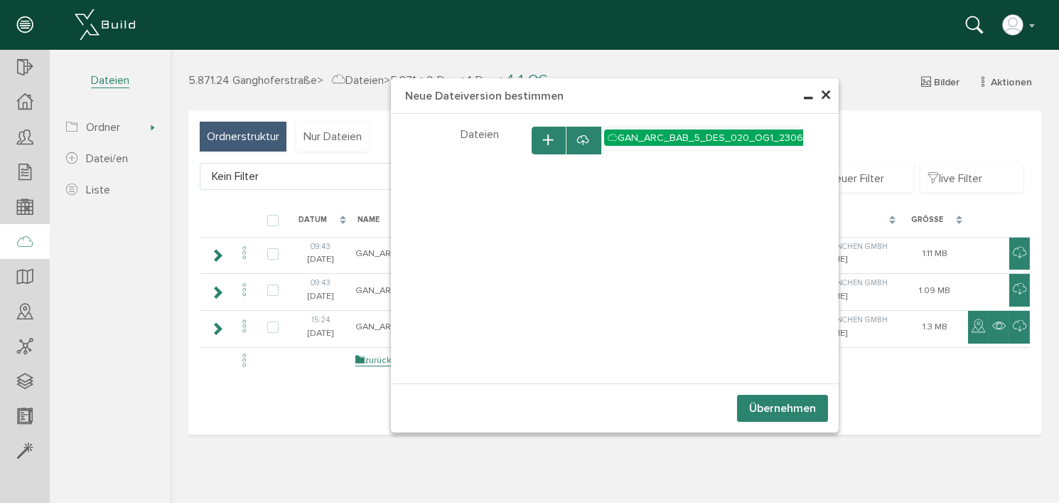
select select "D-66c869ad80c2f1_30492743"
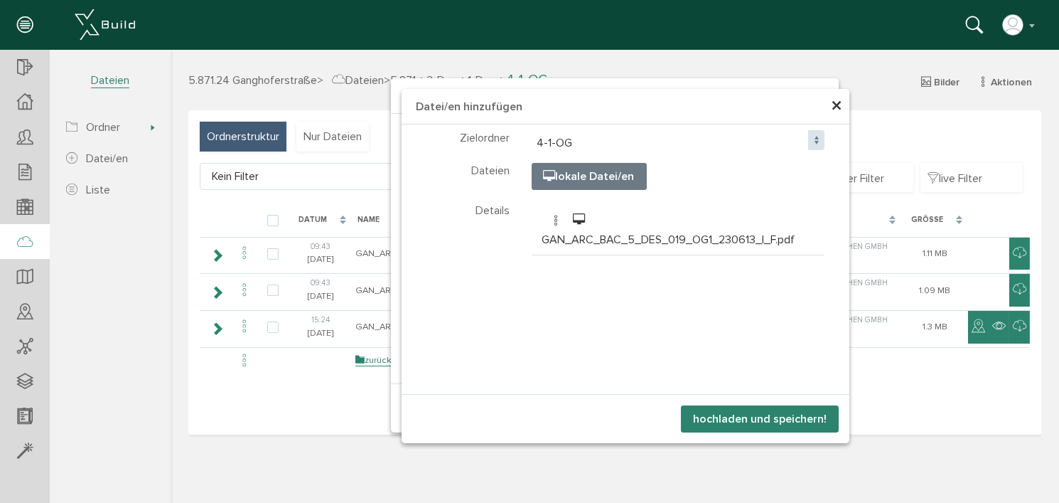
click at [774, 415] on button "hochladen und speichern!" at bounding box center [759, 418] width 158 height 27
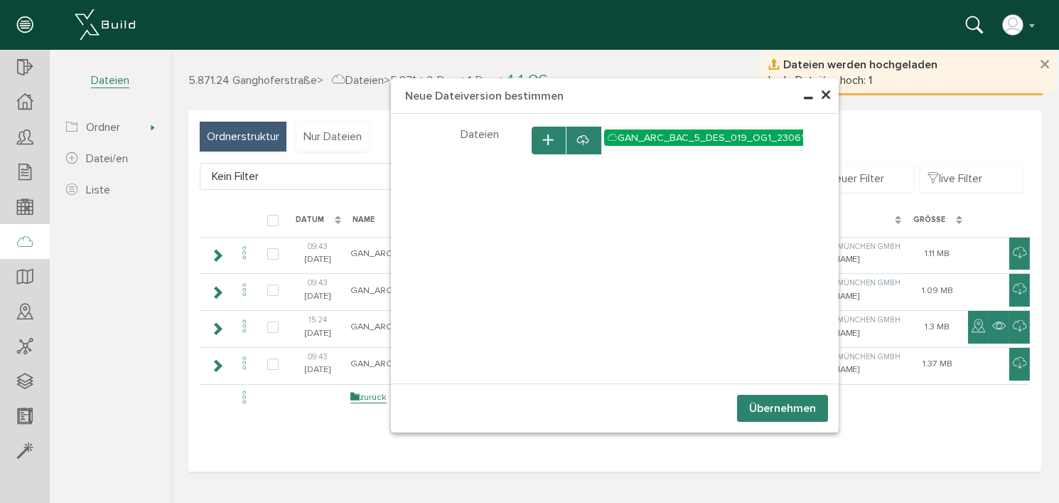
click at [778, 407] on button "Übernehmen" at bounding box center [782, 408] width 91 height 27
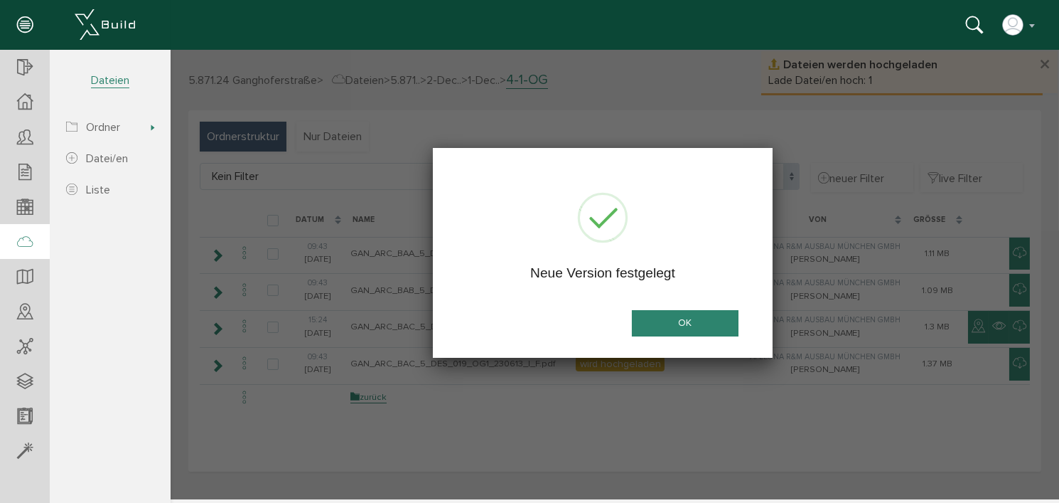
click at [682, 320] on button "OK" at bounding box center [684, 323] width 107 height 26
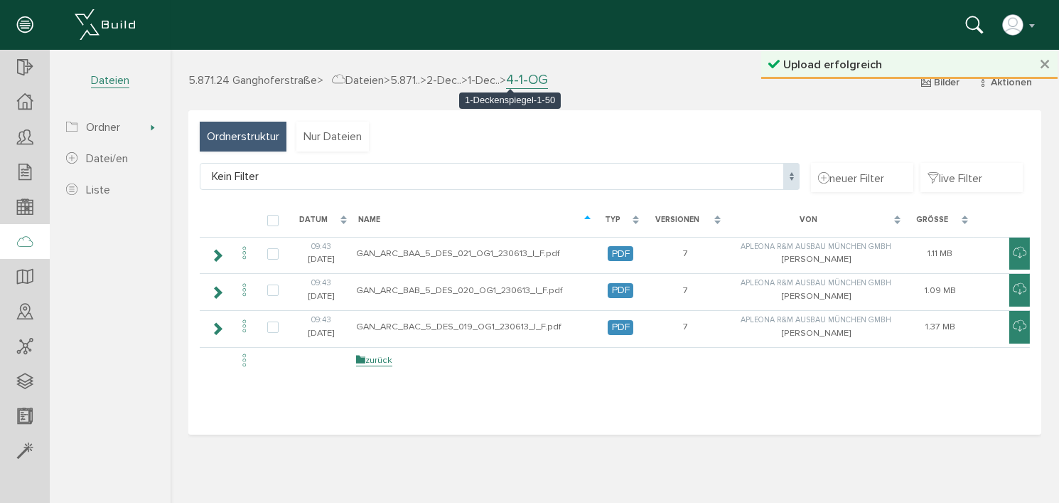
click at [499, 80] on span "1-Dec.." at bounding box center [483, 80] width 32 height 14
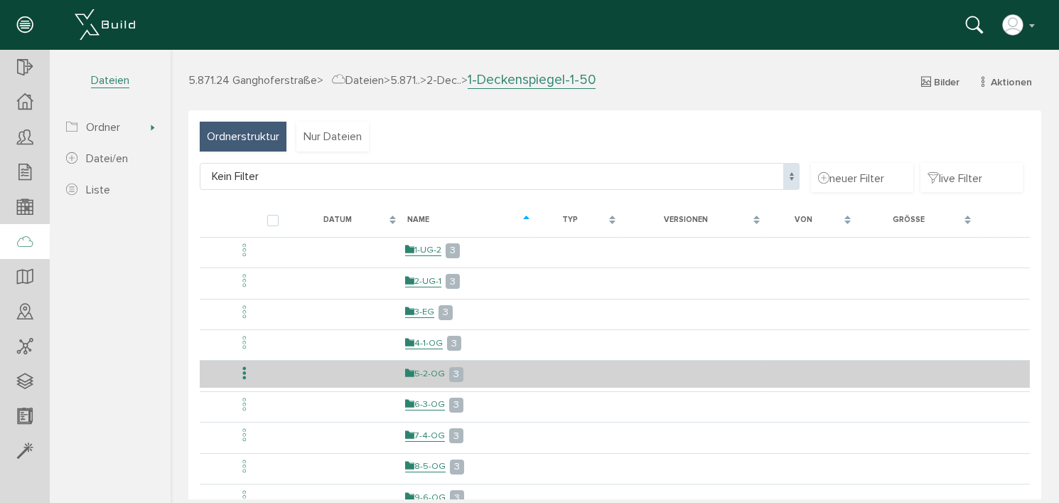
click at [434, 370] on link "5-2-OG" at bounding box center [425, 374] width 40 height 12
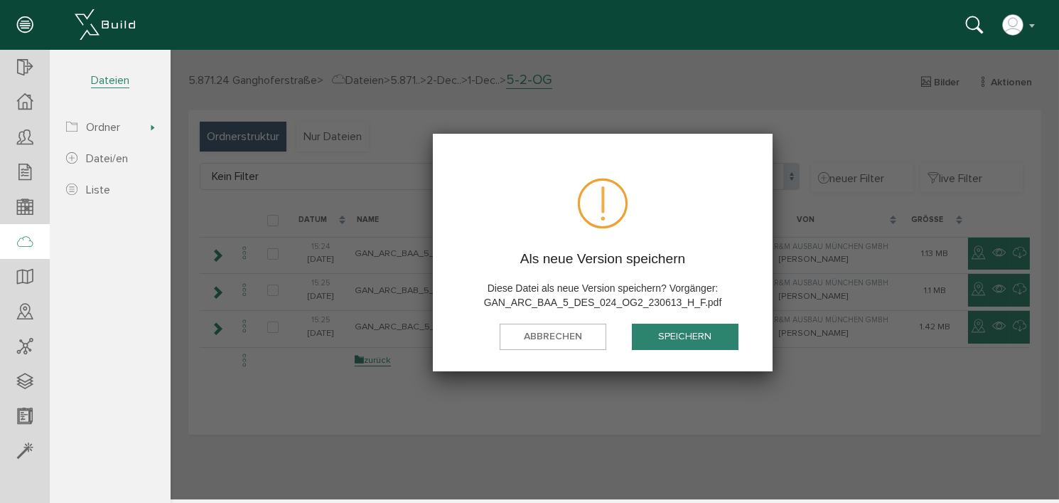
click at [690, 336] on button "speichern" at bounding box center [684, 336] width 107 height 26
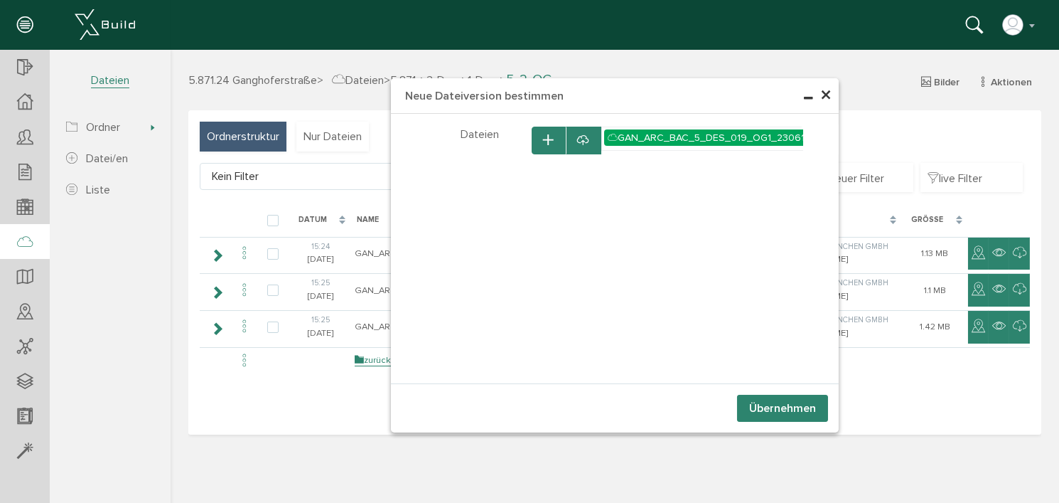
select select "D-66c869b8015438_31266252"
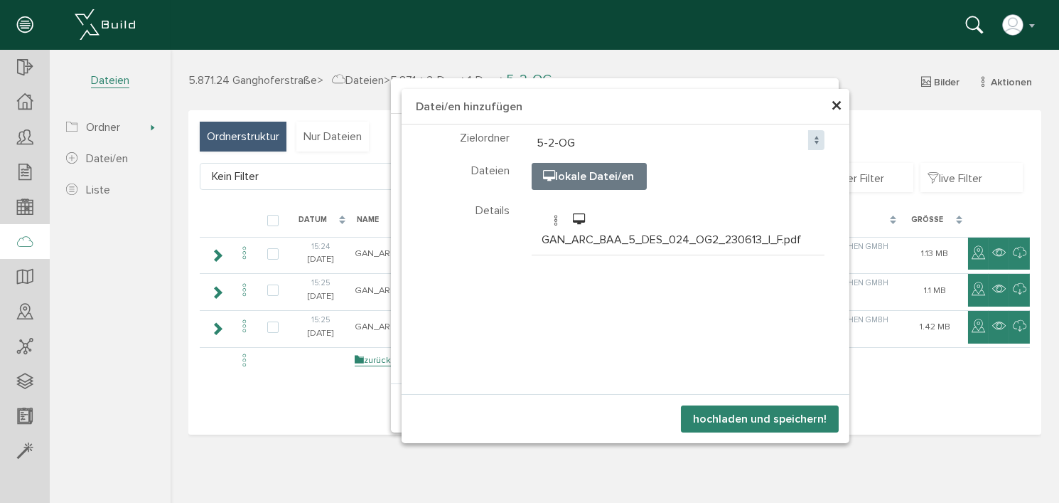
click at [765, 415] on button "hochladen und speichern!" at bounding box center [759, 418] width 158 height 27
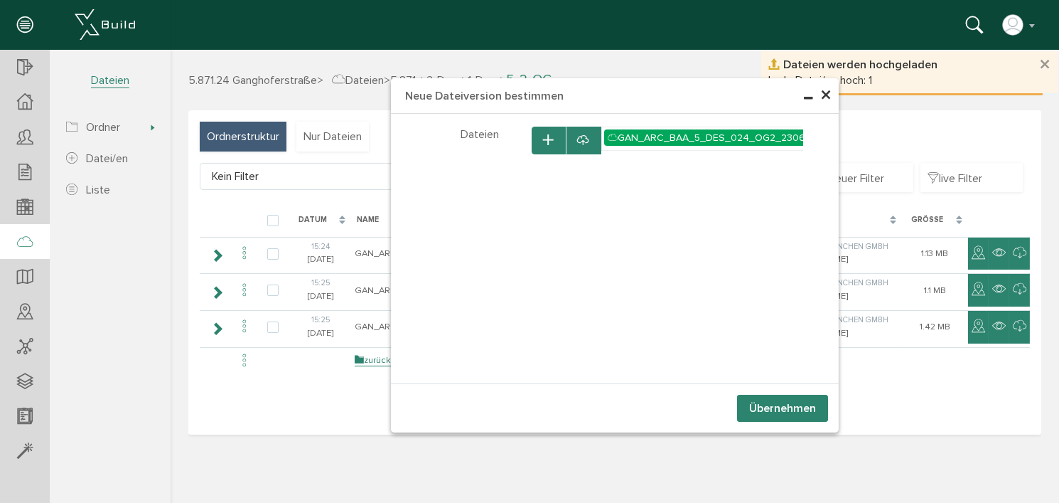
click at [773, 407] on button "Übernehmen" at bounding box center [782, 408] width 91 height 27
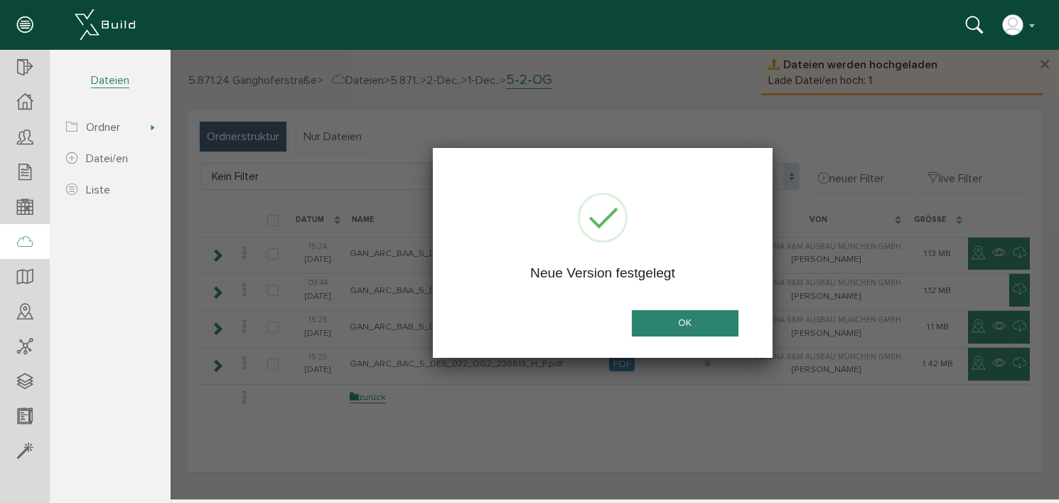
click at [695, 321] on button "OK" at bounding box center [684, 323] width 107 height 26
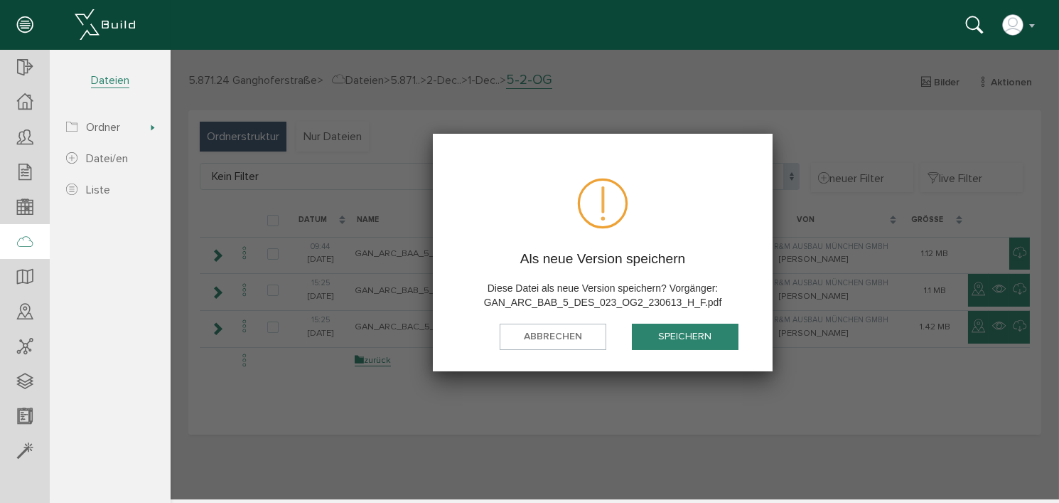
click at [691, 341] on button "speichern" at bounding box center [684, 336] width 107 height 26
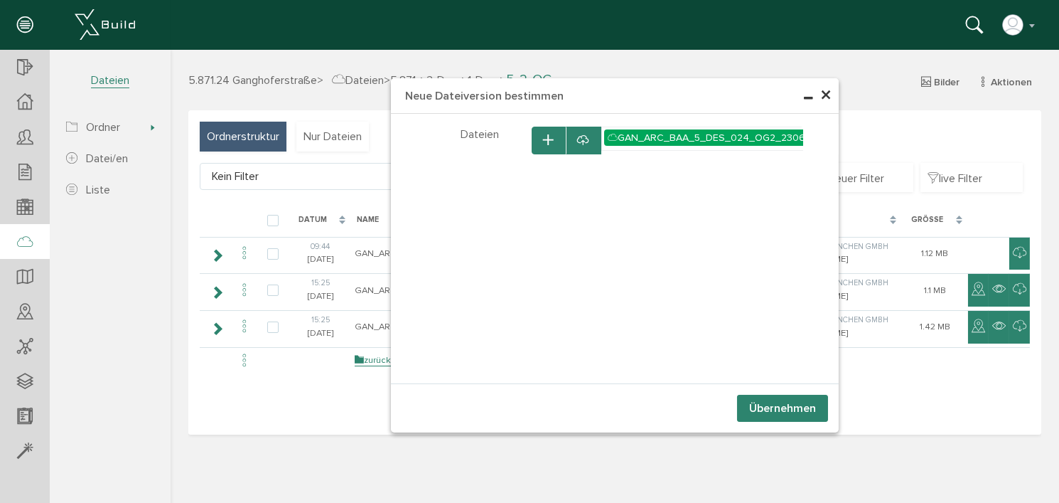
select select "D-66c869b8015438_31266252"
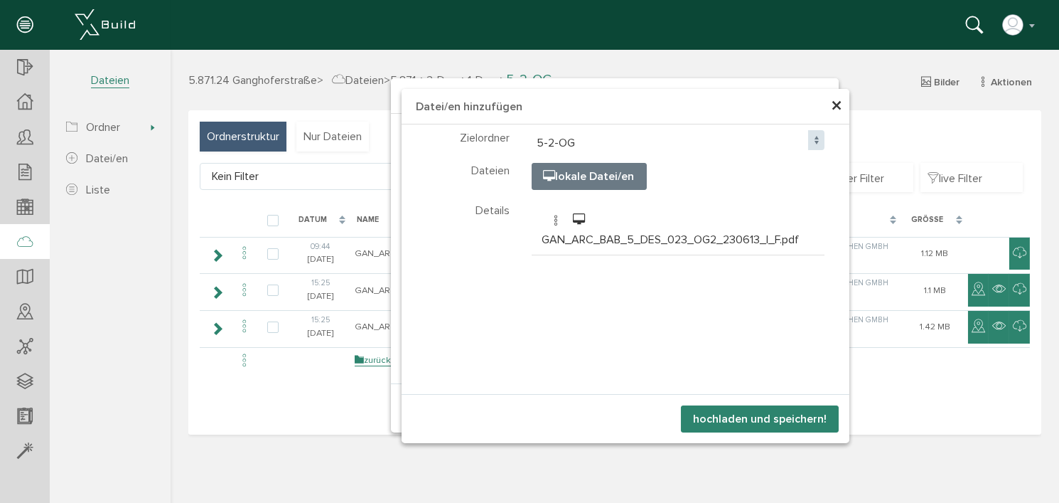
click at [768, 413] on button "hochladen und speichern!" at bounding box center [759, 418] width 158 height 27
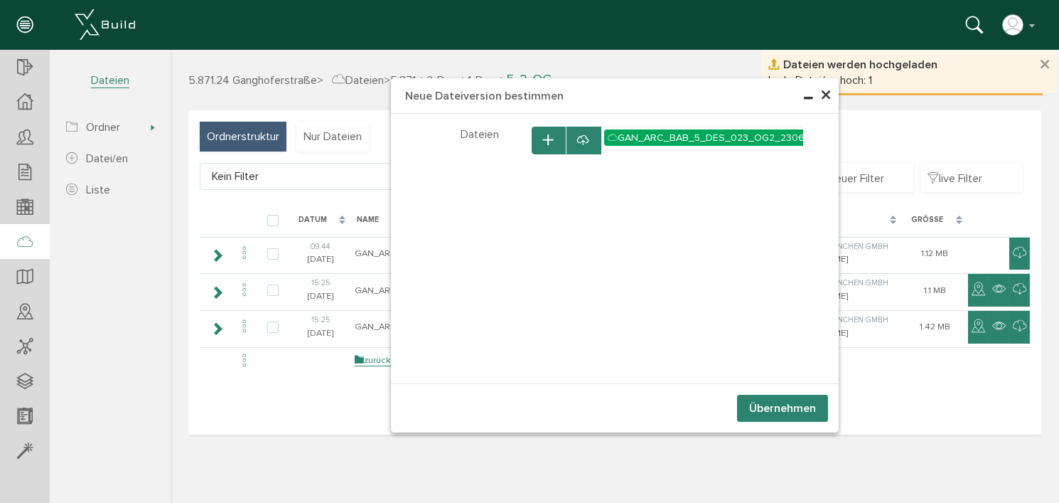
click at [768, 405] on button "Übernehmen" at bounding box center [782, 408] width 91 height 27
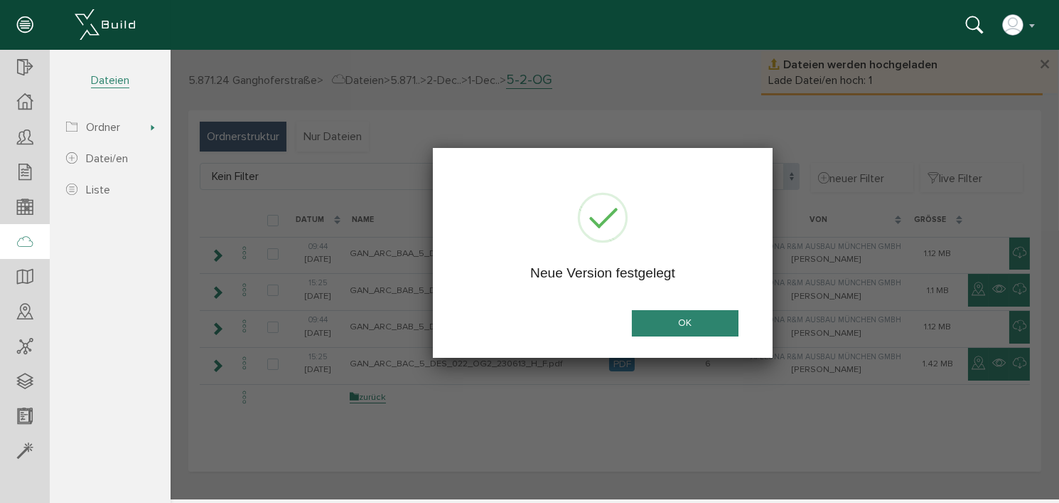
click at [692, 314] on button "OK" at bounding box center [684, 323] width 107 height 26
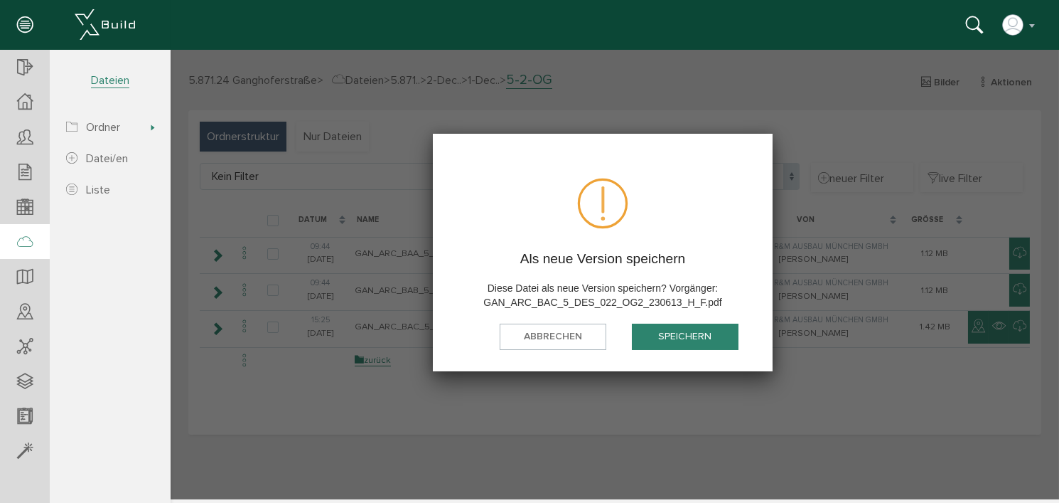
click at [677, 337] on button "speichern" at bounding box center [684, 336] width 107 height 26
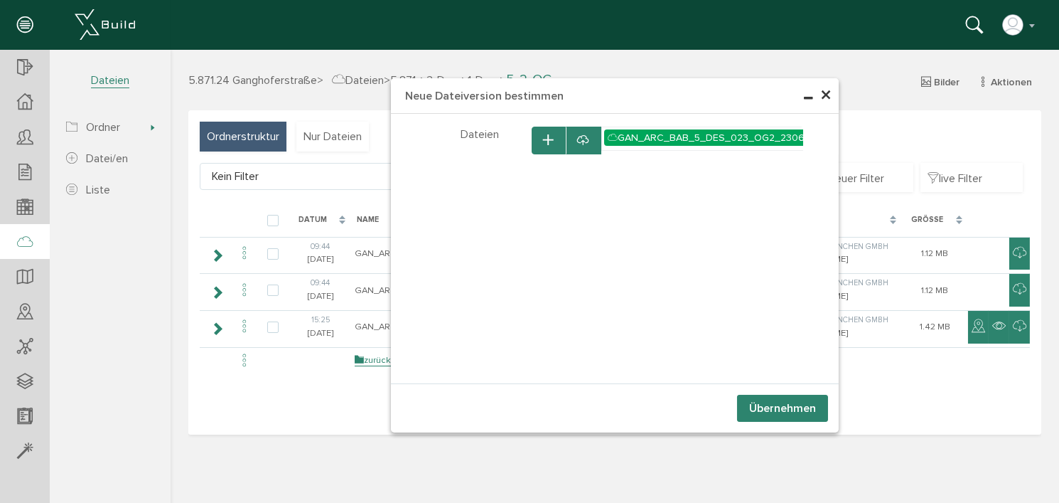
select select "D-66c869b8015438_31266252"
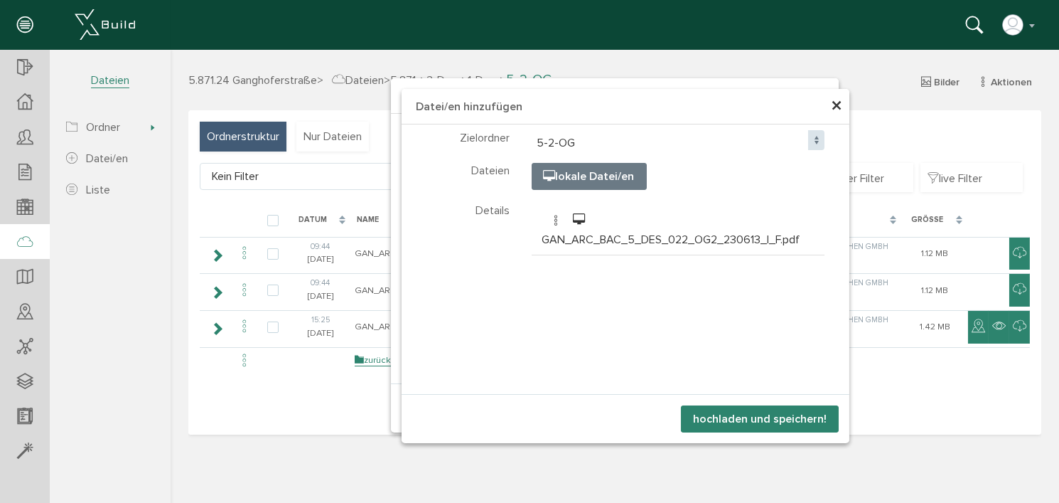
click at [769, 422] on button "hochladen und speichern!" at bounding box center [759, 418] width 158 height 27
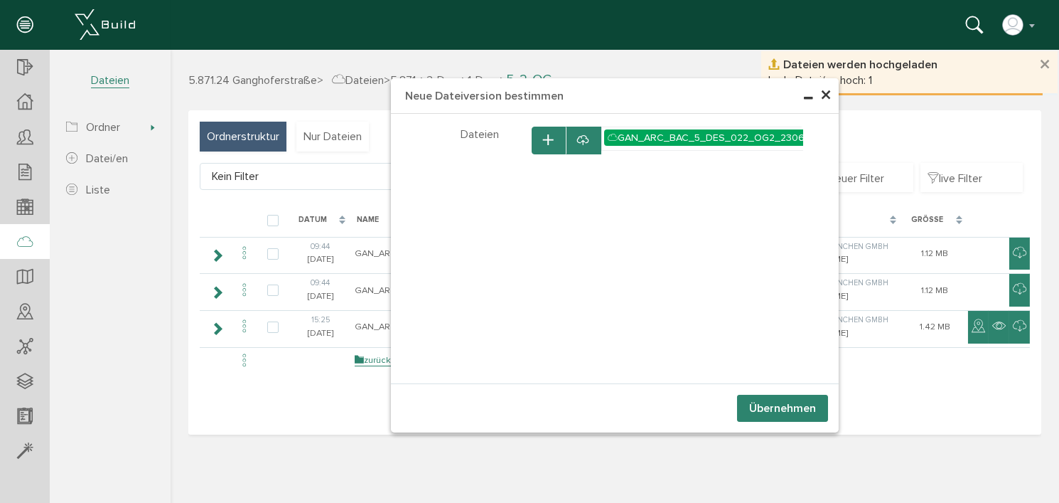
click at [776, 410] on button "Übernehmen" at bounding box center [782, 408] width 91 height 27
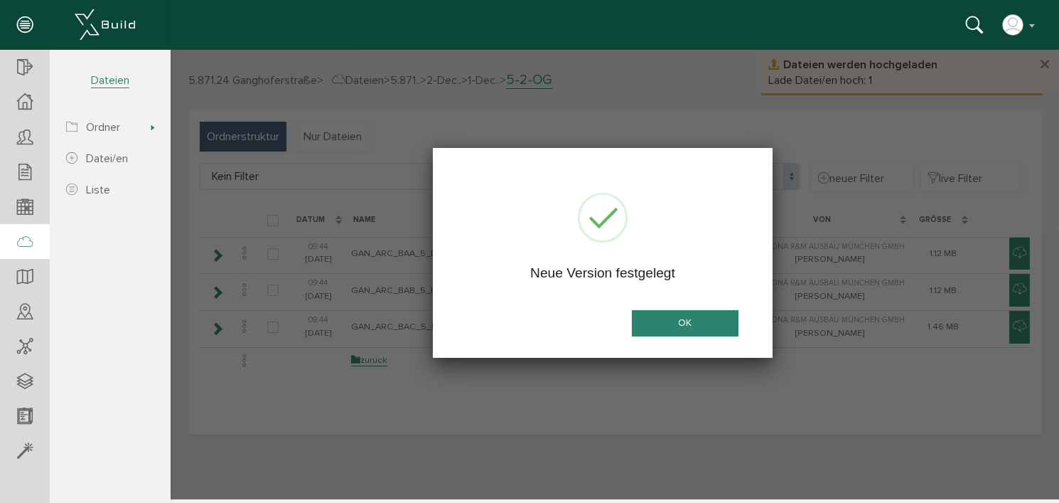
click at [691, 322] on button "OK" at bounding box center [684, 323] width 107 height 26
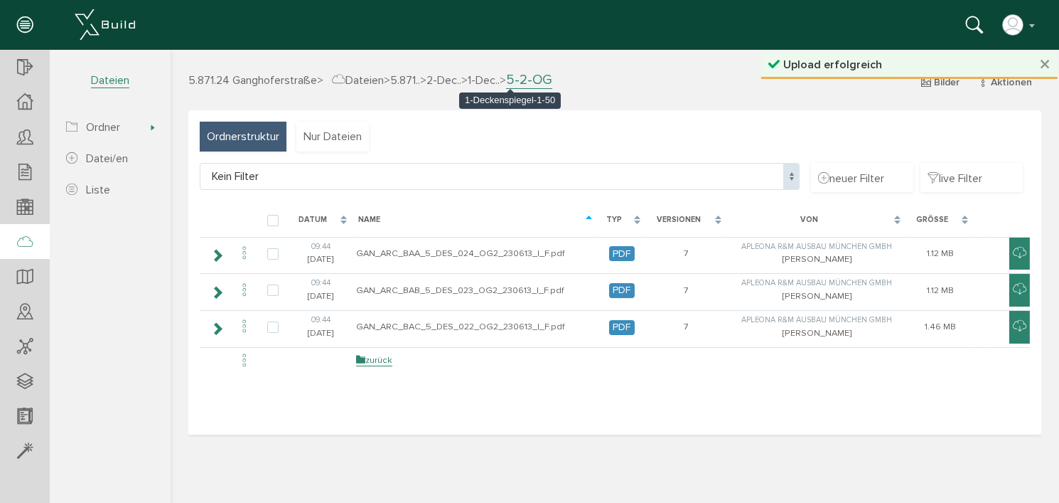
click at [499, 82] on span "1-Dec.." at bounding box center [483, 80] width 32 height 14
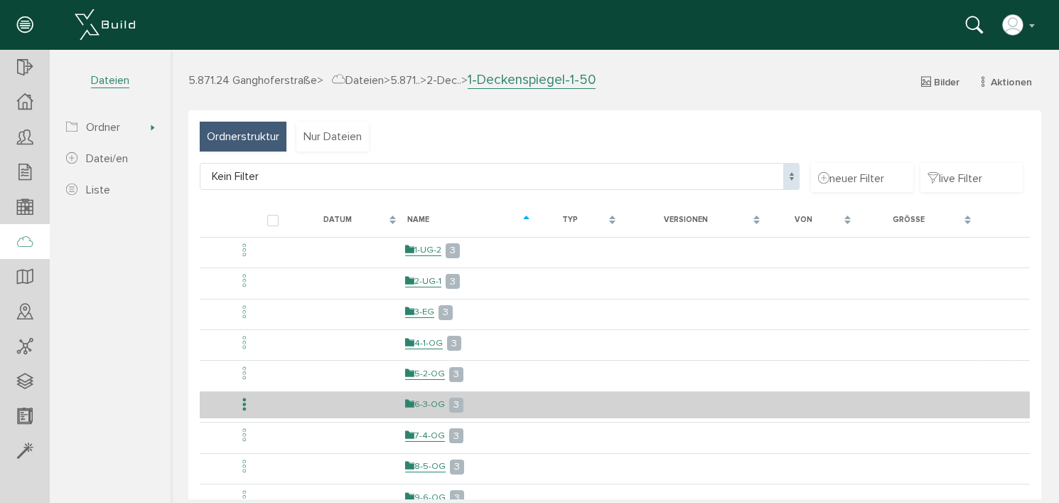
click at [428, 399] on link "6-3-OG" at bounding box center [425, 404] width 40 height 12
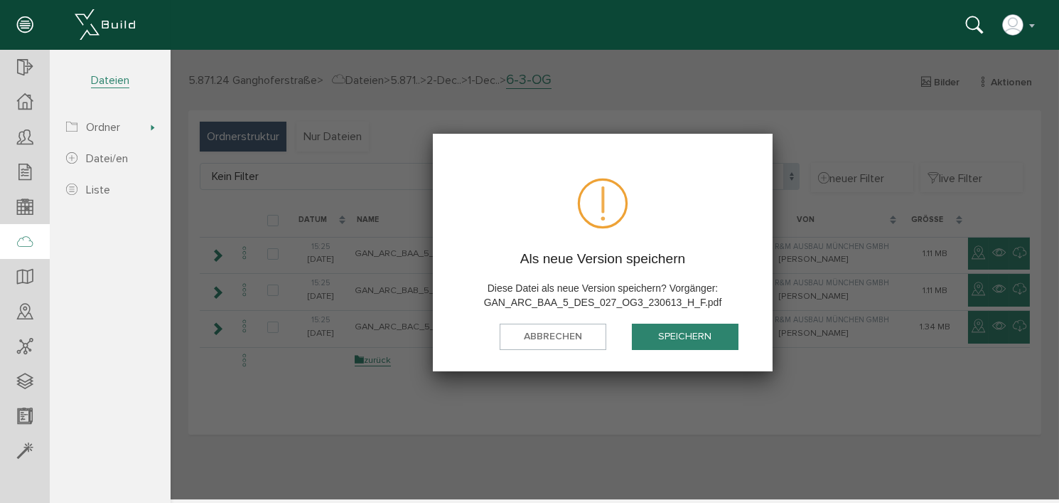
click at [690, 336] on button "speichern" at bounding box center [684, 336] width 107 height 26
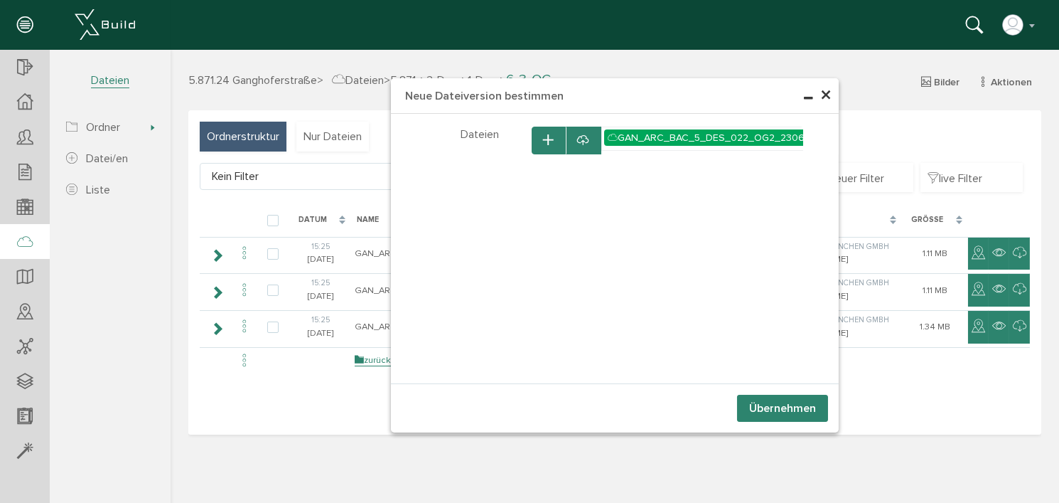
select select "D-66c869c18a6b08_76012304"
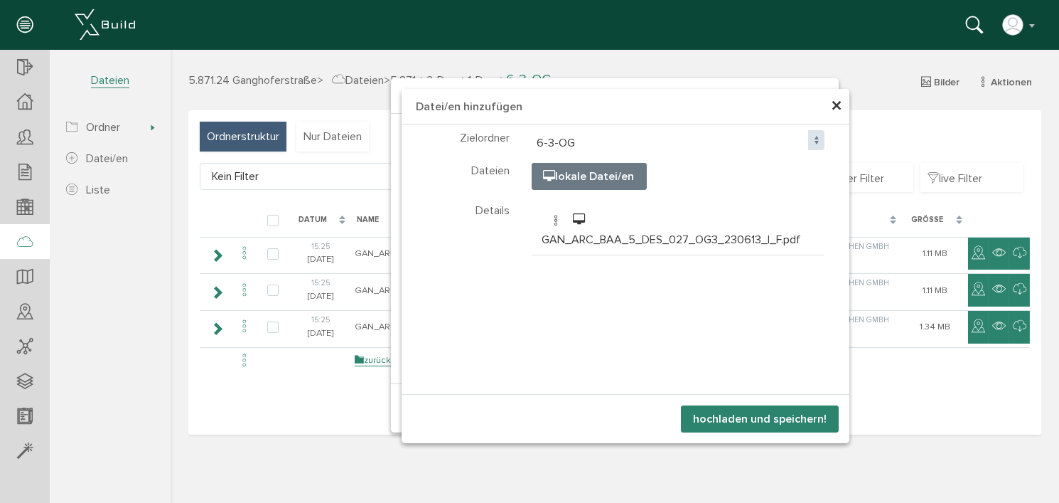
click at [769, 417] on button "hochladen und speichern!" at bounding box center [759, 418] width 158 height 27
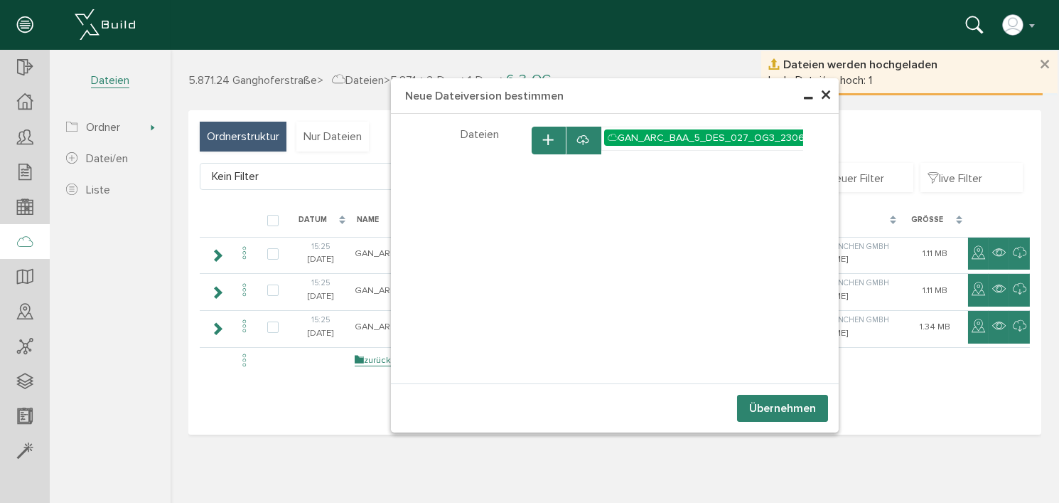
click at [776, 408] on button "Übernehmen" at bounding box center [782, 408] width 91 height 27
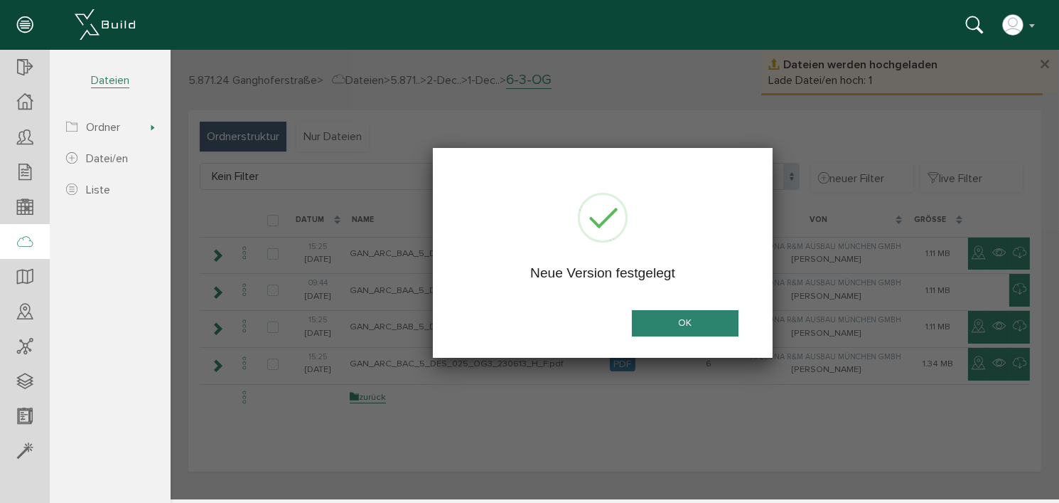
click at [687, 321] on button "OK" at bounding box center [684, 323] width 107 height 26
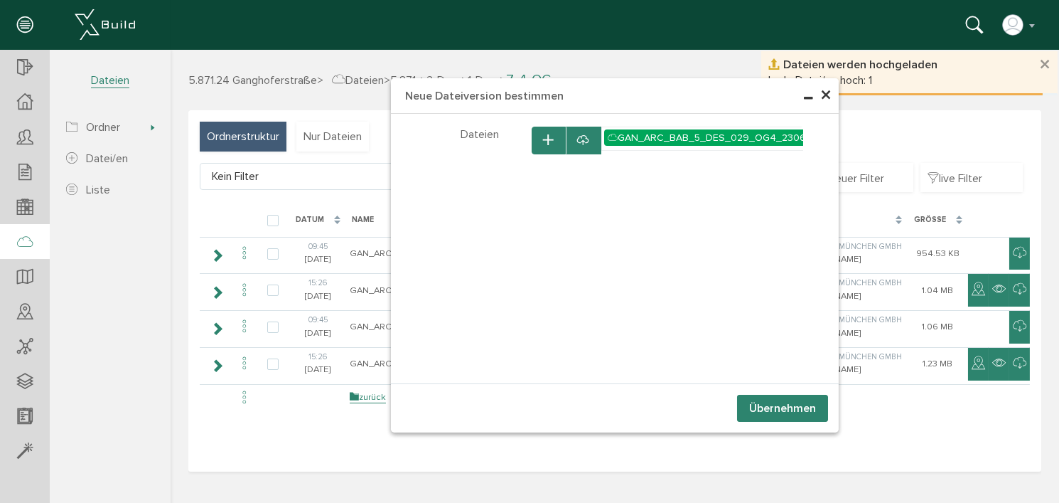
click at [775, 410] on button "Übernehmen" at bounding box center [782, 408] width 91 height 27
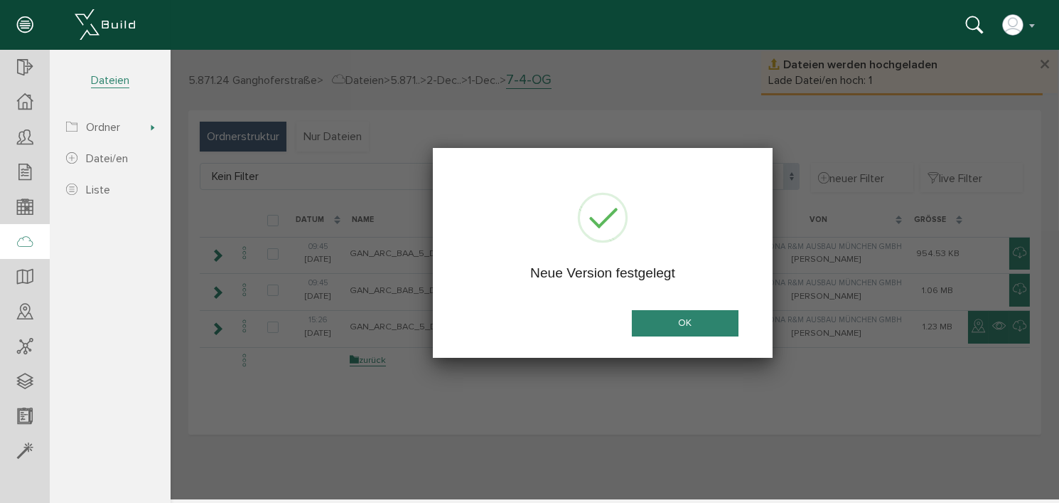
click at [691, 323] on button "OK" at bounding box center [684, 323] width 107 height 26
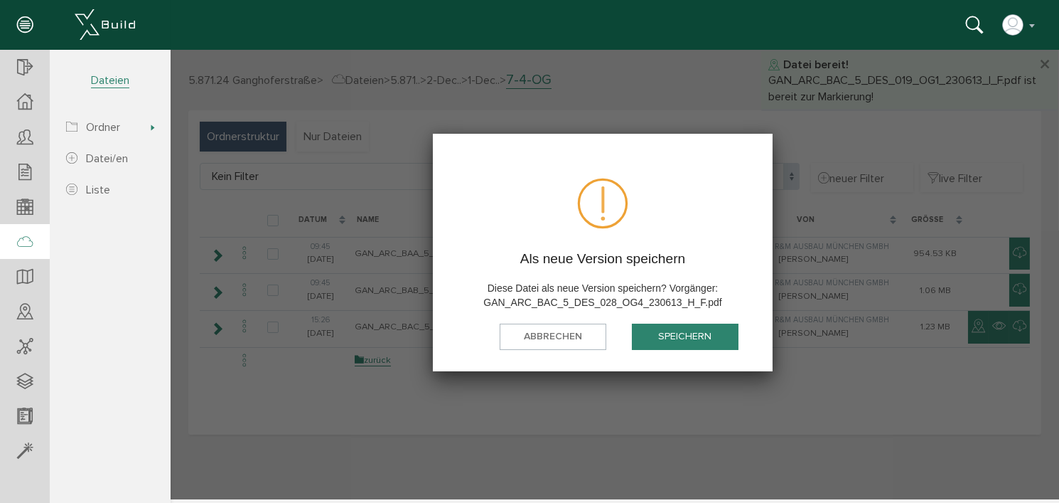
click at [693, 339] on button "speichern" at bounding box center [684, 336] width 107 height 26
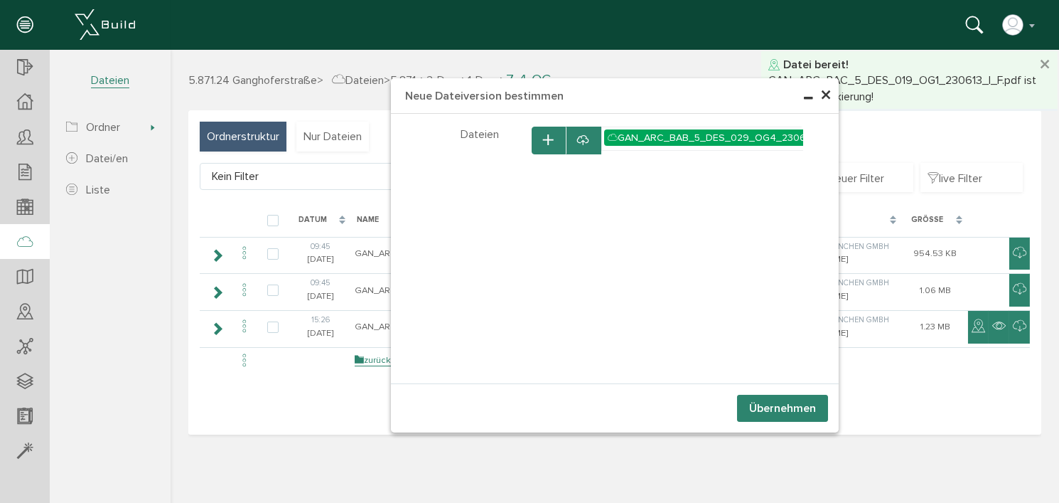
select select "D-66c869cf6812e0_79790757"
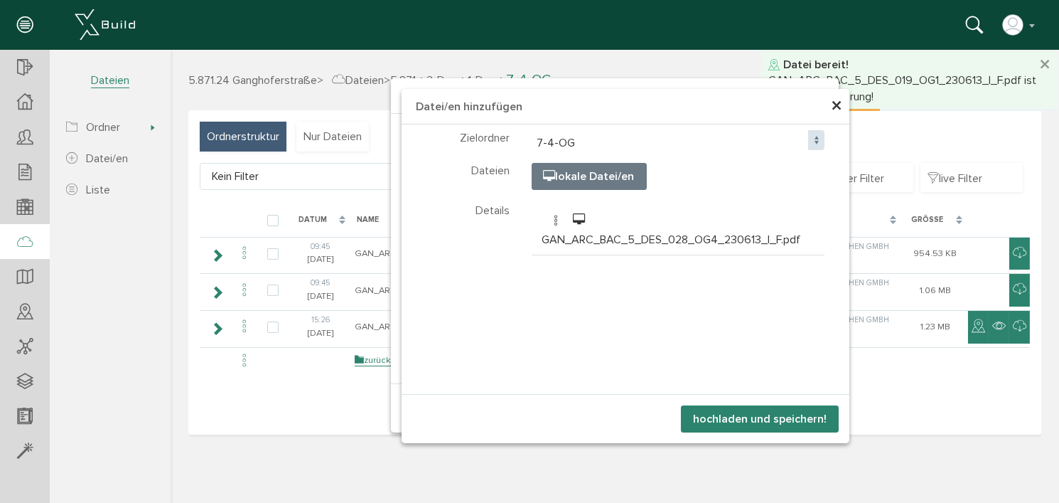
click at [744, 419] on button "hochladen und speichern!" at bounding box center [759, 418] width 158 height 27
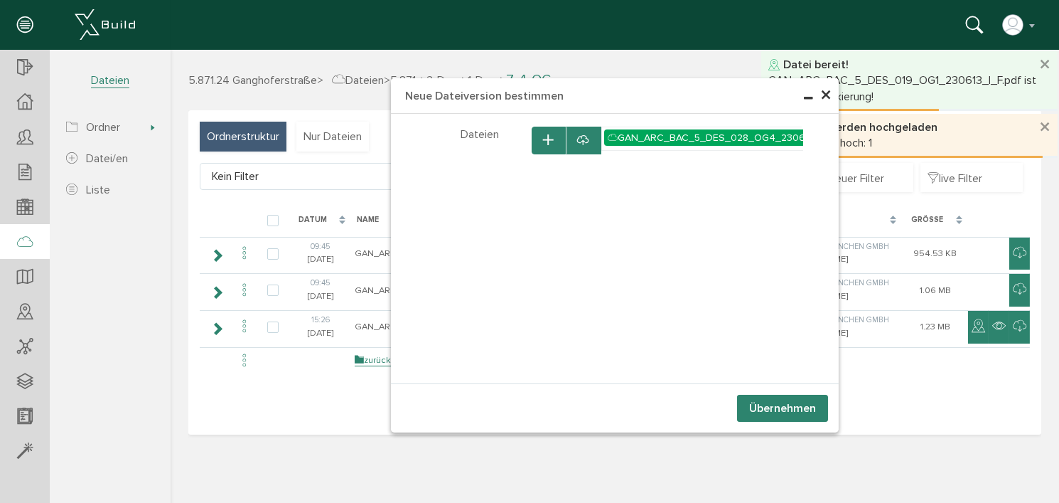
click at [763, 408] on button "Übernehmen" at bounding box center [782, 408] width 91 height 27
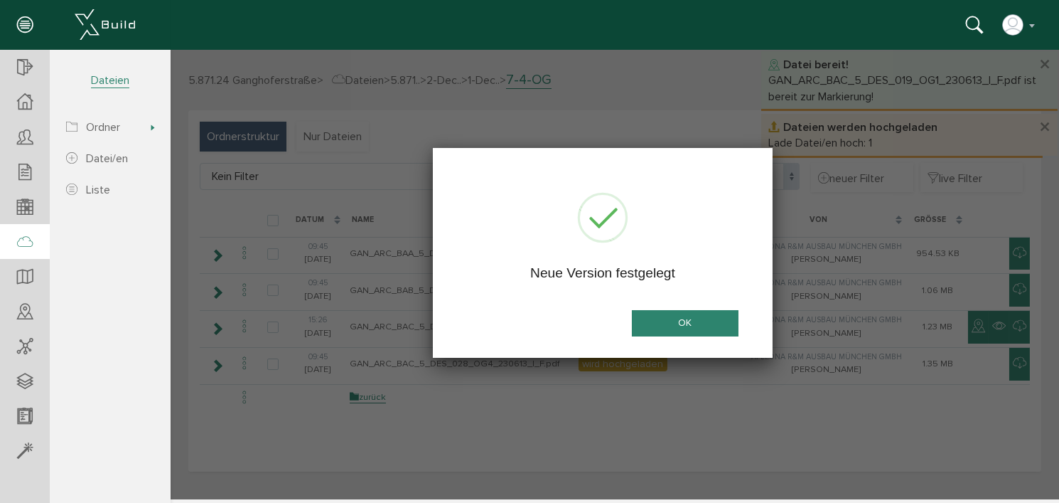
click at [690, 316] on button "OK" at bounding box center [684, 323] width 107 height 26
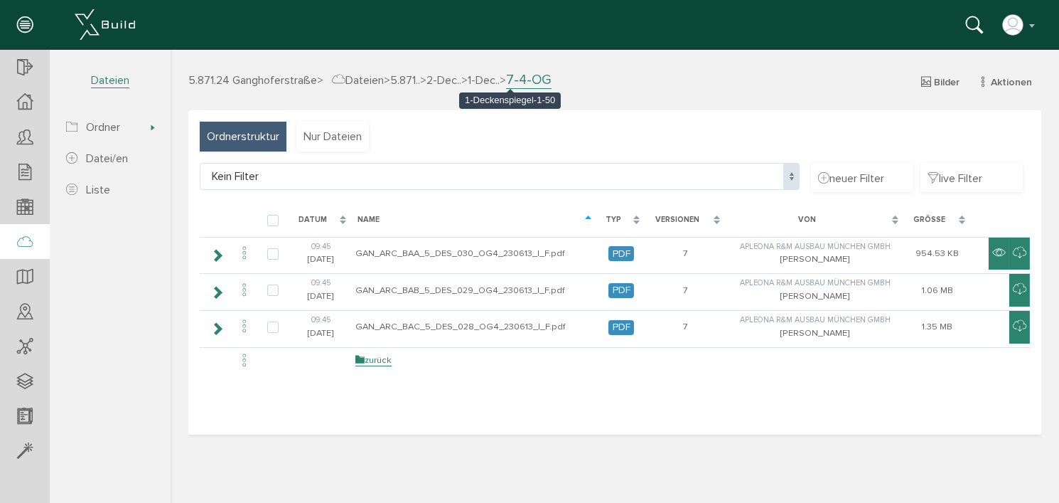
click at [499, 77] on span "1-Dec.." at bounding box center [483, 80] width 32 height 14
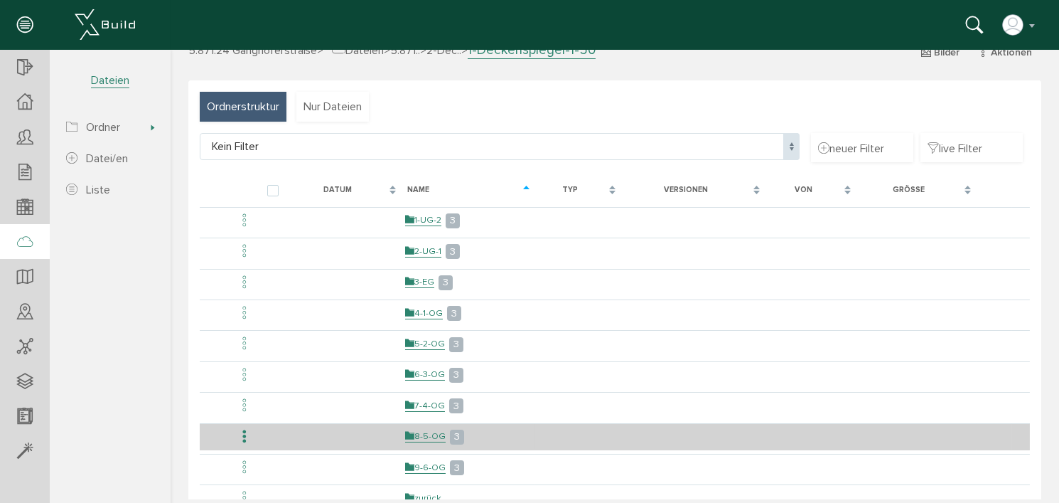
scroll to position [105, 0]
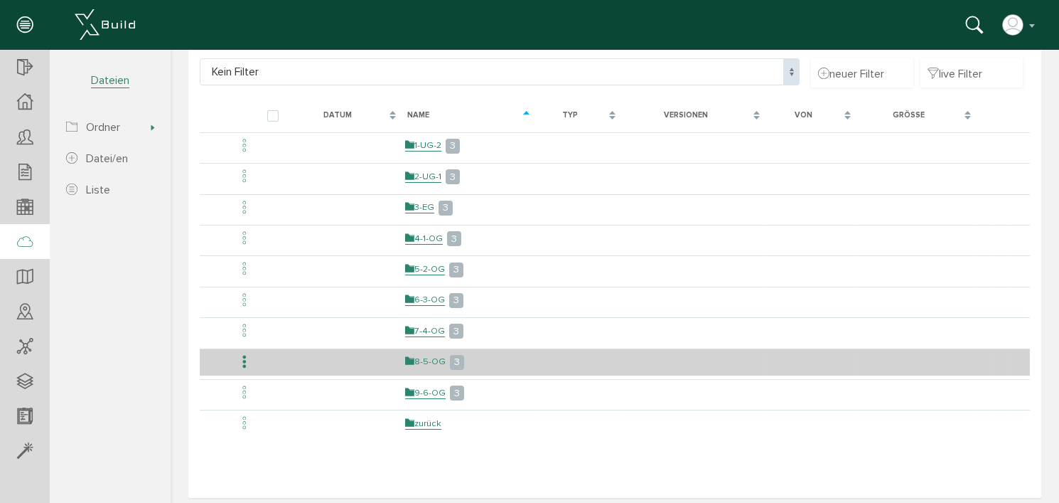
click at [422, 355] on link "8-5-OG" at bounding box center [425, 361] width 41 height 12
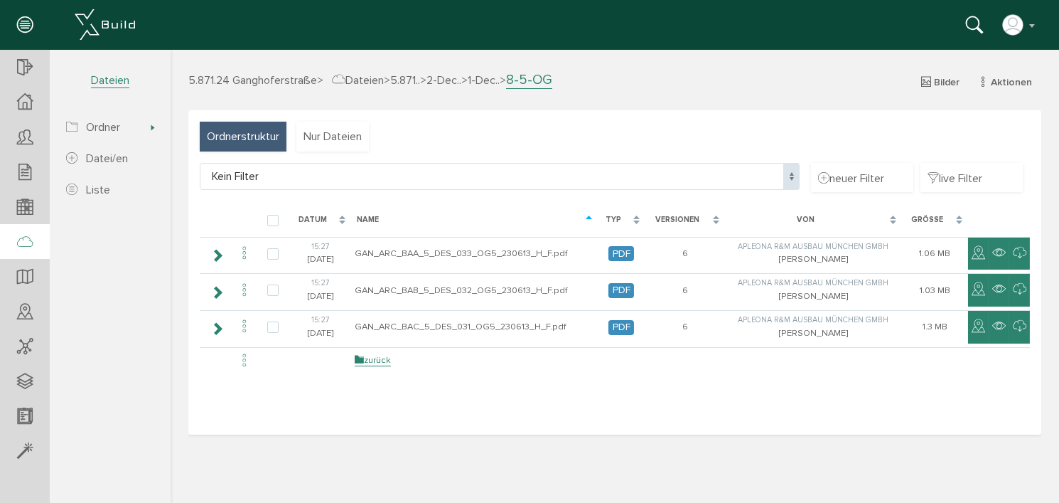
scroll to position [0, 0]
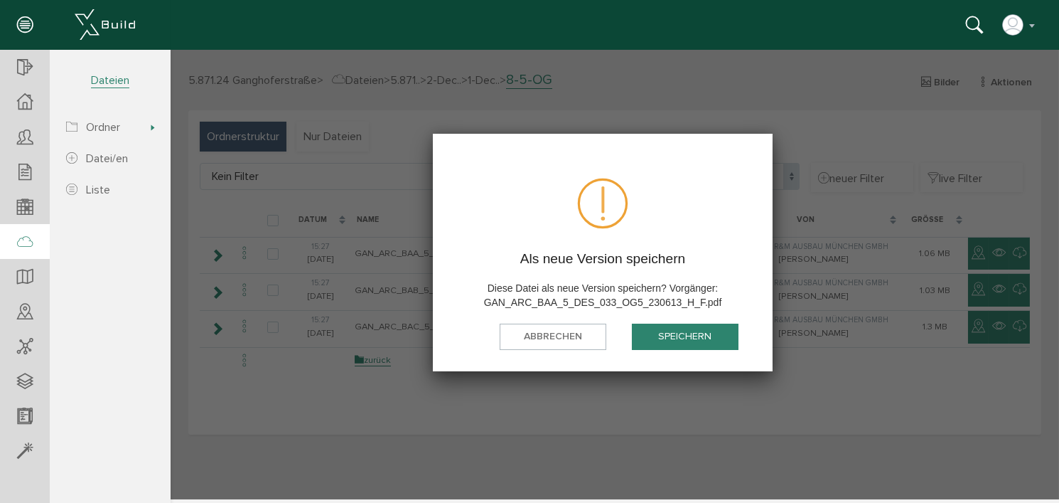
click at [699, 334] on button "speichern" at bounding box center [684, 336] width 107 height 26
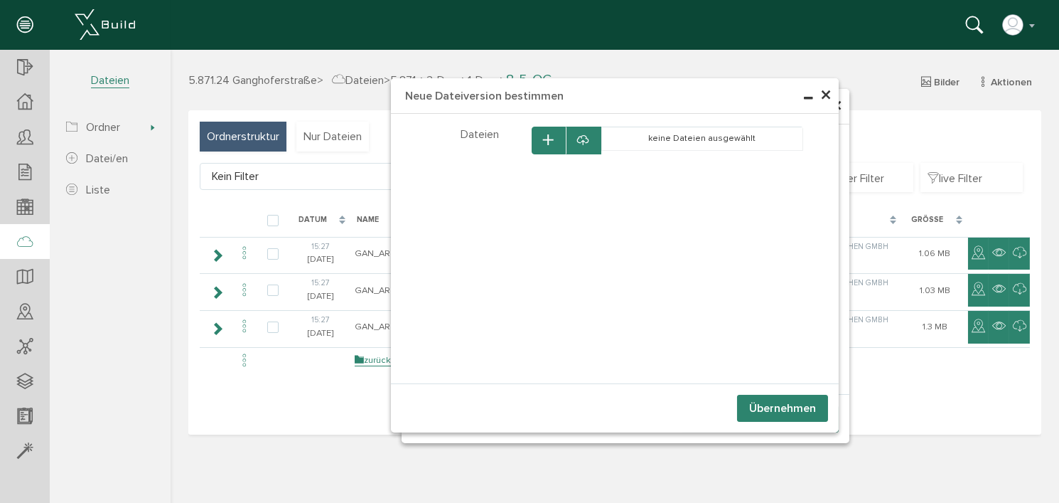
select select "D-66c869dcc64301_24503105"
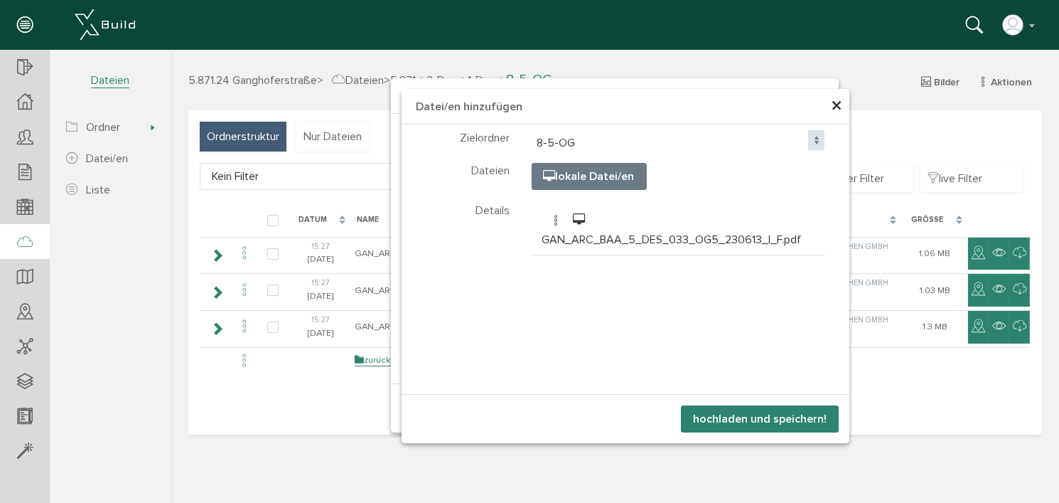
click at [796, 414] on button "hochladen und speichern!" at bounding box center [759, 418] width 158 height 27
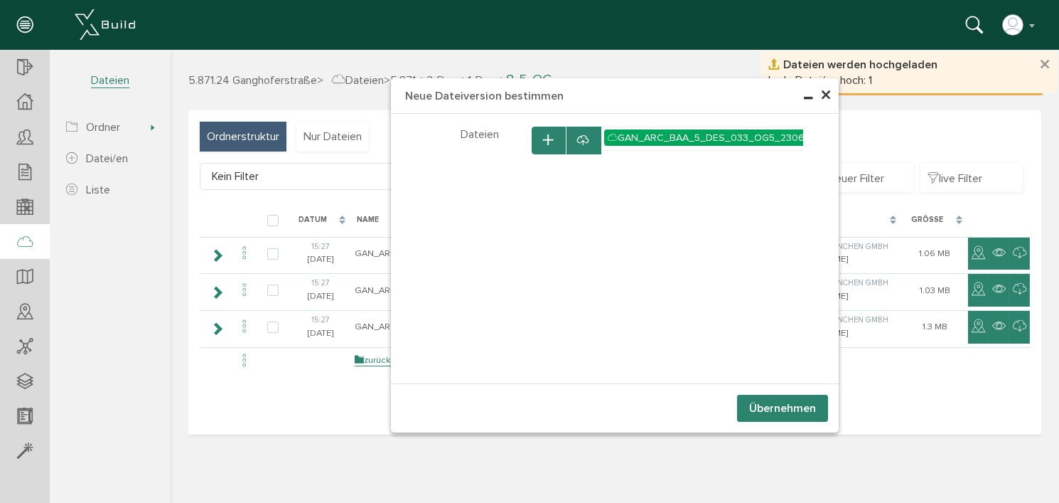
click at [797, 405] on button "Übernehmen" at bounding box center [782, 408] width 91 height 27
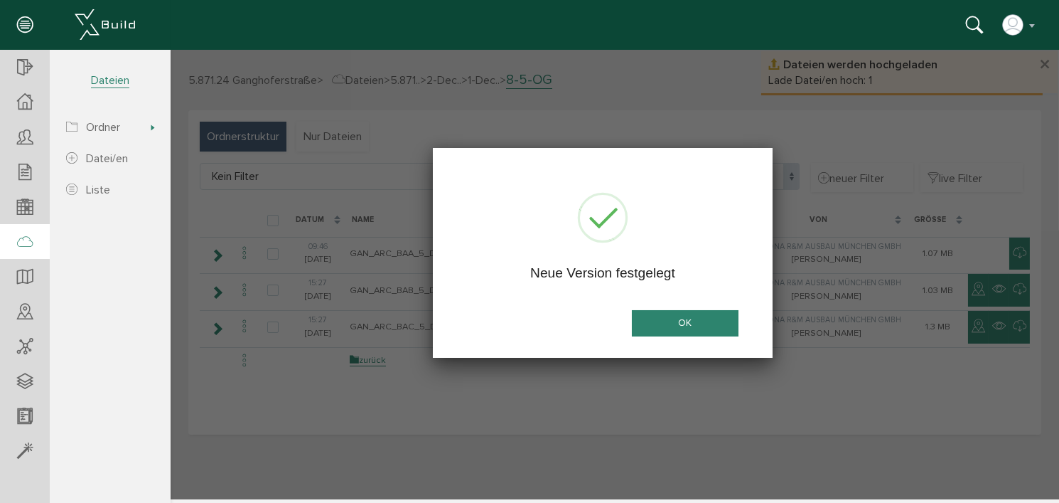
click at [692, 320] on button "OK" at bounding box center [684, 323] width 107 height 26
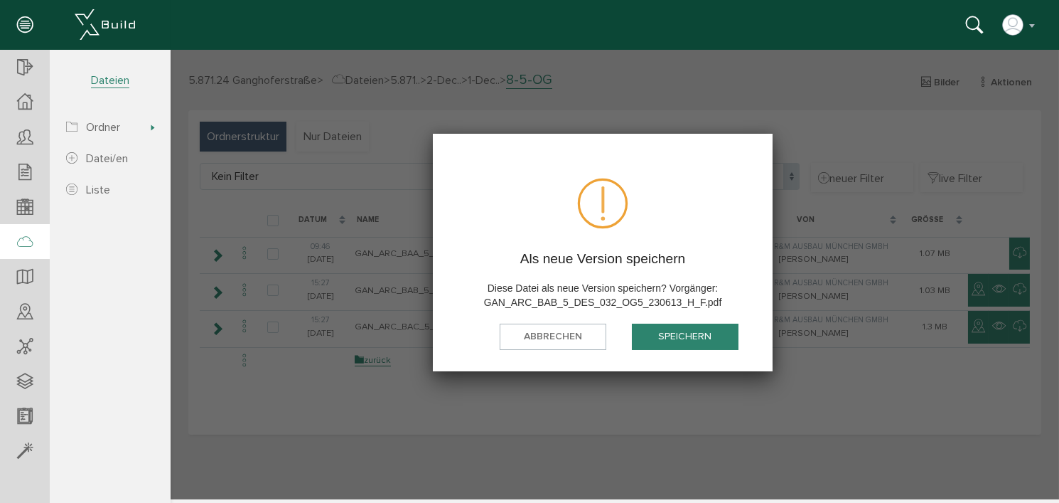
click at [685, 334] on button "speichern" at bounding box center [684, 336] width 107 height 26
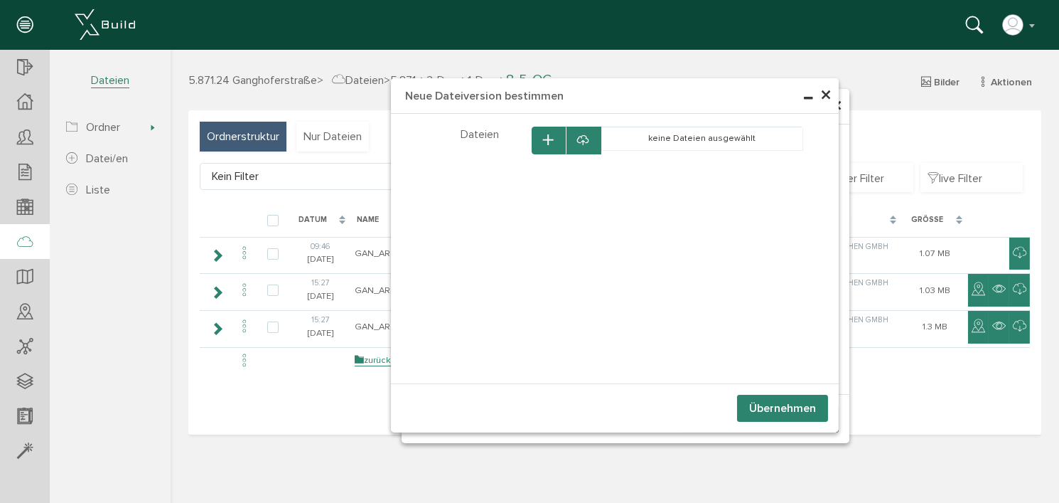
select select "D-66c869dcc64301_24503105"
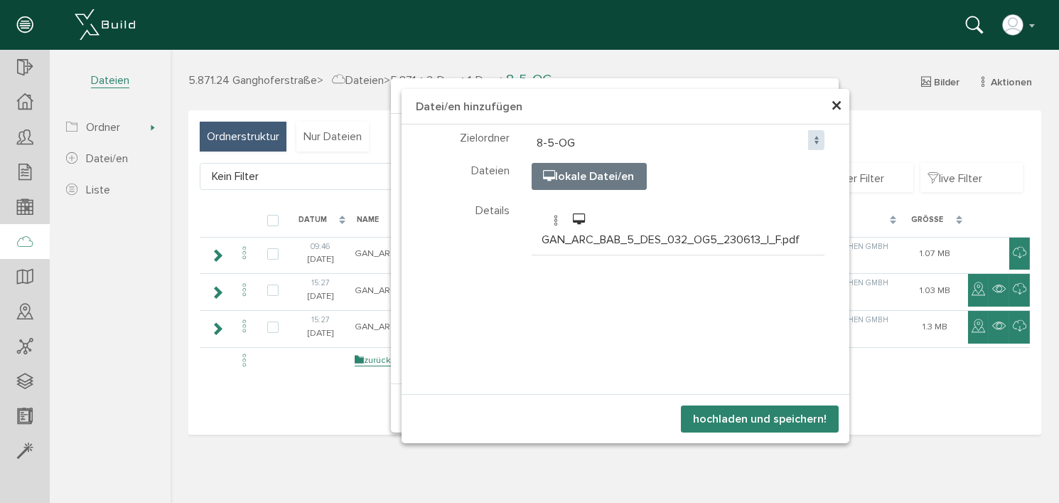
click at [771, 420] on button "hochladen und speichern!" at bounding box center [759, 418] width 158 height 27
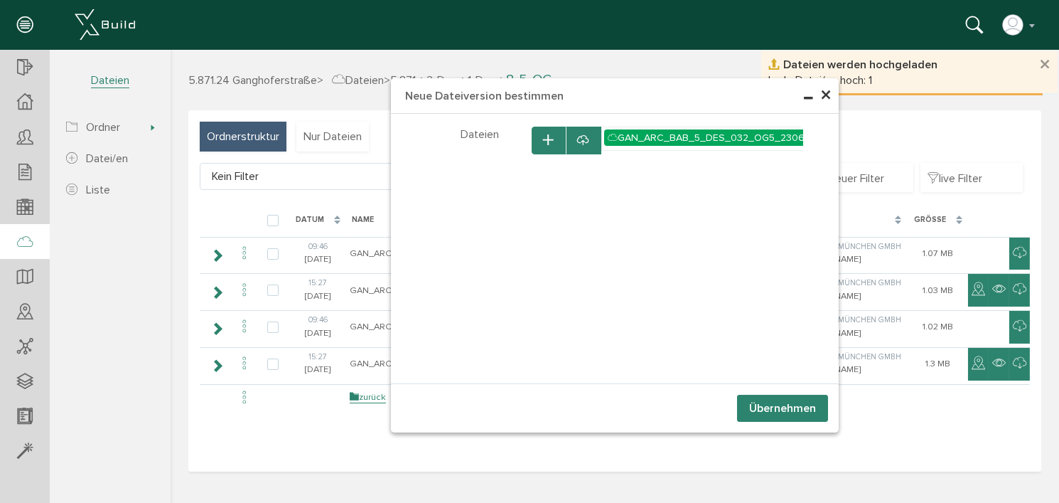
click at [773, 410] on button "Übernehmen" at bounding box center [782, 408] width 91 height 27
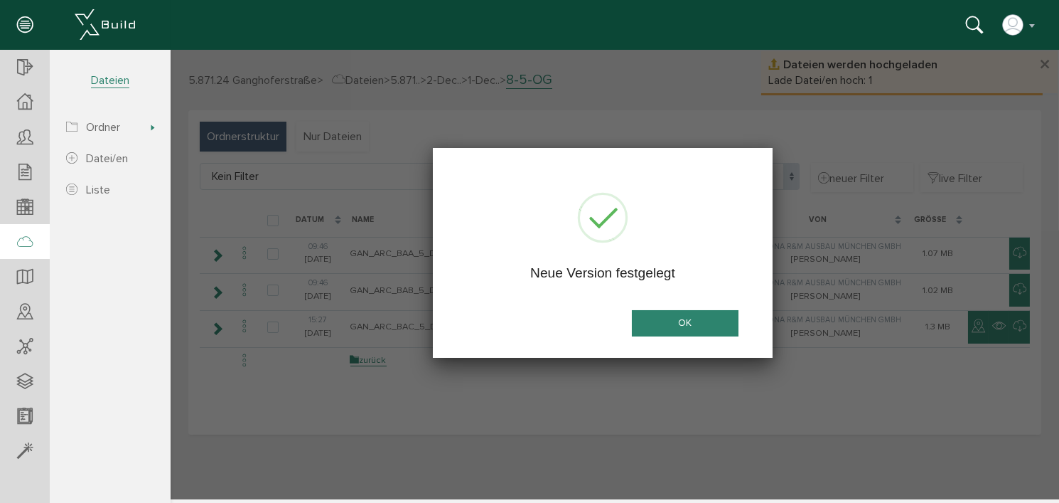
click at [682, 320] on button "OK" at bounding box center [684, 323] width 107 height 26
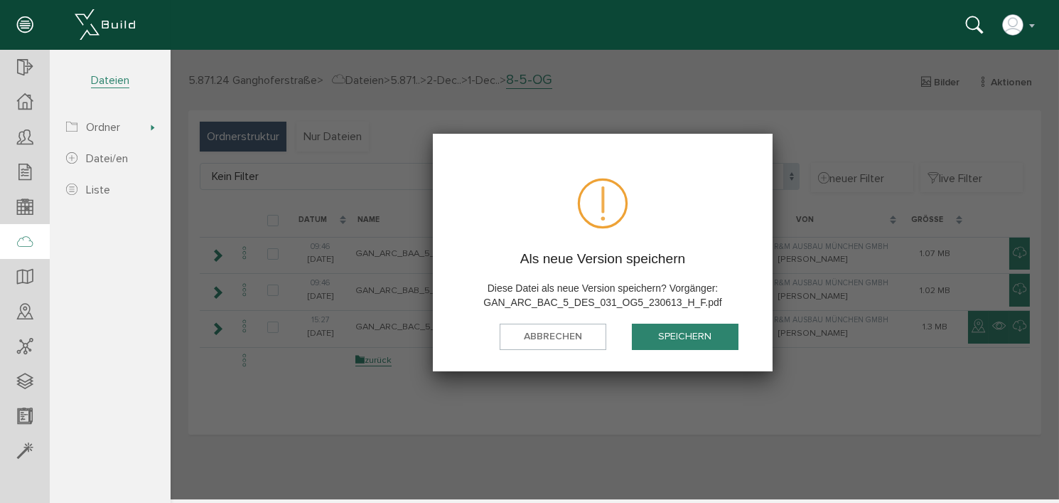
click at [681, 340] on button "speichern" at bounding box center [684, 336] width 107 height 26
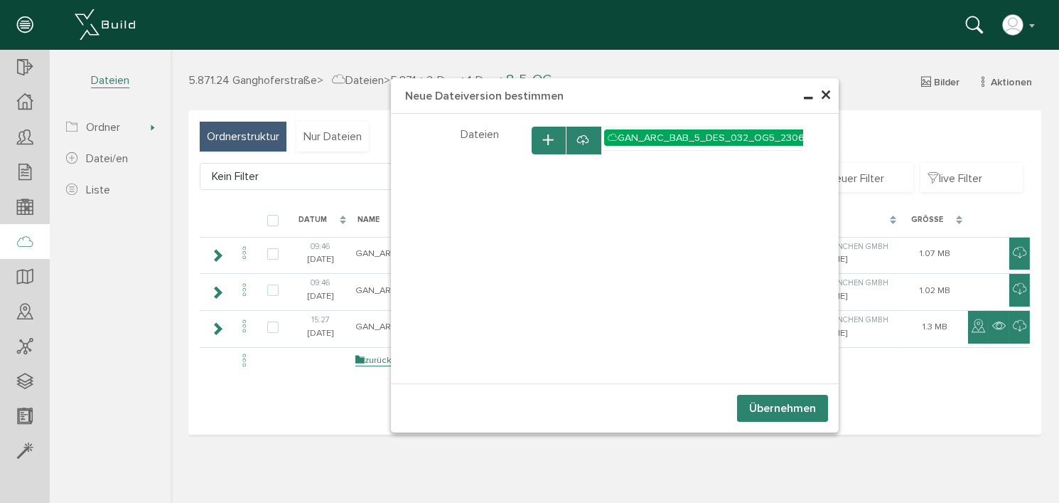
select select "D-66c869dcc64301_24503105"
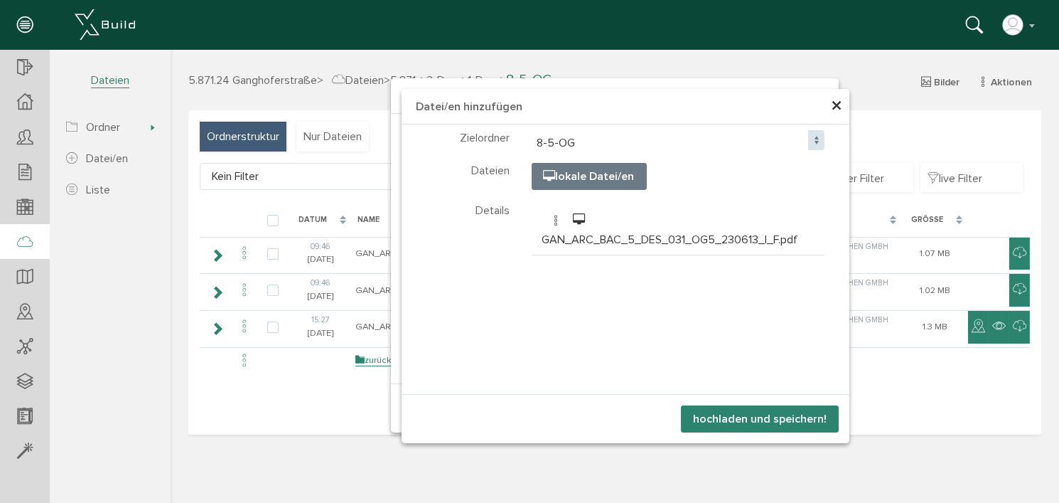
click at [767, 418] on button "hochladen und speichern!" at bounding box center [759, 418] width 158 height 27
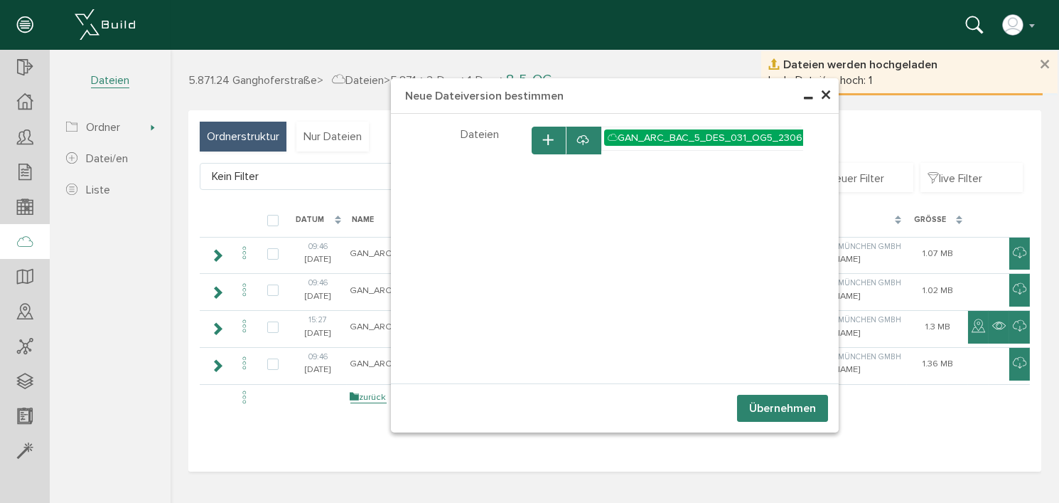
click at [771, 408] on button "Übernehmen" at bounding box center [782, 408] width 91 height 27
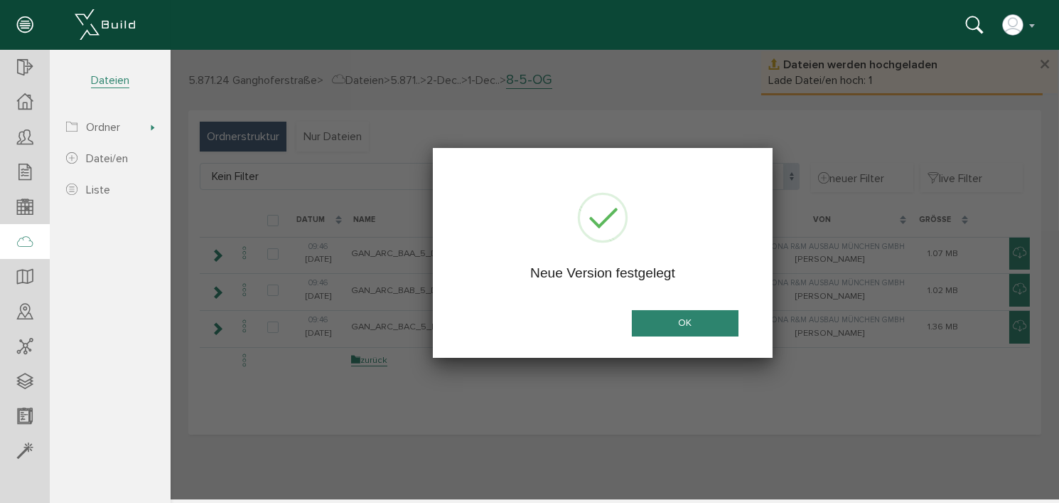
click at [692, 322] on button "OK" at bounding box center [684, 323] width 107 height 26
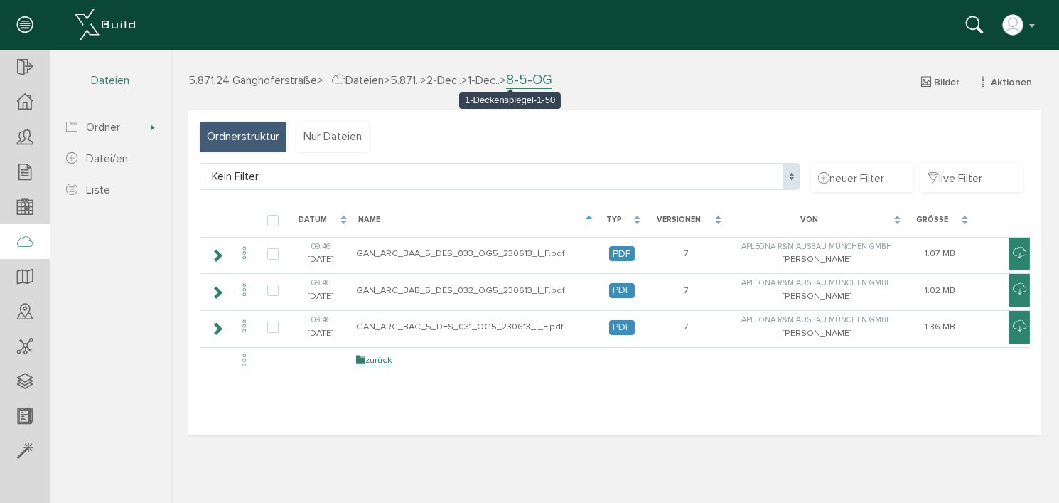
drag, startPoint x: 508, startPoint y: 79, endPoint x: 510, endPoint y: 98, distance: 19.3
click at [499, 79] on span "1-Dec.." at bounding box center [483, 80] width 32 height 14
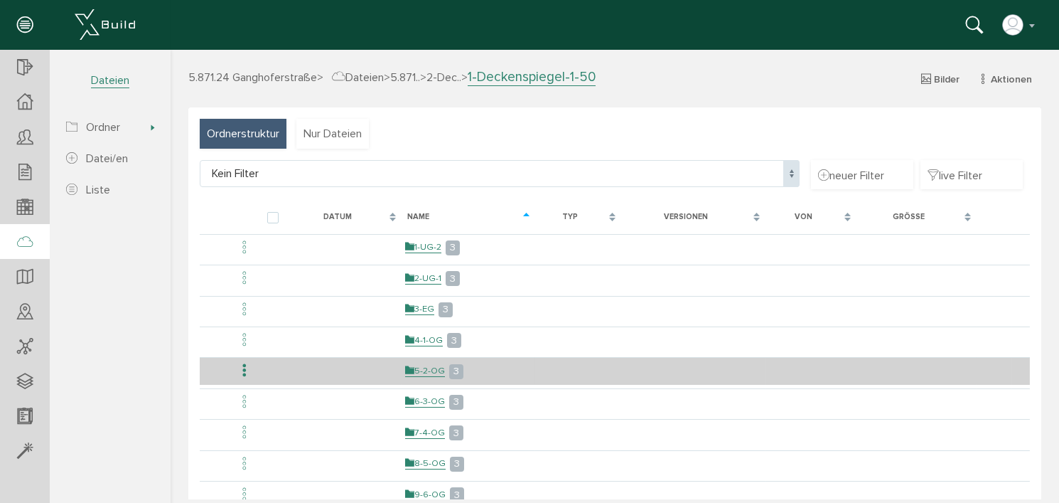
scroll to position [105, 0]
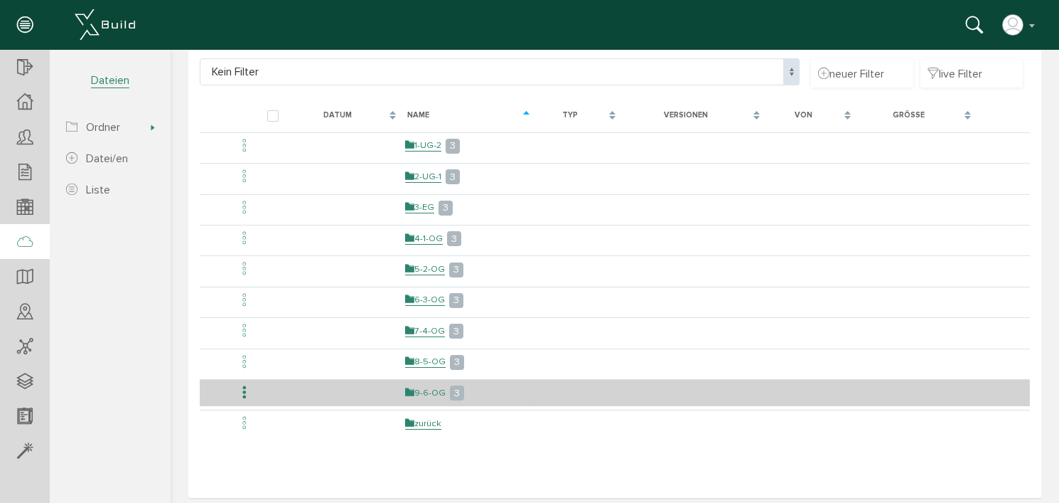
click at [429, 387] on link "9-6-OG" at bounding box center [425, 393] width 41 height 12
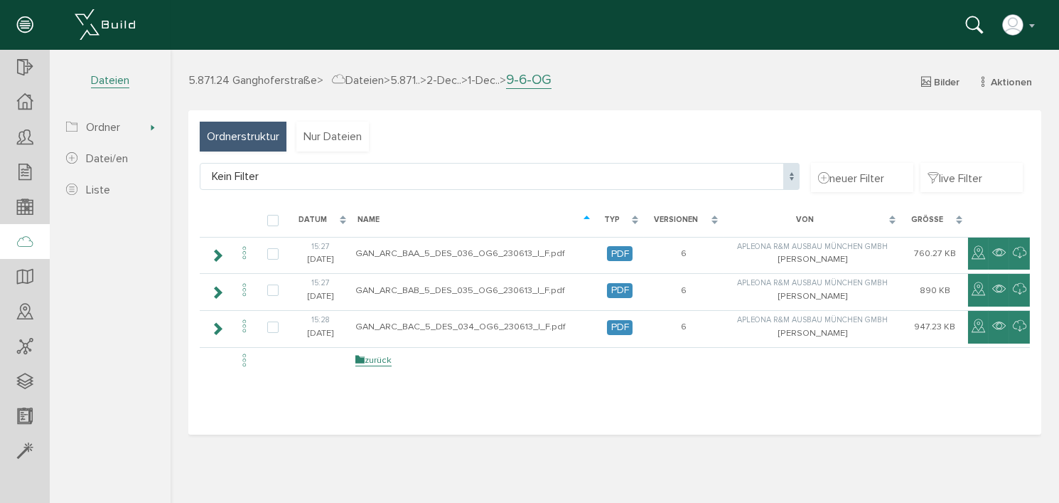
scroll to position [0, 0]
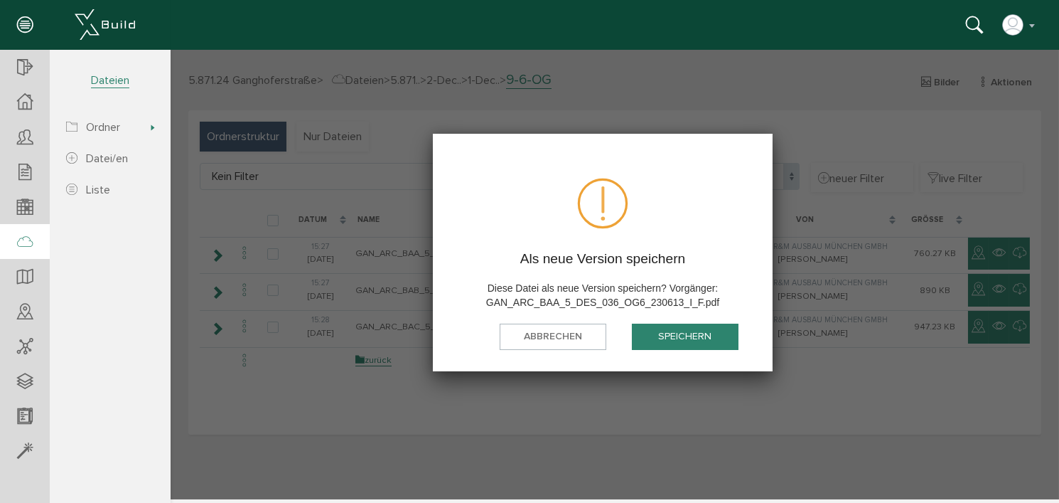
click at [690, 334] on button "speichern" at bounding box center [684, 336] width 107 height 26
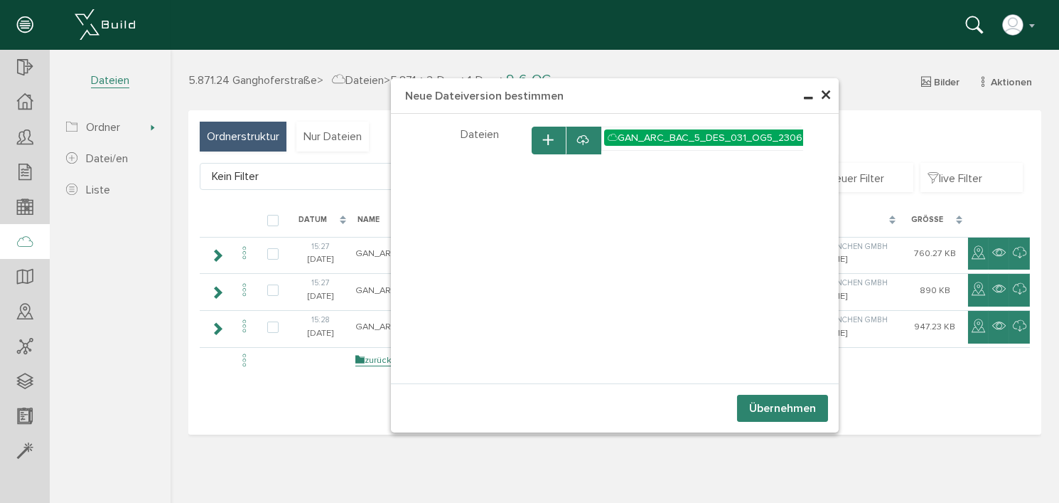
select select "D-66c869e8c6b611_31955355"
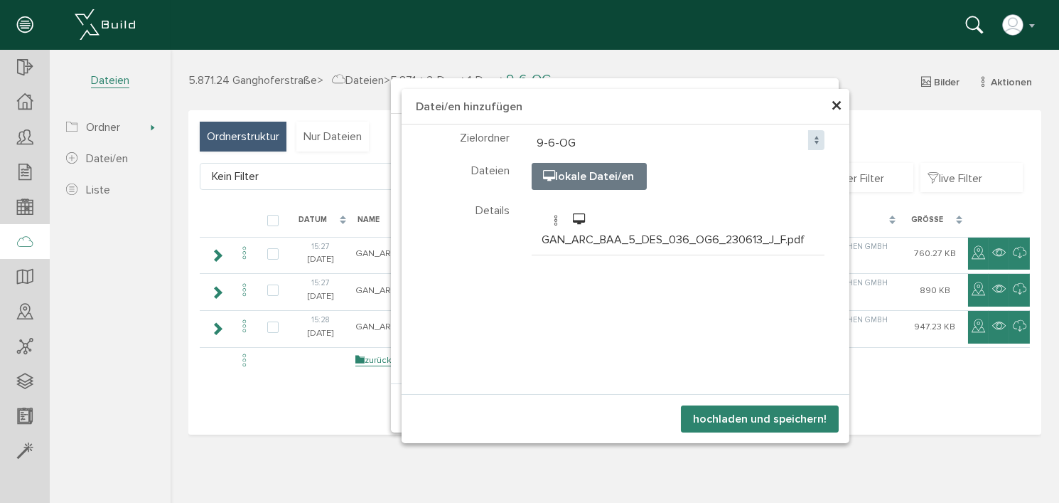
click at [765, 417] on button "hochladen und speichern!" at bounding box center [759, 418] width 158 height 27
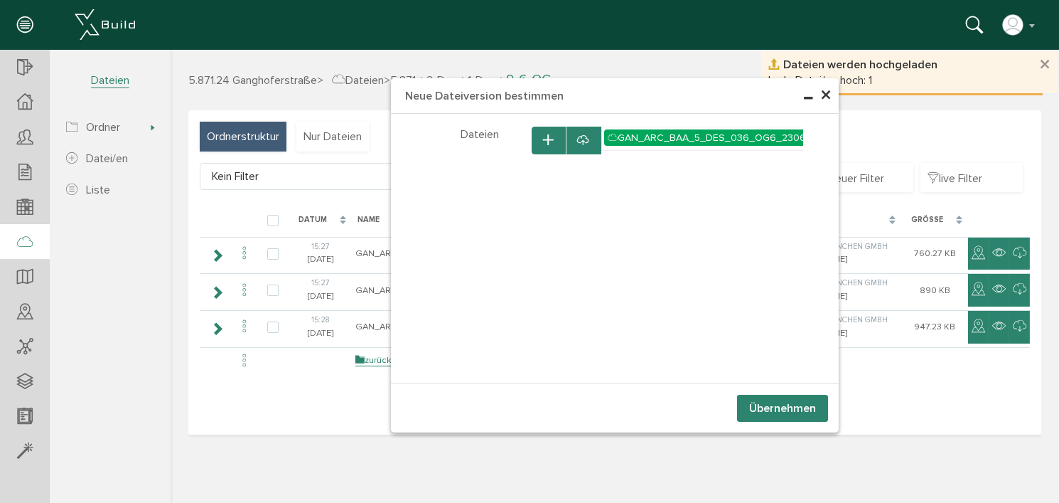
click at [765, 407] on button "Übernehmen" at bounding box center [782, 408] width 91 height 27
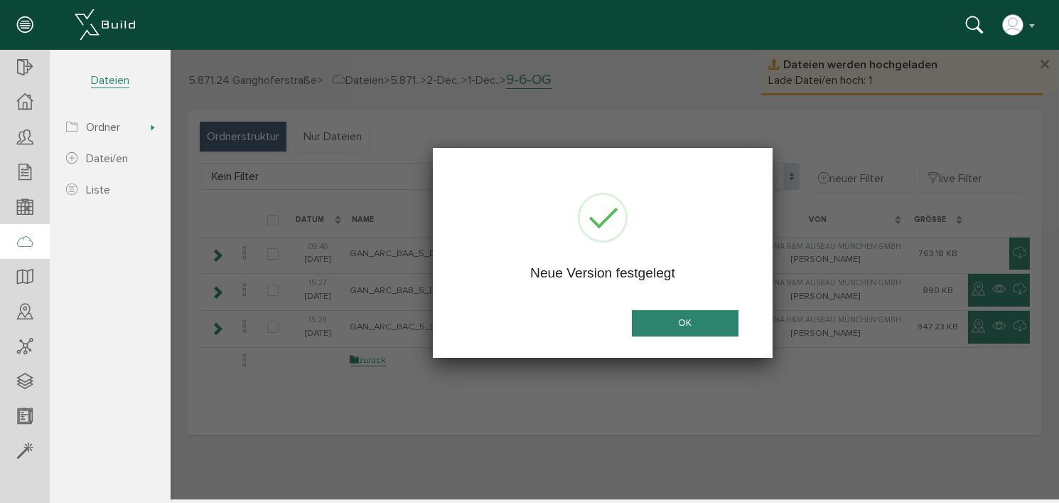
click at [683, 316] on button "OK" at bounding box center [684, 323] width 107 height 26
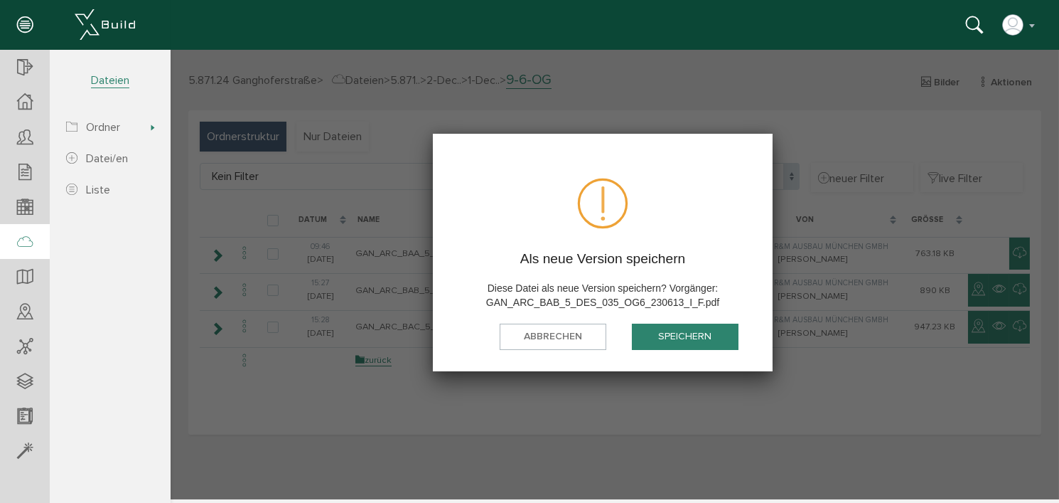
click at [697, 336] on button "speichern" at bounding box center [684, 336] width 107 height 26
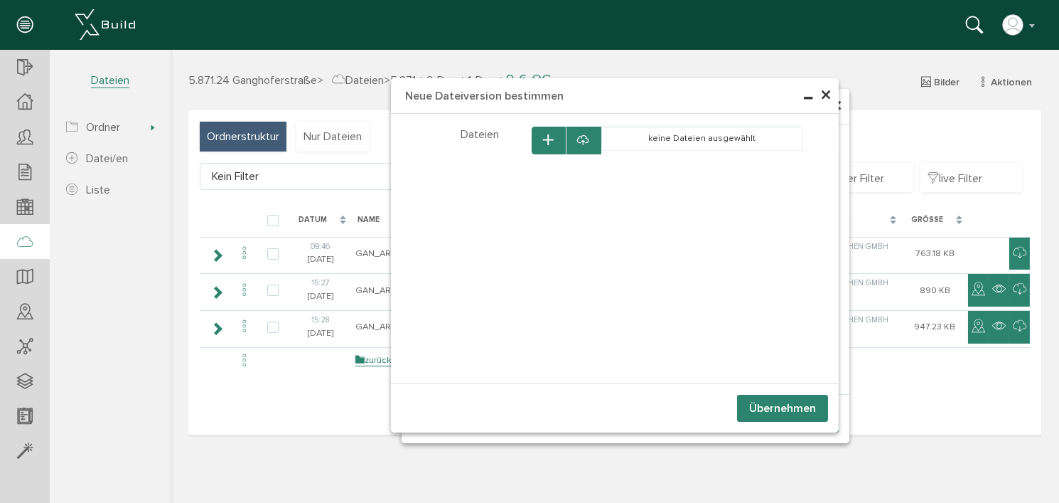
select select "D-66c869e8c6b611_31955355"
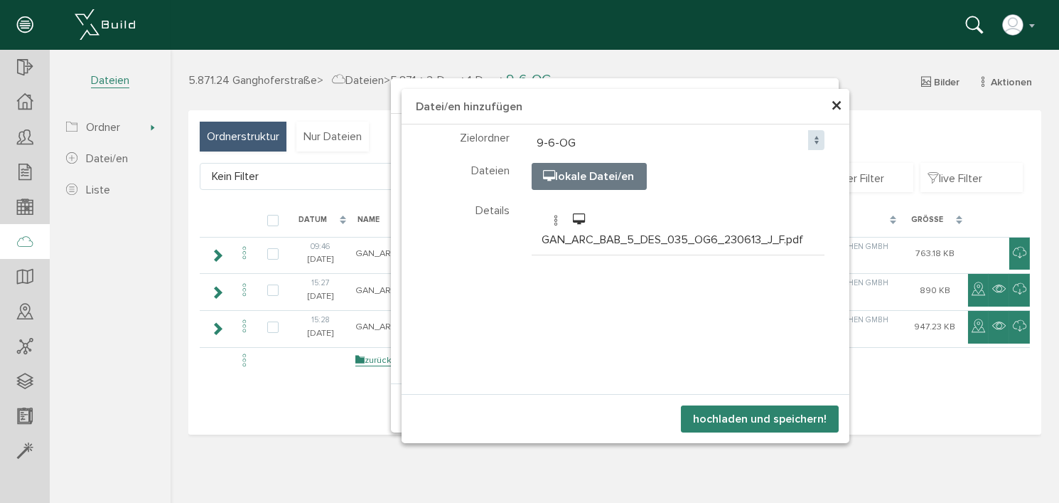
click at [771, 415] on button "hochladen und speichern!" at bounding box center [759, 418] width 158 height 27
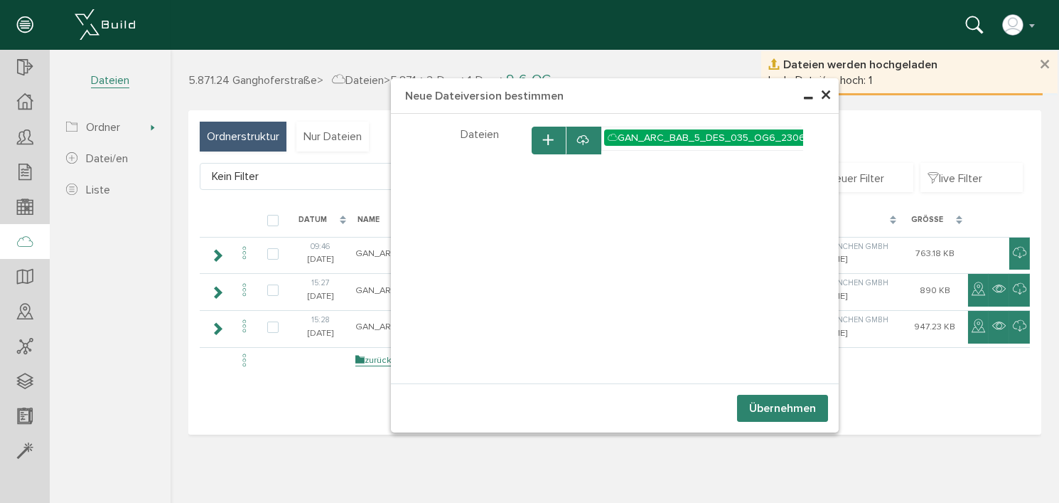
click at [776, 401] on button "Übernehmen" at bounding box center [782, 408] width 91 height 27
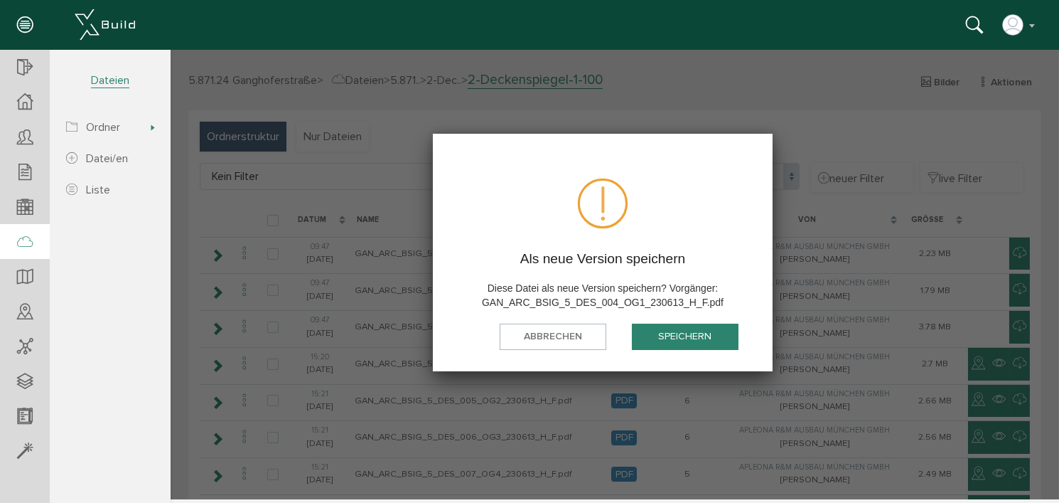
click at [670, 336] on button "speichern" at bounding box center [684, 336] width 107 height 26
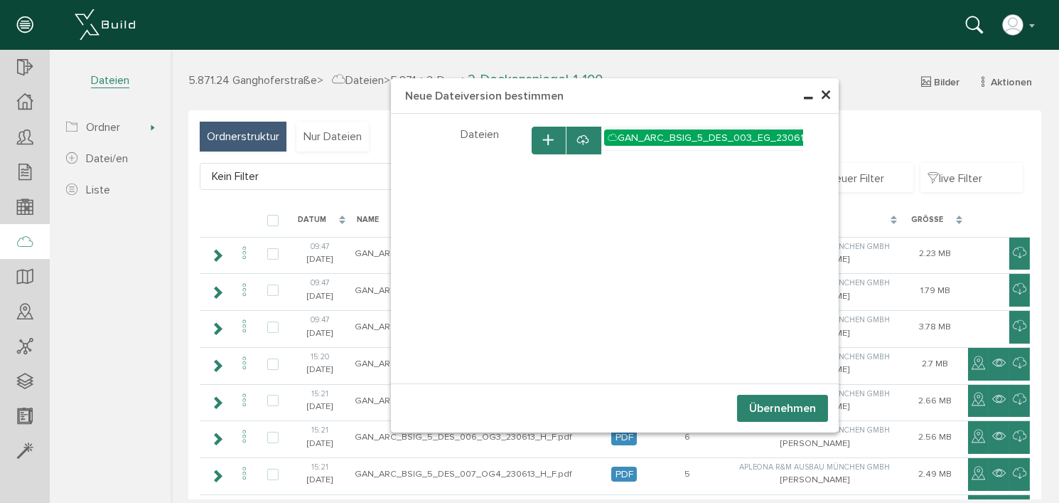
select select "D-66c8695394d519_25701311"
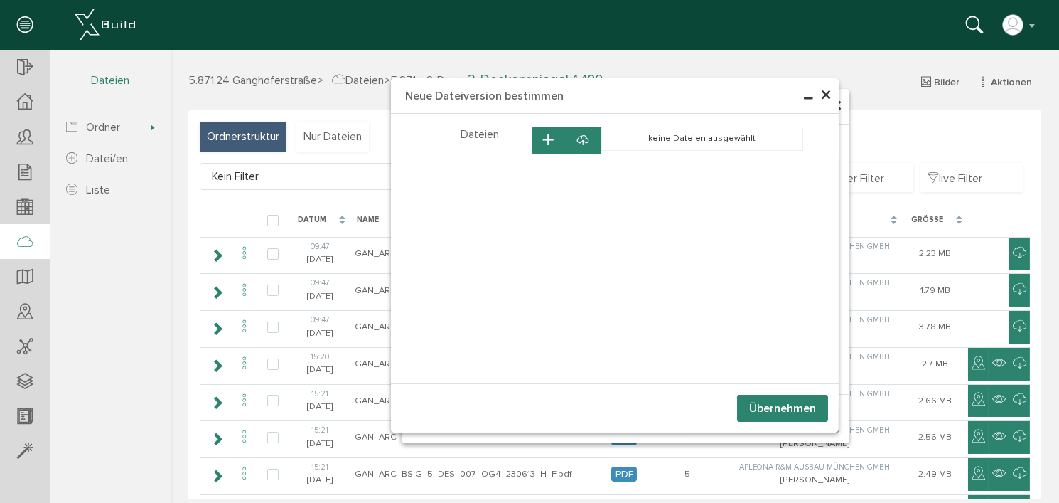
select select "D-66c8695394d519_25701311"
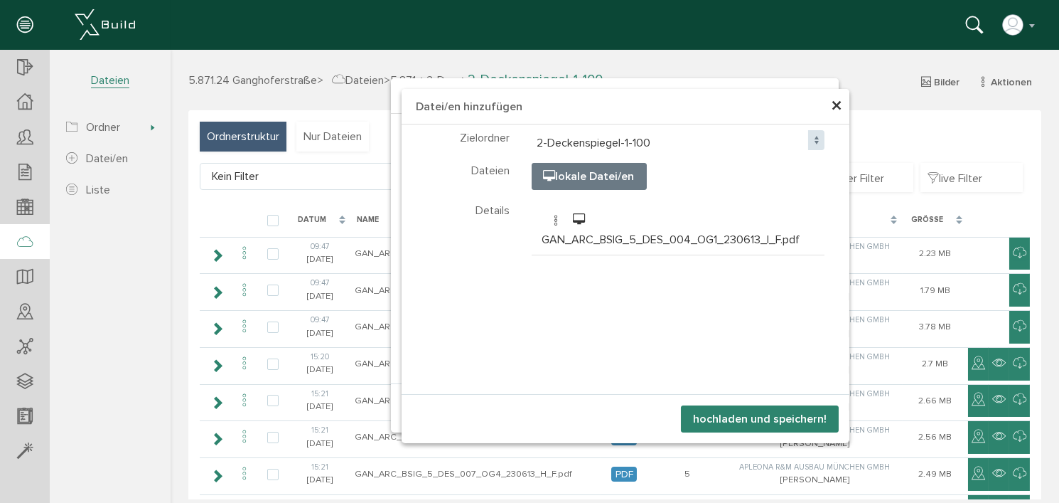
click at [774, 419] on button "hochladen und speichern!" at bounding box center [759, 418] width 158 height 27
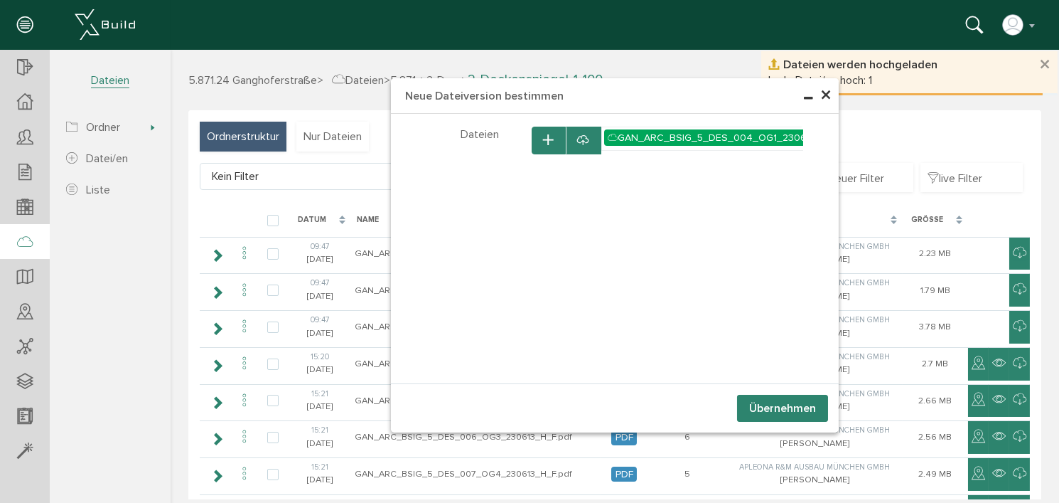
click at [771, 408] on button "Übernehmen" at bounding box center [782, 408] width 91 height 27
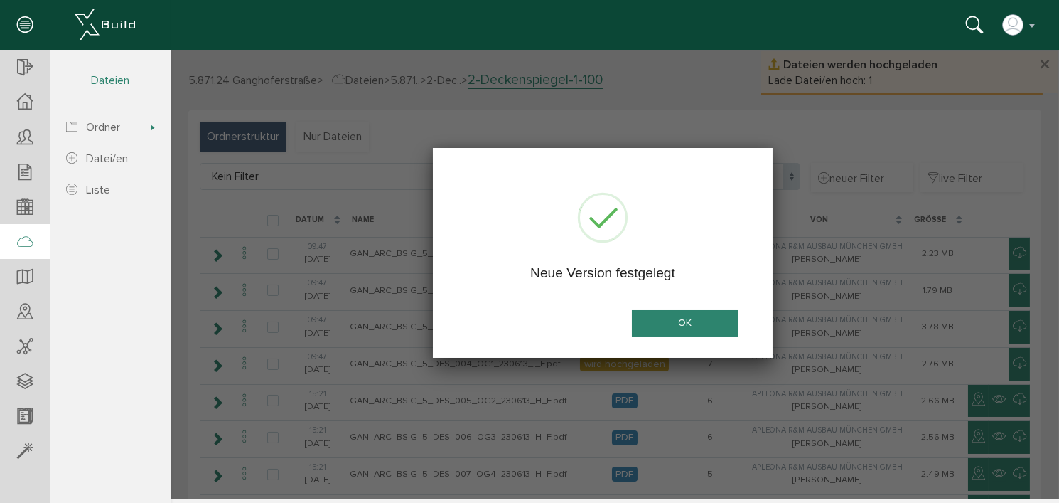
click at [688, 323] on button "OK" at bounding box center [684, 323] width 107 height 26
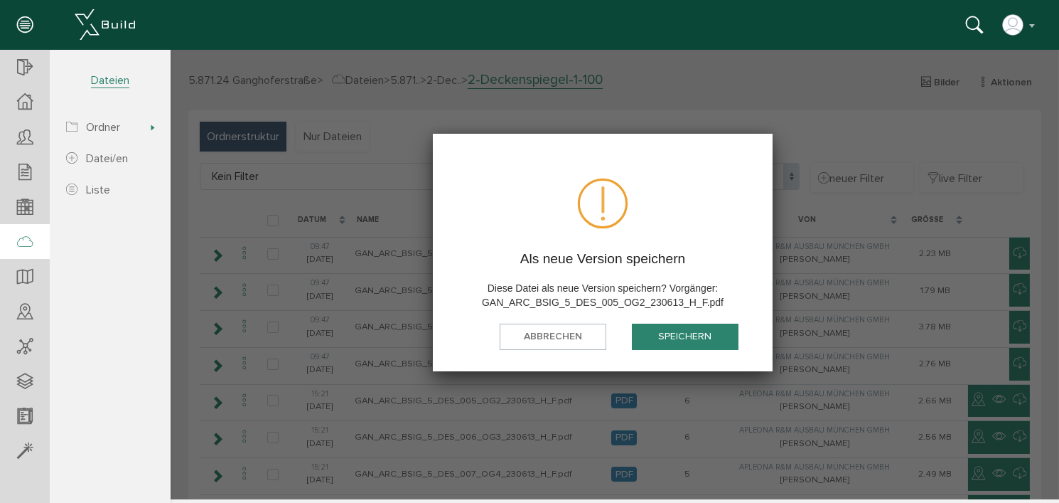
click at [695, 336] on button "speichern" at bounding box center [684, 336] width 107 height 26
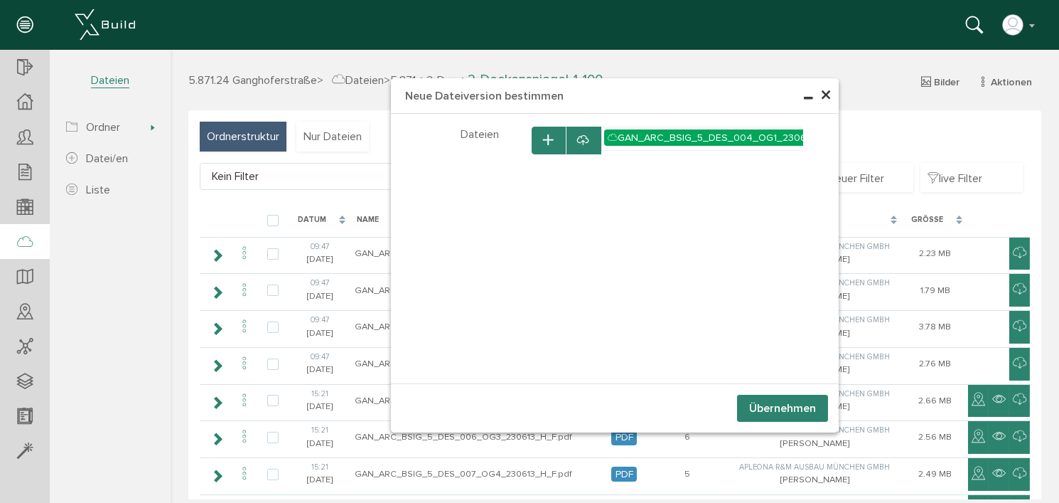
select select "D-66c8695394d519_25701311"
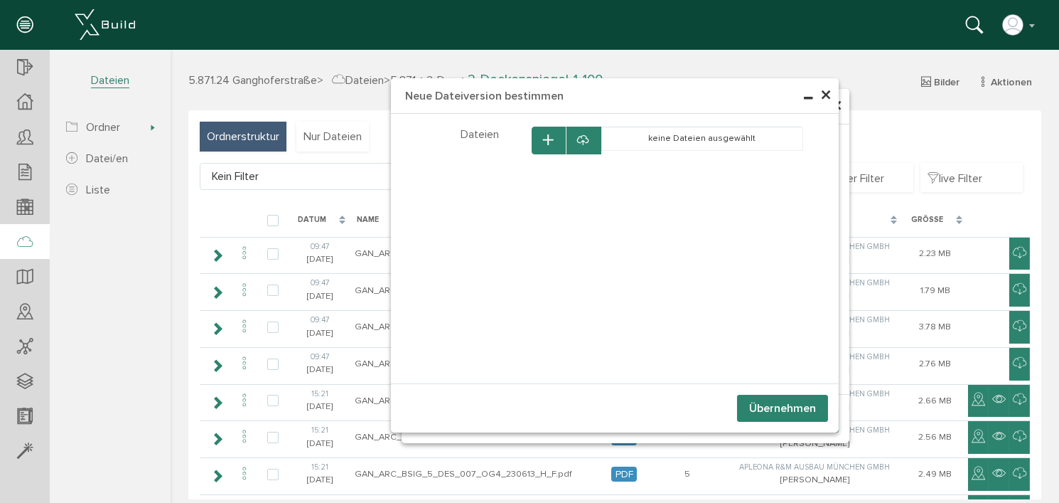
select select "D-66c8695394d519_25701311"
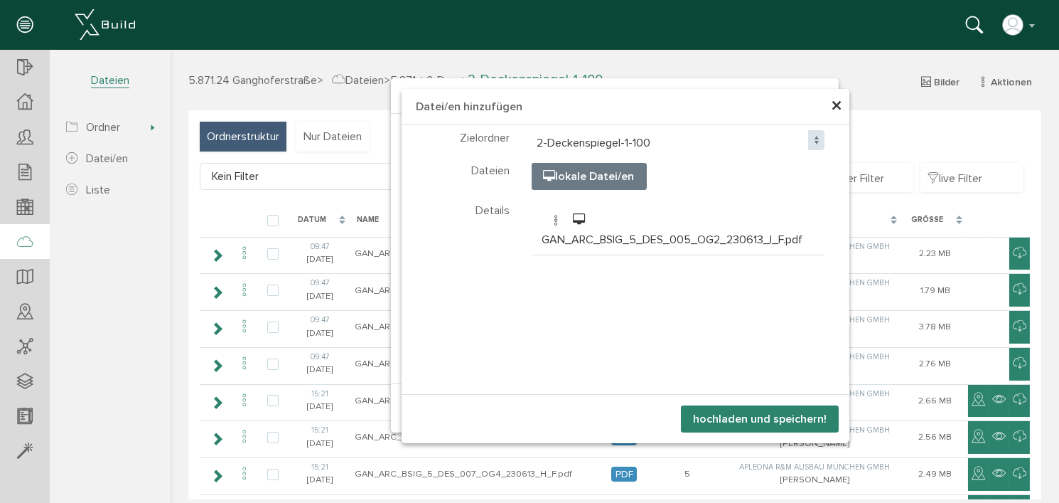
click at [763, 417] on button "hochladen und speichern!" at bounding box center [759, 418] width 158 height 27
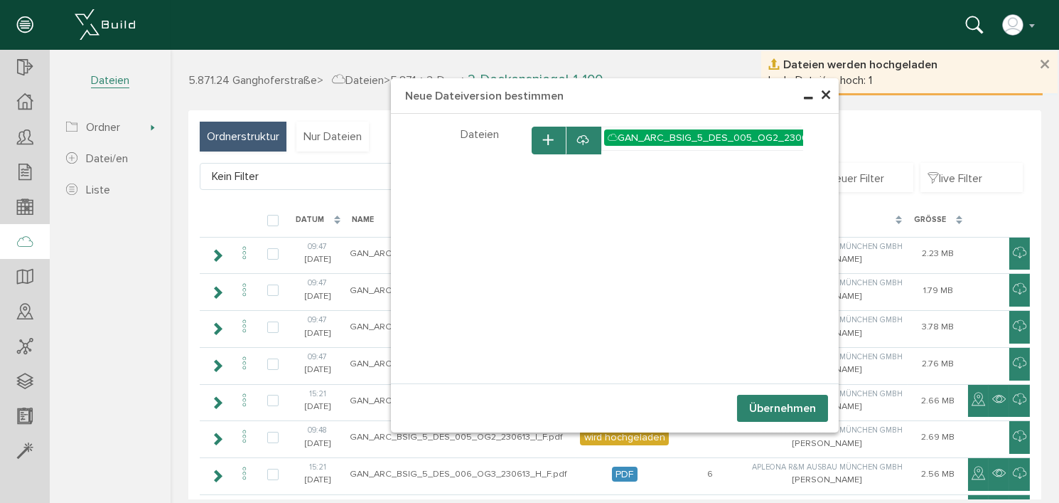
click at [762, 405] on button "Übernehmen" at bounding box center [782, 408] width 91 height 27
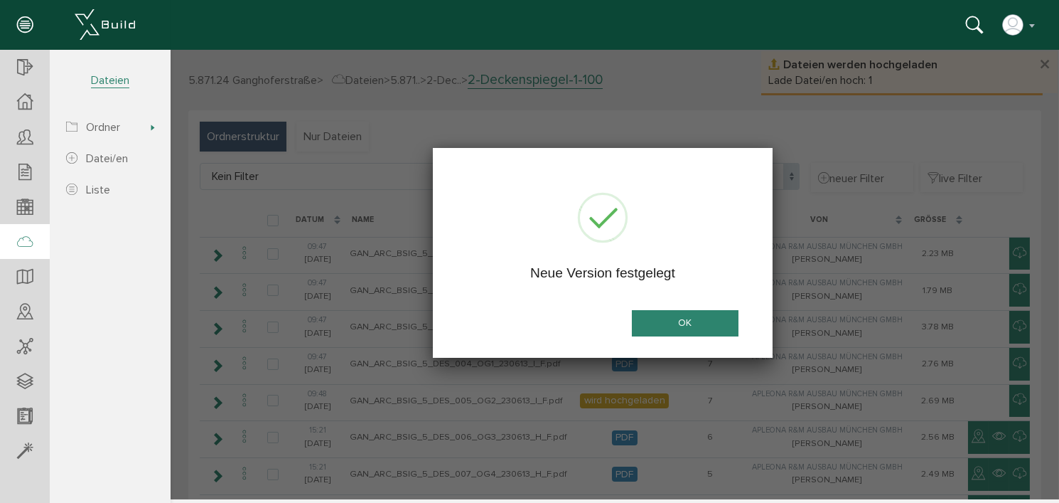
click at [673, 321] on button "OK" at bounding box center [684, 323] width 107 height 26
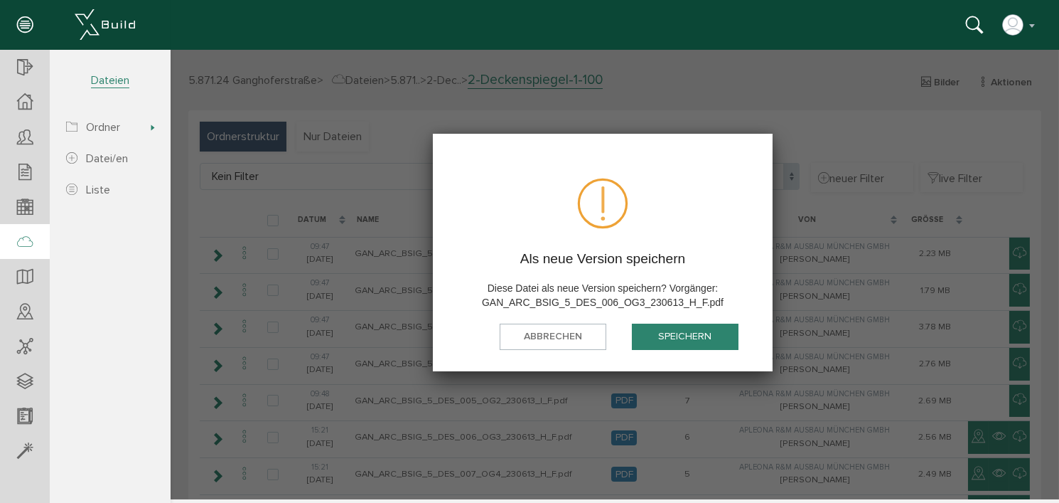
click at [686, 334] on button "speichern" at bounding box center [684, 336] width 107 height 26
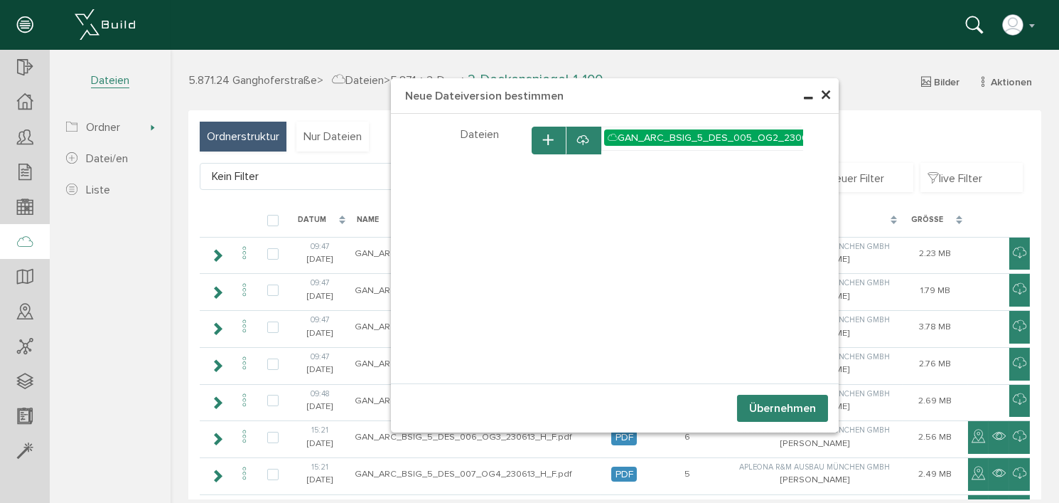
select select "D-66c8695394d519_25701311"
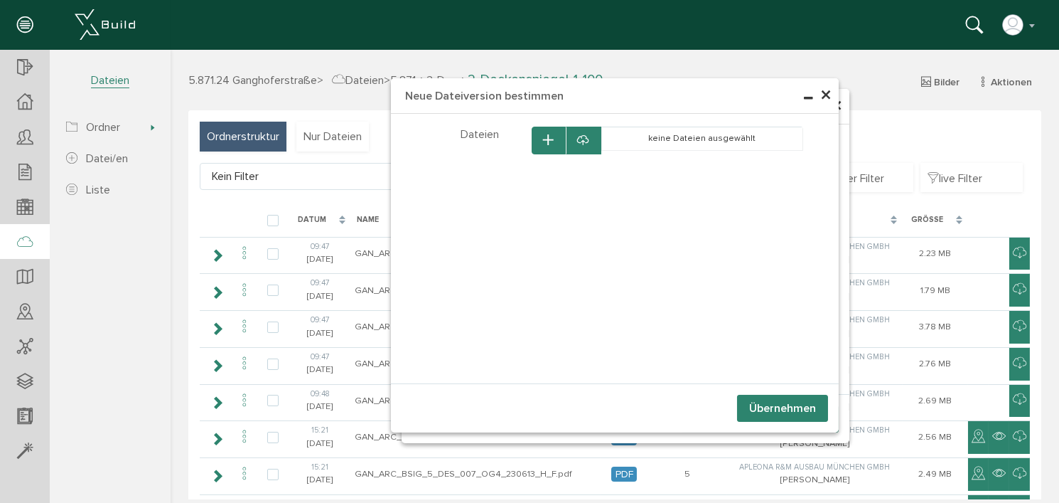
select select "D-66c8695394d519_25701311"
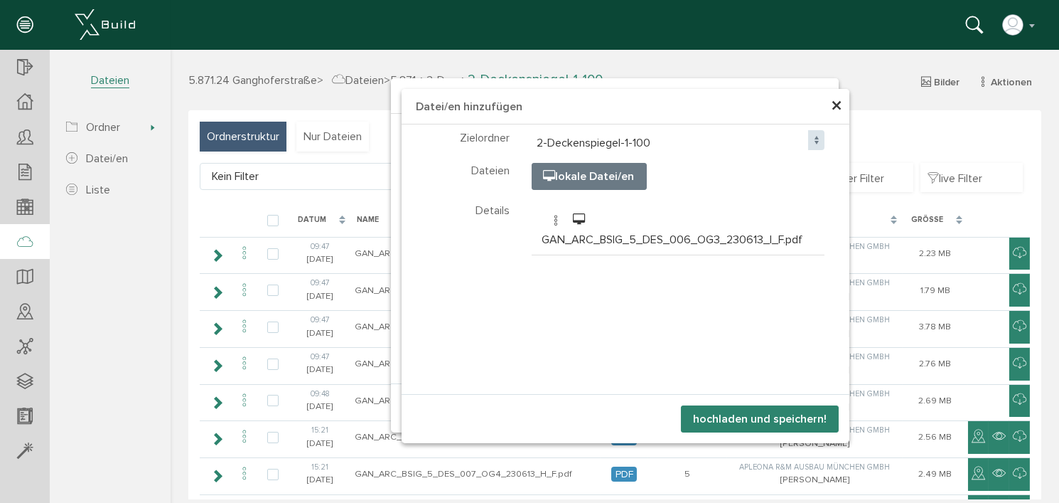
click at [765, 417] on button "hochladen und speichern!" at bounding box center [759, 418] width 158 height 27
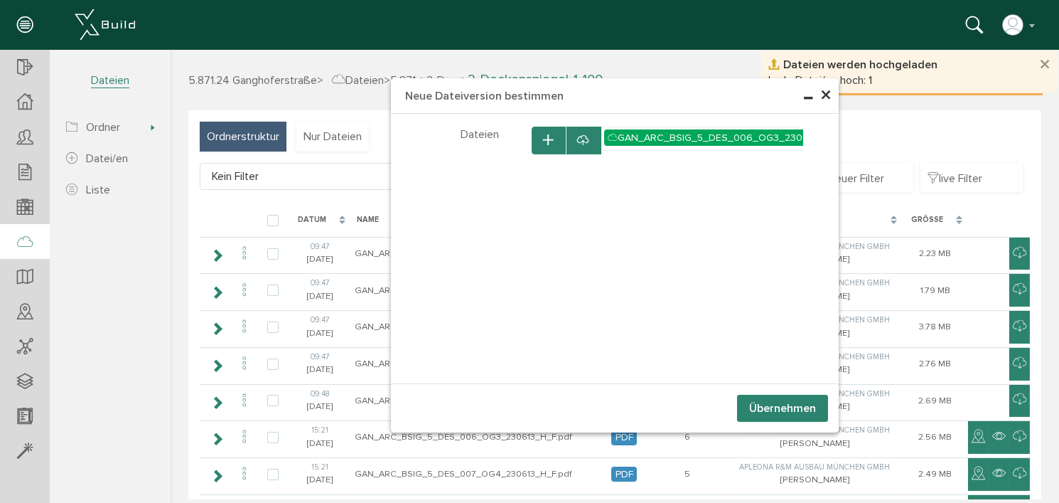
click at [772, 405] on button "Übernehmen" at bounding box center [782, 408] width 91 height 27
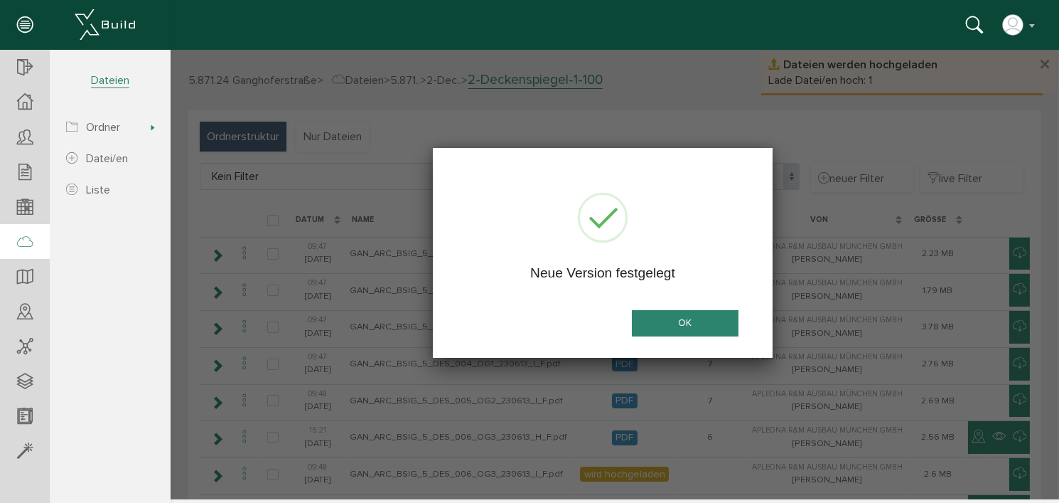
click at [700, 319] on button "OK" at bounding box center [684, 323] width 107 height 26
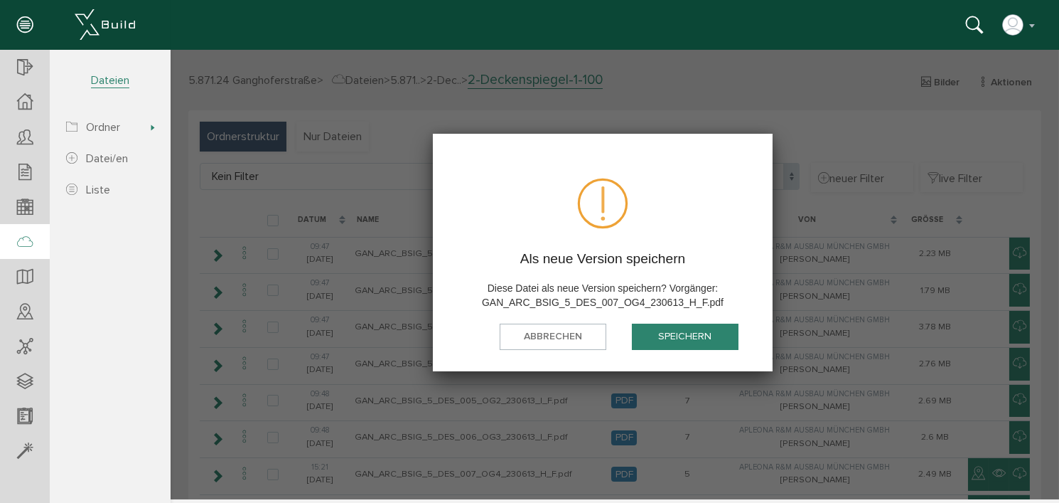
click at [685, 336] on button "speichern" at bounding box center [684, 336] width 107 height 26
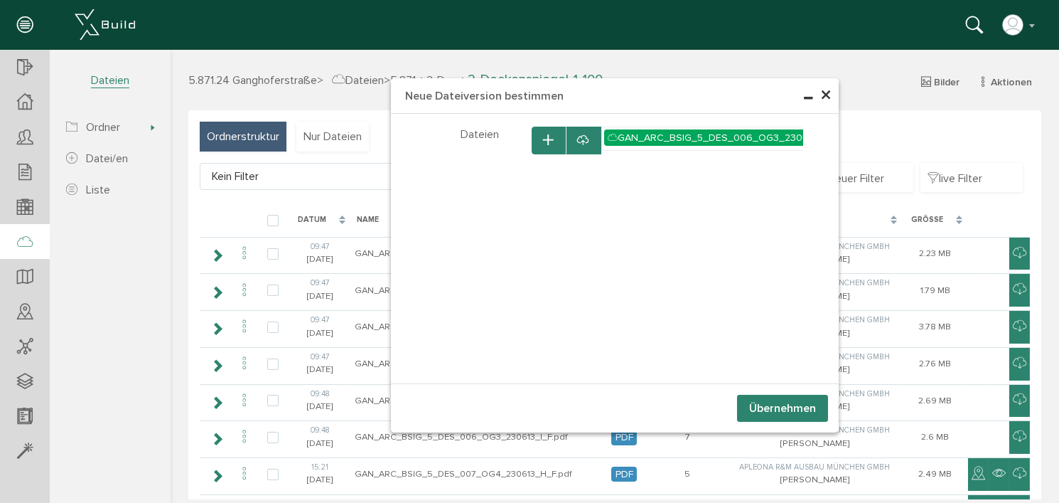
select select "D-66c8695394d519_25701311"
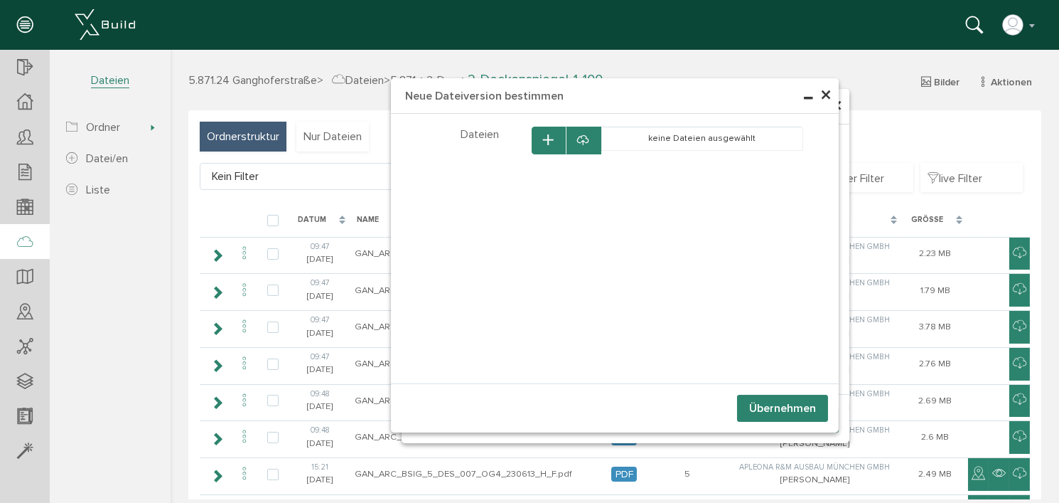
select select "D-66c8695394d519_25701311"
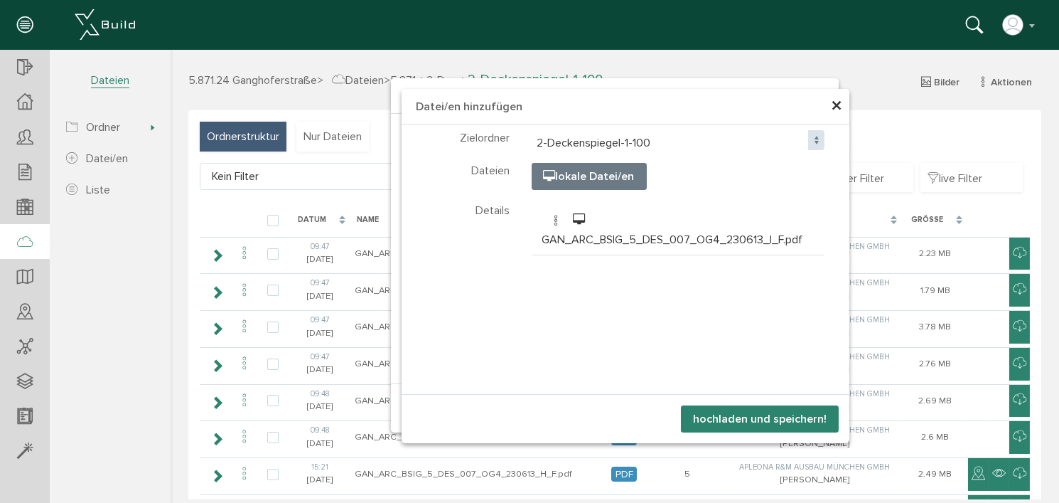
click at [759, 417] on button "hochladen und speichern!" at bounding box center [759, 418] width 158 height 27
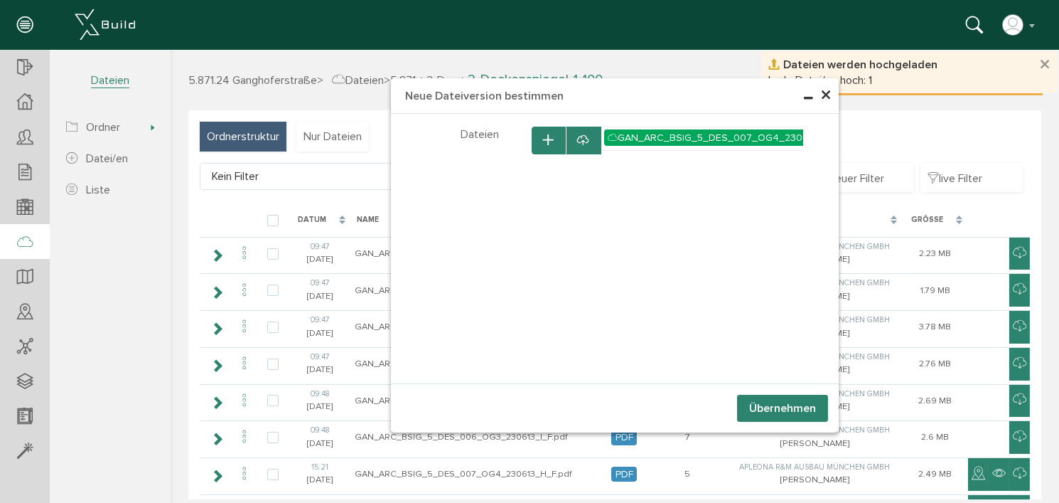
click at [761, 405] on button "Übernehmen" at bounding box center [782, 408] width 91 height 27
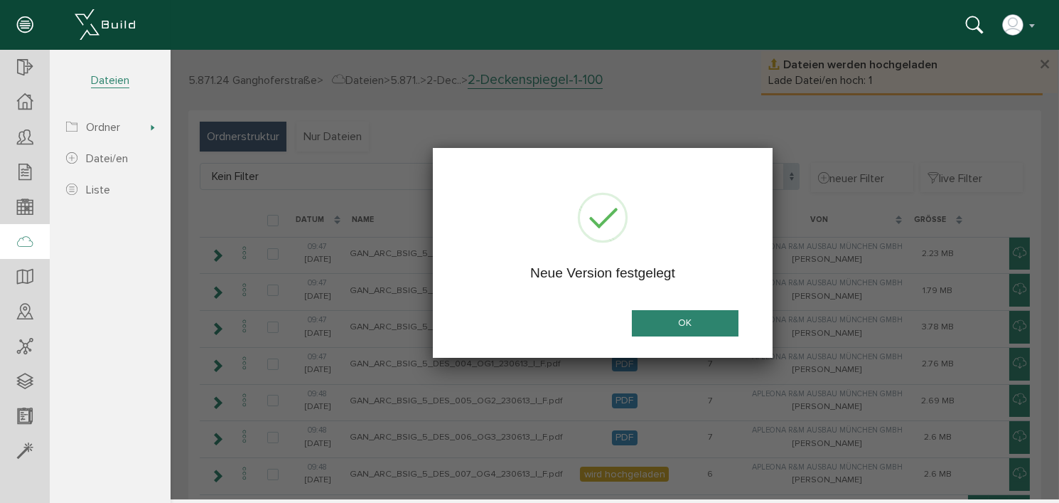
click at [690, 324] on button "OK" at bounding box center [684, 323] width 107 height 26
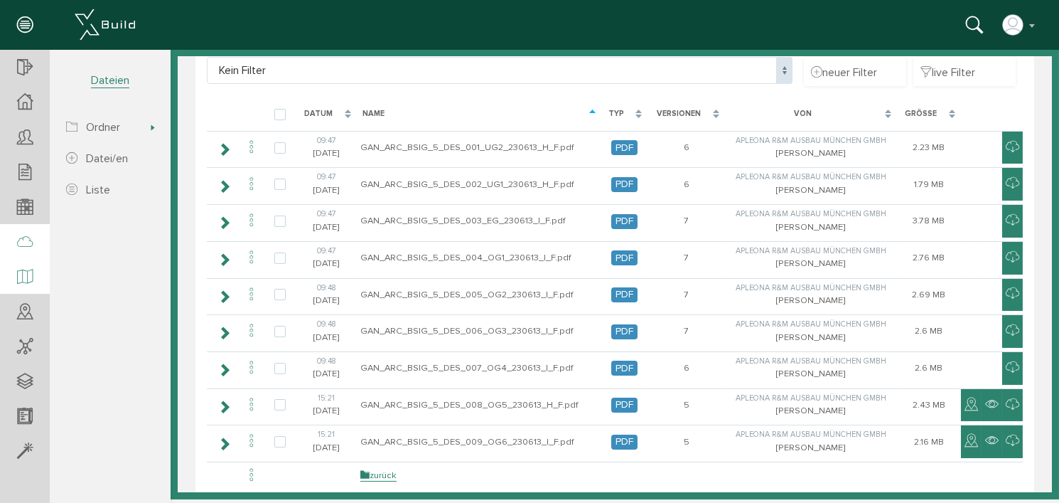
scroll to position [131, 0]
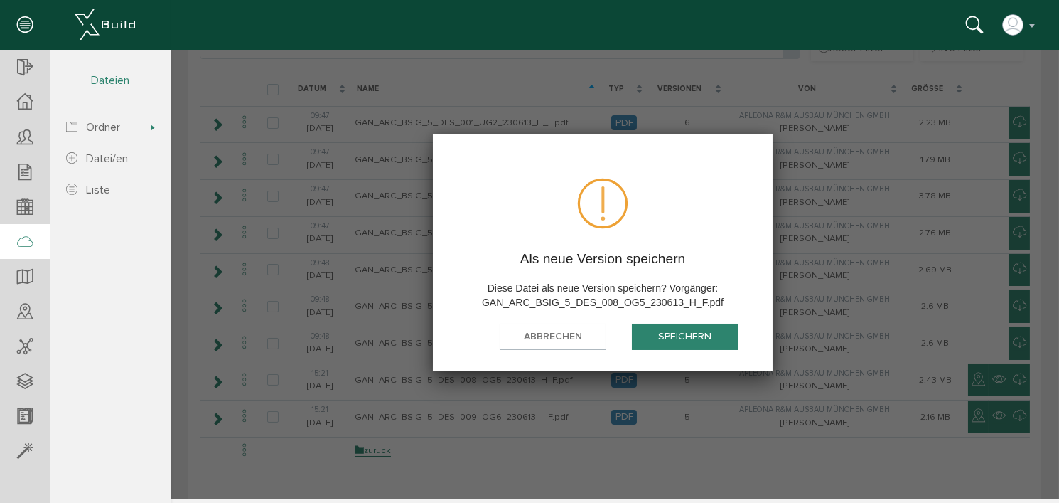
click at [673, 332] on button "speichern" at bounding box center [684, 336] width 107 height 26
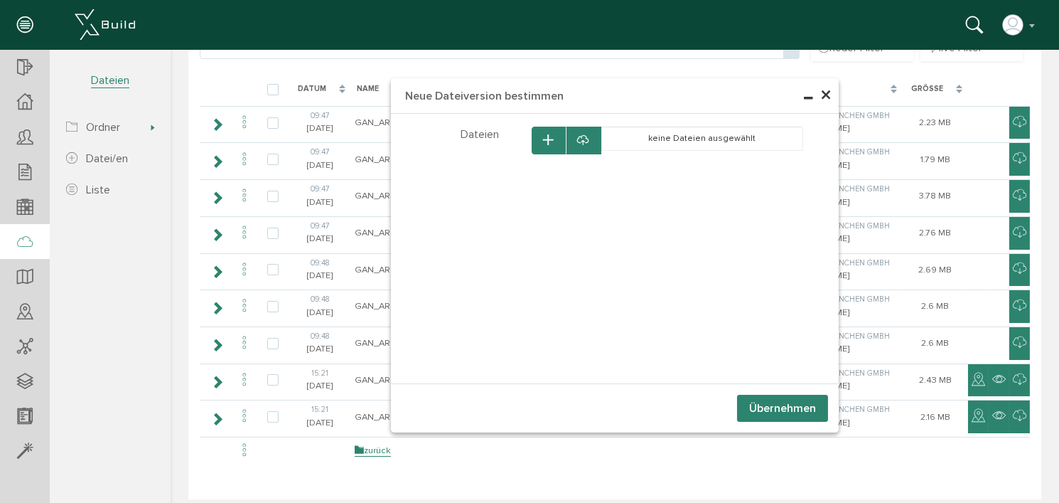
scroll to position [0, 0]
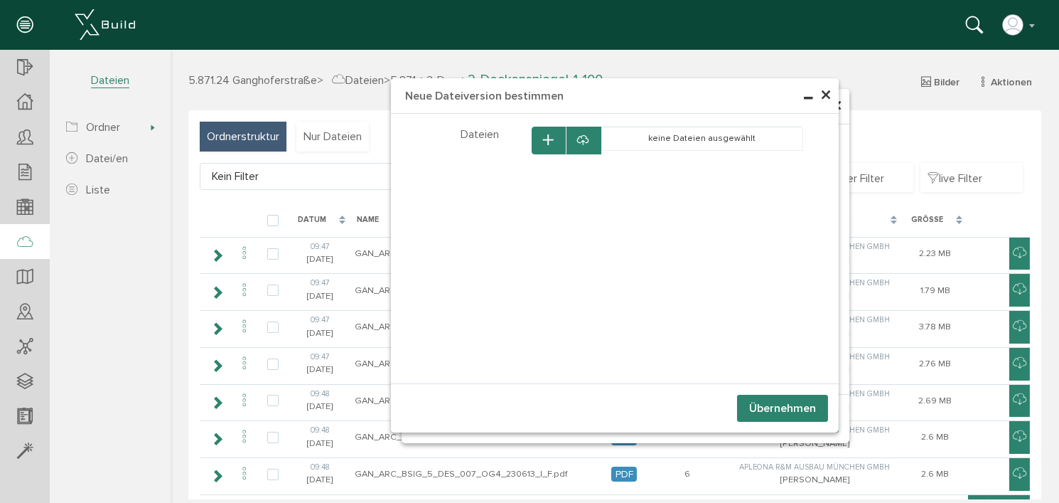
select select "D-66c8695394d519_25701311"
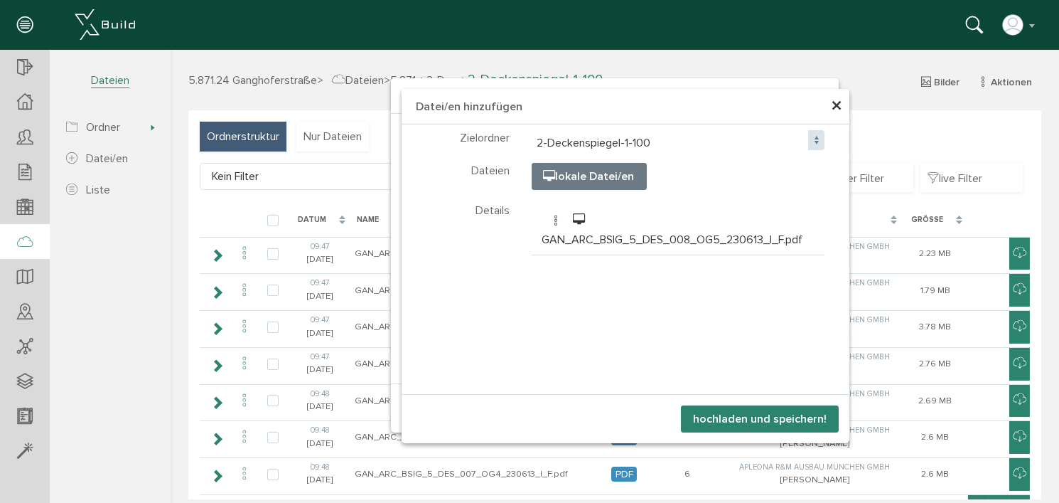
click at [759, 421] on button "hochladen und speichern!" at bounding box center [759, 418] width 158 height 27
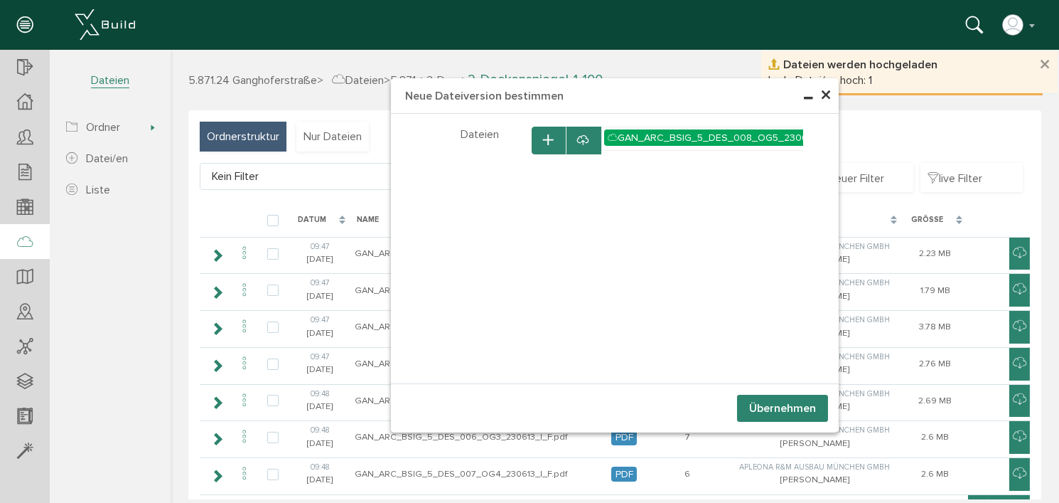
click at [767, 410] on button "Übernehmen" at bounding box center [782, 408] width 91 height 27
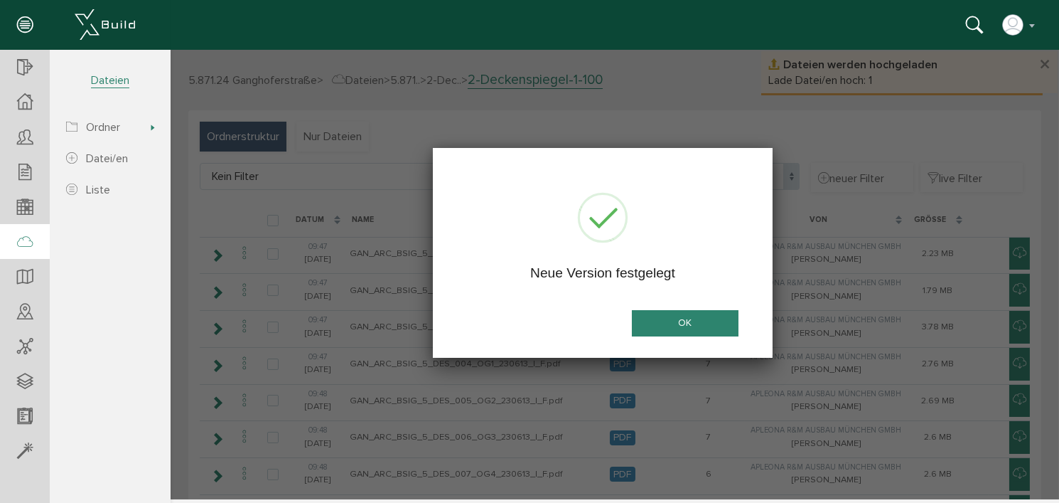
click at [686, 319] on button "OK" at bounding box center [684, 323] width 107 height 26
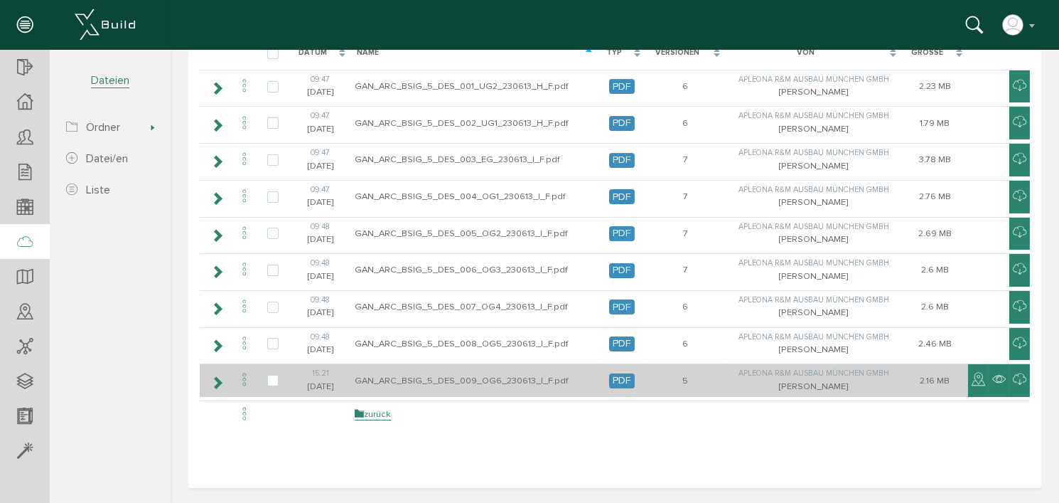
scroll to position [161, 0]
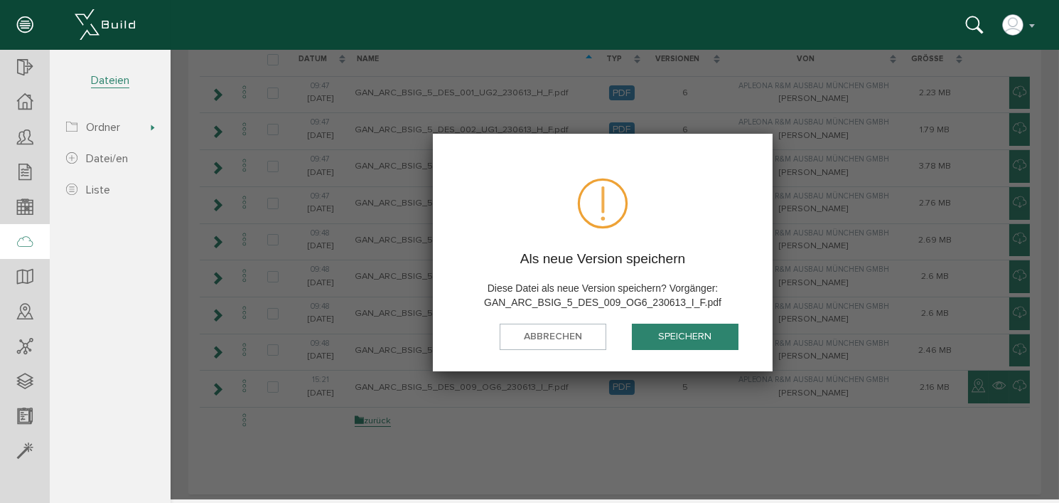
click at [673, 331] on button "speichern" at bounding box center [684, 336] width 107 height 26
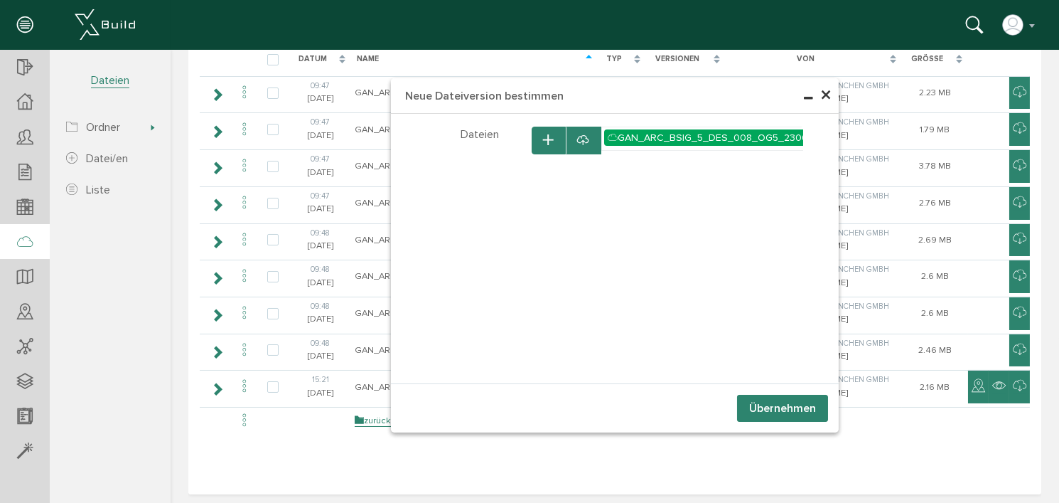
scroll to position [0, 0]
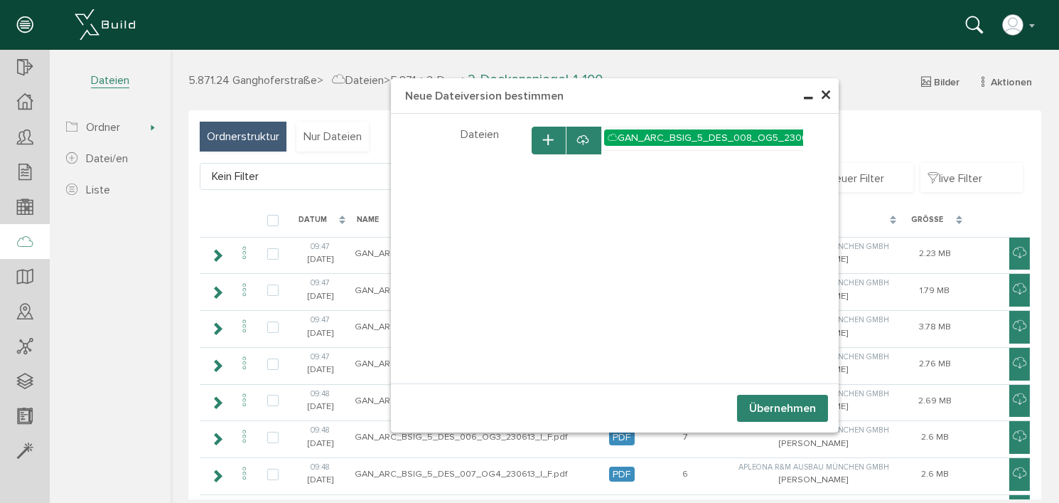
select select "D-66c8695394d519_25701311"
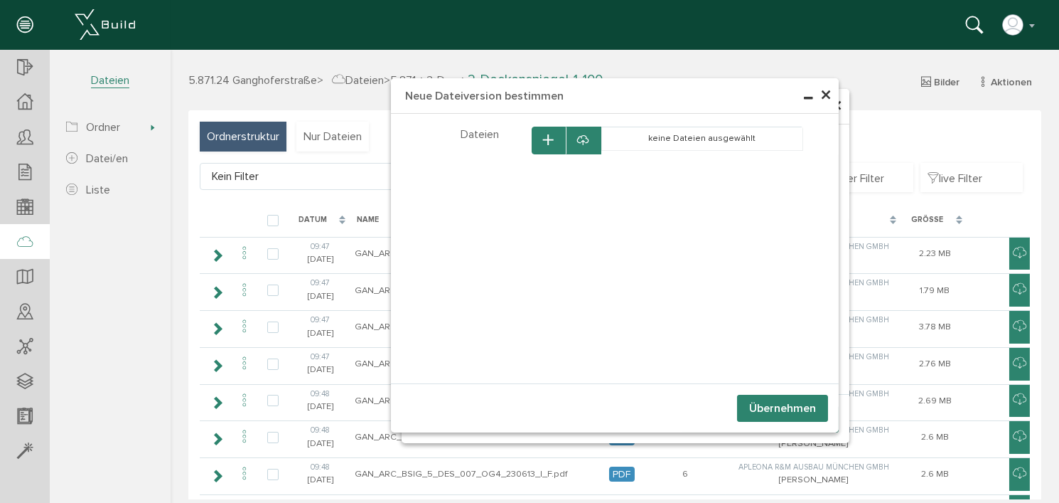
select select "D-66c8695394d519_25701311"
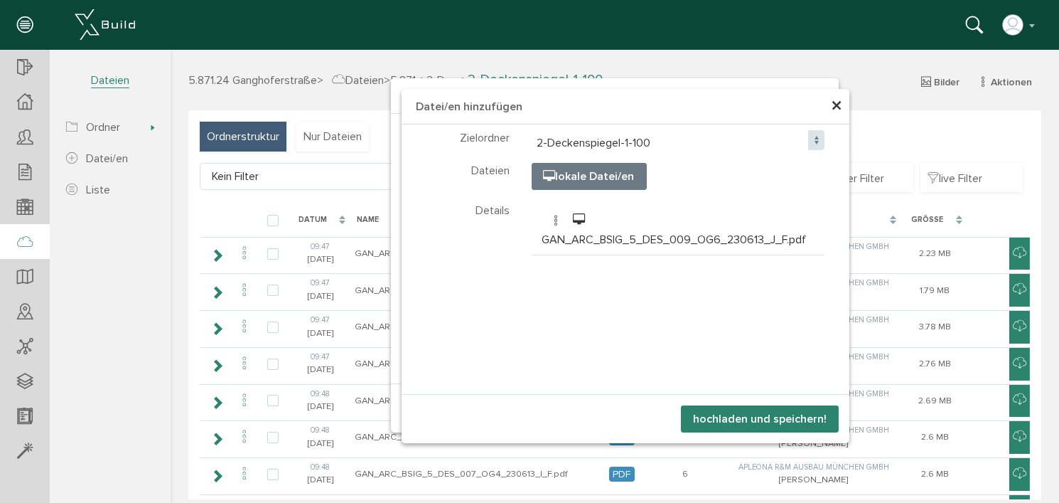
click at [761, 415] on button "hochladen und speichern!" at bounding box center [759, 418] width 158 height 27
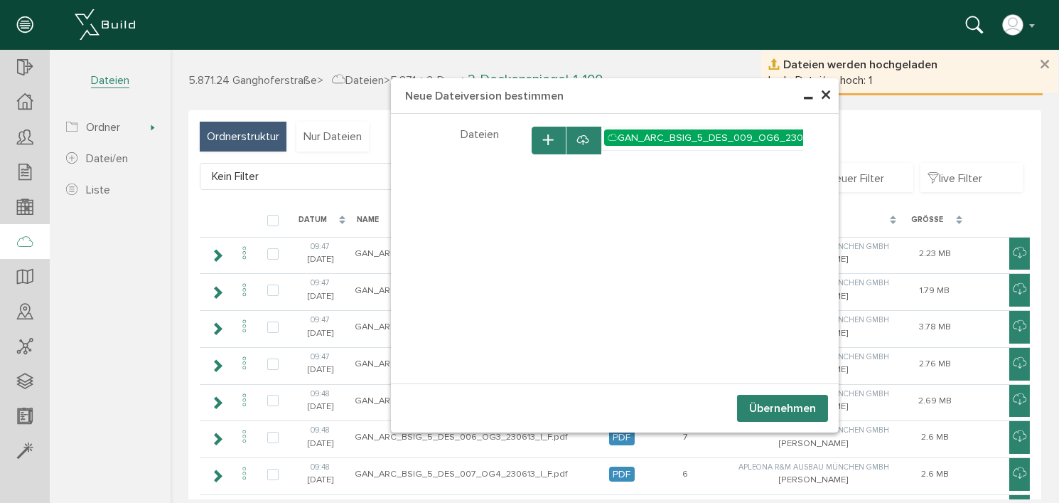
click at [778, 407] on button "Übernehmen" at bounding box center [782, 408] width 91 height 27
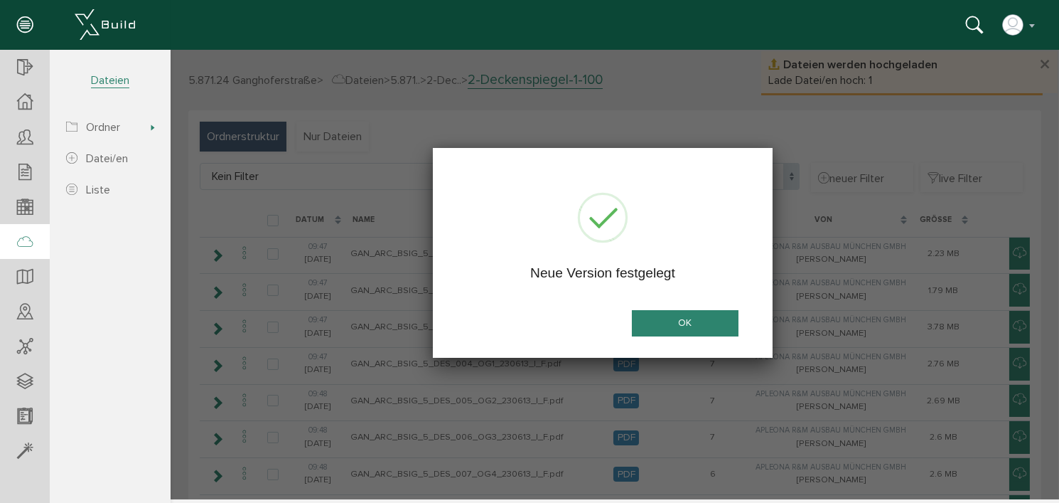
click at [686, 320] on button "OK" at bounding box center [684, 323] width 107 height 26
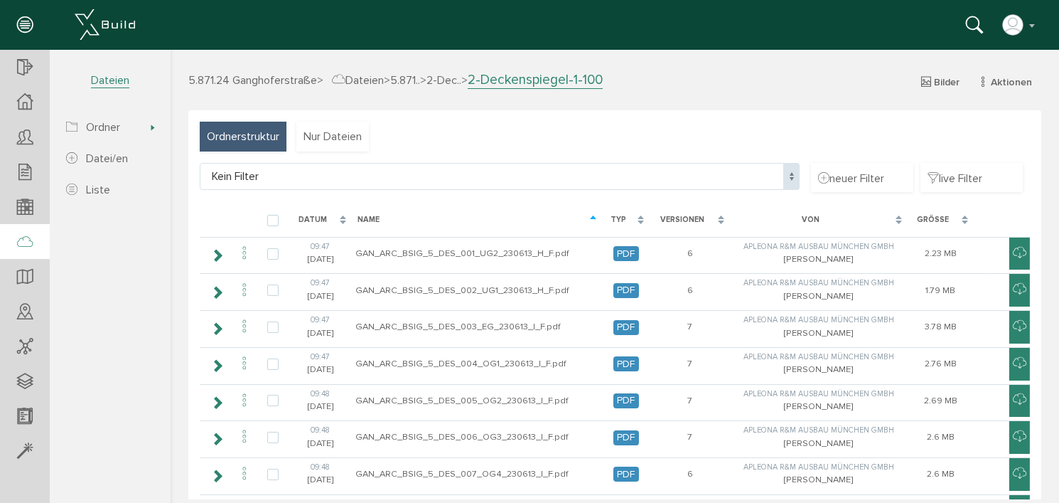
click at [705, 141] on div "Ordnerstruktur Nur Dateien Kein Filter Kein Filter neuer Filter live Filter [PE…" at bounding box center [614, 382] width 853 height 545
click at [677, 149] on div "Ordnerstruktur Nur Dateien Kein Filter Kein Filter neuer Filter live Filter [PE…" at bounding box center [614, 382] width 853 height 545
click at [700, 128] on div "Ordnerstruktur Nur Dateien Kein Filter Kein Filter neuer Filter live Filter [PE…" at bounding box center [614, 382] width 853 height 545
